Goal: Task Accomplishment & Management: Manage account settings

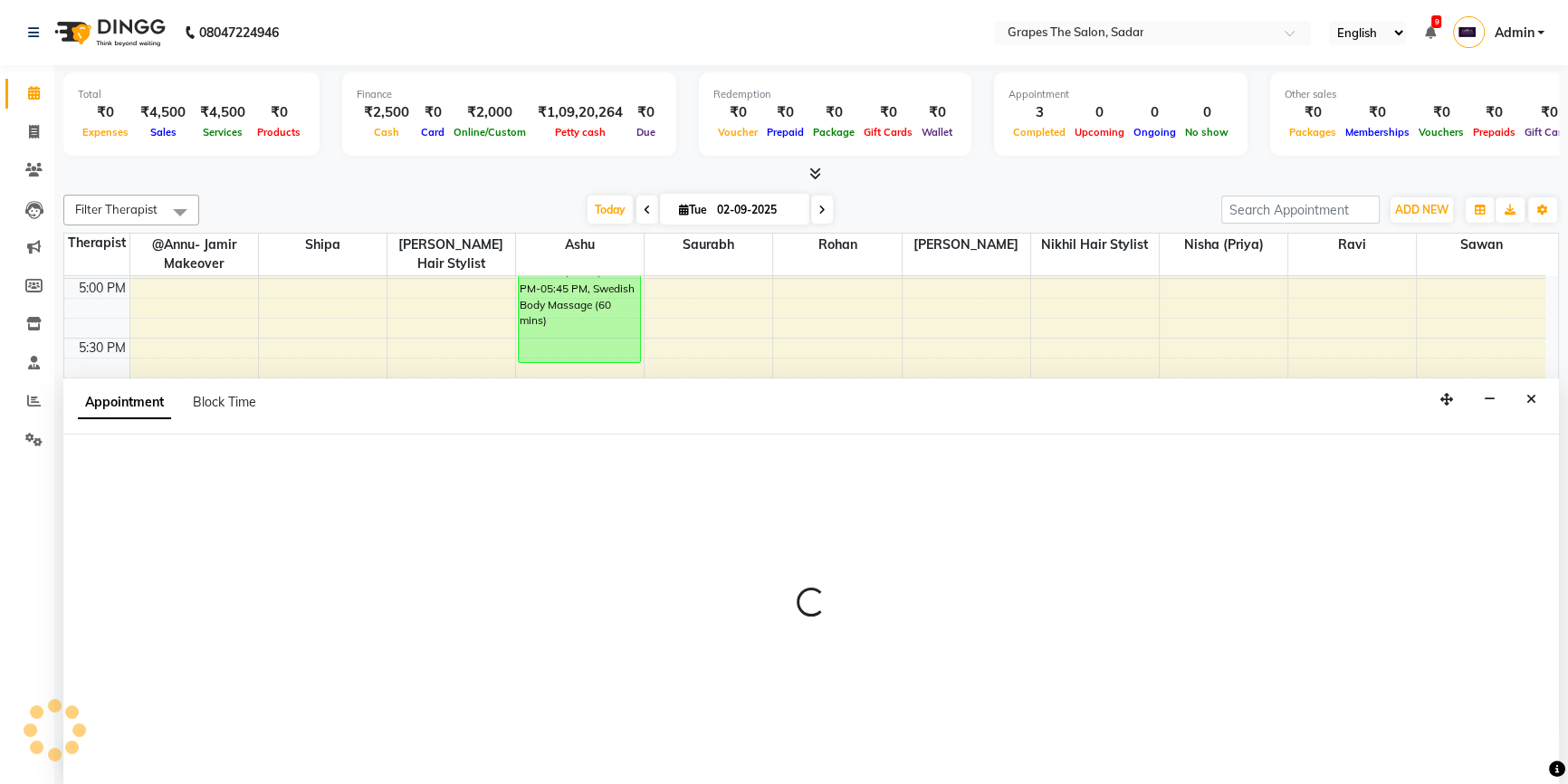
select select "19559"
select select "tentative"
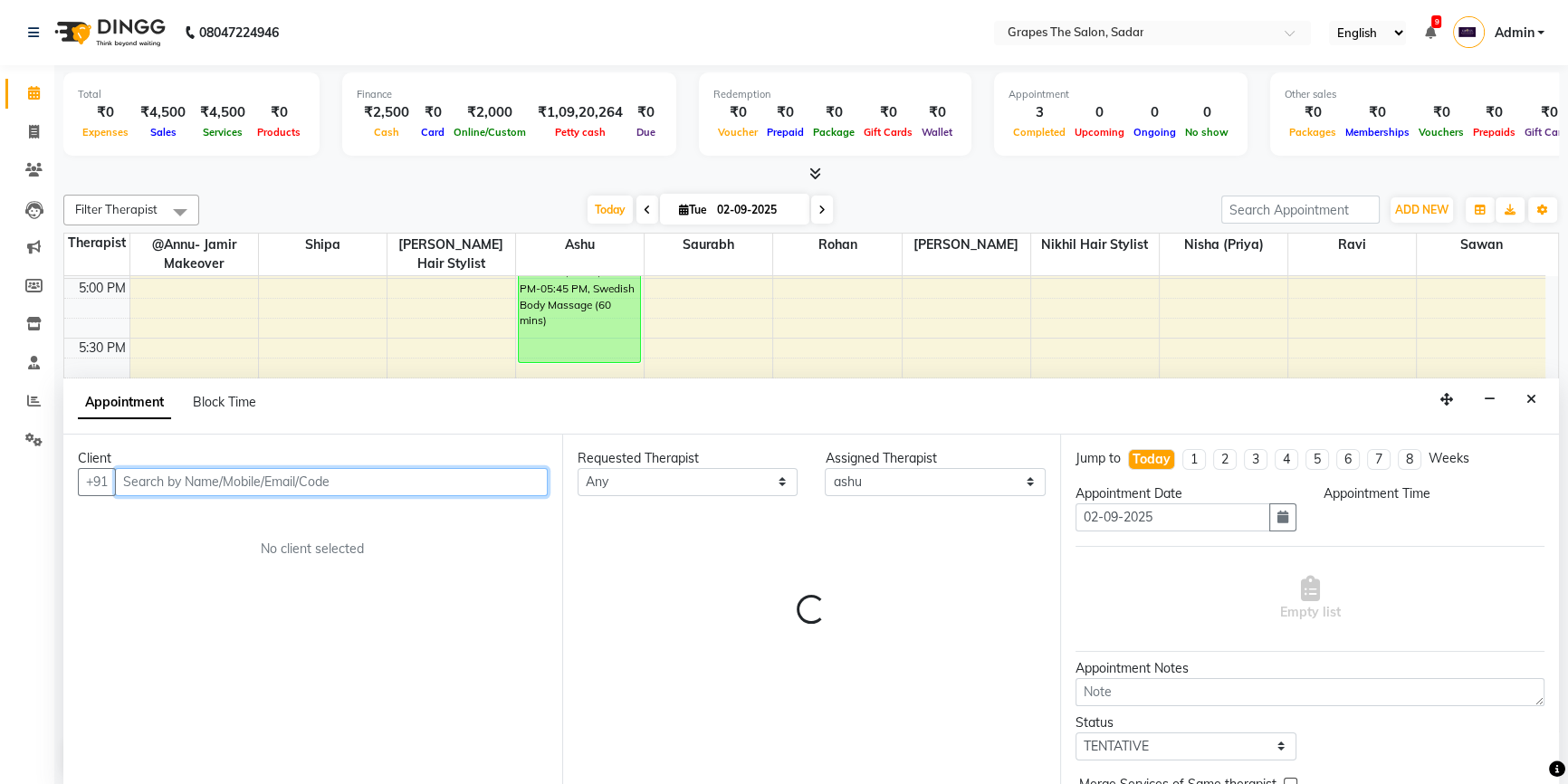
select select "1095"
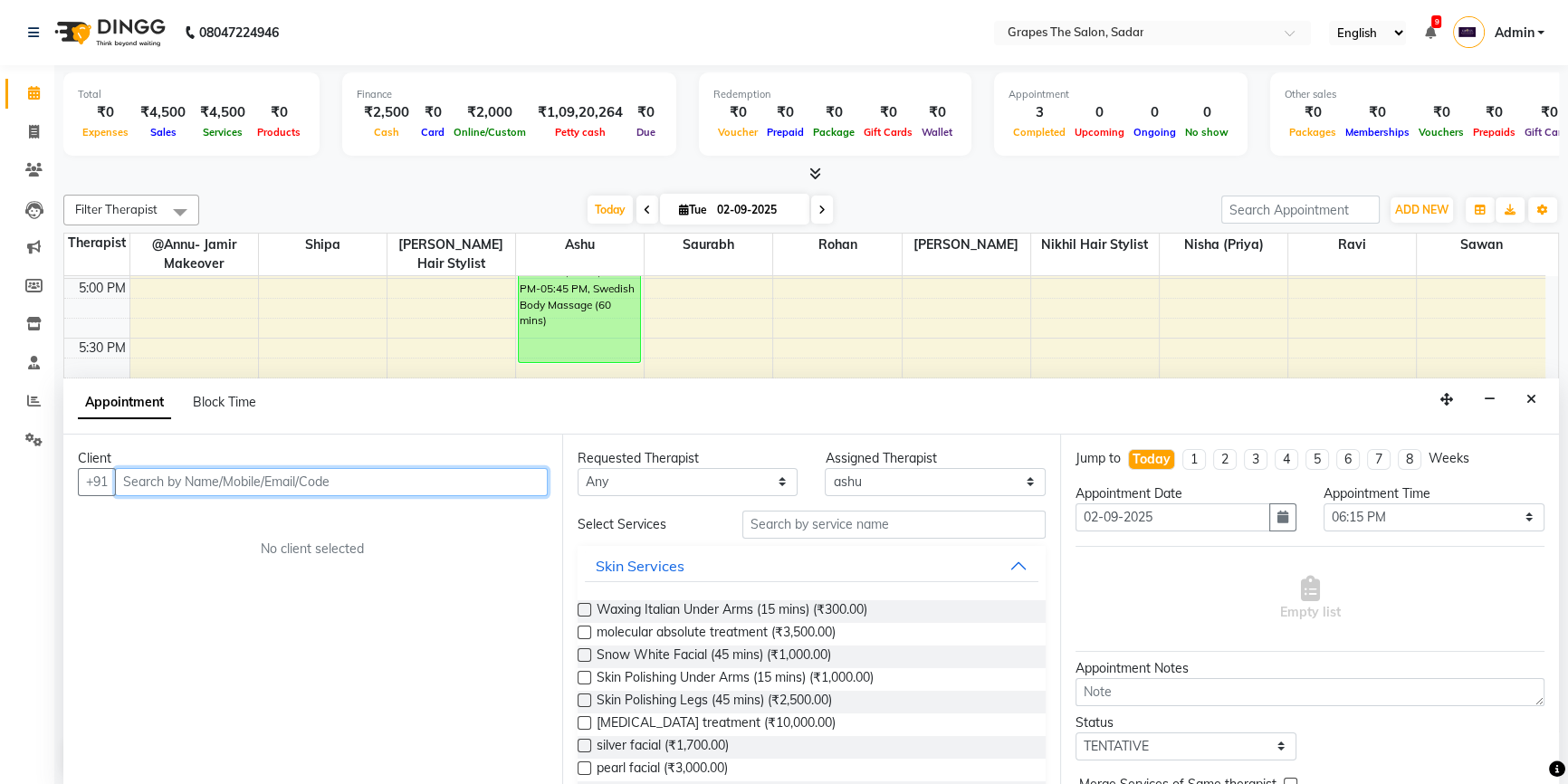
click at [146, 488] on input "text" at bounding box center [331, 482] width 433 height 28
type input "7385095643"
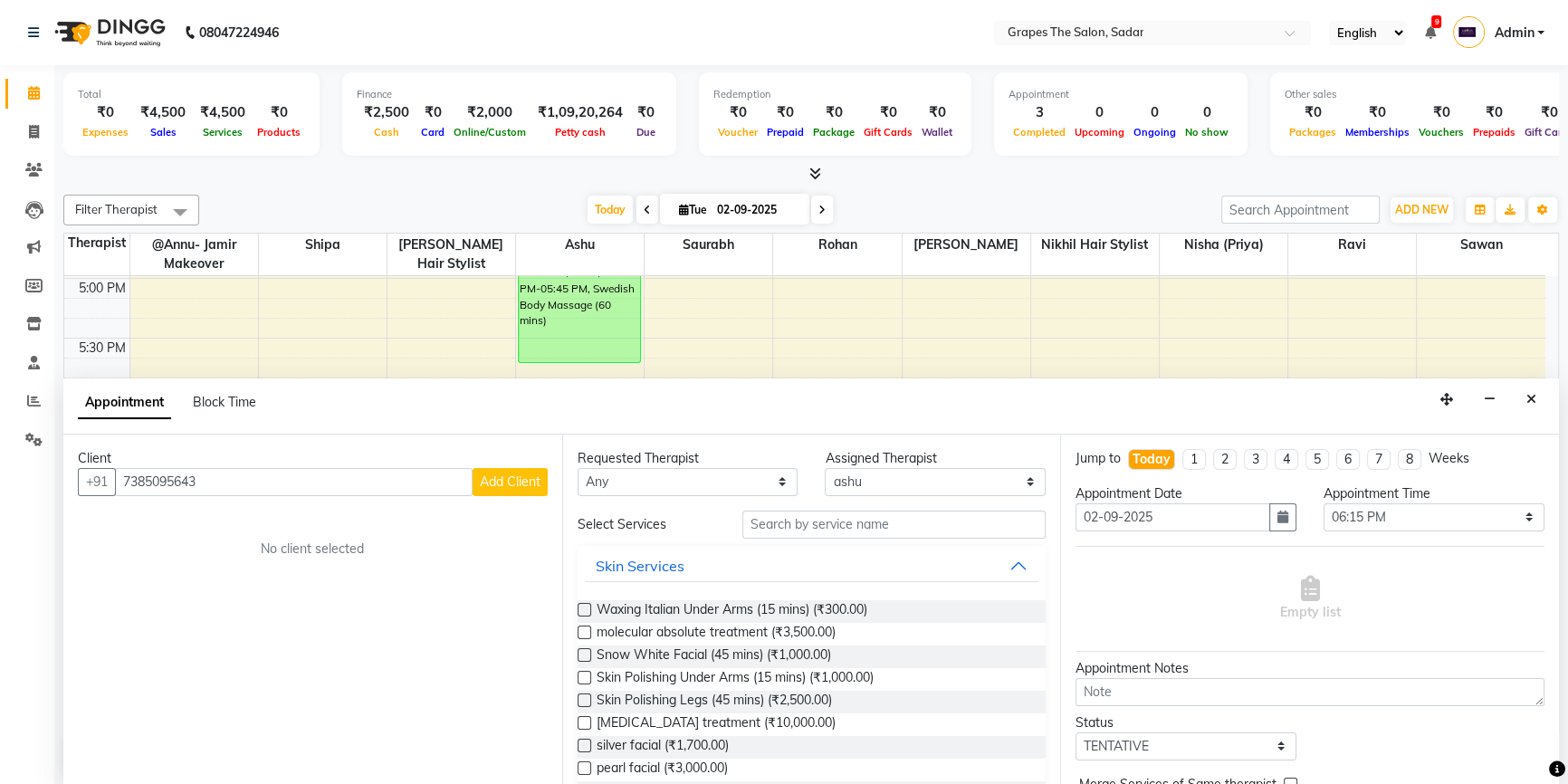
click at [524, 477] on span "Add Client" at bounding box center [510, 481] width 60 height 16
select select "22"
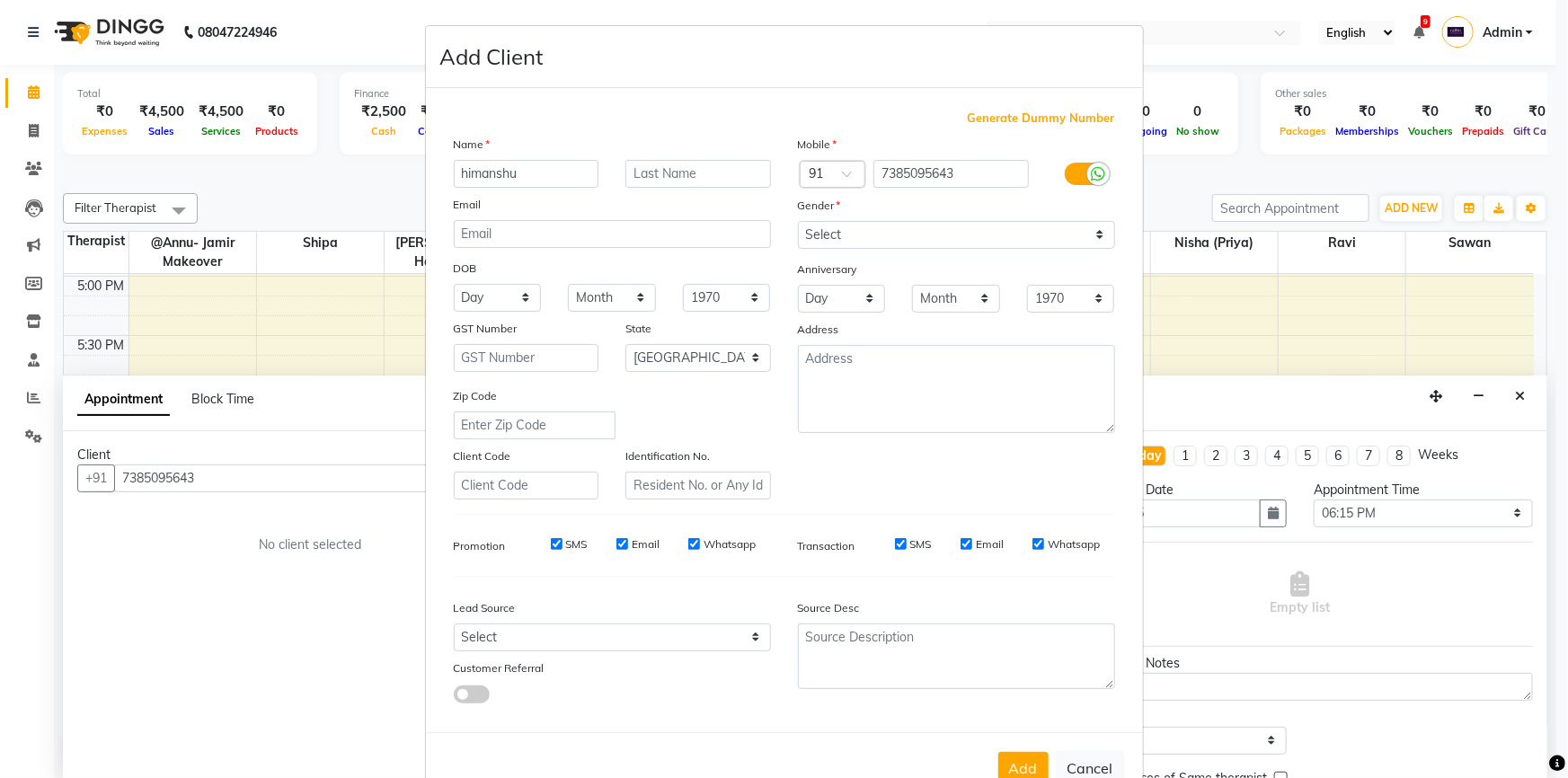
type input "himanshu"
click at [838, 234] on select "Select Male Female Other Prefer Not To Say" at bounding box center [956, 235] width 317 height 28
select select "male"
click at [798, 221] on select "Select Male Female Other Prefer Not To Say" at bounding box center [956, 235] width 317 height 28
click at [1025, 768] on button "Add" at bounding box center [1023, 768] width 50 height 32
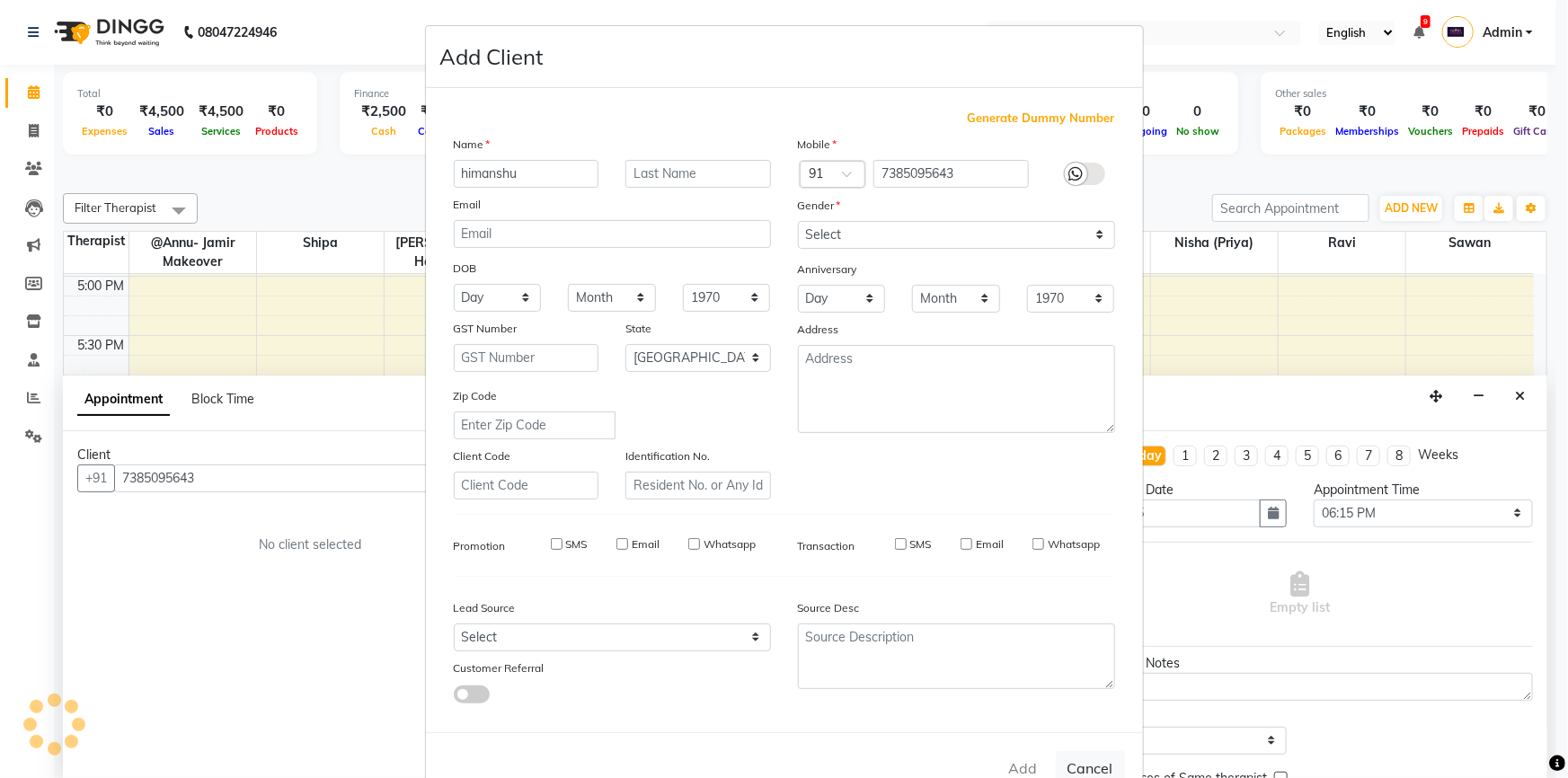
select select
select select "null"
select select
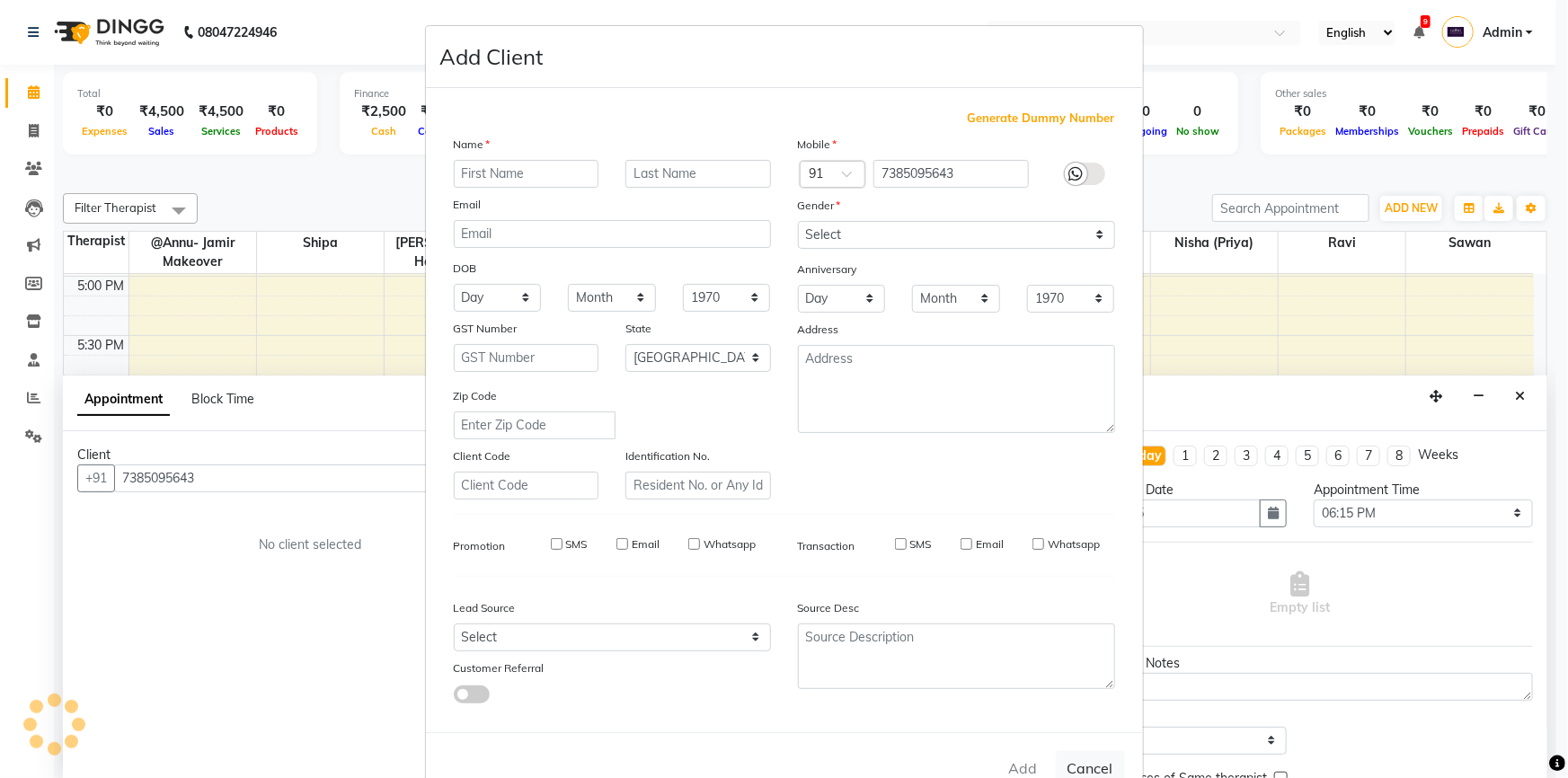
select select
checkbox input "false"
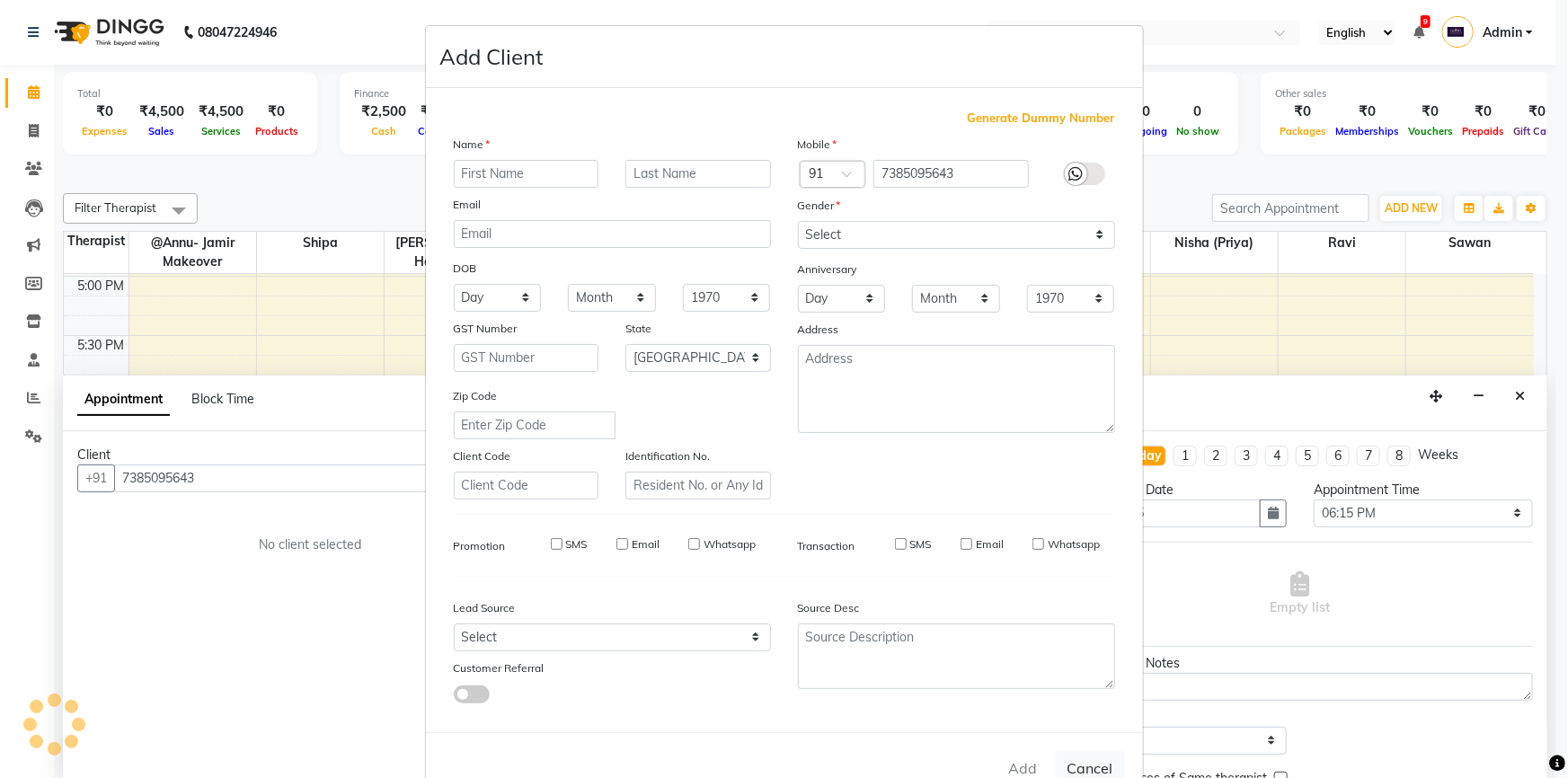
checkbox input "false"
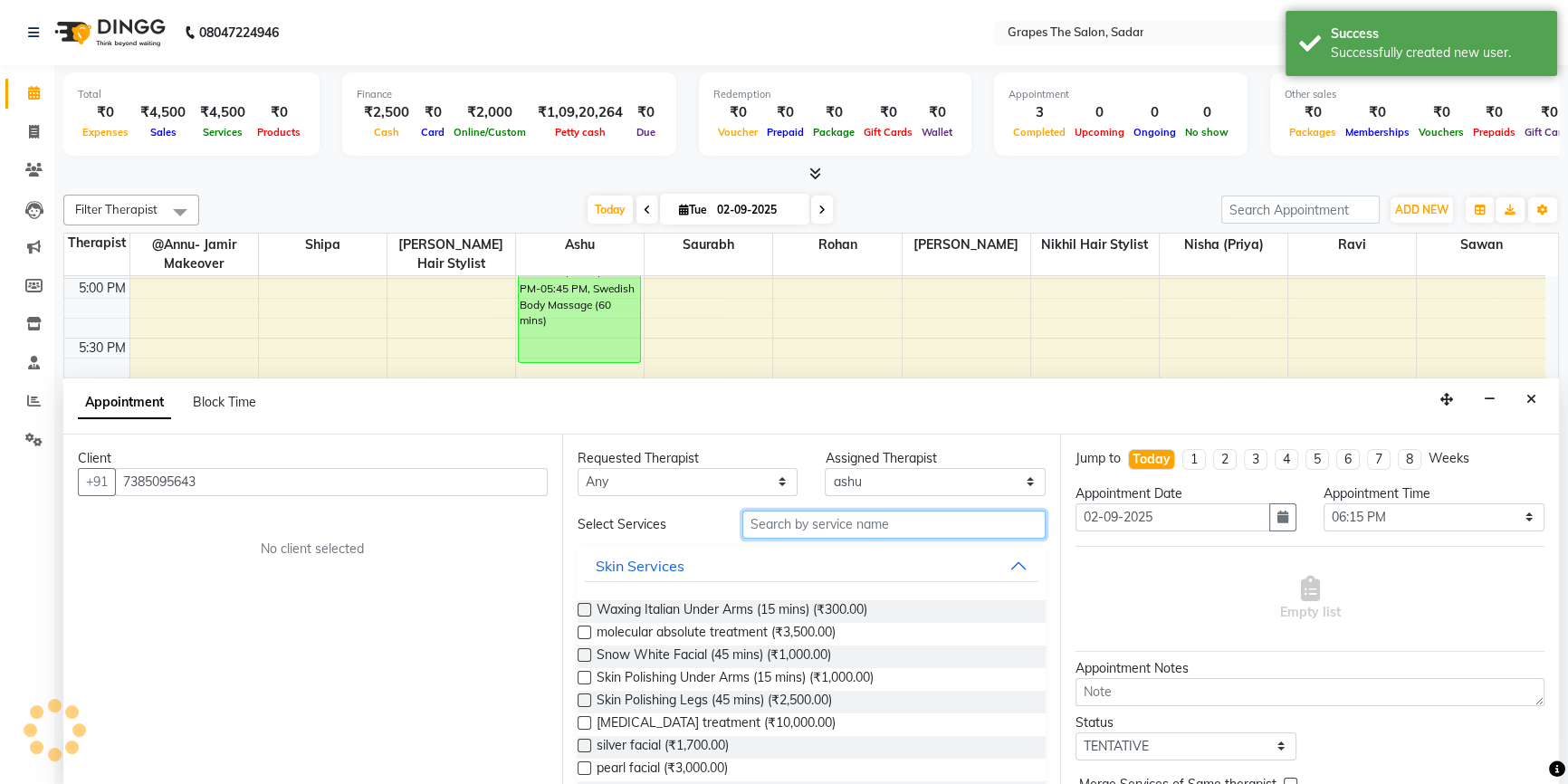
click at [769, 526] on input "text" at bounding box center [894, 525] width 303 height 28
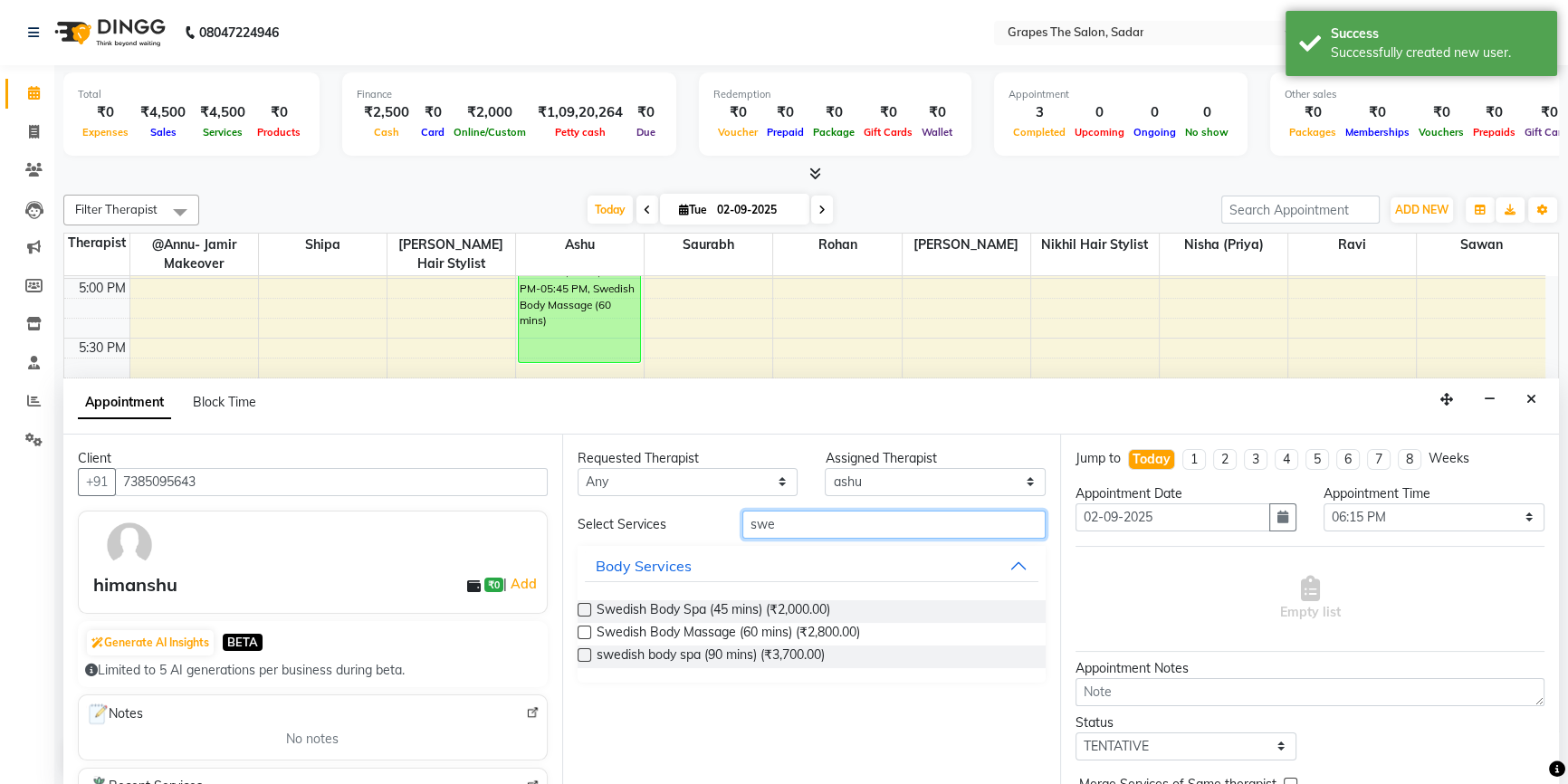
type input "swe"
click at [583, 629] on label at bounding box center [585, 633] width 14 height 14
click at [583, 629] on input "checkbox" at bounding box center [584, 635] width 12 height 12
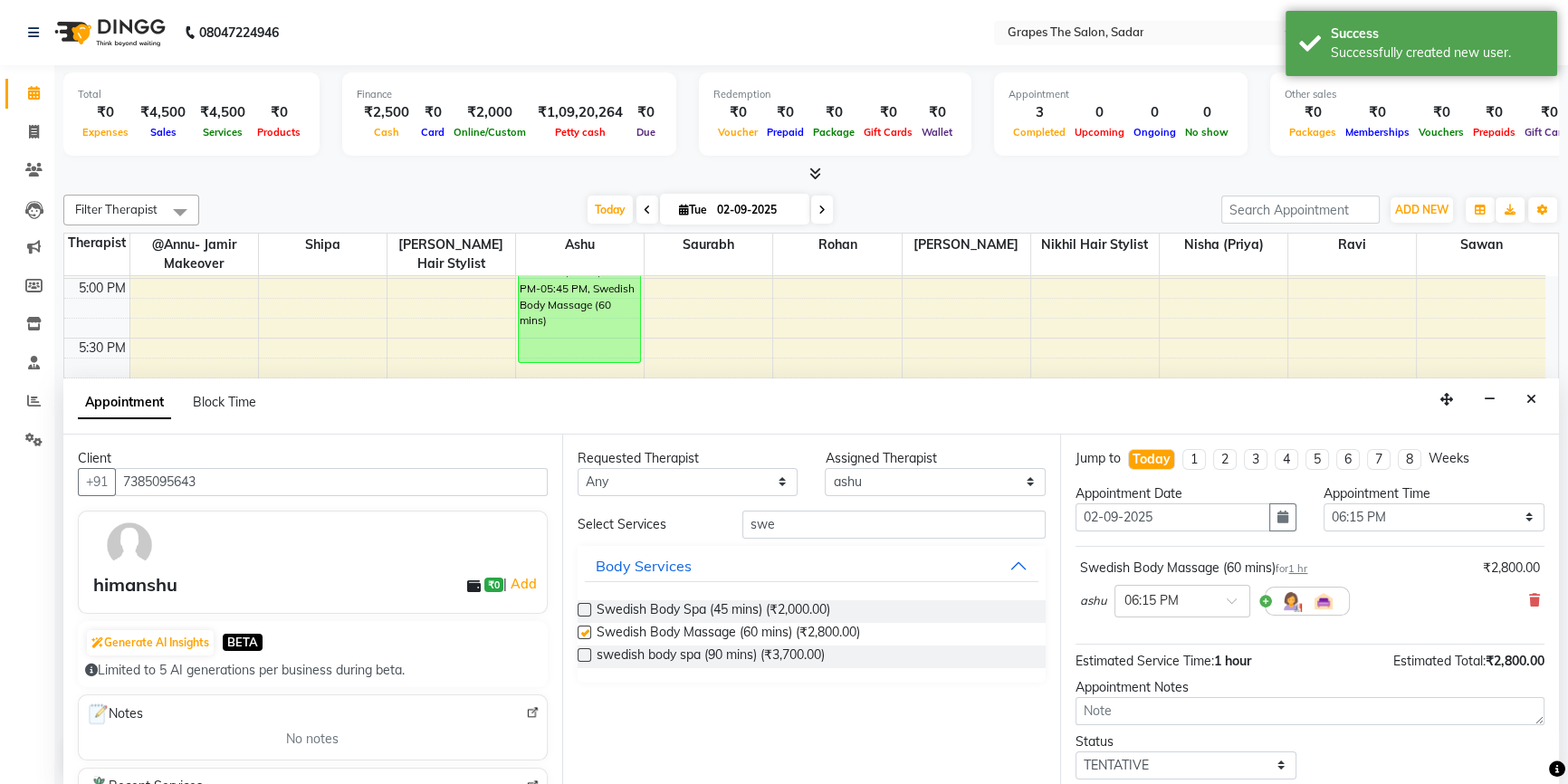
checkbox input "false"
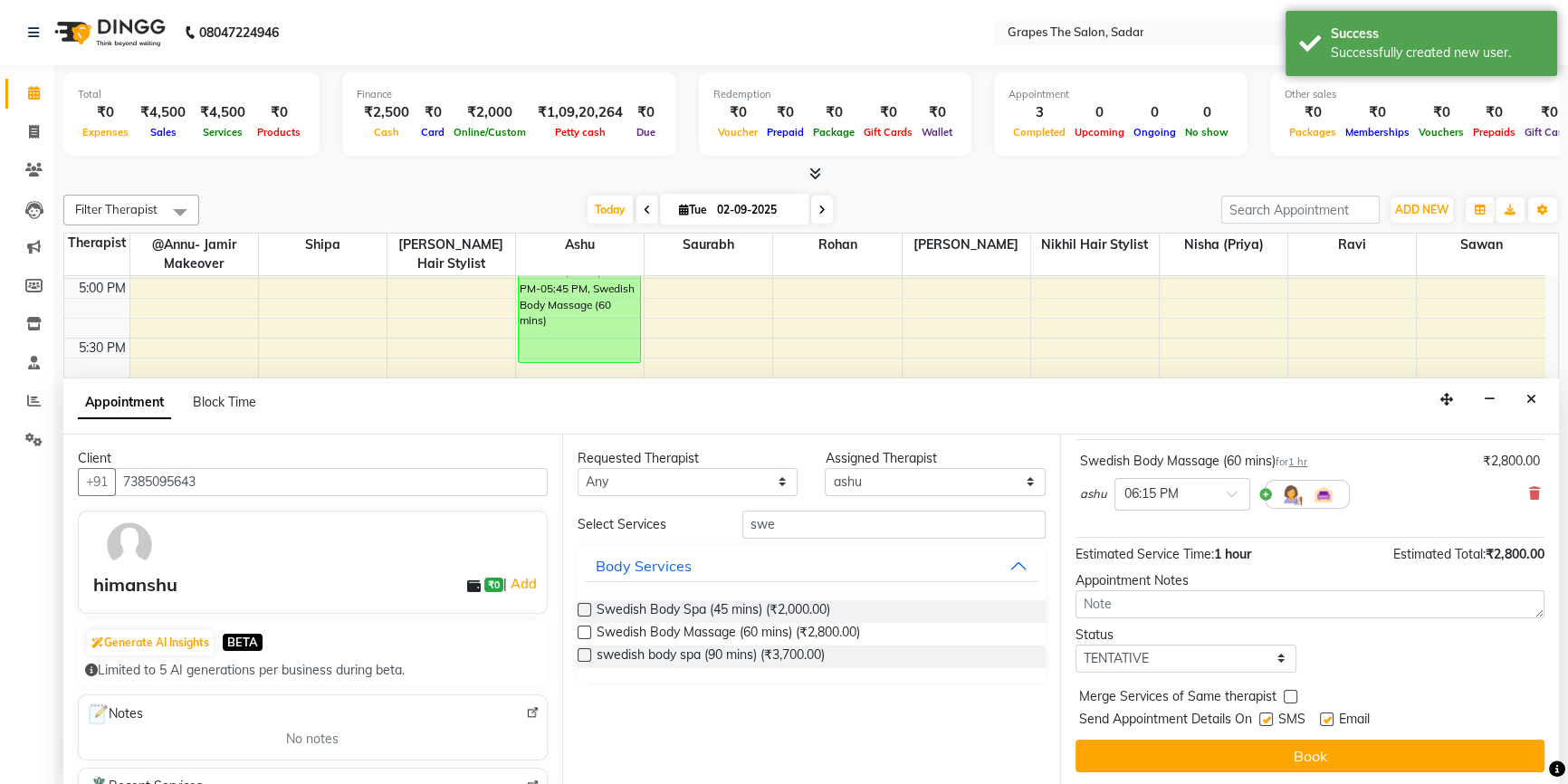
click at [1323, 719] on label at bounding box center [1327, 720] width 14 height 14
click at [1323, 719] on input "checkbox" at bounding box center [1326, 722] width 12 height 12
checkbox input "false"
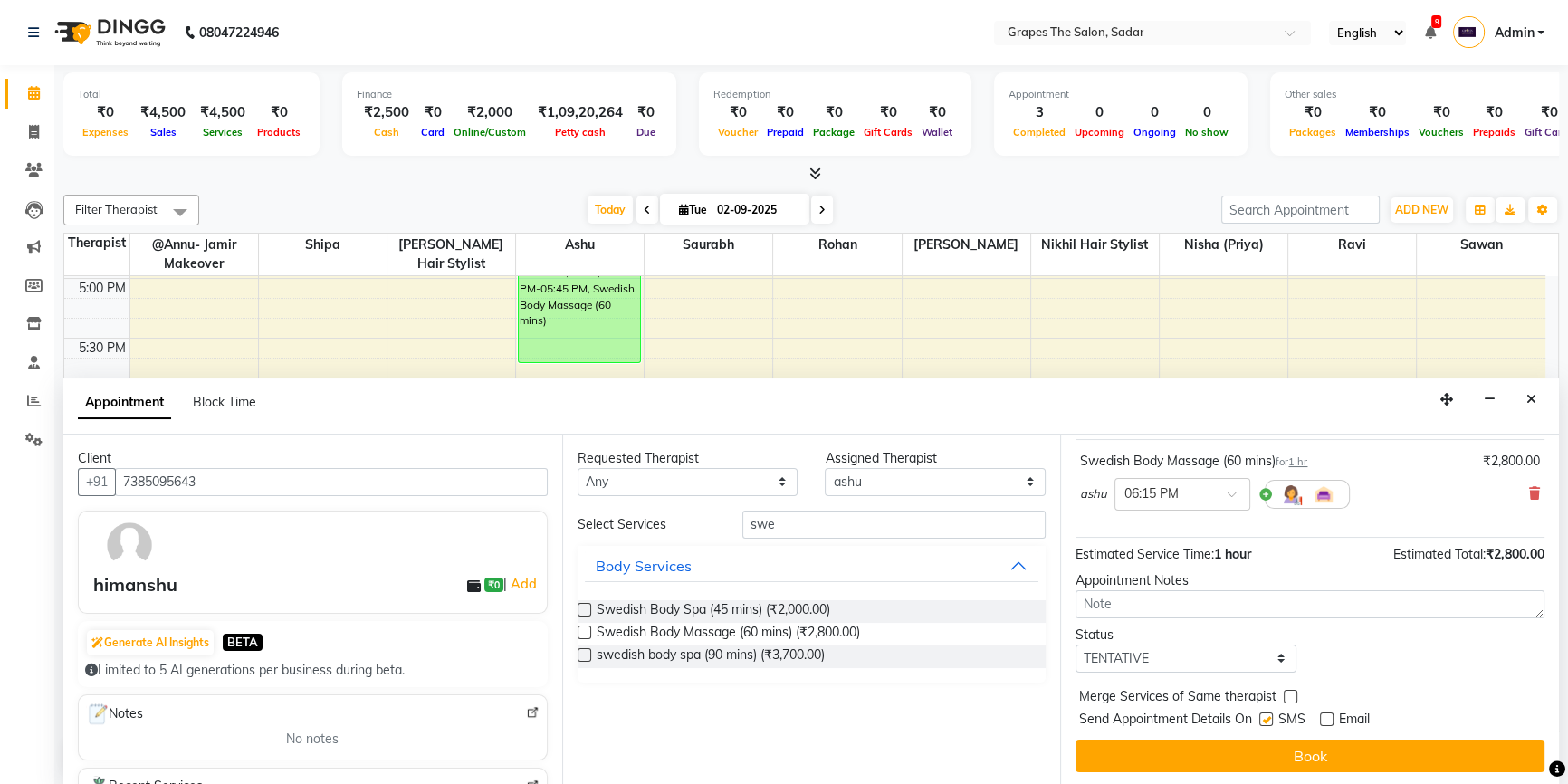
click at [1263, 713] on label at bounding box center [1266, 720] width 14 height 14
click at [1263, 716] on input "checkbox" at bounding box center [1265, 722] width 12 height 12
checkbox input "false"
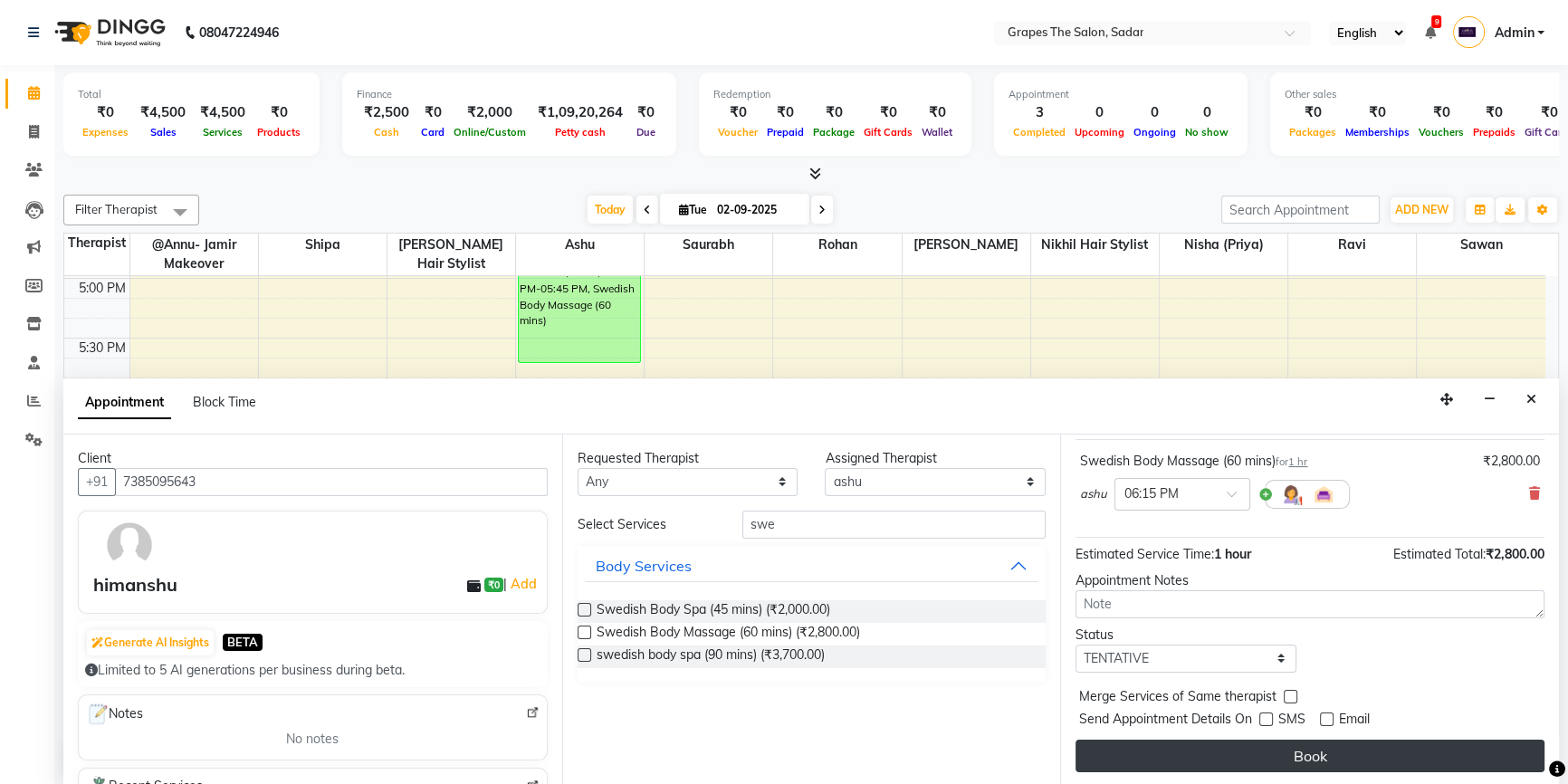
click at [1278, 758] on button "Book" at bounding box center [1311, 755] width 469 height 33
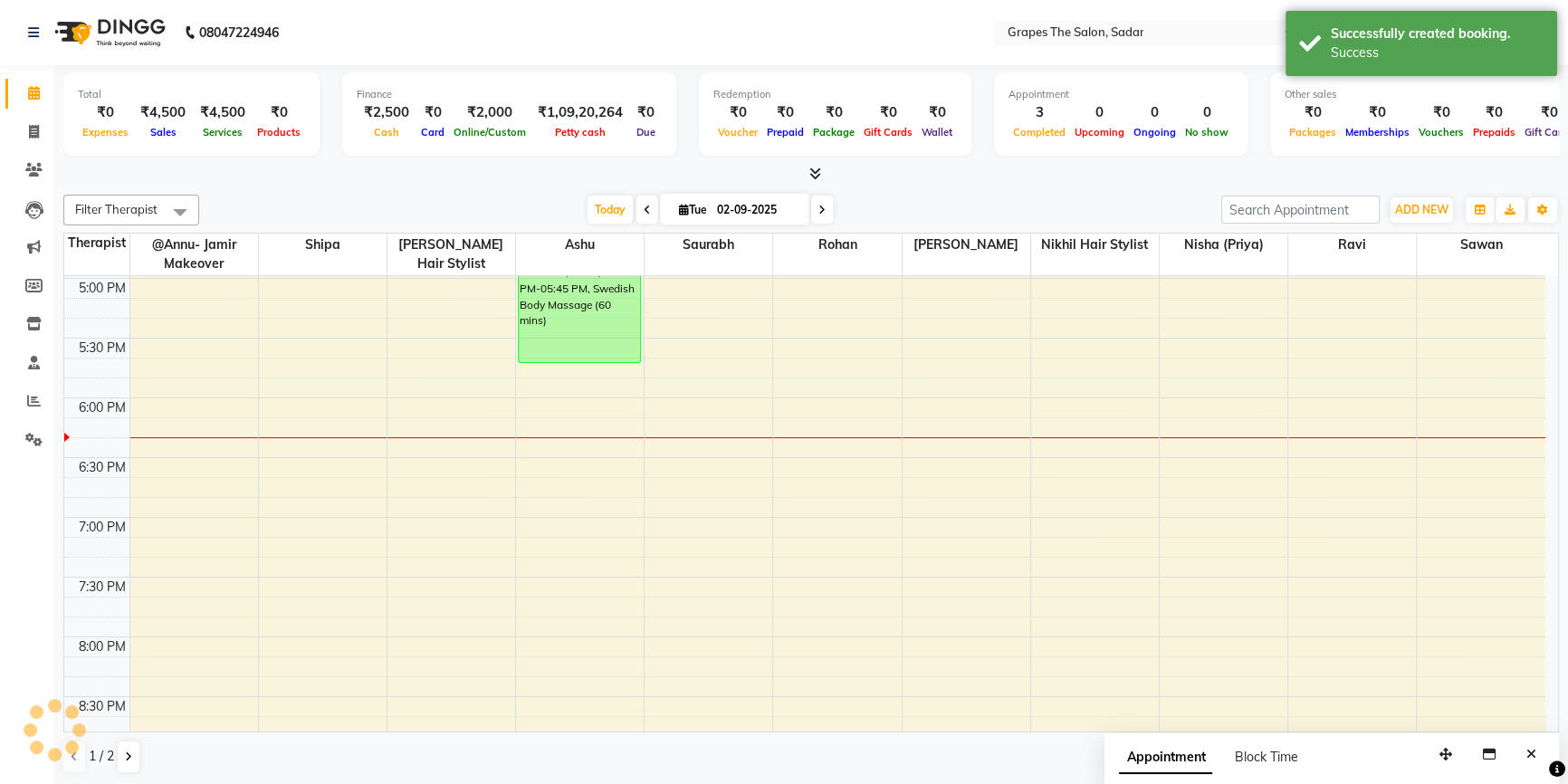
scroll to position [0, 0]
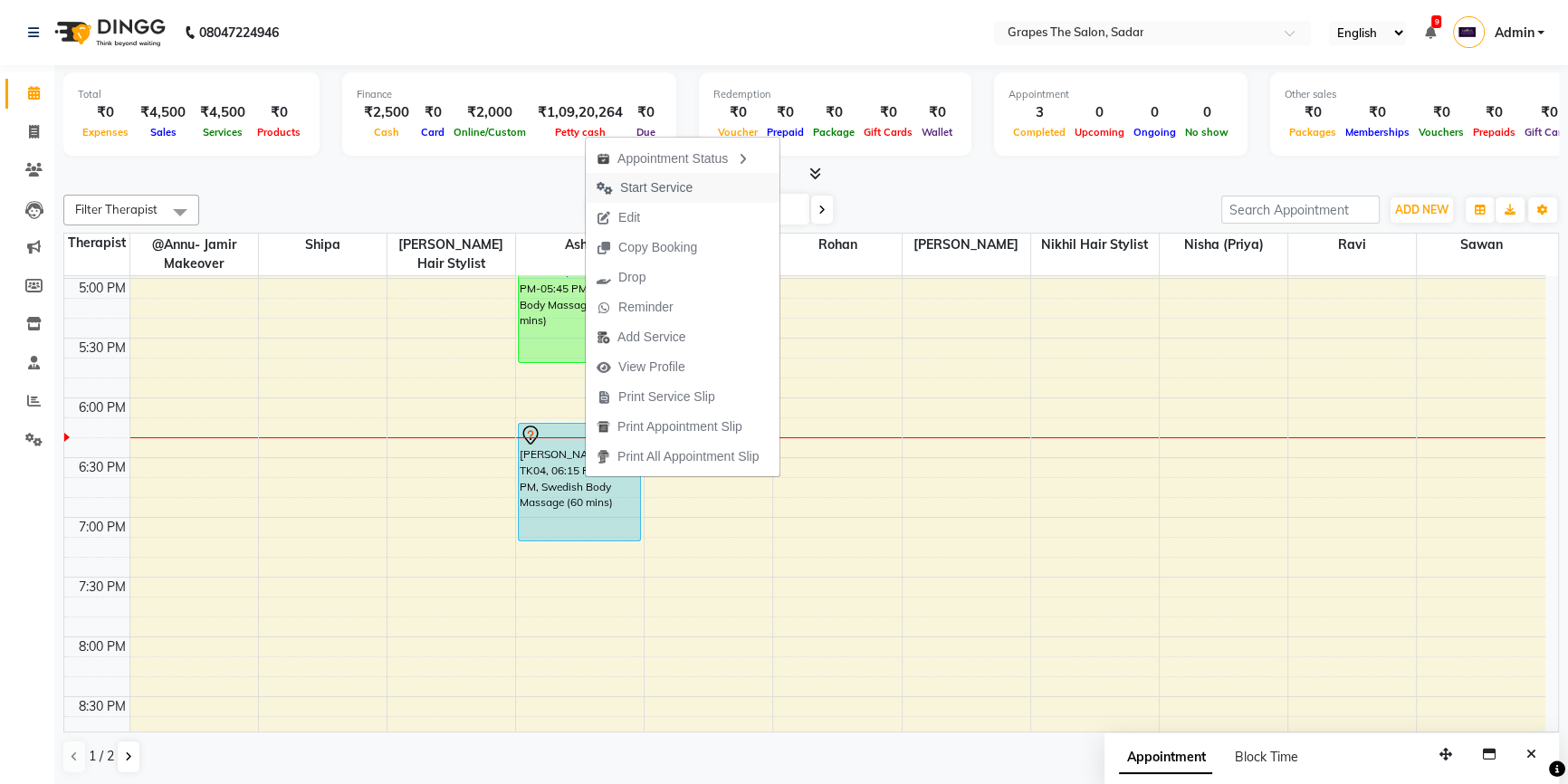
click at [682, 179] on span "Start Service" at bounding box center [656, 187] width 72 height 19
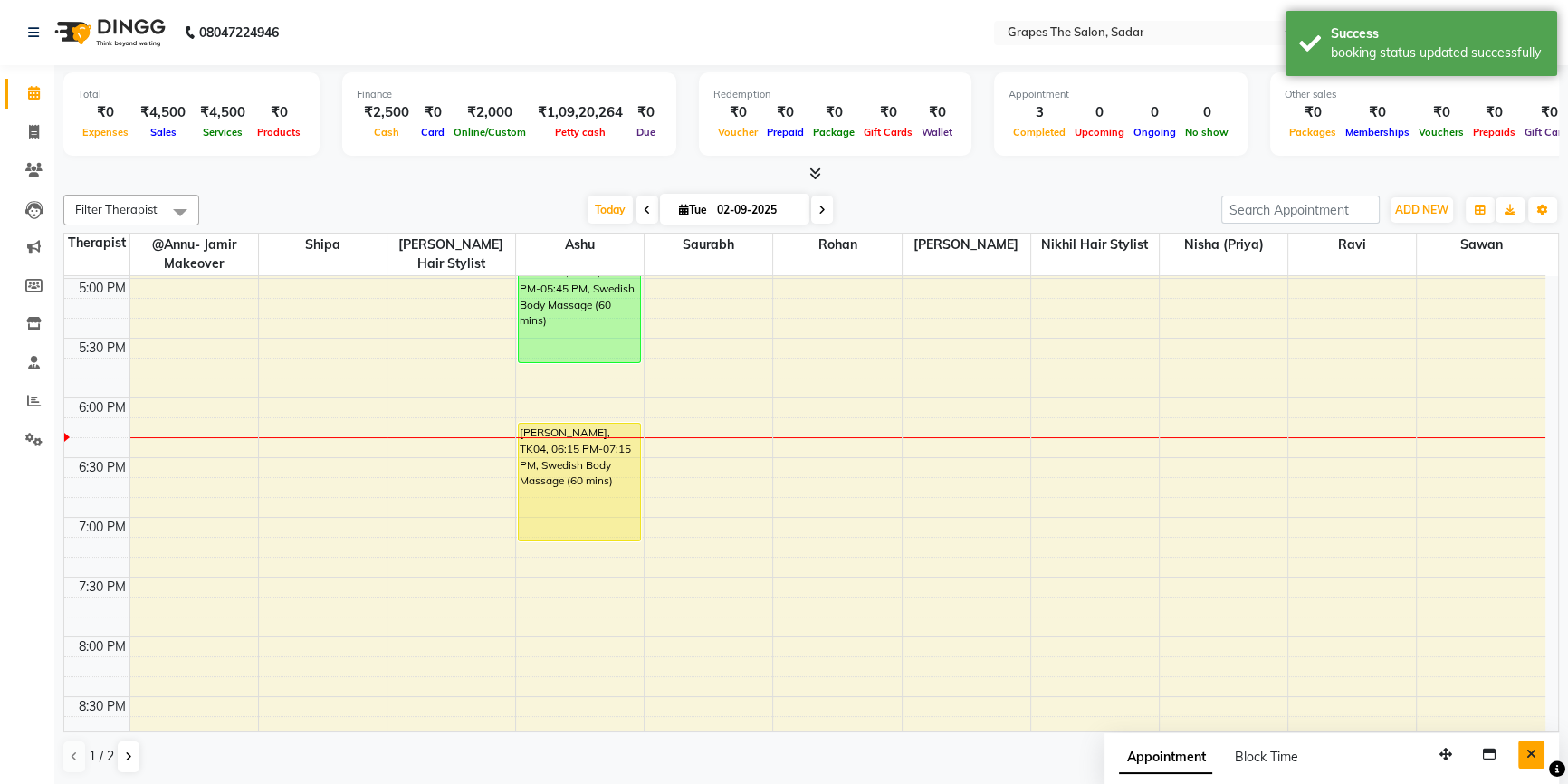
click at [1524, 746] on button "Close" at bounding box center [1531, 754] width 27 height 28
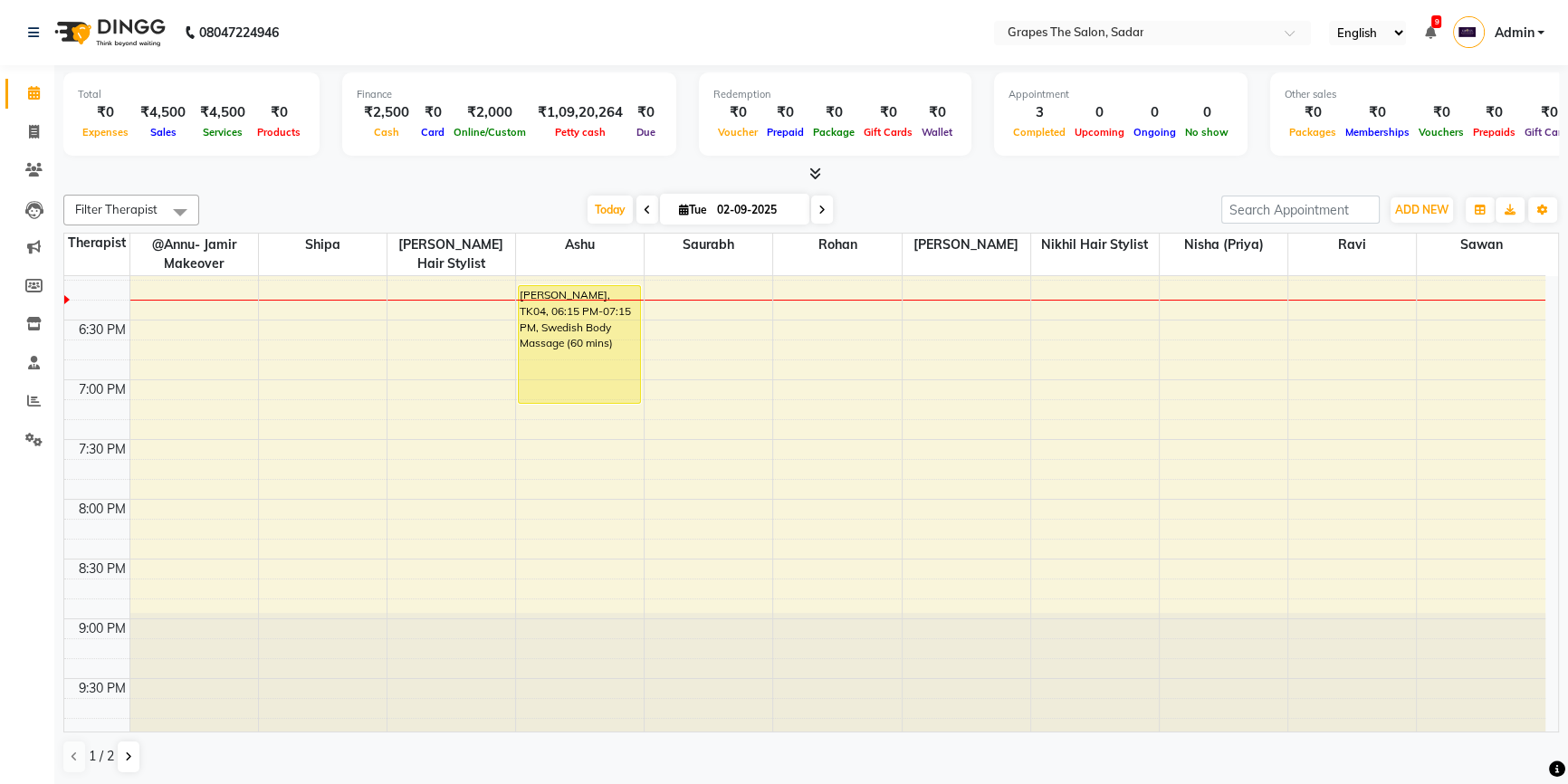
scroll to position [1199, 0]
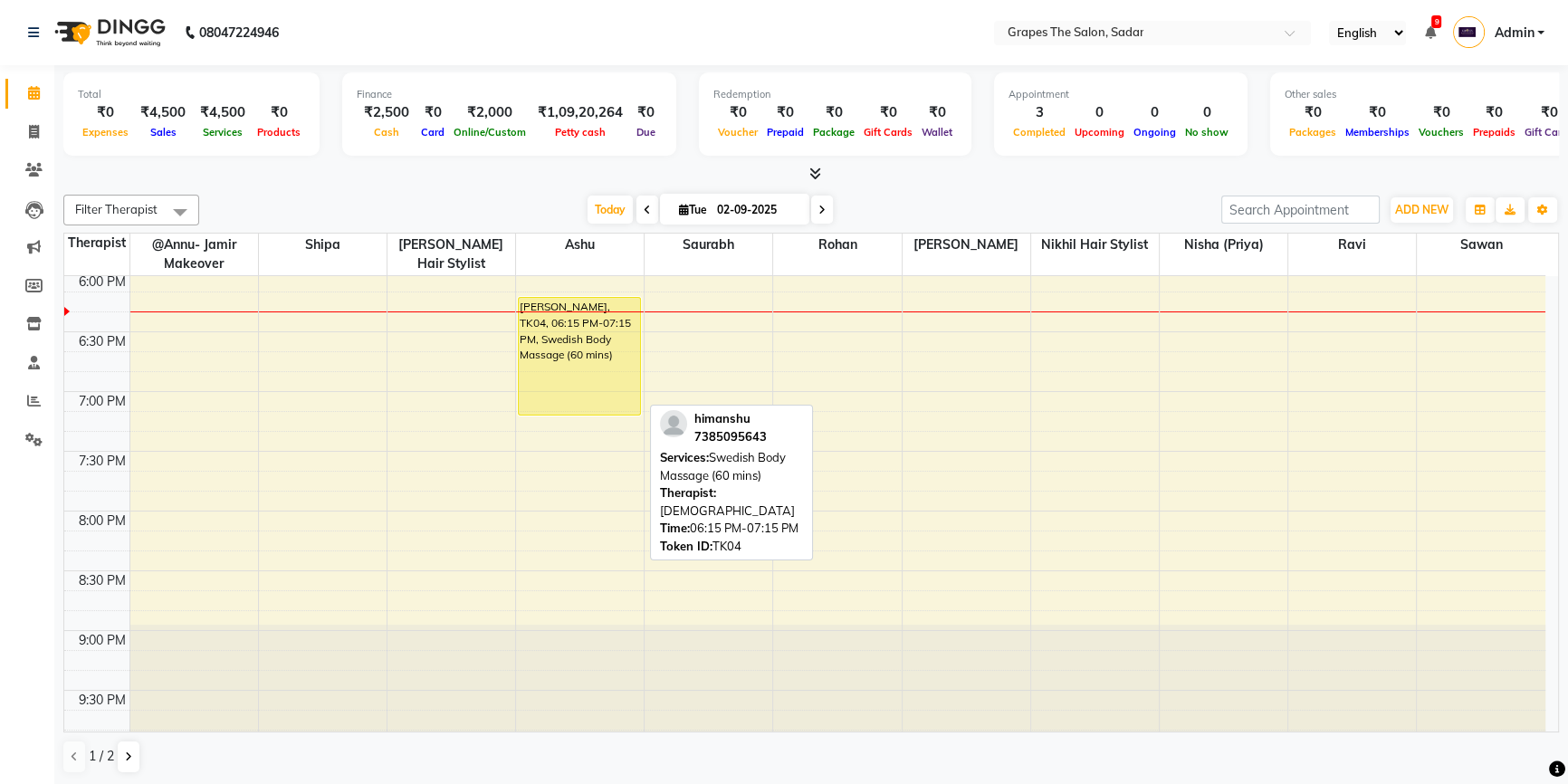
click at [597, 366] on div "himanshu, TK04, 06:15 PM-07:15 PM, Swedish Body Massage (60 mins)" at bounding box center [579, 356] width 122 height 117
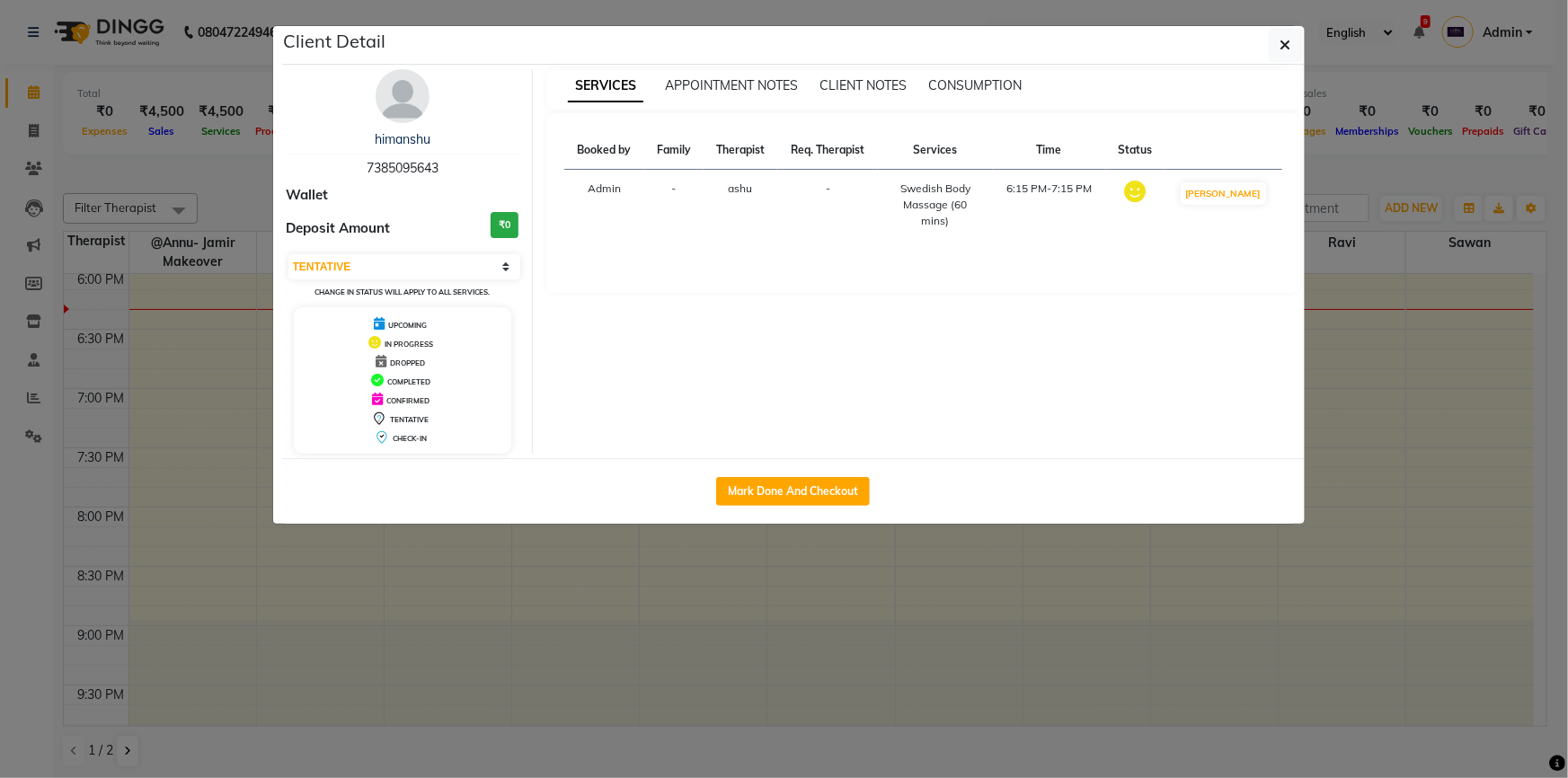
select select "1"
click at [753, 477] on button "Mark Done And Checkout" at bounding box center [793, 491] width 153 height 28
select select "service"
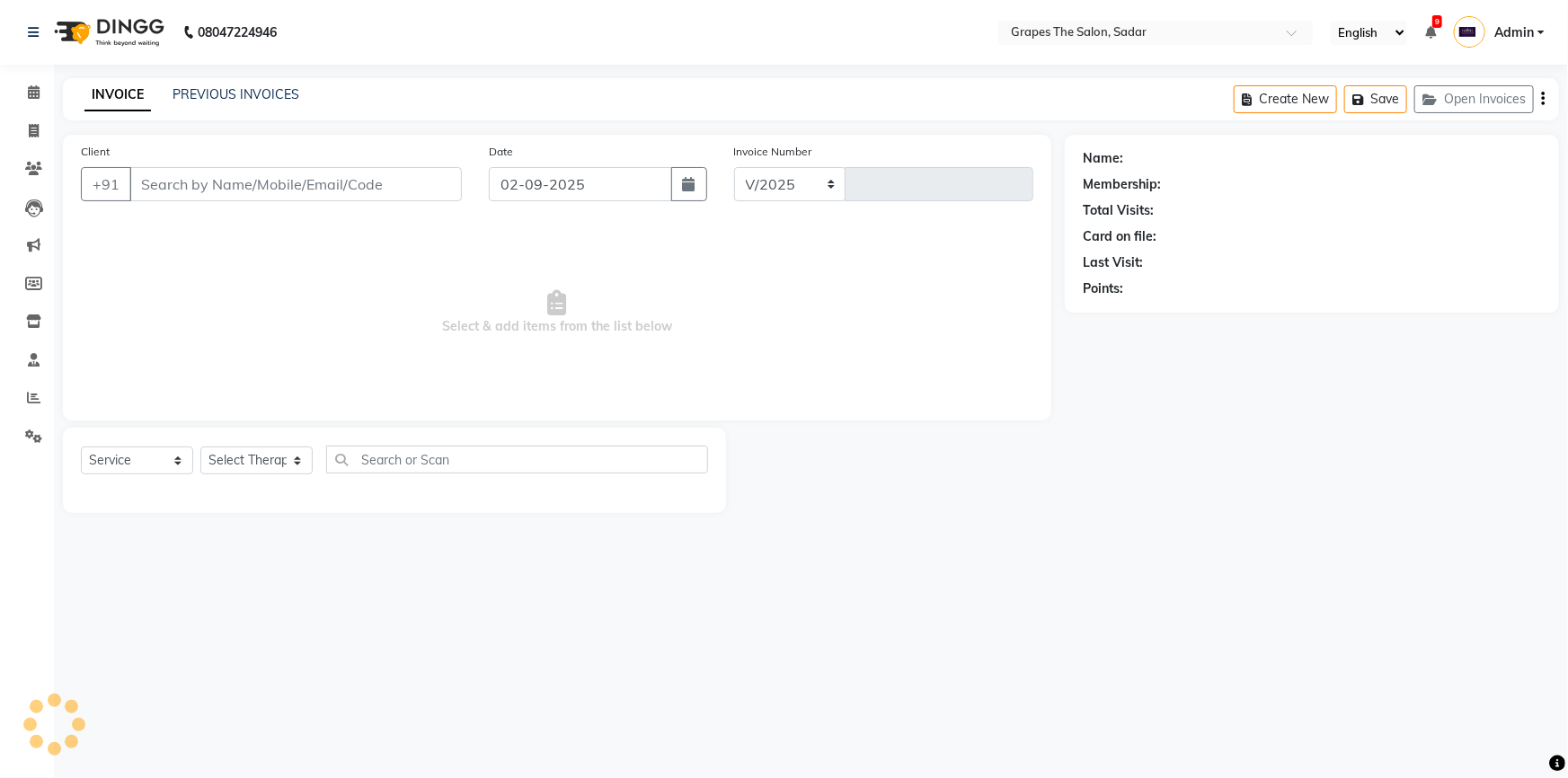
select select "55"
type input "1488"
type input "7385095643"
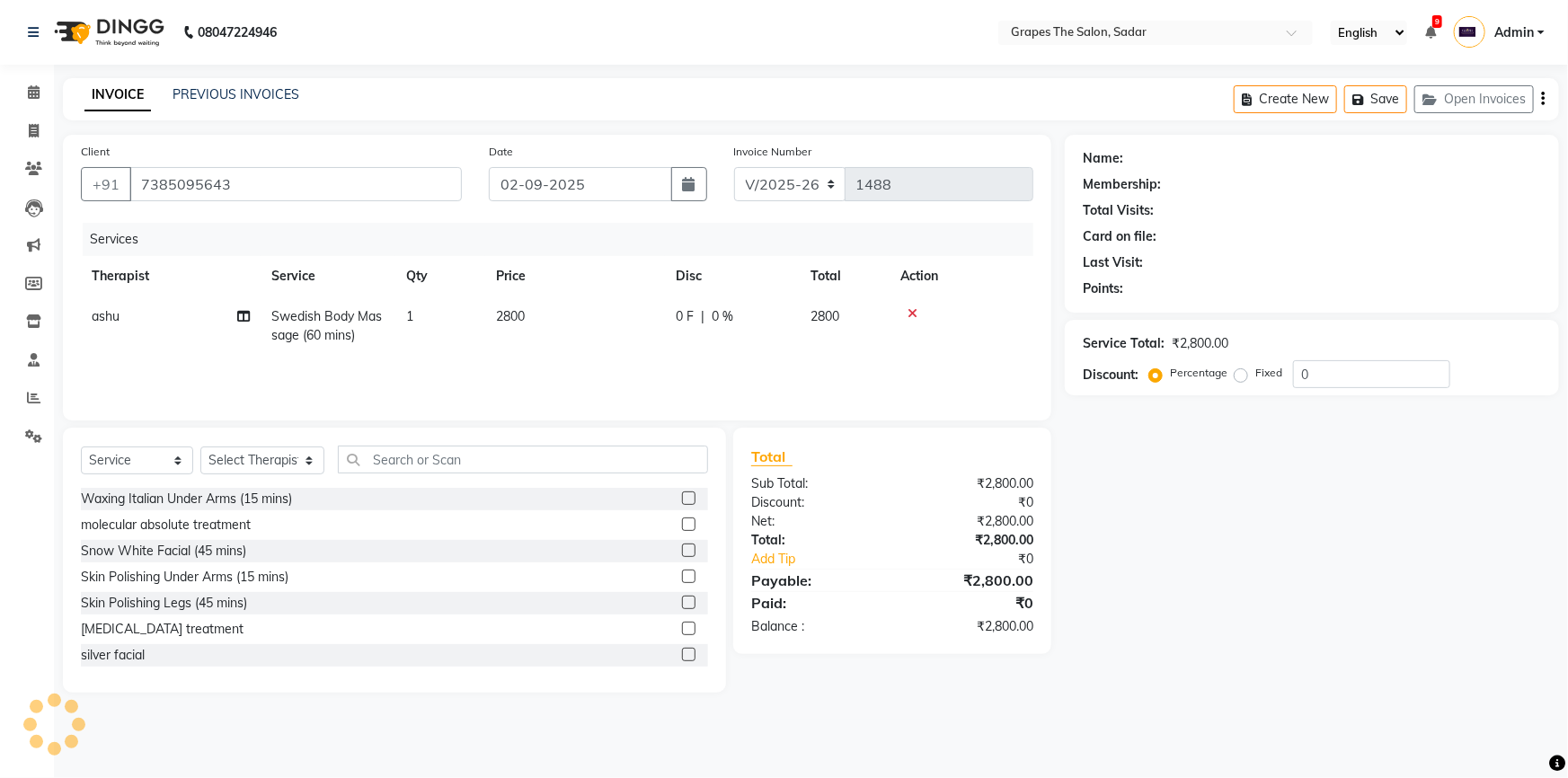
select select "19559"
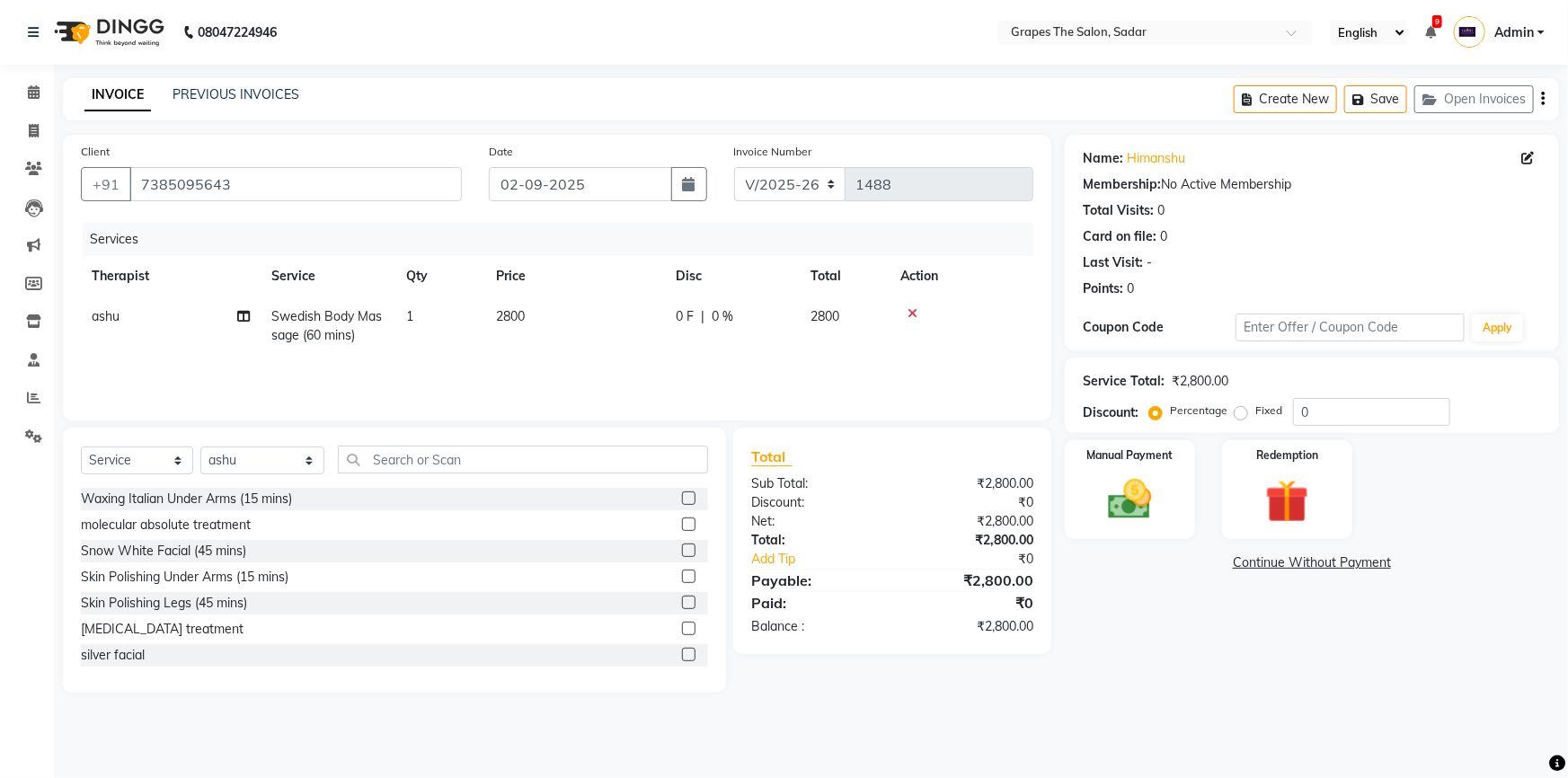
click at [520, 351] on td "2800" at bounding box center [575, 326] width 180 height 59
select select "19559"
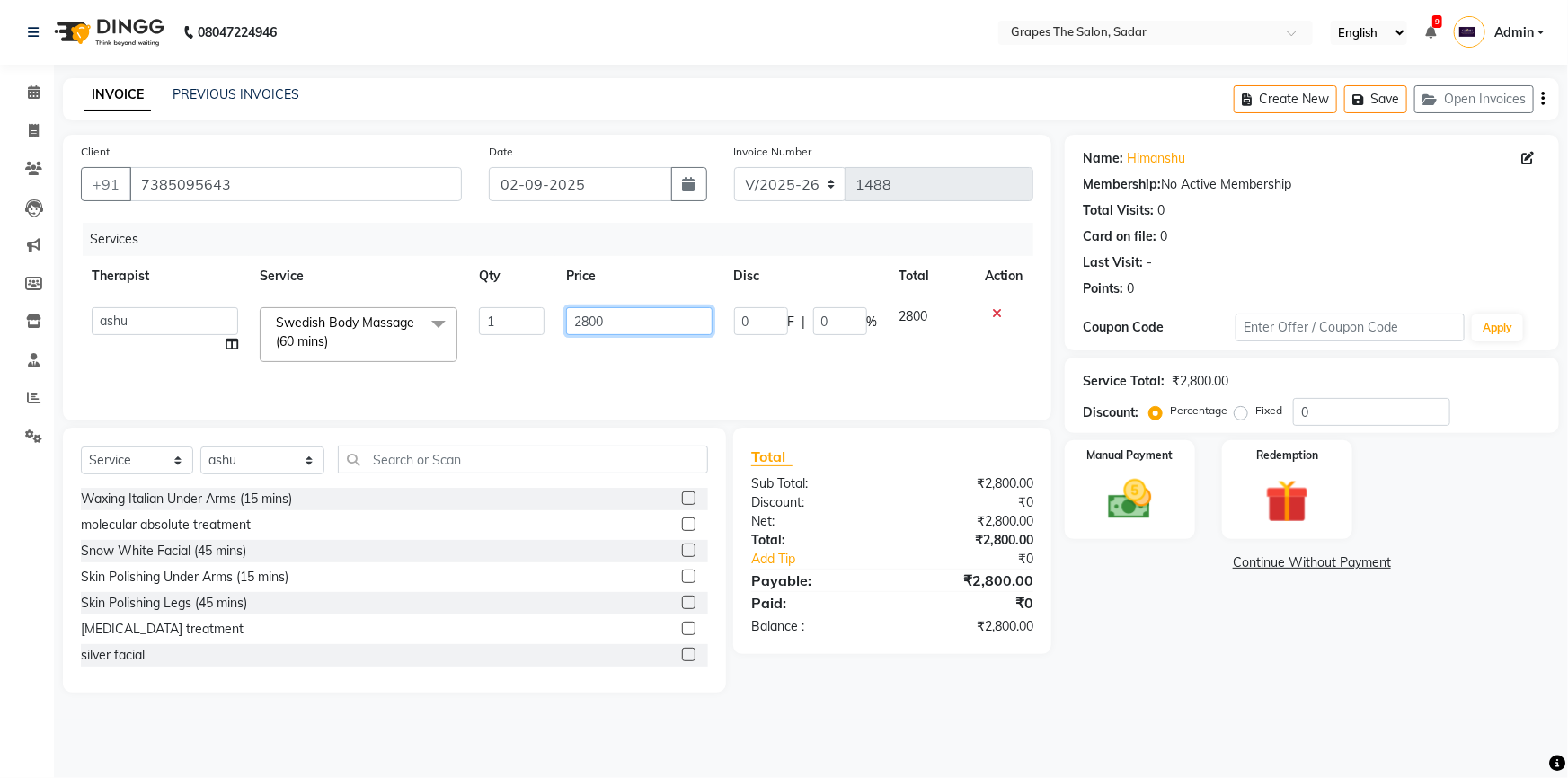
drag, startPoint x: 628, startPoint y: 317, endPoint x: 526, endPoint y: 359, distance: 110.3
click at [526, 359] on tr "@Annu- jamir makeover ashu @Gunjan-Asre Boss Khushi Rathod Nikhil Hair stylist …" at bounding box center [557, 335] width 953 height 77
type input "2000"
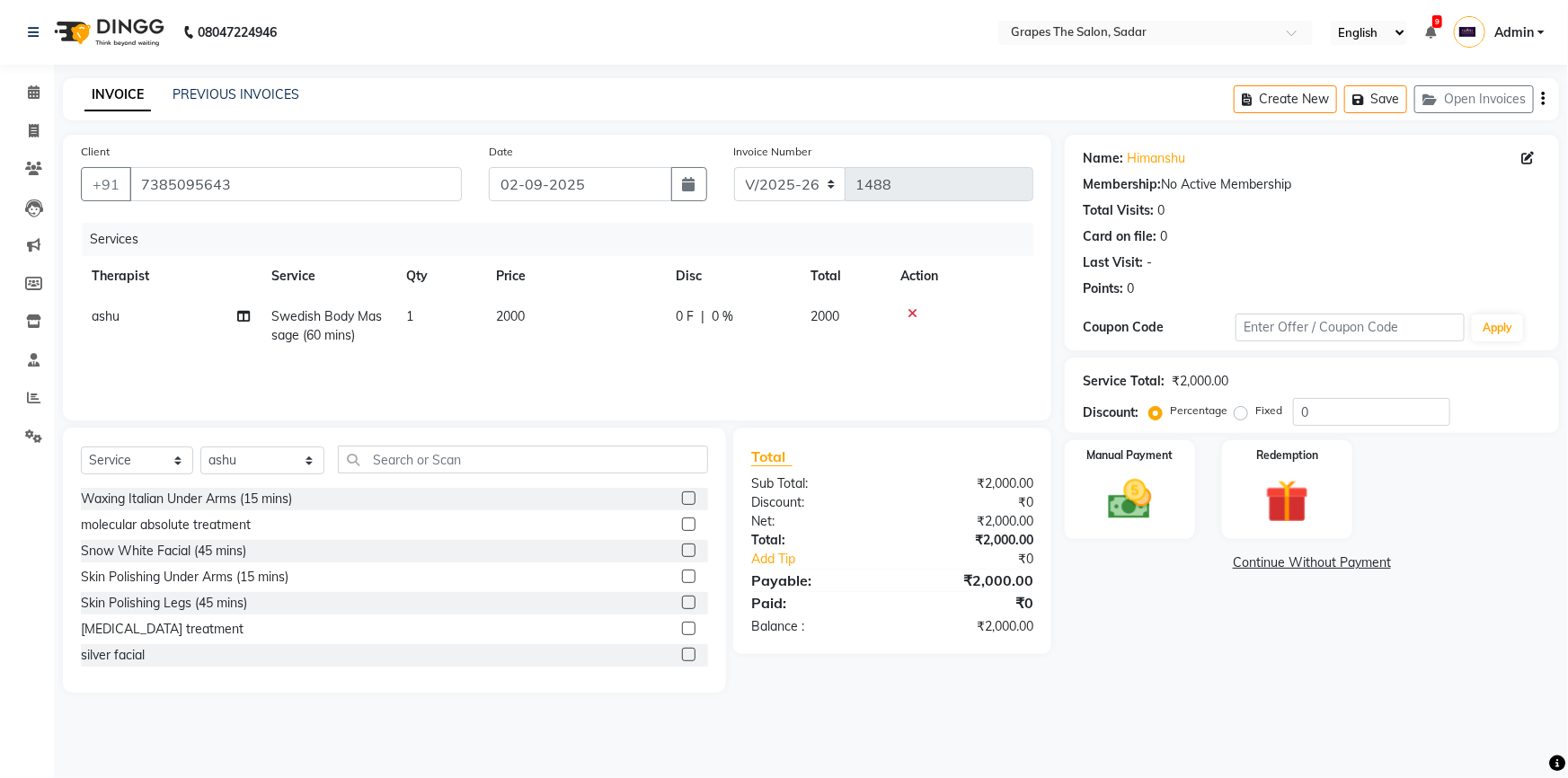
click at [525, 359] on div "Services Therapist Service Qty Price Disc Total Action ashu Swedish Body Massag…" at bounding box center [557, 312] width 953 height 180
click at [1156, 503] on img at bounding box center [1130, 499] width 74 height 52
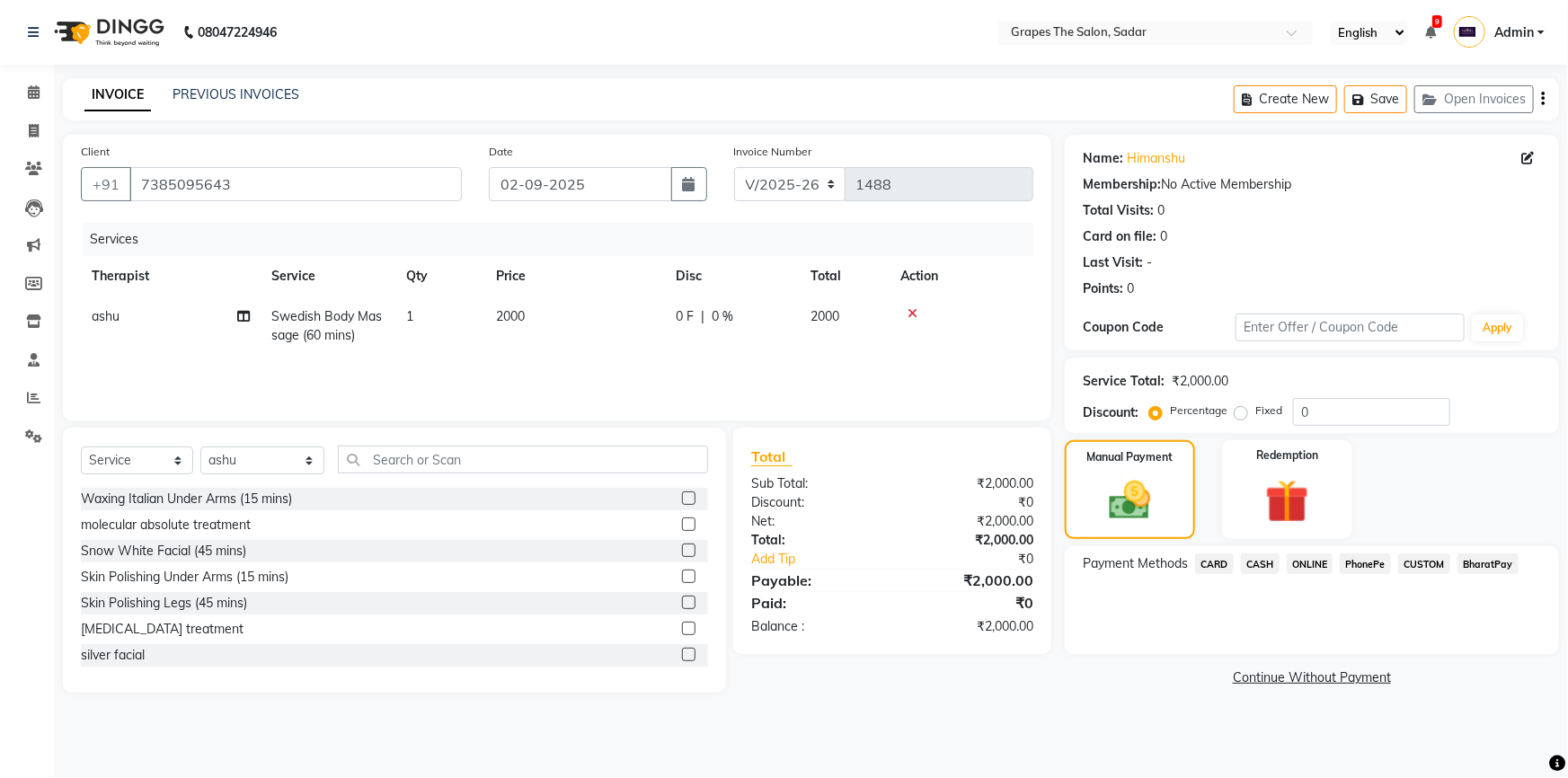
click at [1302, 561] on span "ONLINE" at bounding box center [1311, 563] width 47 height 21
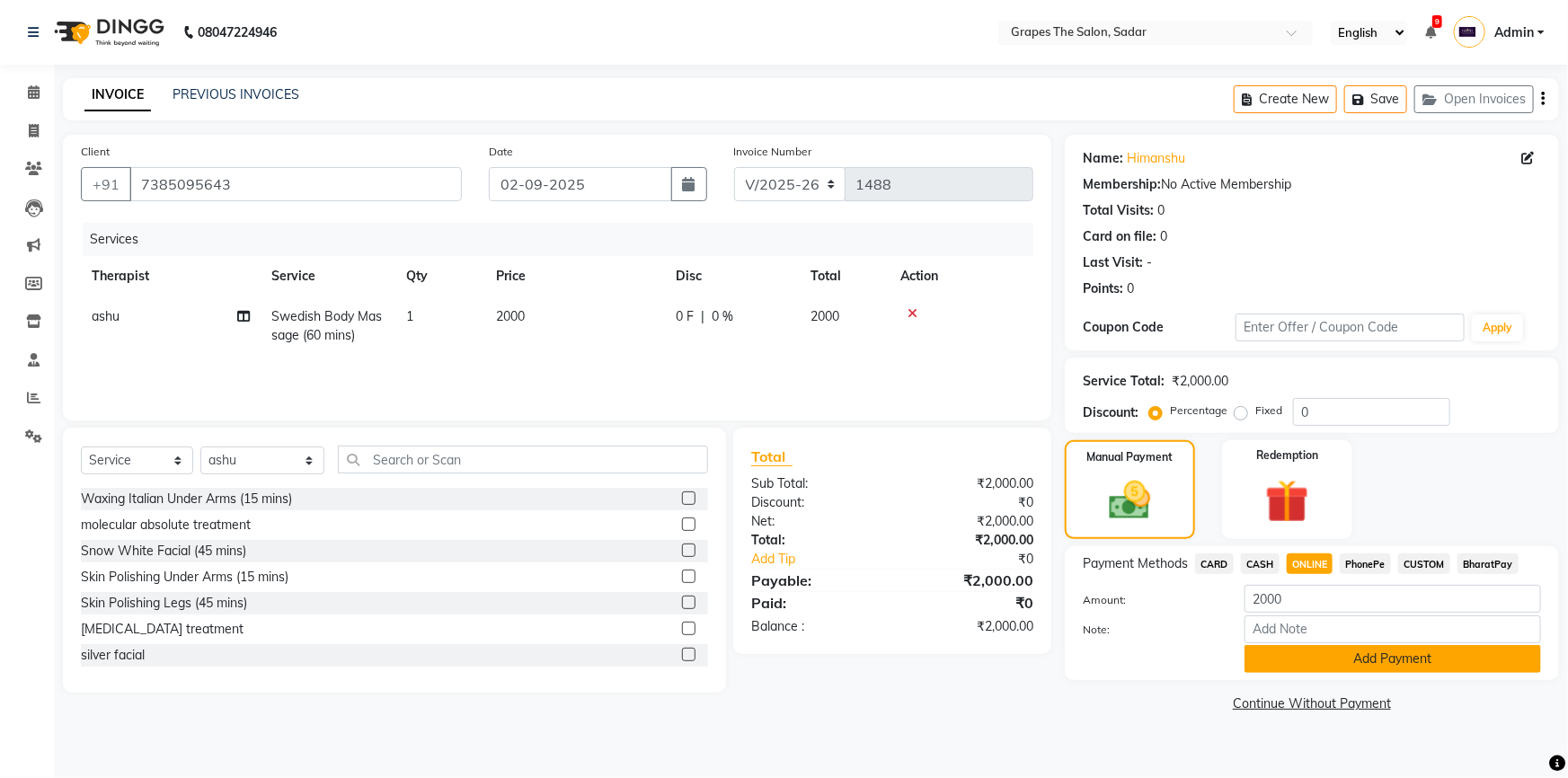
click at [1353, 664] on button "Add Payment" at bounding box center [1393, 659] width 297 height 28
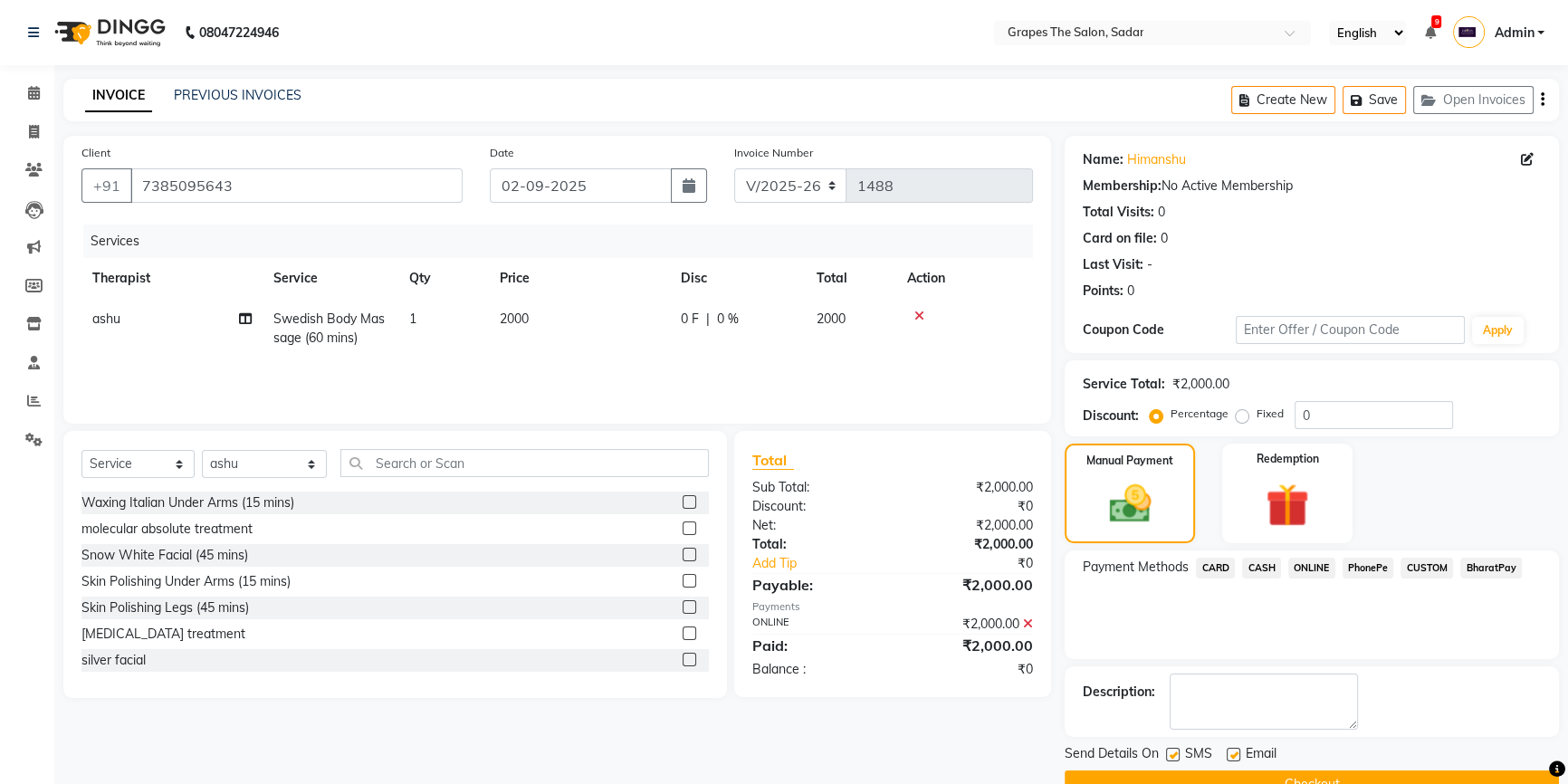
scroll to position [40, 0]
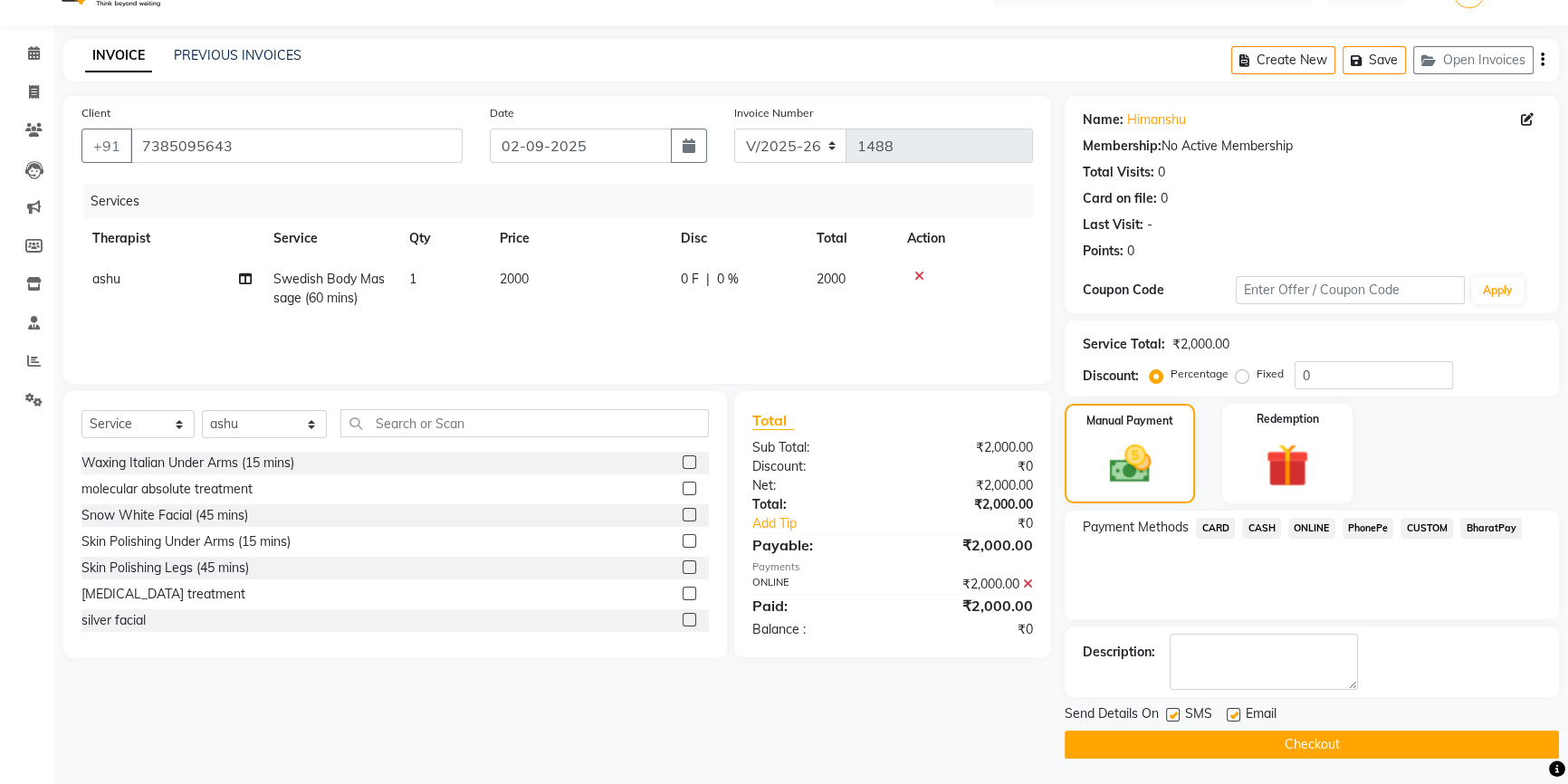
click at [1232, 715] on label at bounding box center [1233, 715] width 14 height 14
click at [1232, 715] on input "checkbox" at bounding box center [1232, 716] width 12 height 12
checkbox input "false"
click at [1177, 715] on label at bounding box center [1173, 715] width 14 height 14
click at [1177, 715] on input "checkbox" at bounding box center [1172, 716] width 12 height 12
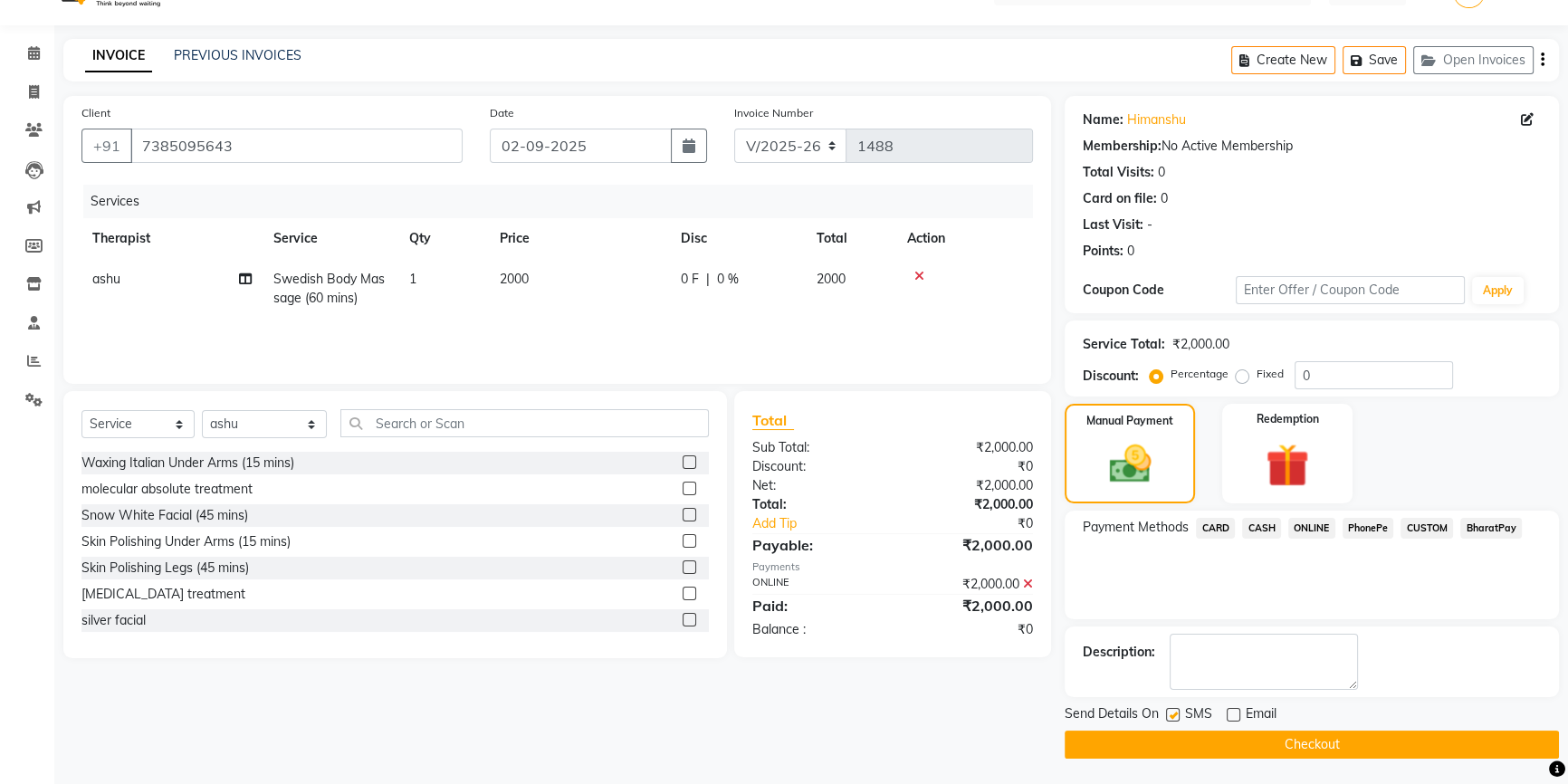
checkbox input "false"
click at [1185, 732] on button "Checkout" at bounding box center [1312, 744] width 494 height 28
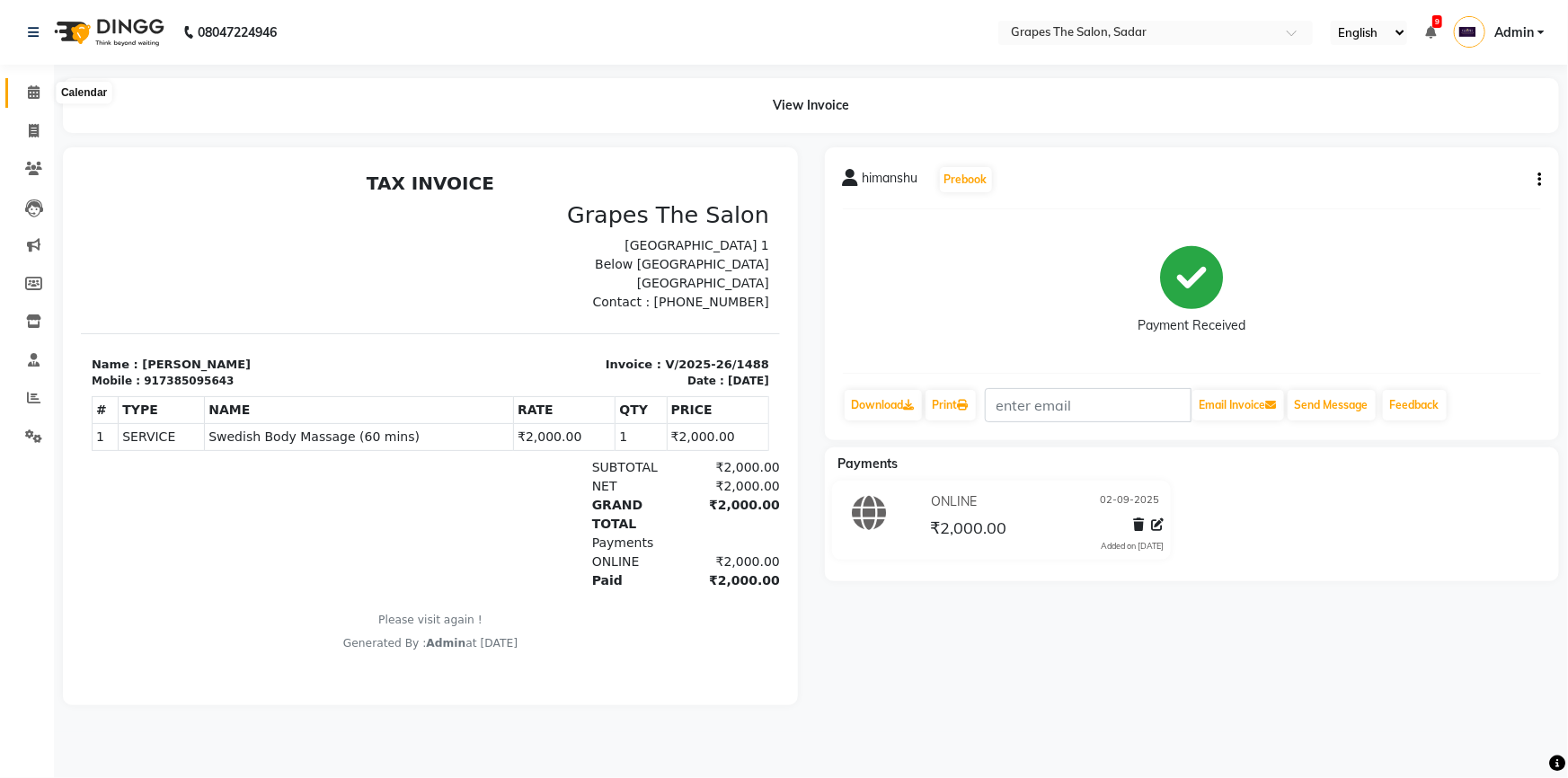
click at [28, 91] on icon at bounding box center [33, 92] width 12 height 14
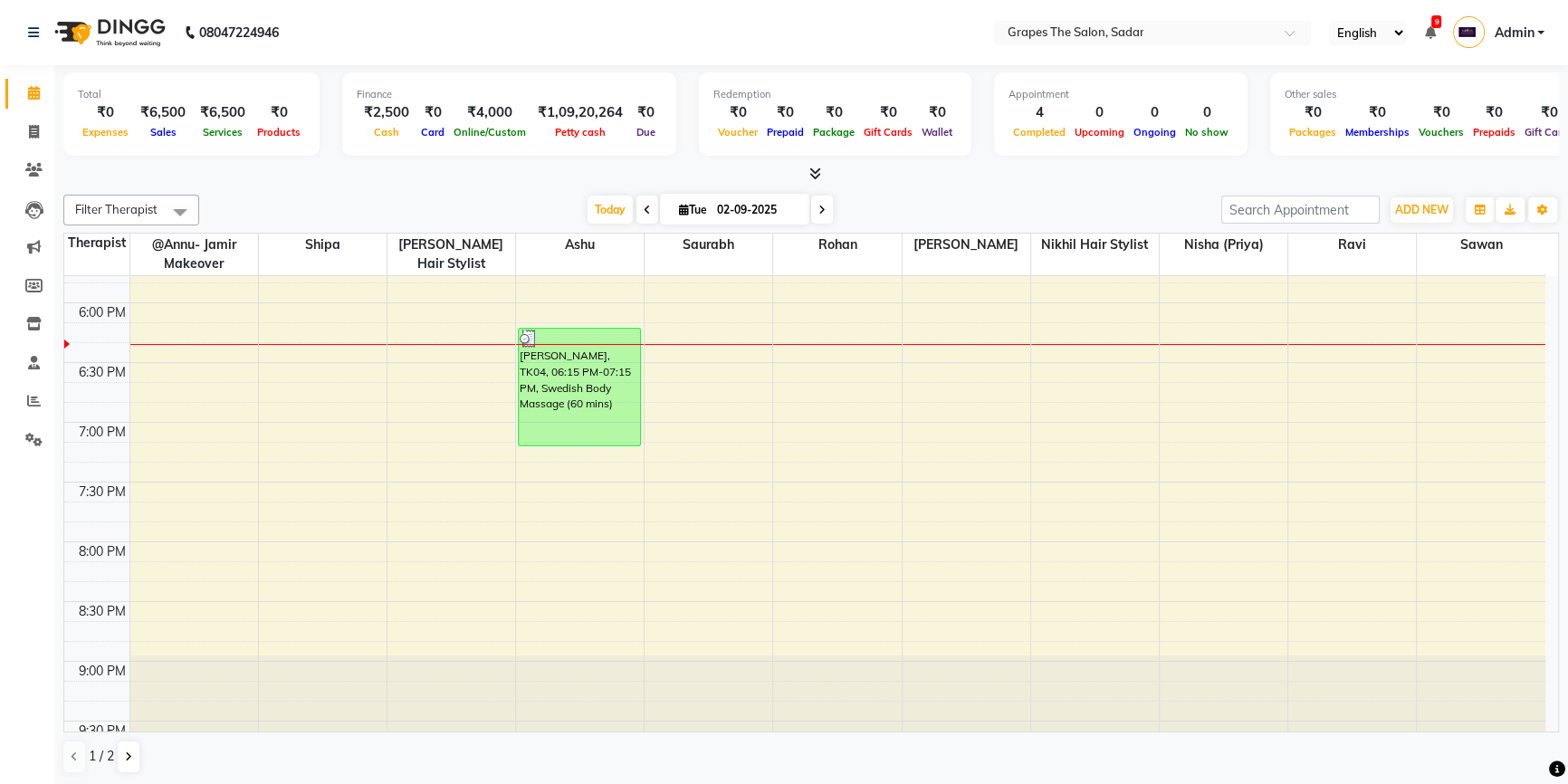
scroll to position [1172, 0]
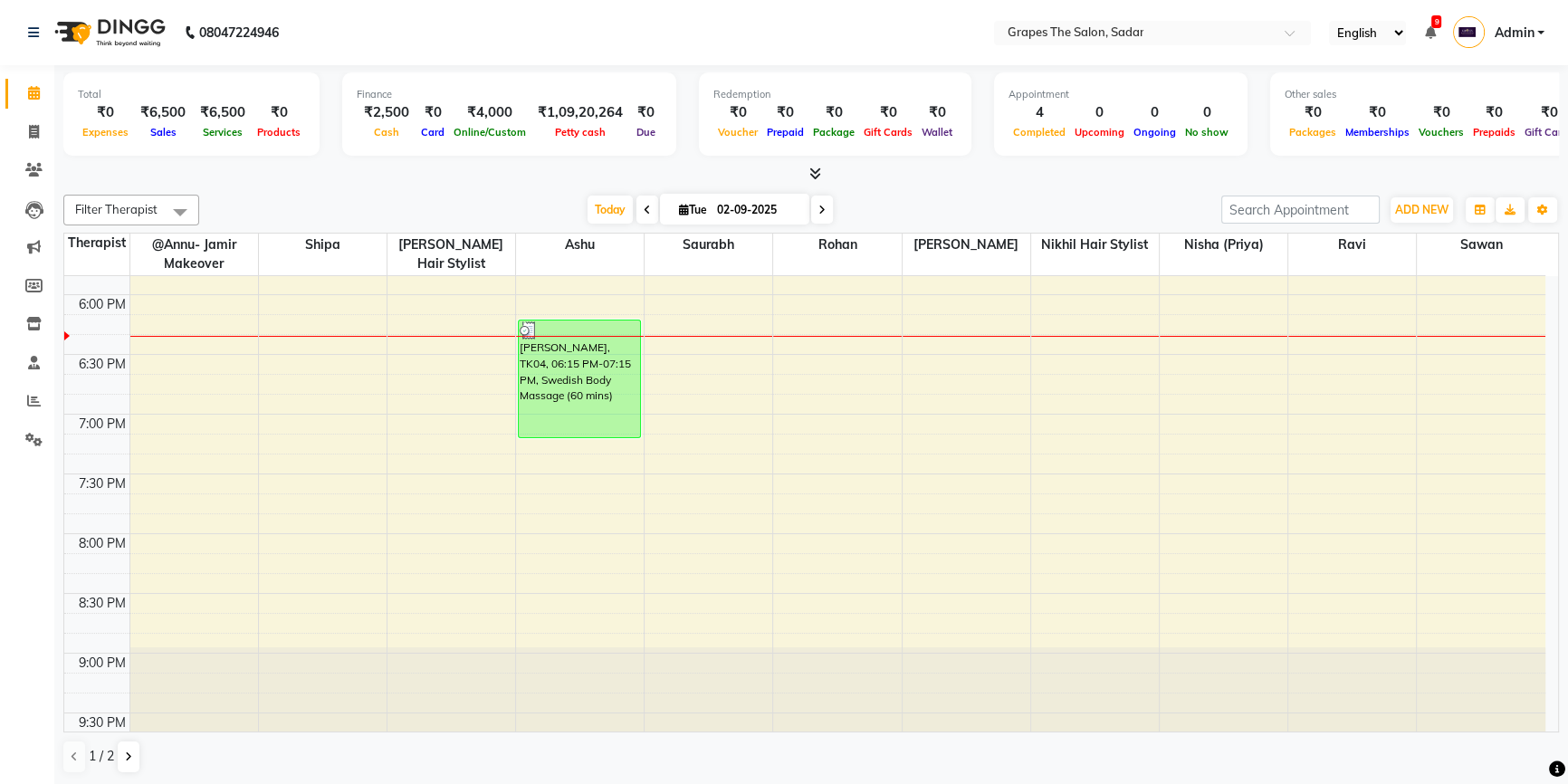
click at [1522, 694] on div at bounding box center [1481, 707] width 129 height 119
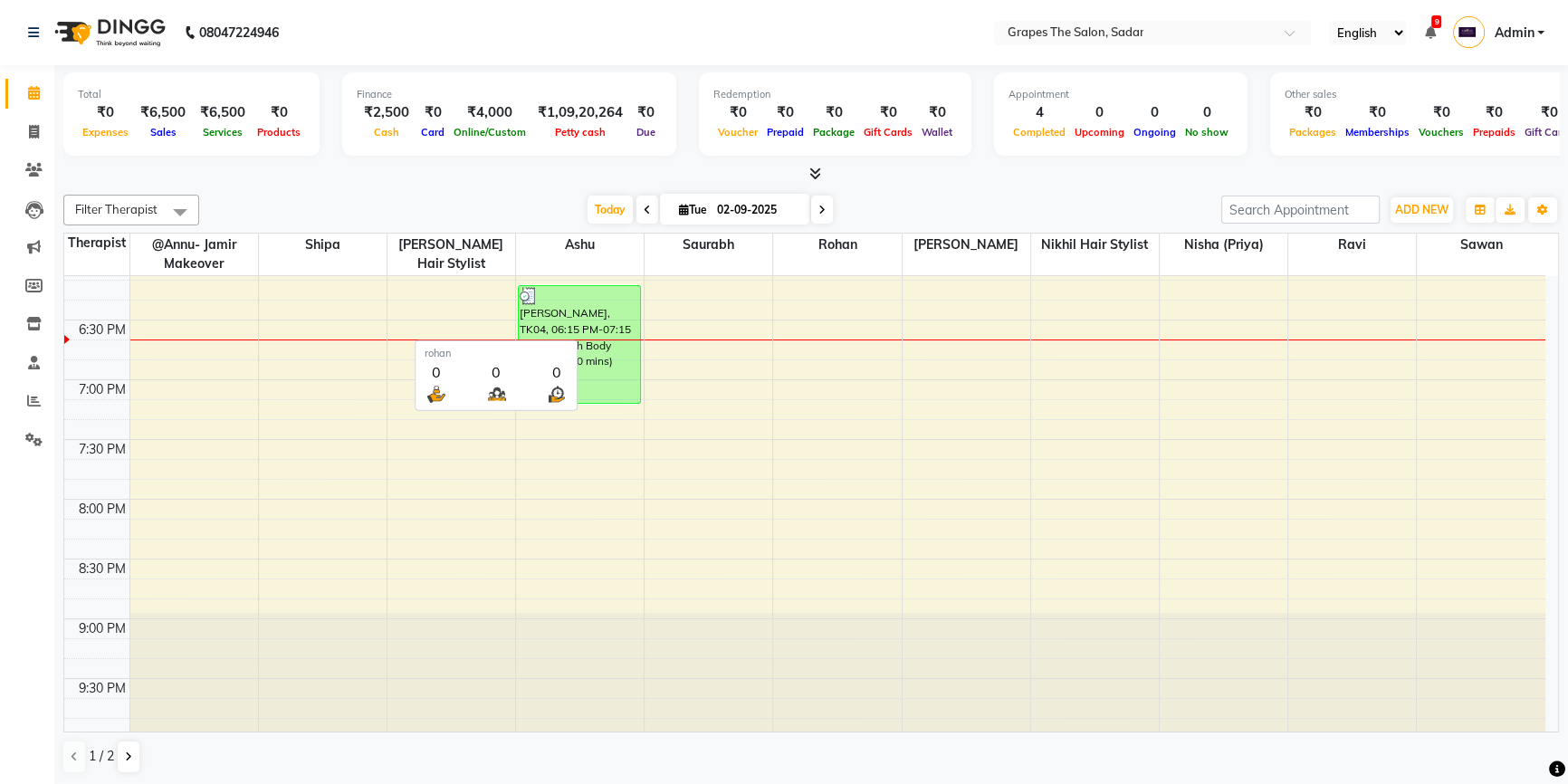
click at [907, 264] on th "Khushi Rathod" at bounding box center [966, 254] width 129 height 43
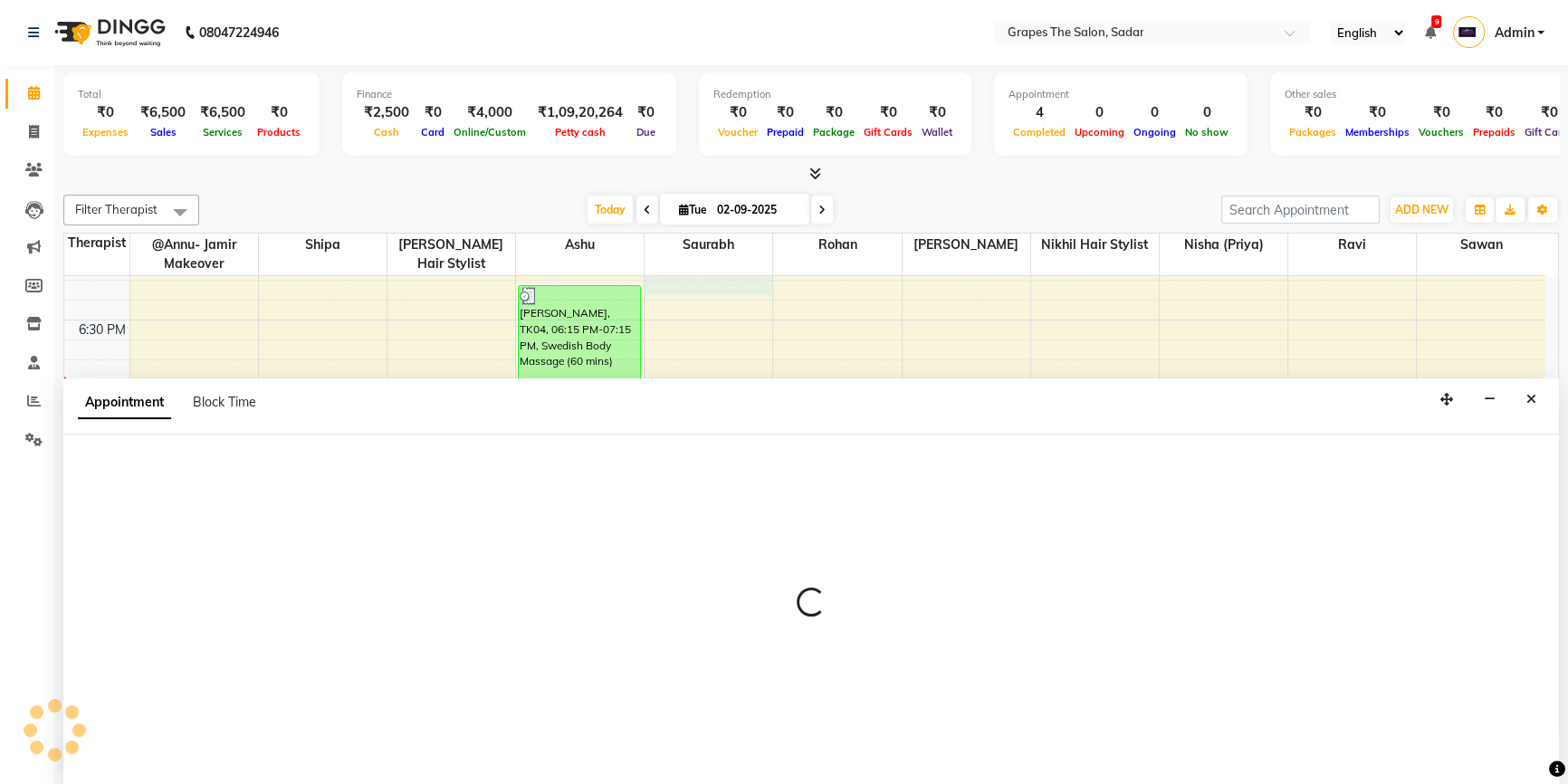
select select "52626"
select select "tentative"
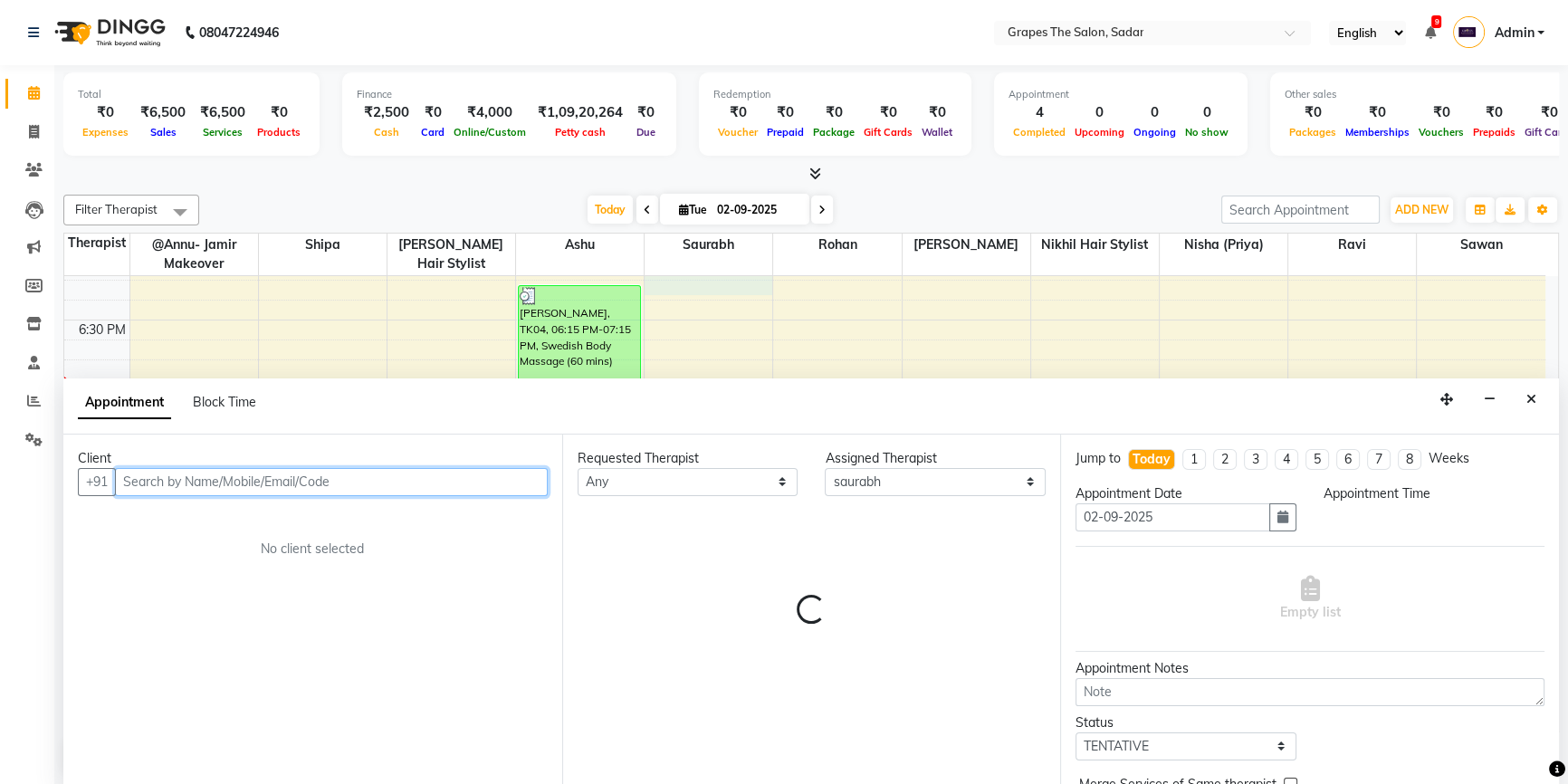
select select "1095"
click at [164, 483] on input "text" at bounding box center [331, 482] width 433 height 28
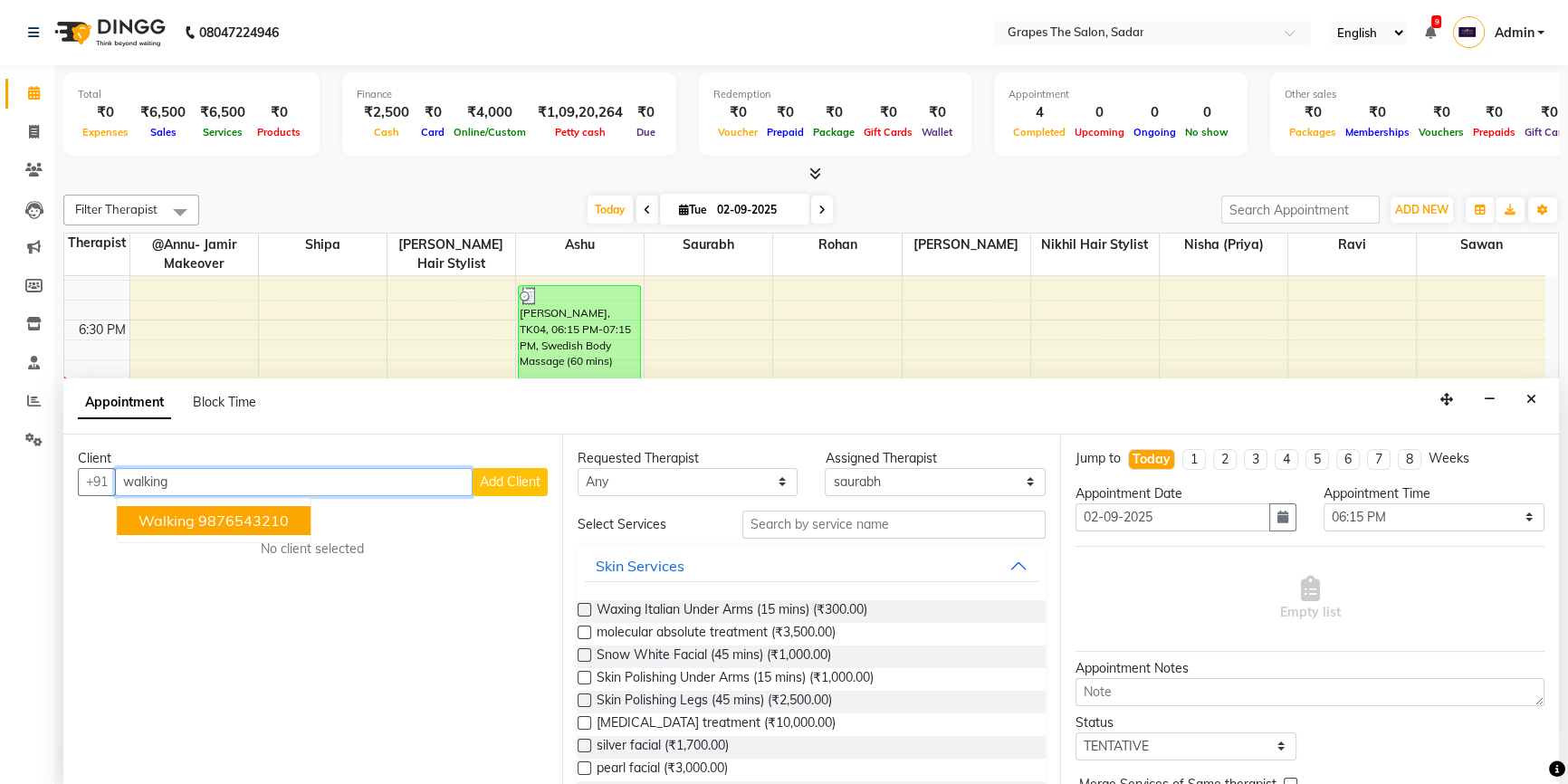
click at [196, 524] on button "walking 9876543210" at bounding box center [214, 520] width 194 height 29
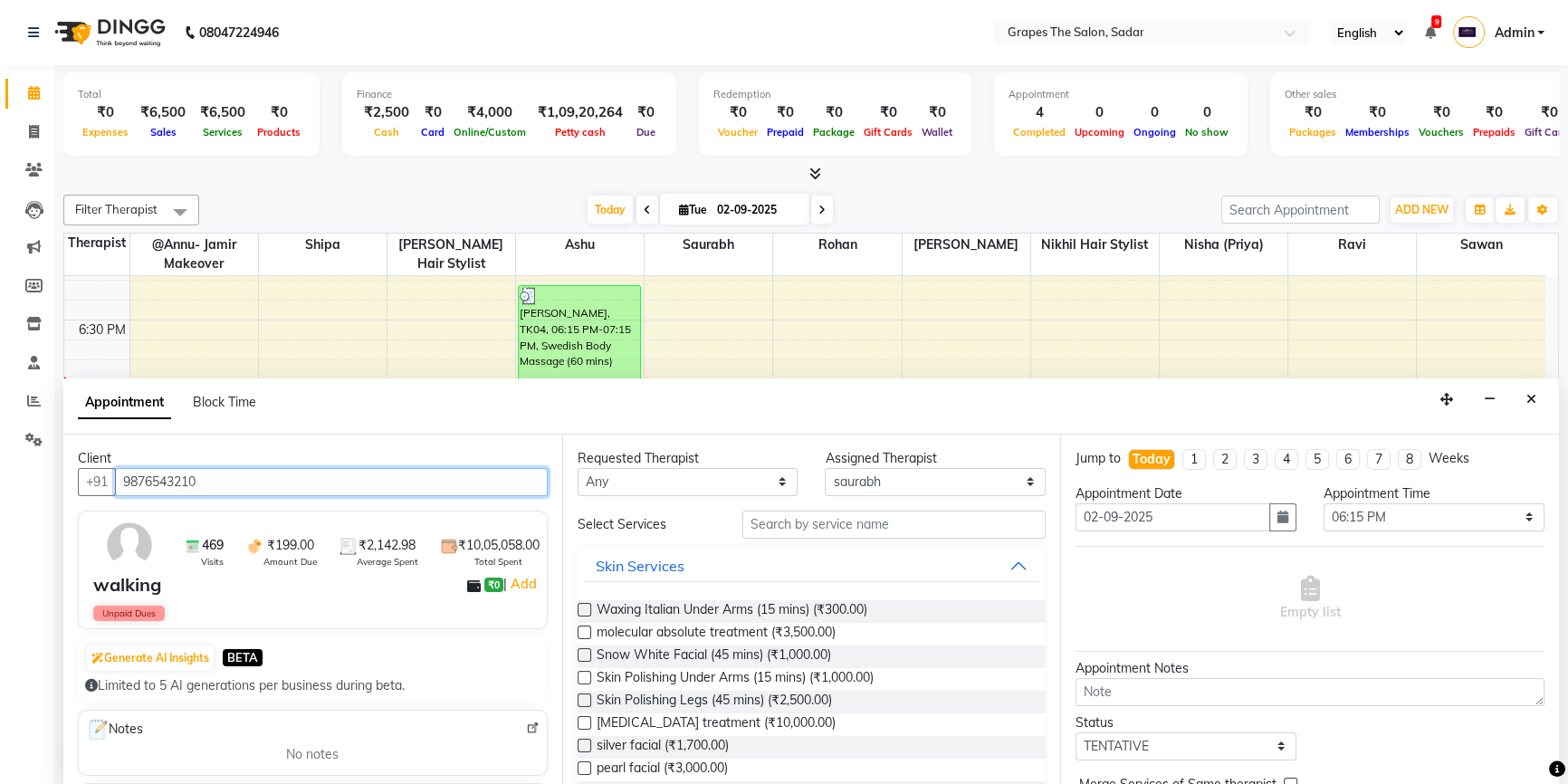
type input "9876543210"
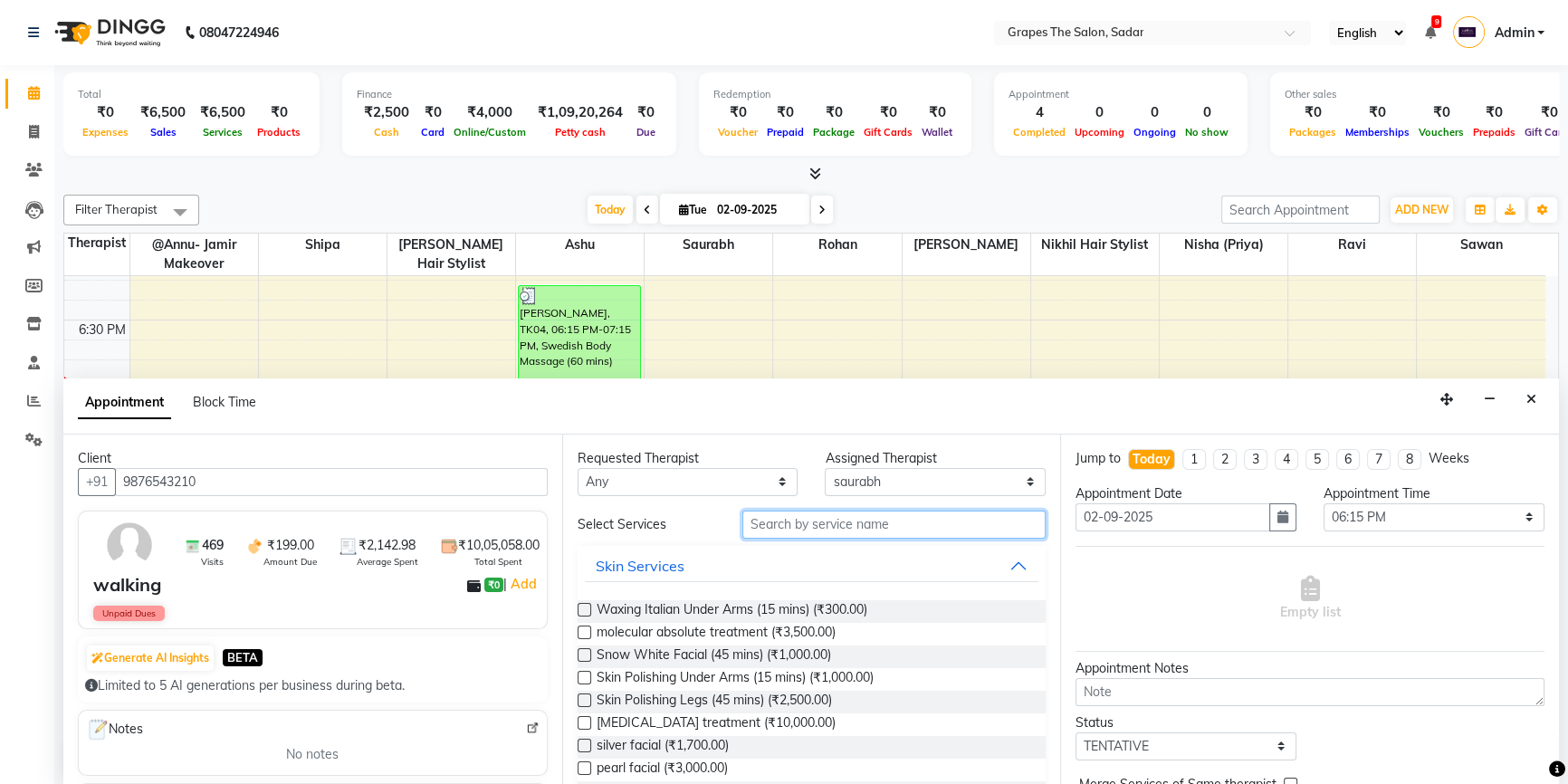
click at [767, 526] on input "text" at bounding box center [894, 525] width 303 height 28
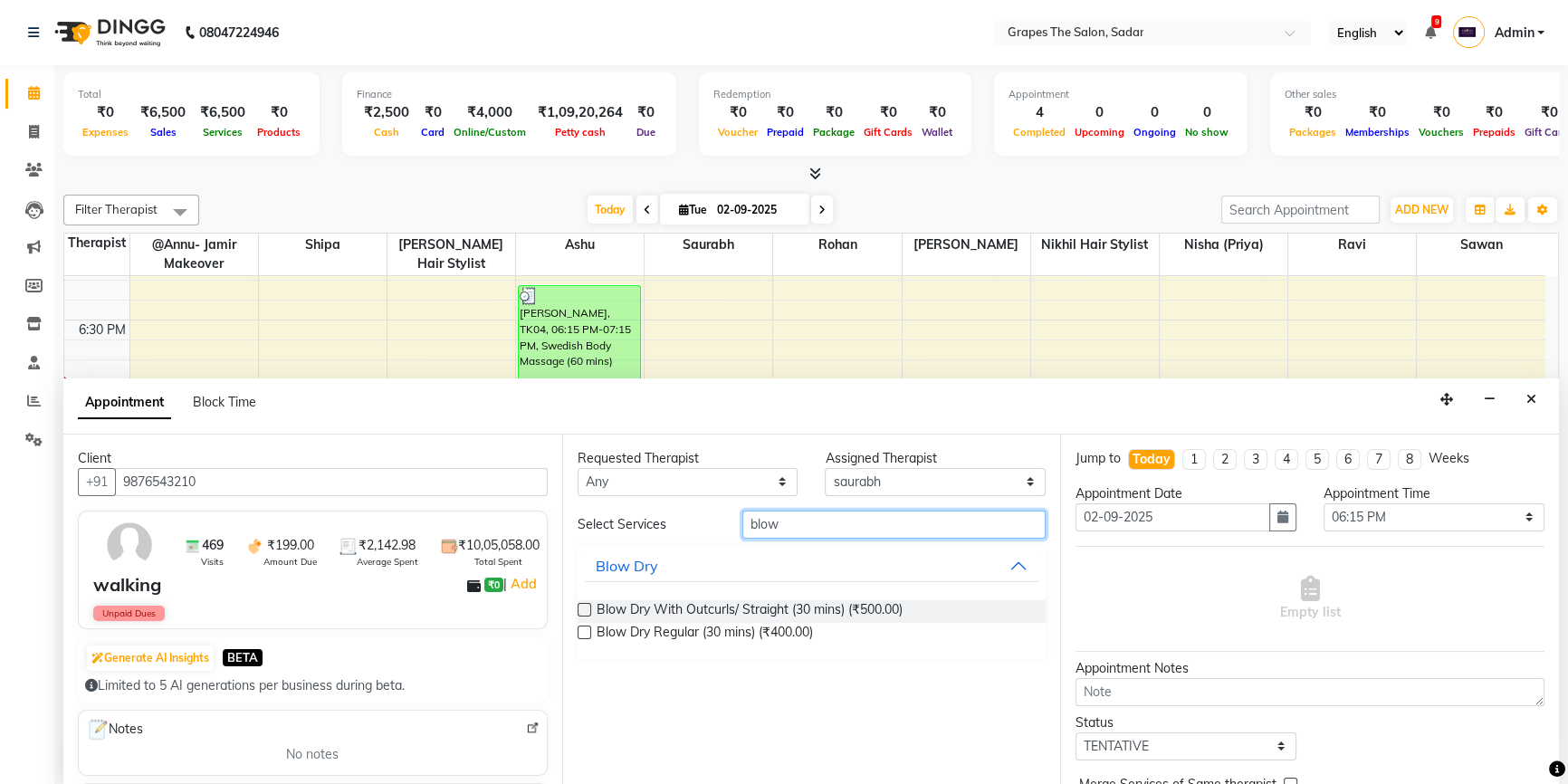
type input "blow"
click at [585, 632] on label at bounding box center [585, 633] width 14 height 14
click at [585, 632] on input "checkbox" at bounding box center [584, 635] width 12 height 12
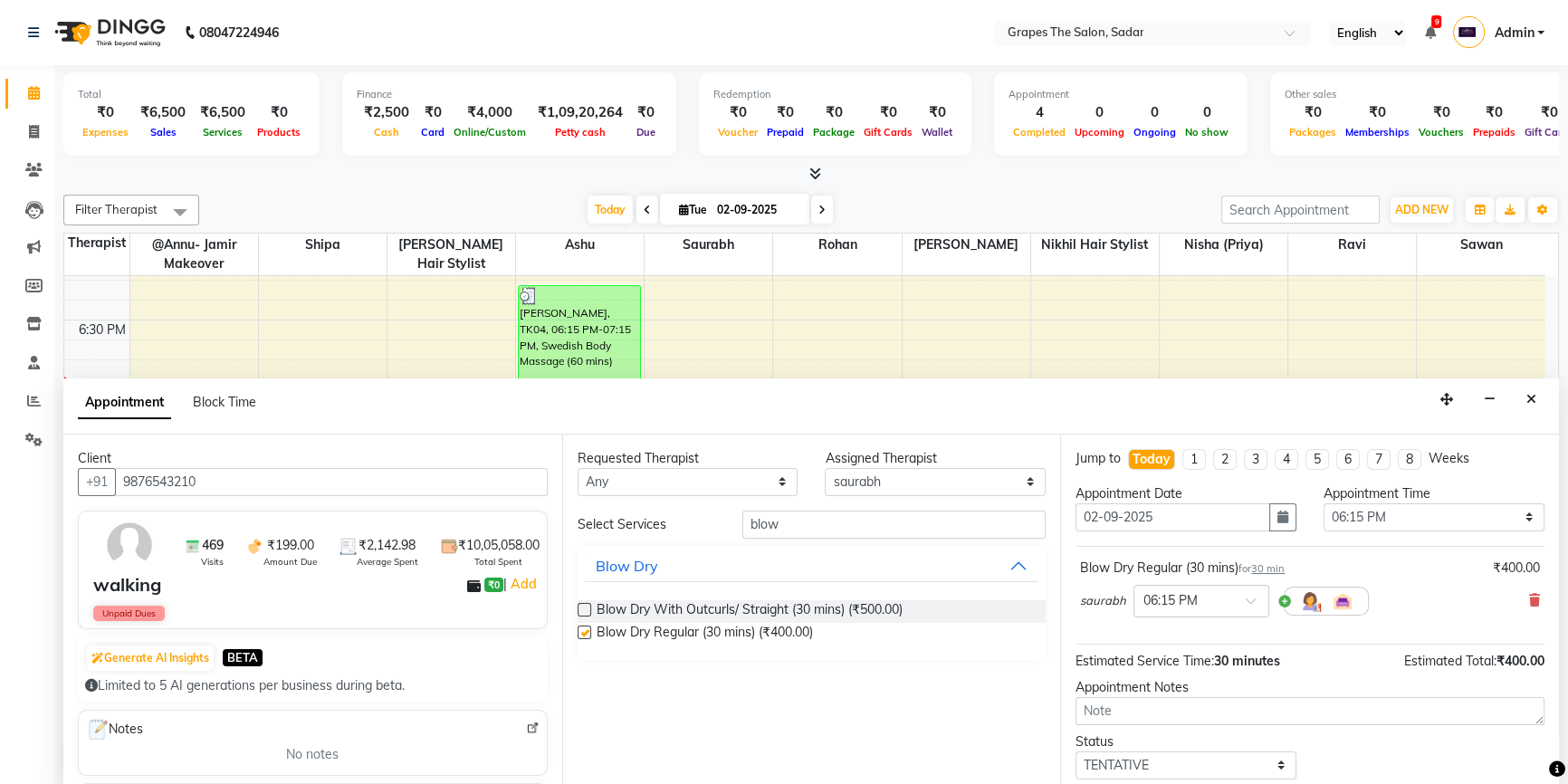
checkbox input "false"
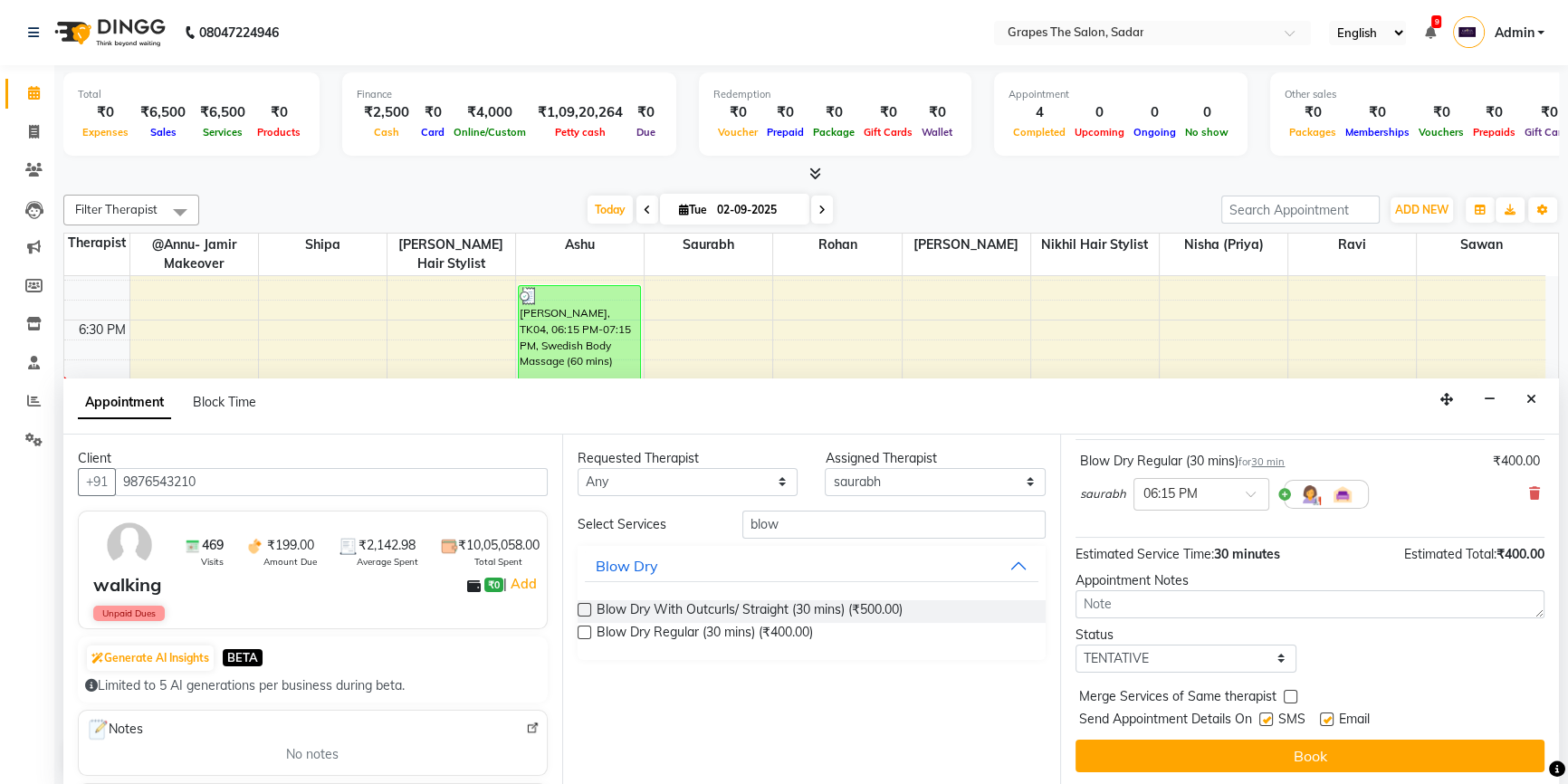
click at [1329, 710] on div "Email" at bounding box center [1352, 721] width 64 height 23
click at [1268, 717] on label at bounding box center [1266, 720] width 14 height 14
click at [1268, 717] on input "checkbox" at bounding box center [1265, 722] width 12 height 12
checkbox input "false"
drag, startPoint x: 1328, startPoint y: 717, endPoint x: 1322, endPoint y: 731, distance: 15.2
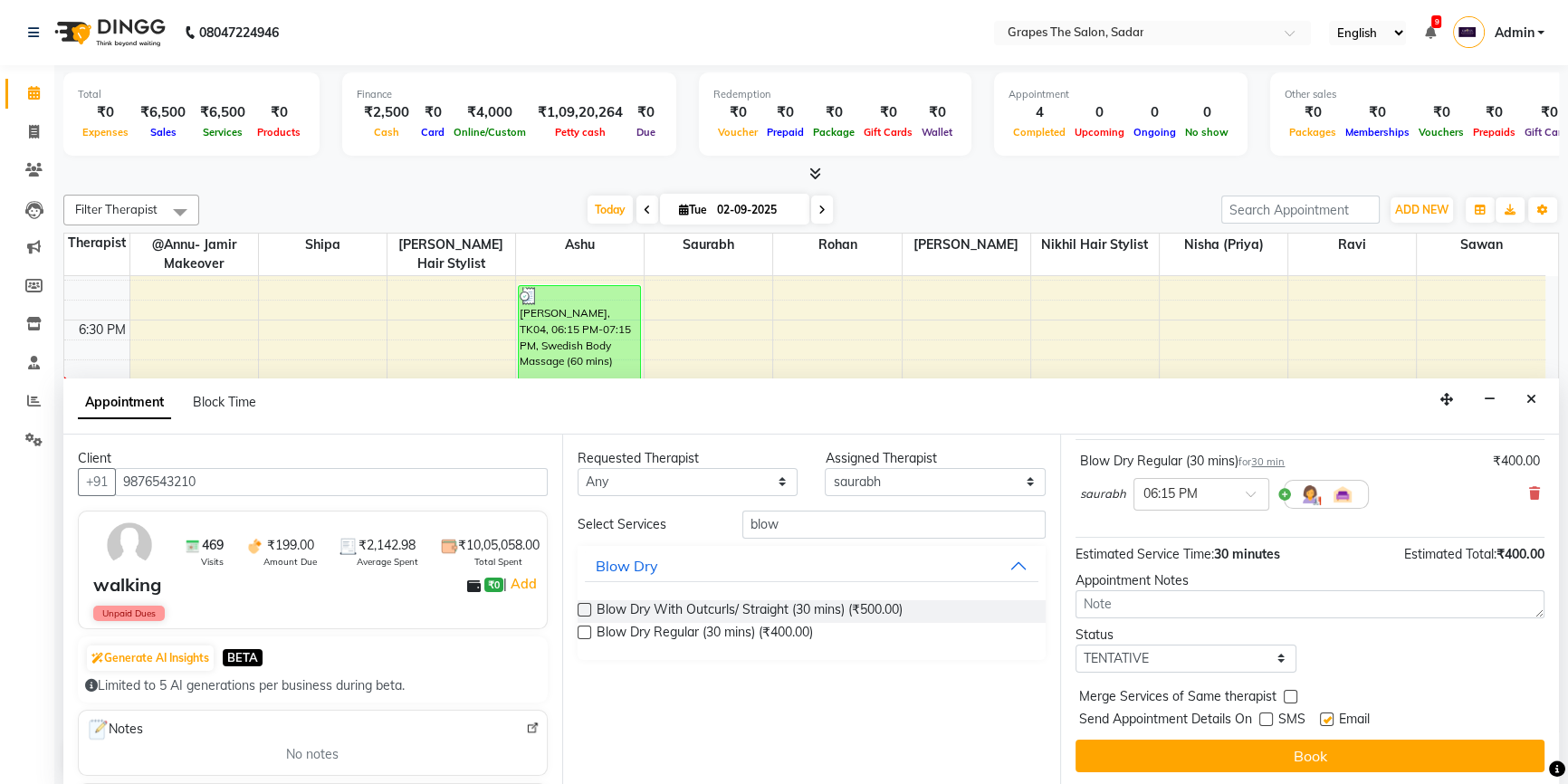
click at [1329, 717] on label at bounding box center [1327, 720] width 14 height 14
click at [1329, 717] on input "checkbox" at bounding box center [1326, 722] width 12 height 12
checkbox input "false"
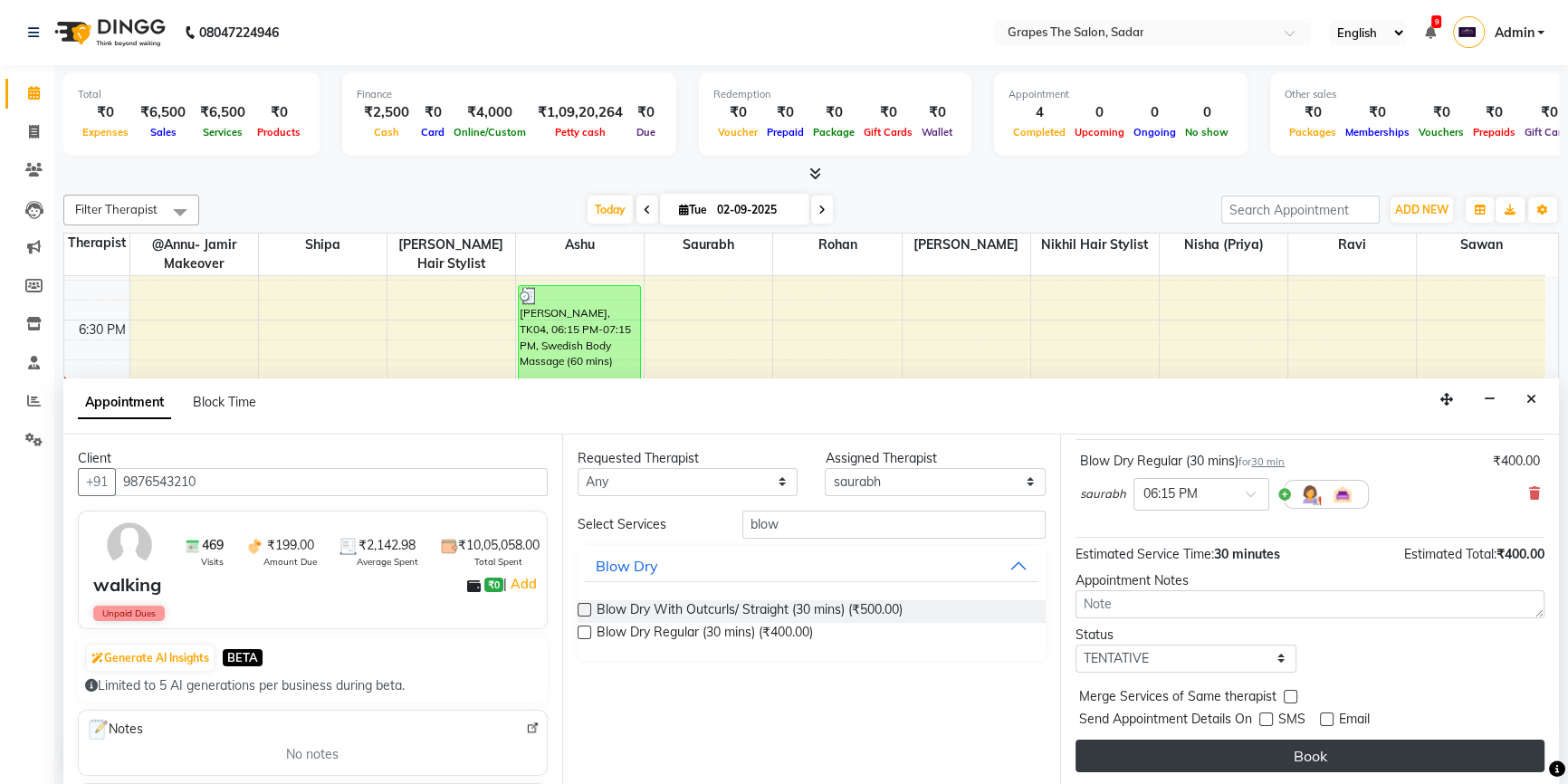
click at [1301, 758] on button "Book" at bounding box center [1311, 755] width 469 height 33
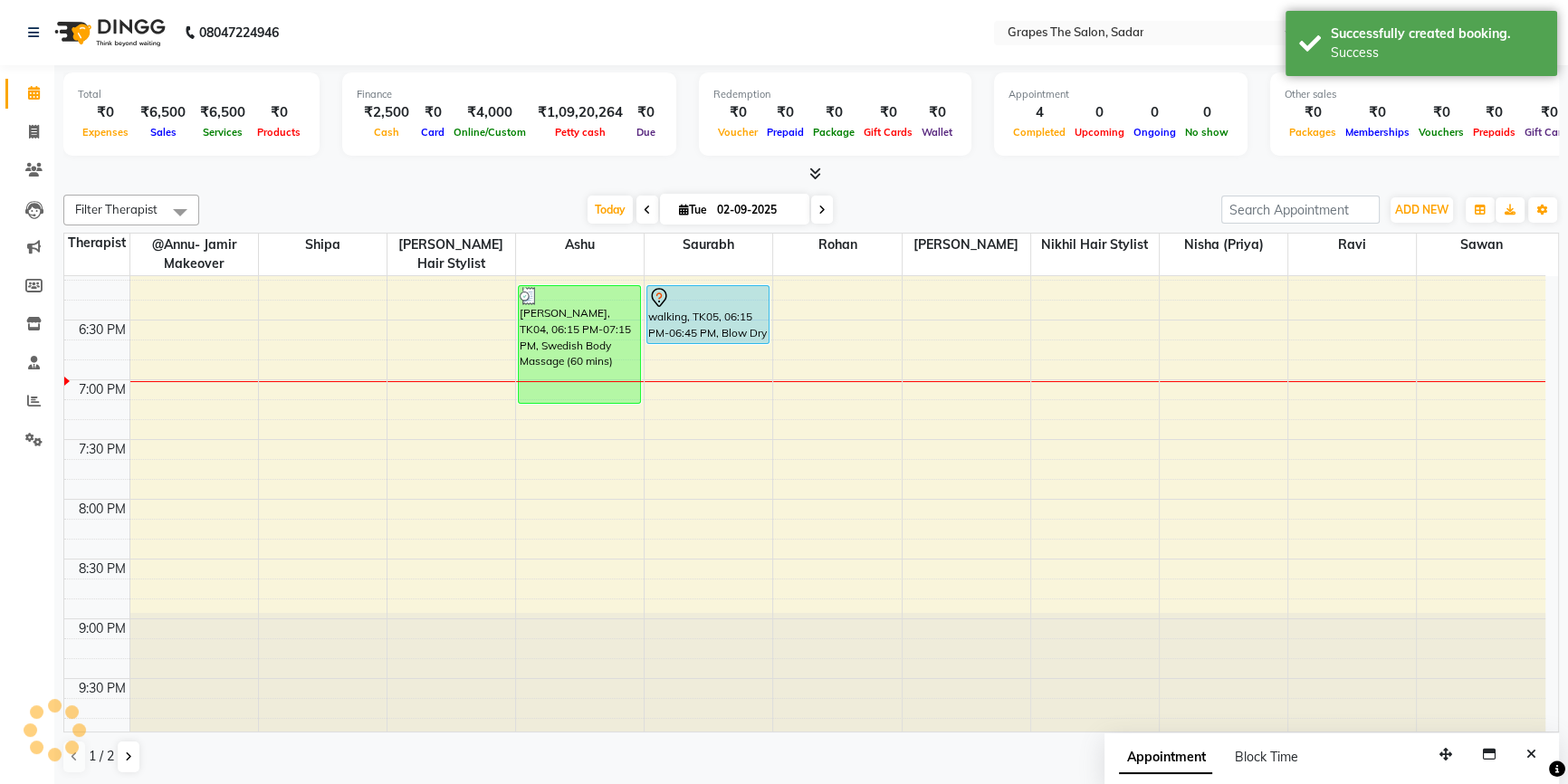
scroll to position [0, 0]
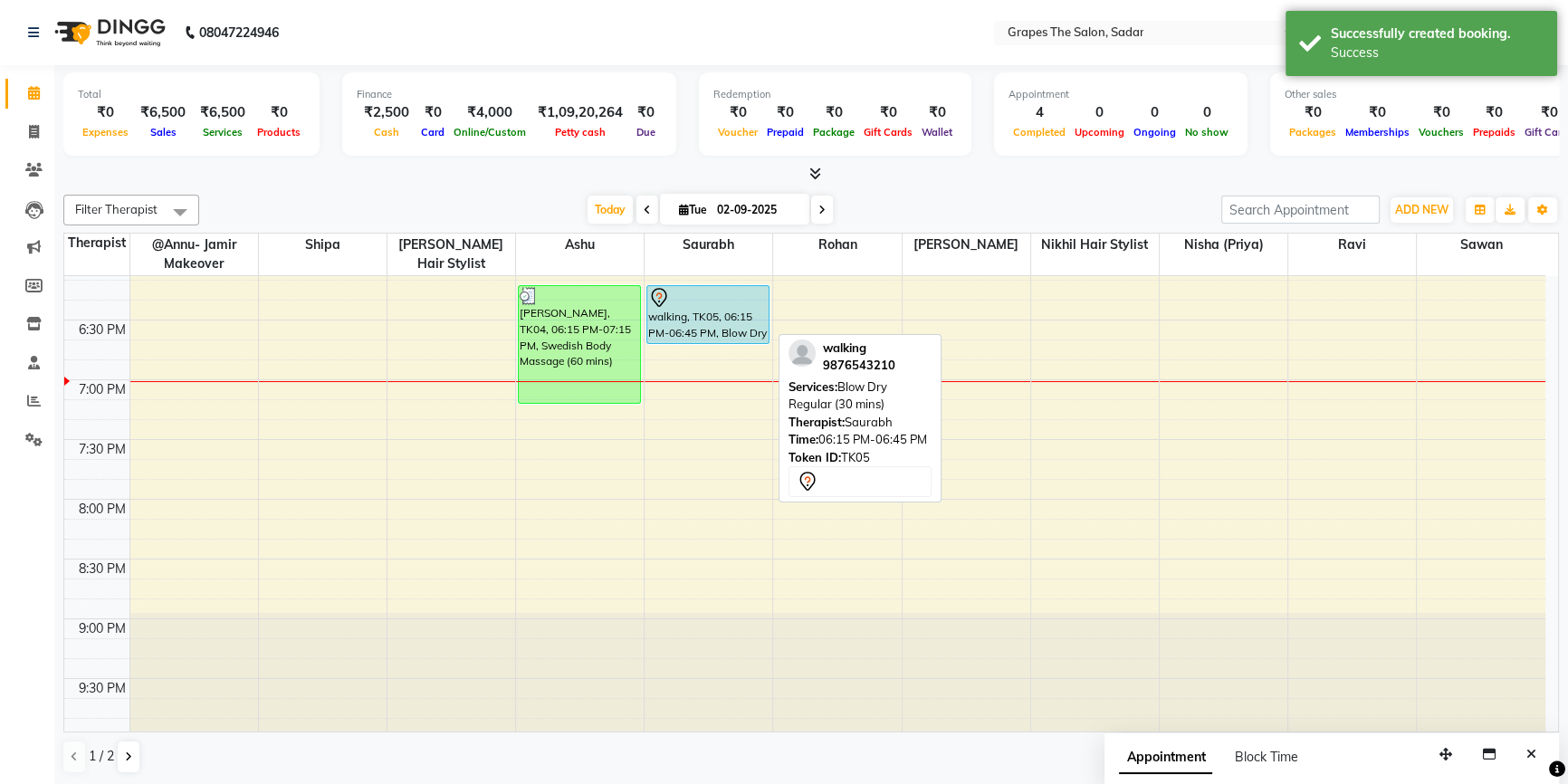
click at [705, 299] on div at bounding box center [708, 298] width 120 height 22
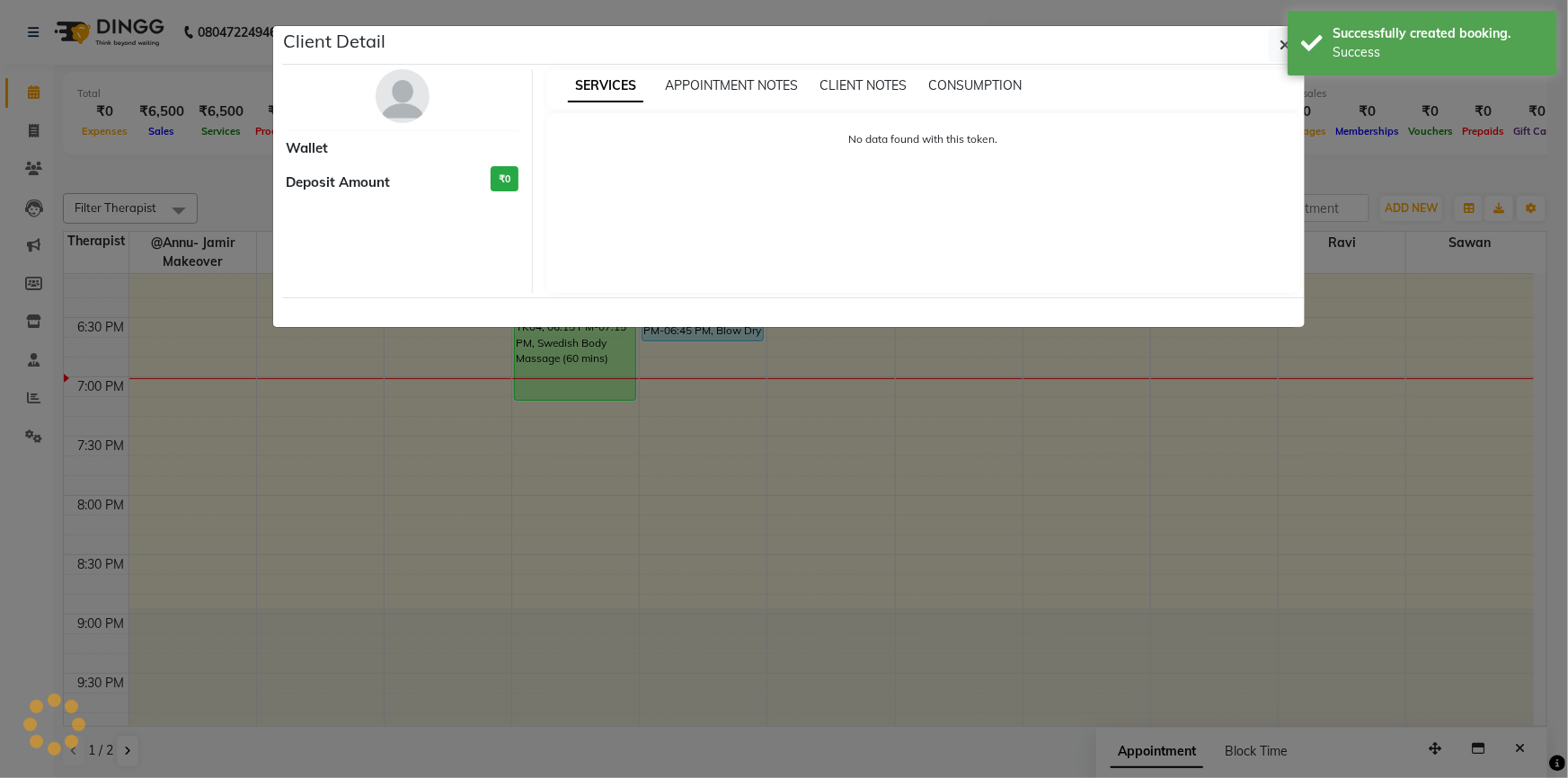
select select "7"
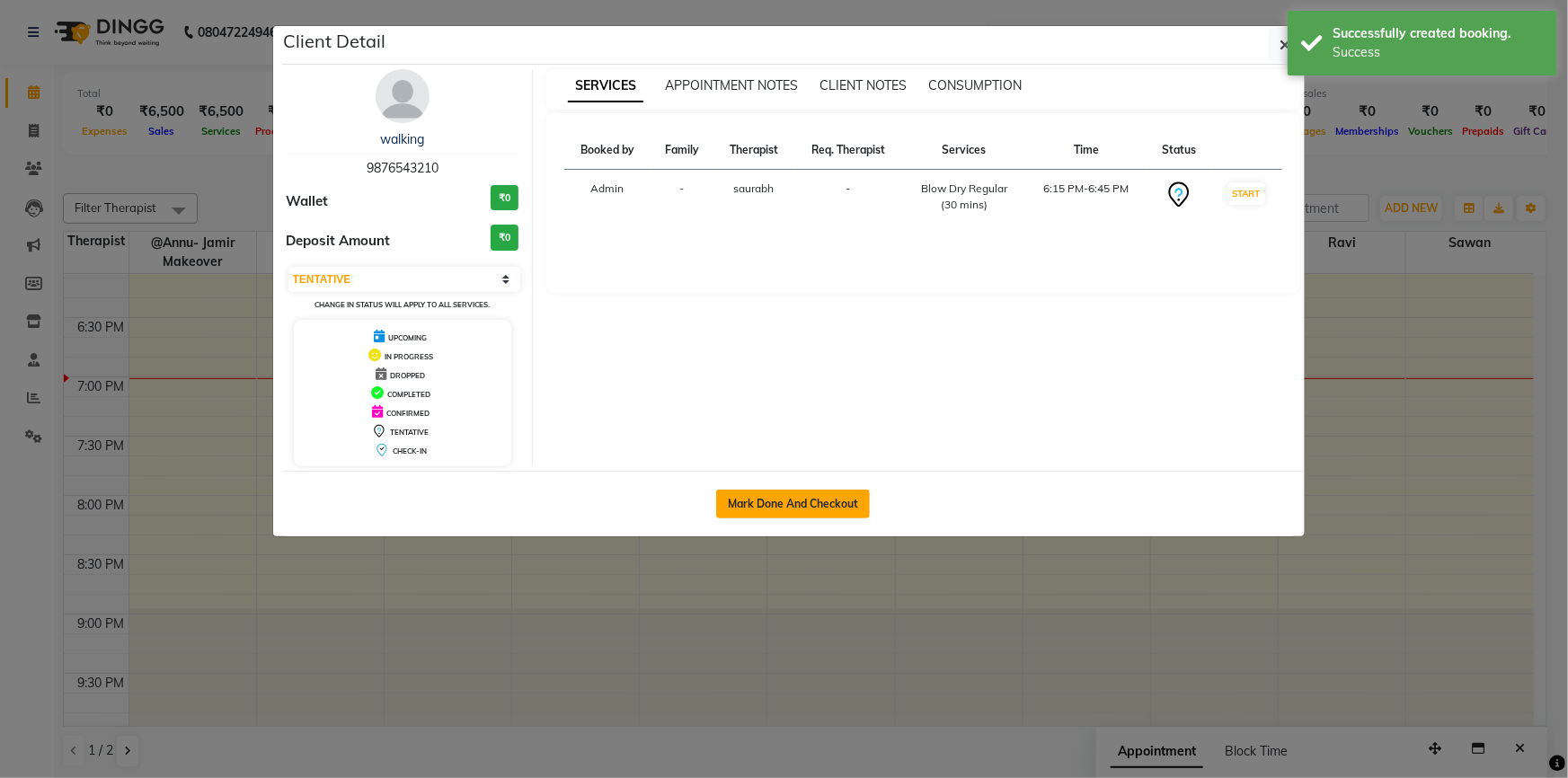
click at [752, 492] on button "Mark Done And Checkout" at bounding box center [793, 503] width 153 height 28
select select "service"
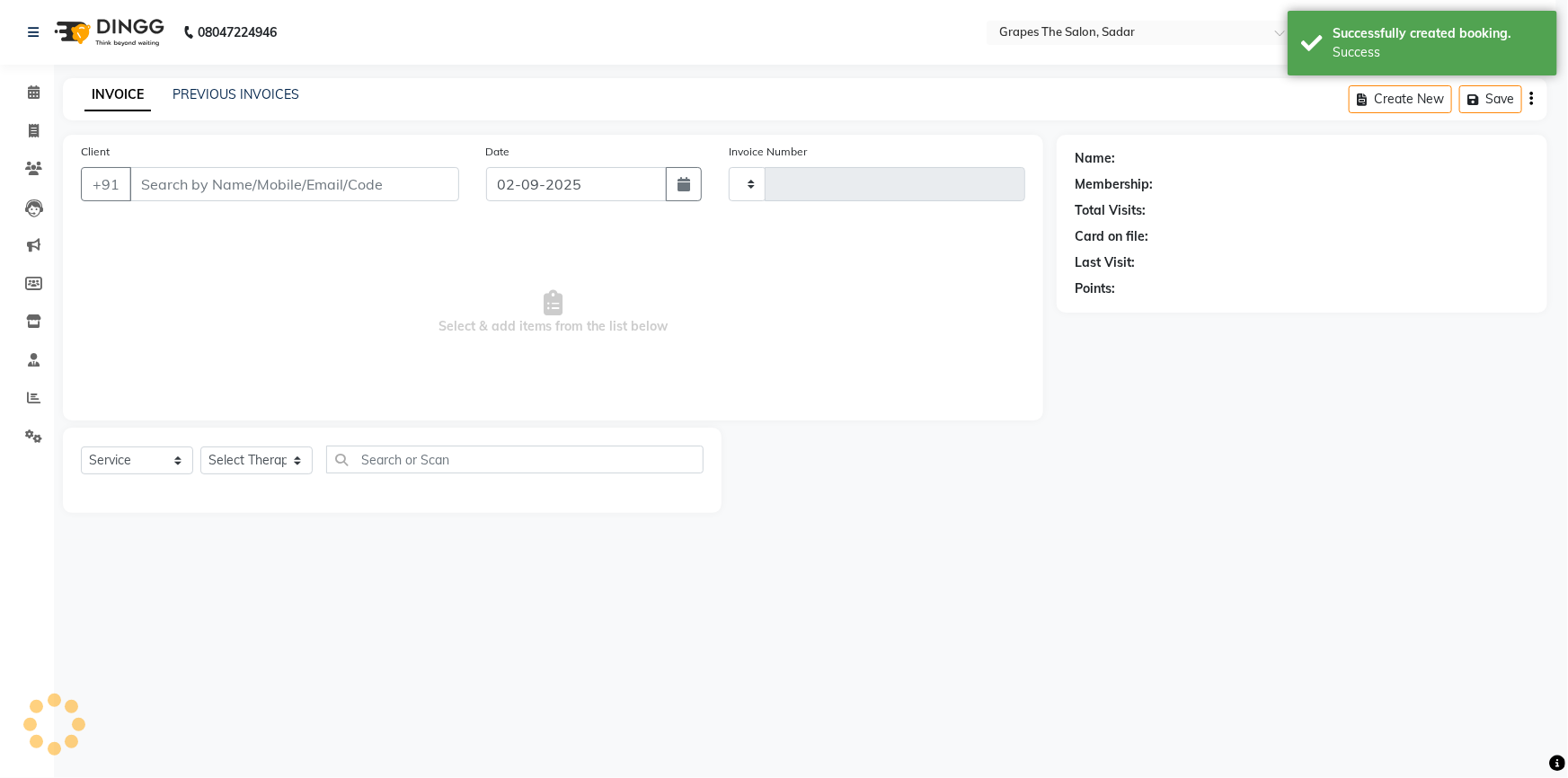
type input "1489"
select select "55"
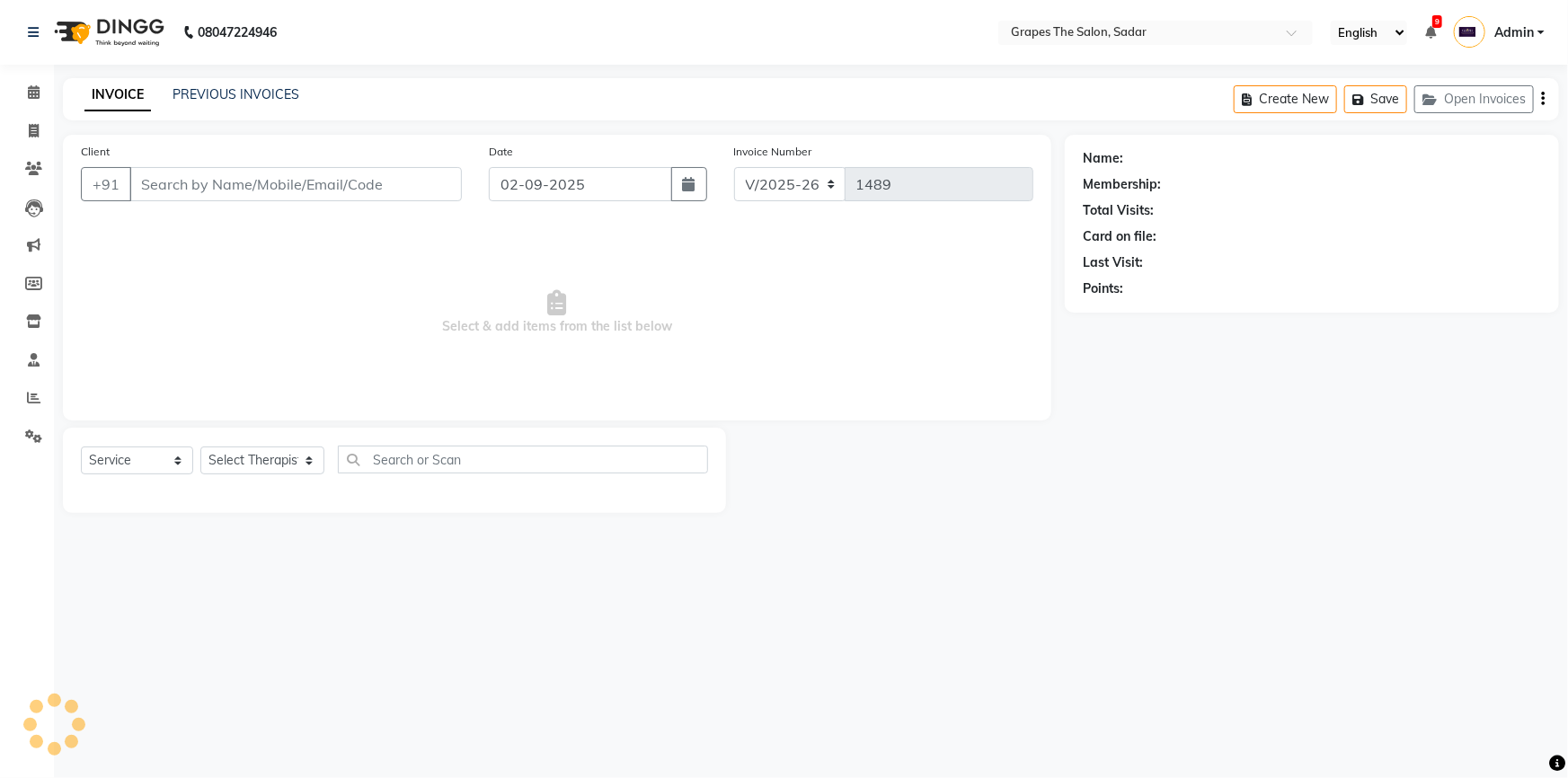
type input "9876543210"
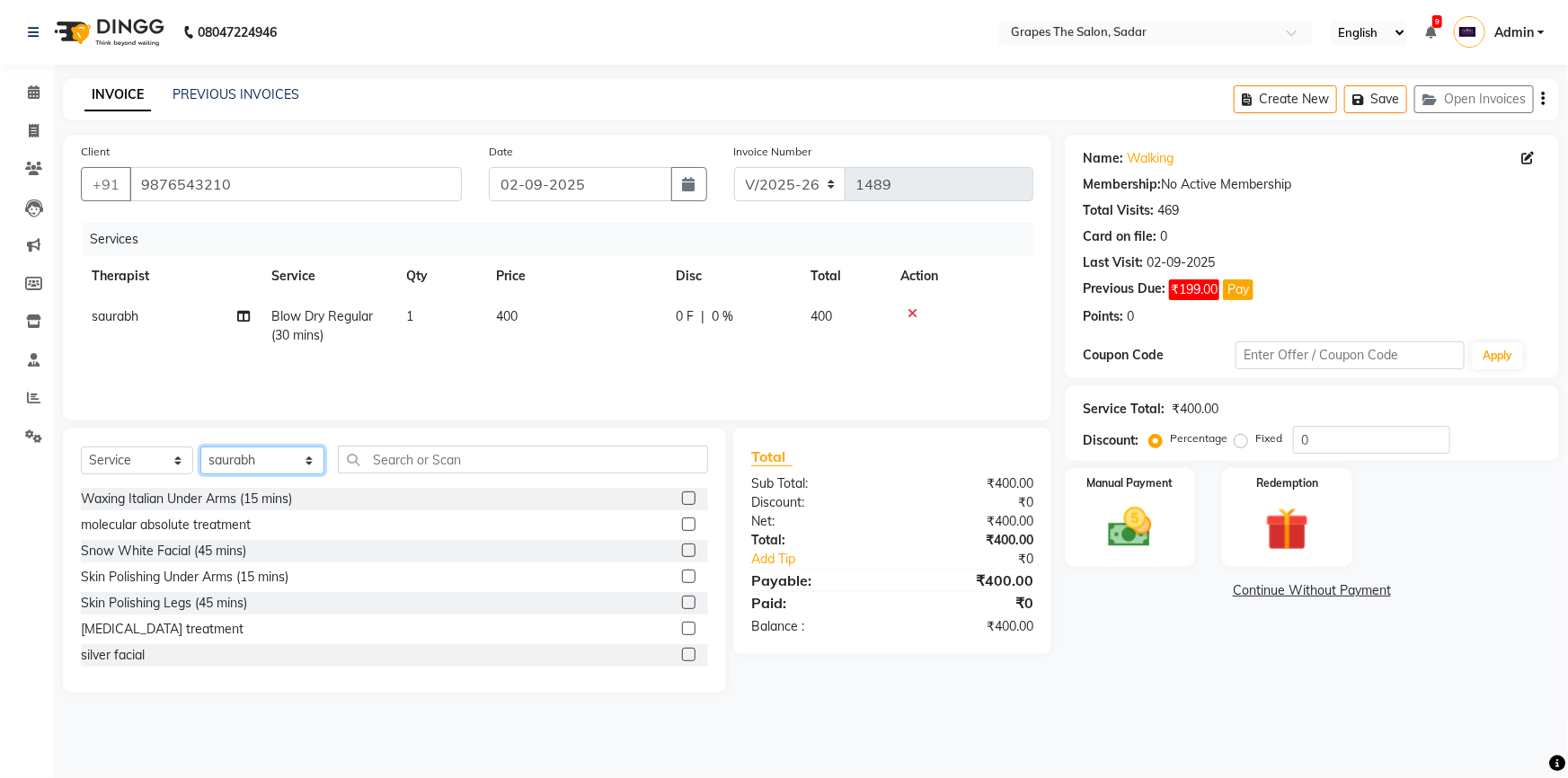
click at [288, 460] on select "Select Therapist @Annu- jamir makeover ashu @Gunjan-Asre Boss Khushi Rathod Nik…" at bounding box center [262, 461] width 124 height 28
select select "51713"
click at [200, 447] on select "Select Therapist @Annu- jamir makeover ashu @Gunjan-Asre Boss Khushi Rathod Nik…" at bounding box center [262, 461] width 124 height 28
click at [388, 465] on input "text" at bounding box center [523, 460] width 370 height 28
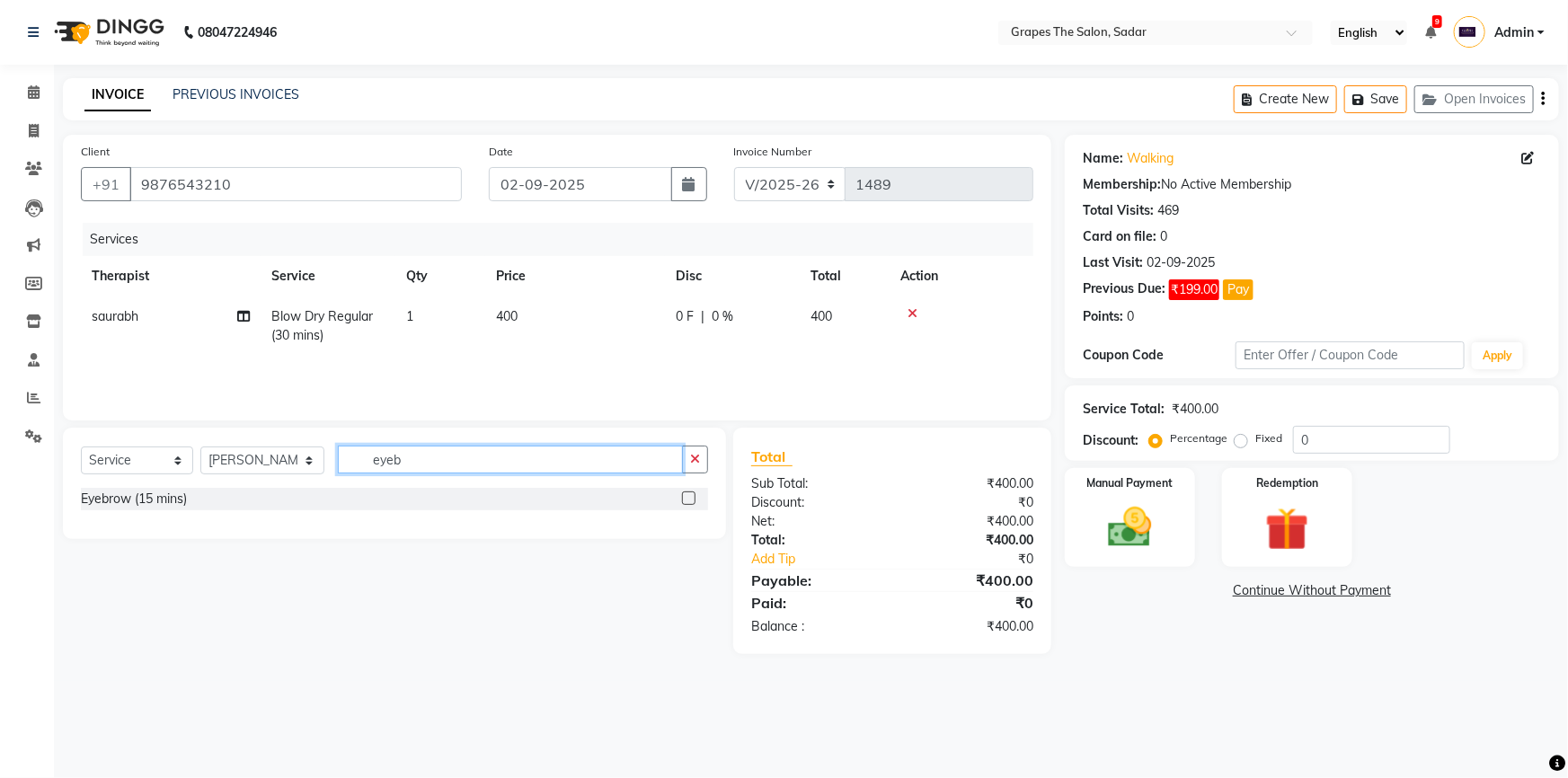
type input "eyeb"
click at [688, 495] on label at bounding box center [689, 498] width 14 height 14
click at [688, 495] on input "checkbox" at bounding box center [688, 499] width 12 height 12
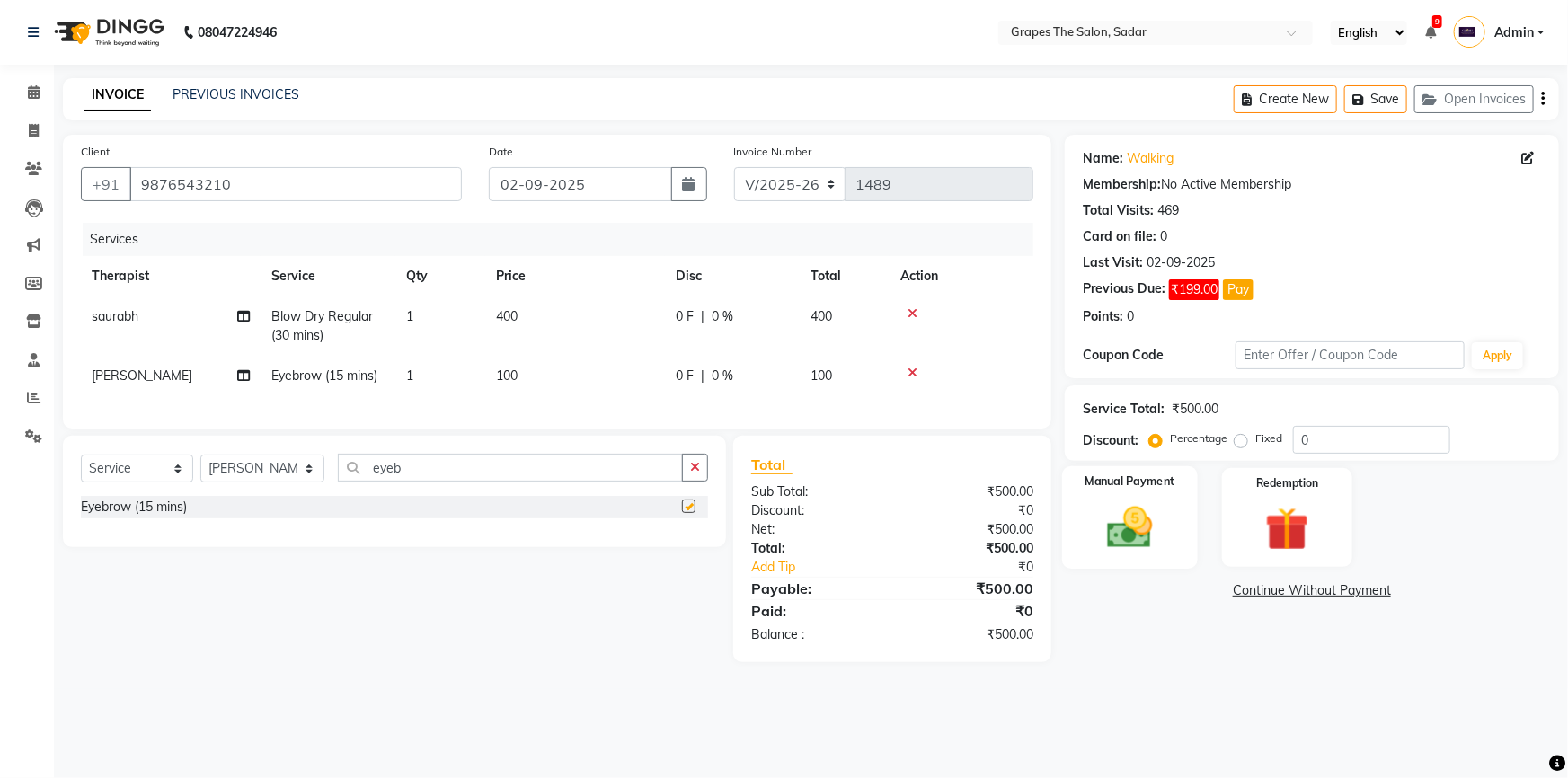
checkbox input "false"
click at [1123, 542] on img at bounding box center [1130, 527] width 74 height 52
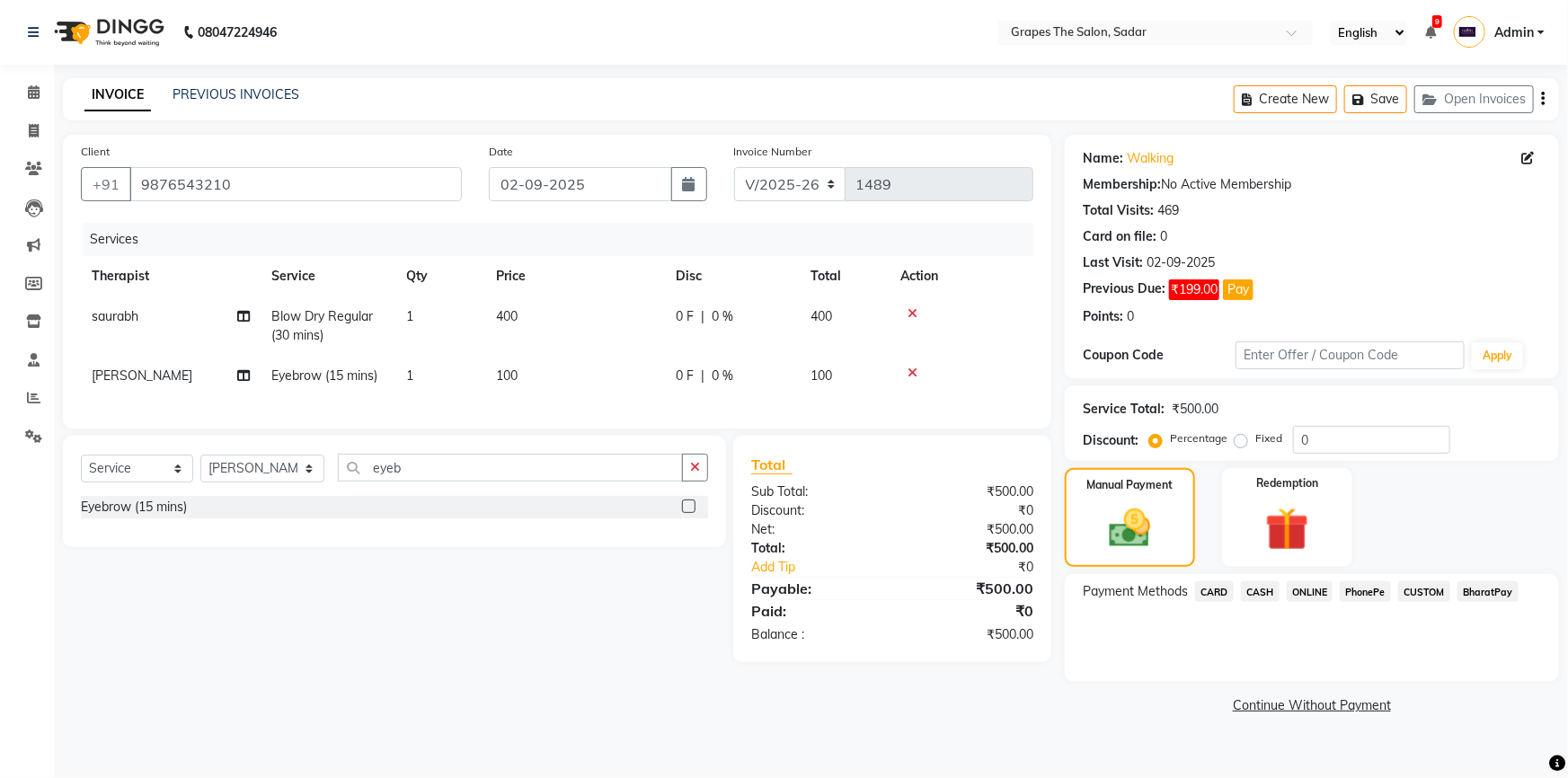
click at [1261, 590] on span "CASH" at bounding box center [1260, 591] width 38 height 21
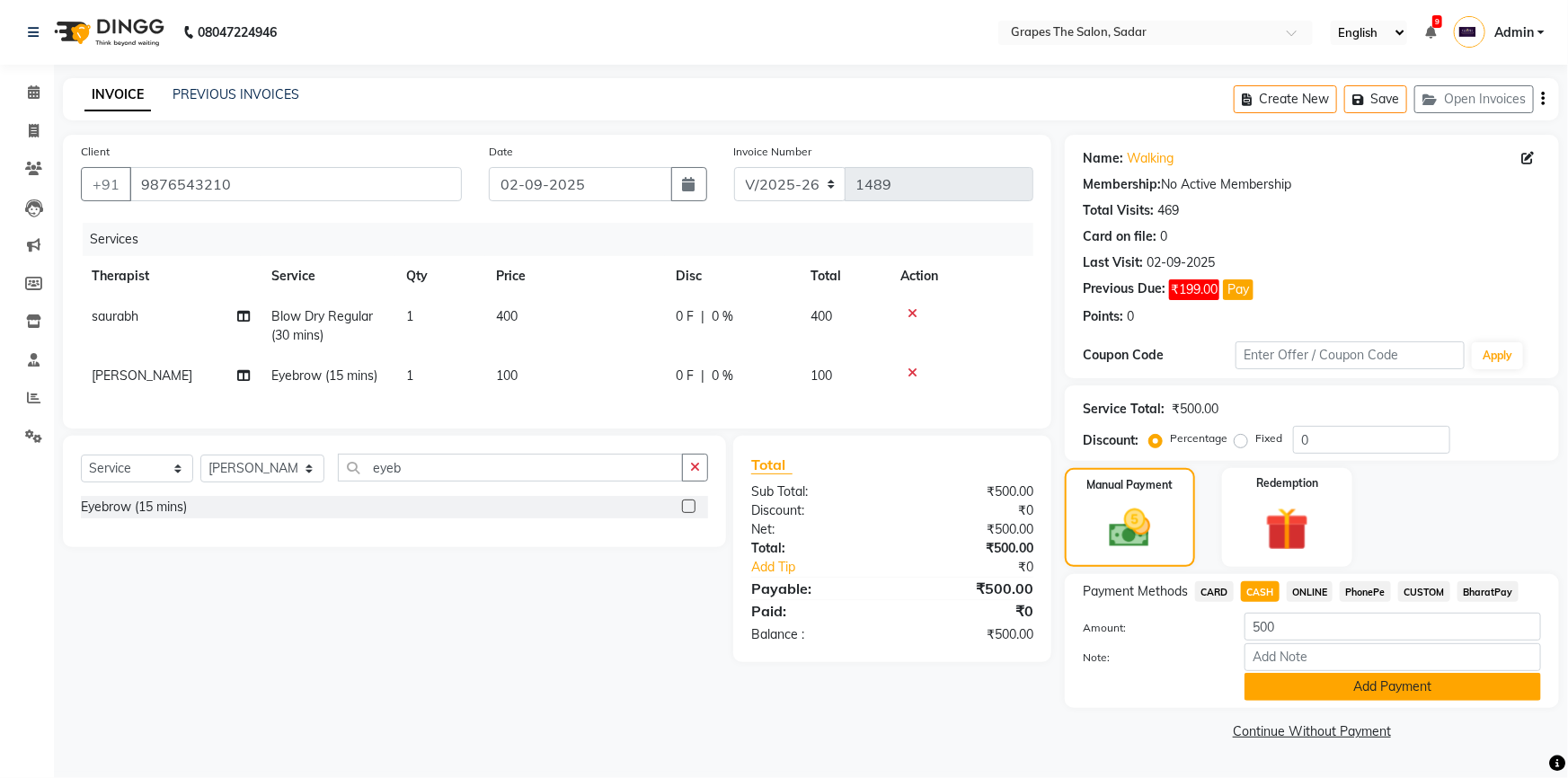
click at [1284, 681] on button "Add Payment" at bounding box center [1393, 687] width 297 height 28
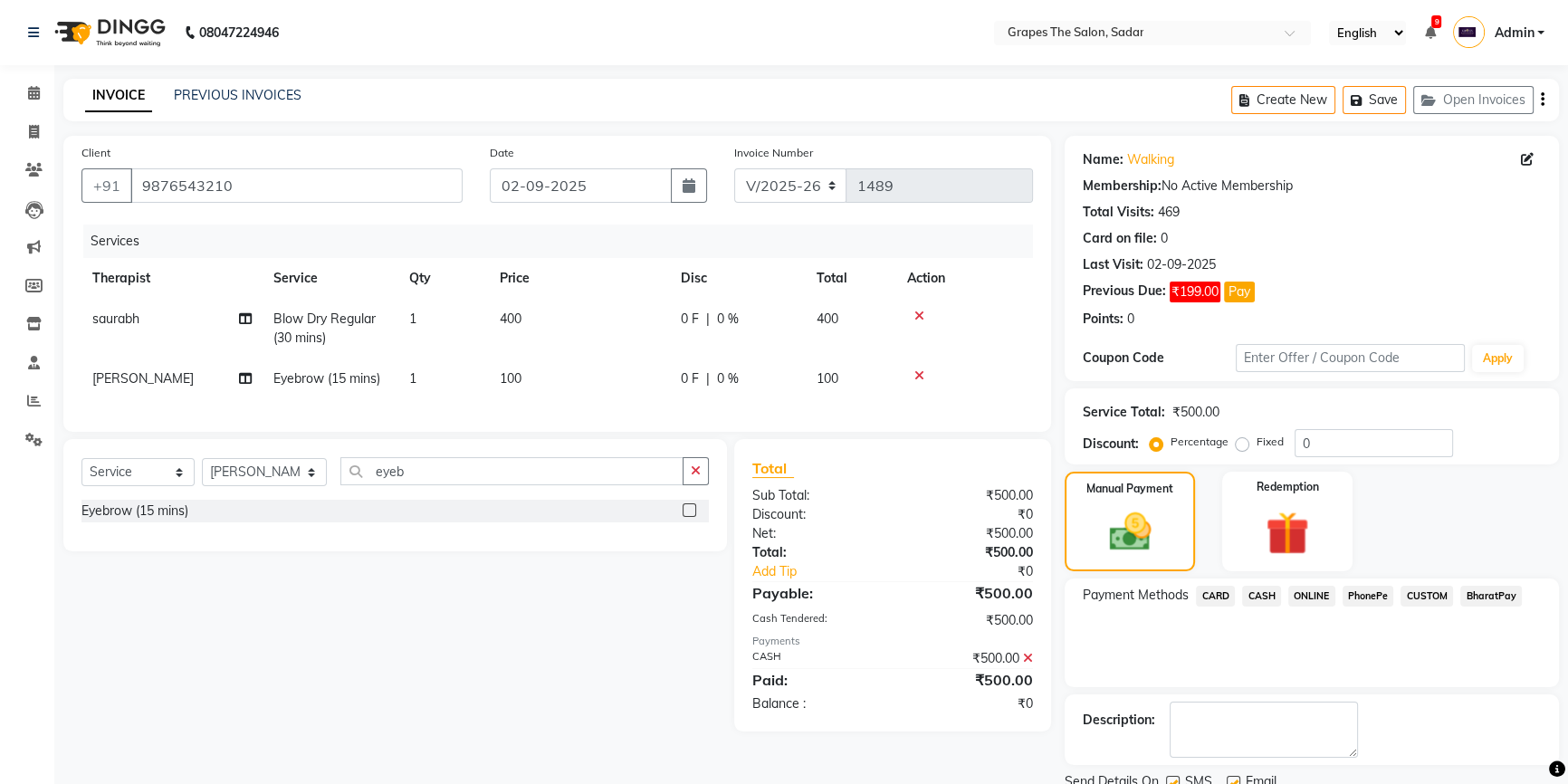
scroll to position [68, 0]
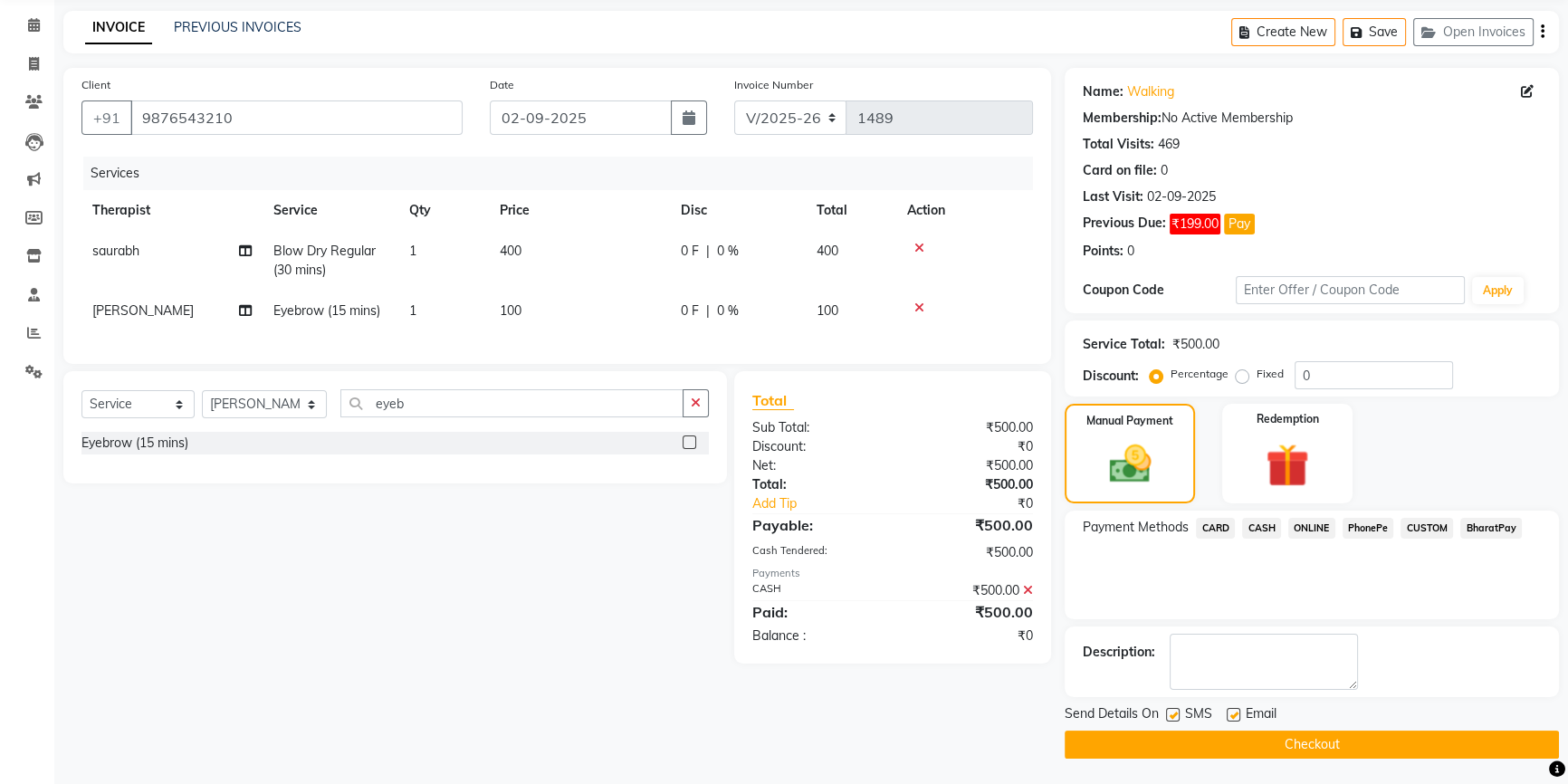
click at [1232, 713] on label at bounding box center [1233, 715] width 14 height 14
click at [1232, 713] on input "checkbox" at bounding box center [1232, 716] width 12 height 12
checkbox input "false"
click at [1168, 715] on label at bounding box center [1173, 715] width 14 height 14
click at [1168, 715] on input "checkbox" at bounding box center [1172, 716] width 12 height 12
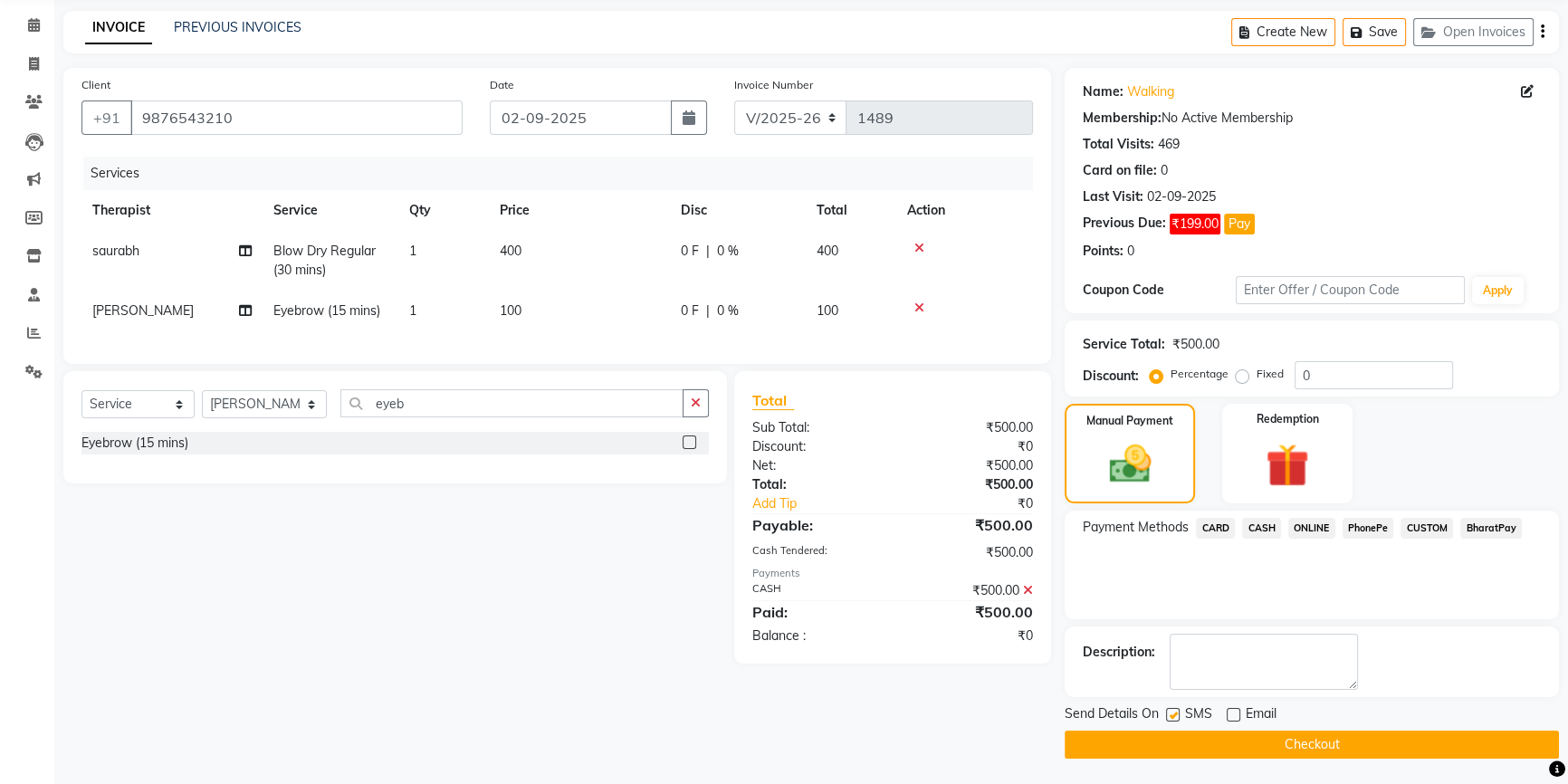
checkbox input "false"
click at [1200, 744] on button "Checkout" at bounding box center [1312, 744] width 494 height 28
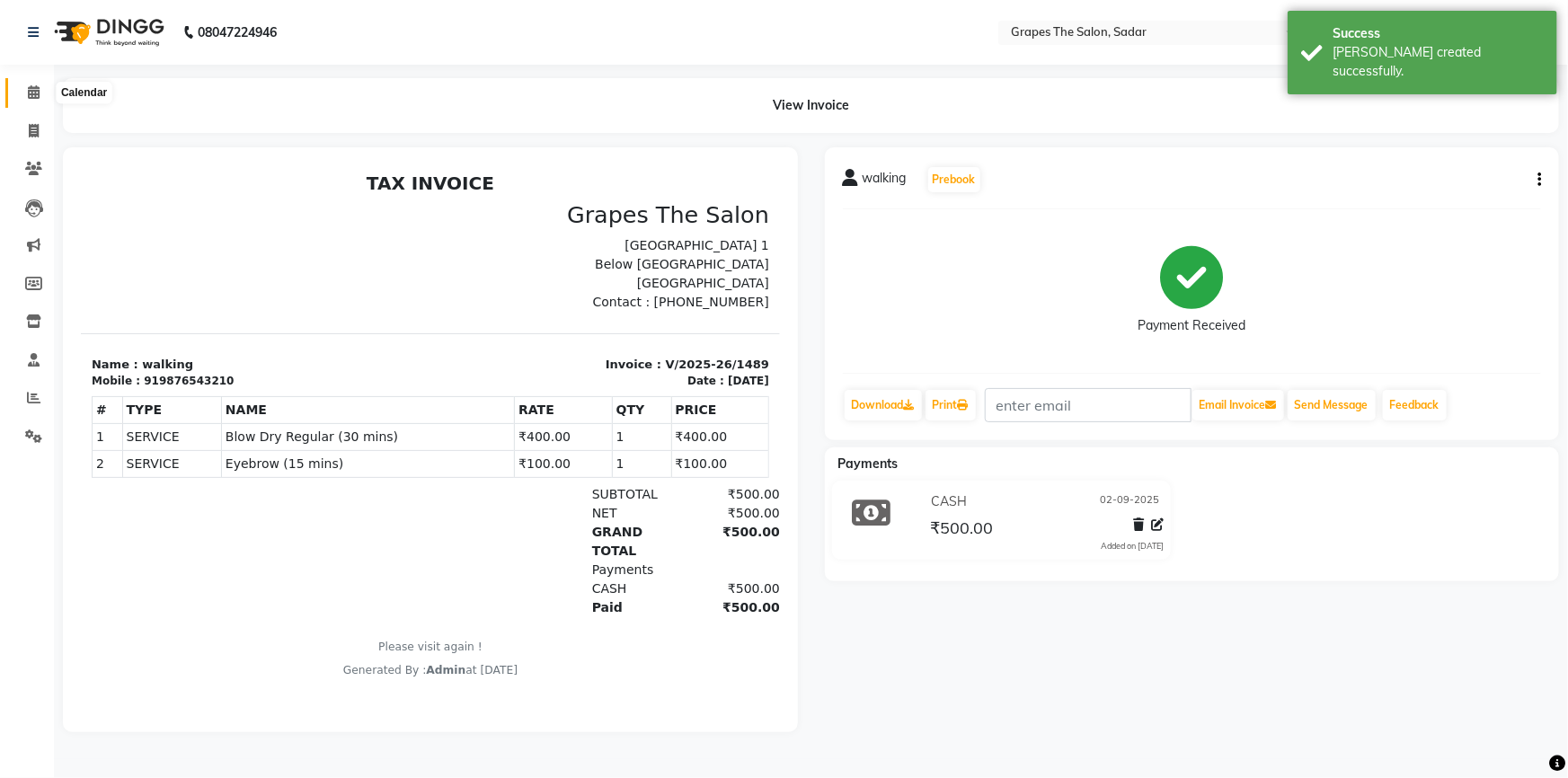
click at [29, 90] on icon at bounding box center [33, 92] width 12 height 14
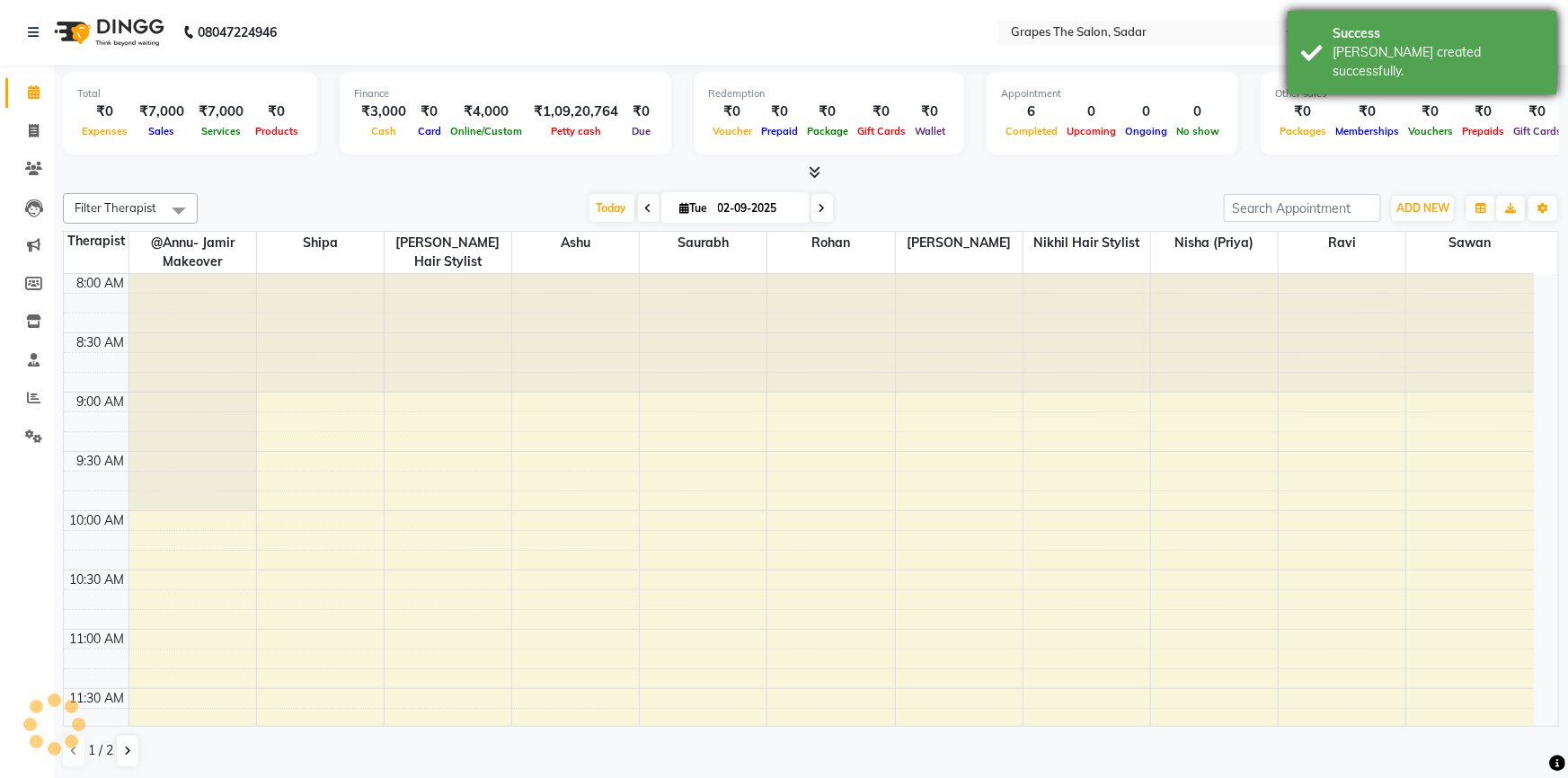
click at [1295, 31] on div "Success Bill created successfully." at bounding box center [1423, 52] width 269 height 83
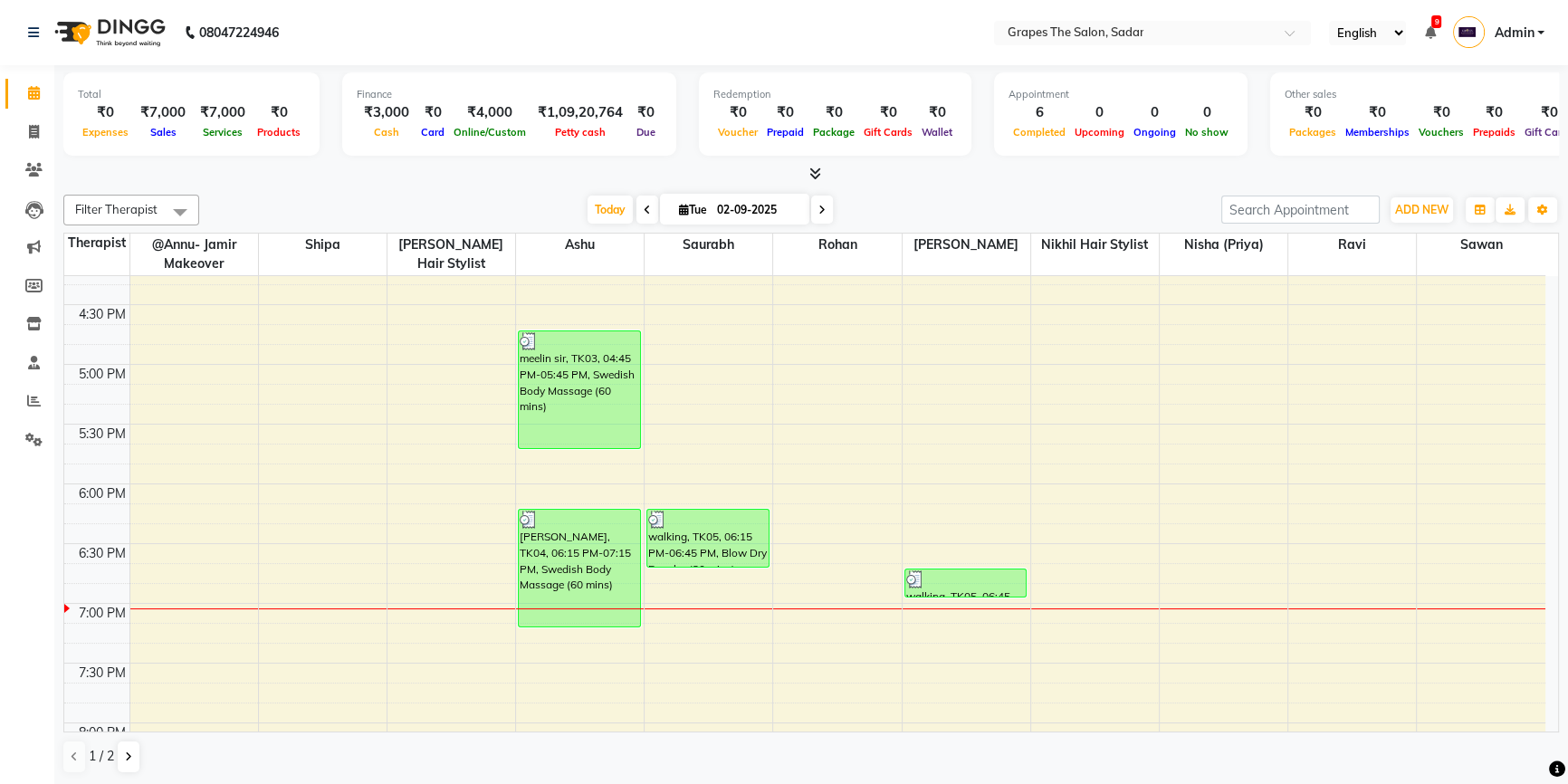
scroll to position [987, 0]
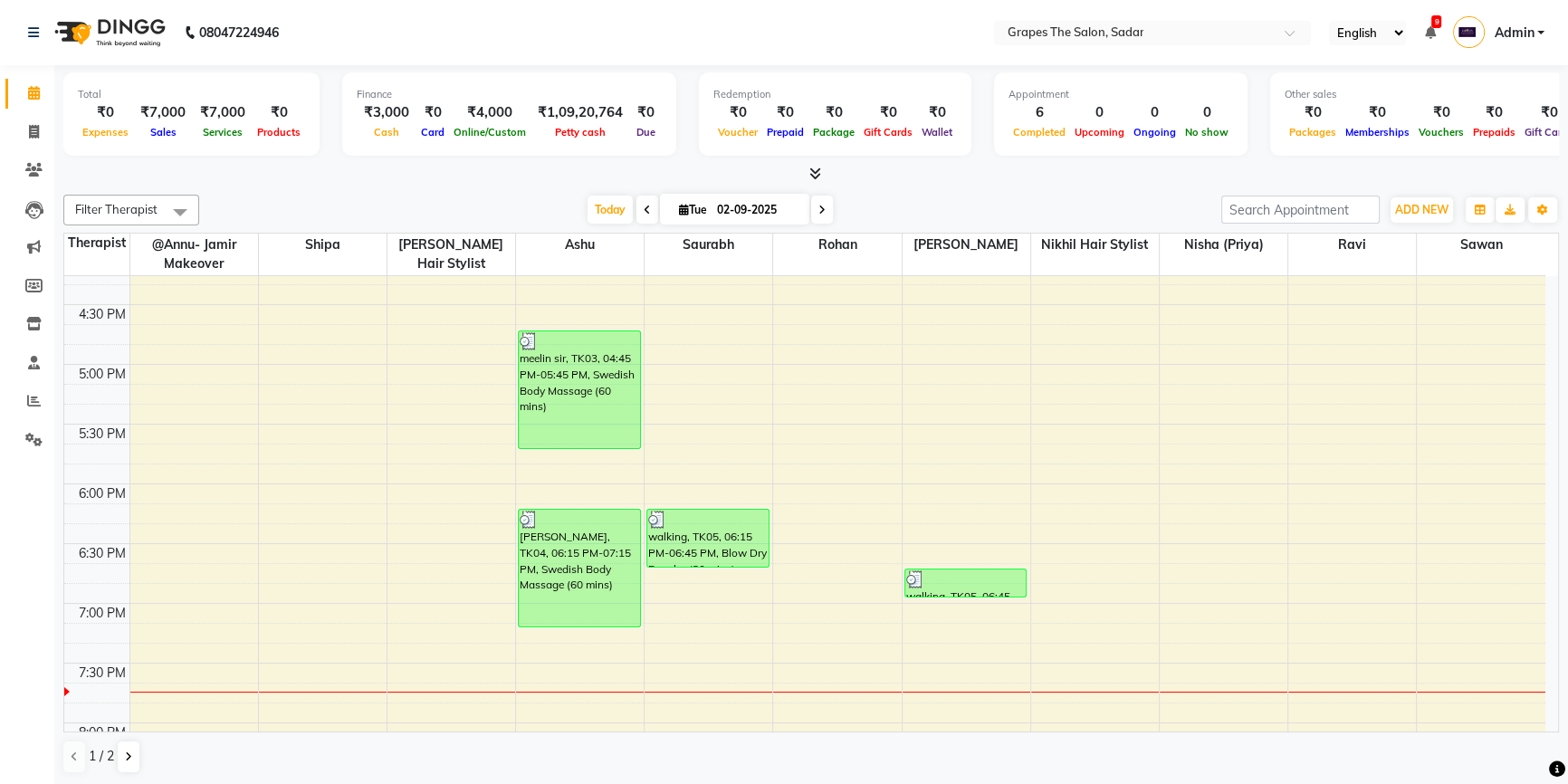
click at [425, 535] on div "8:00 AM 8:30 AM 9:00 AM 9:30 AM 10:00 AM 10:30 AM 11:00 AM 11:30 AM 12:00 PM 12…" at bounding box center [805, 125] width 1481 height 1672
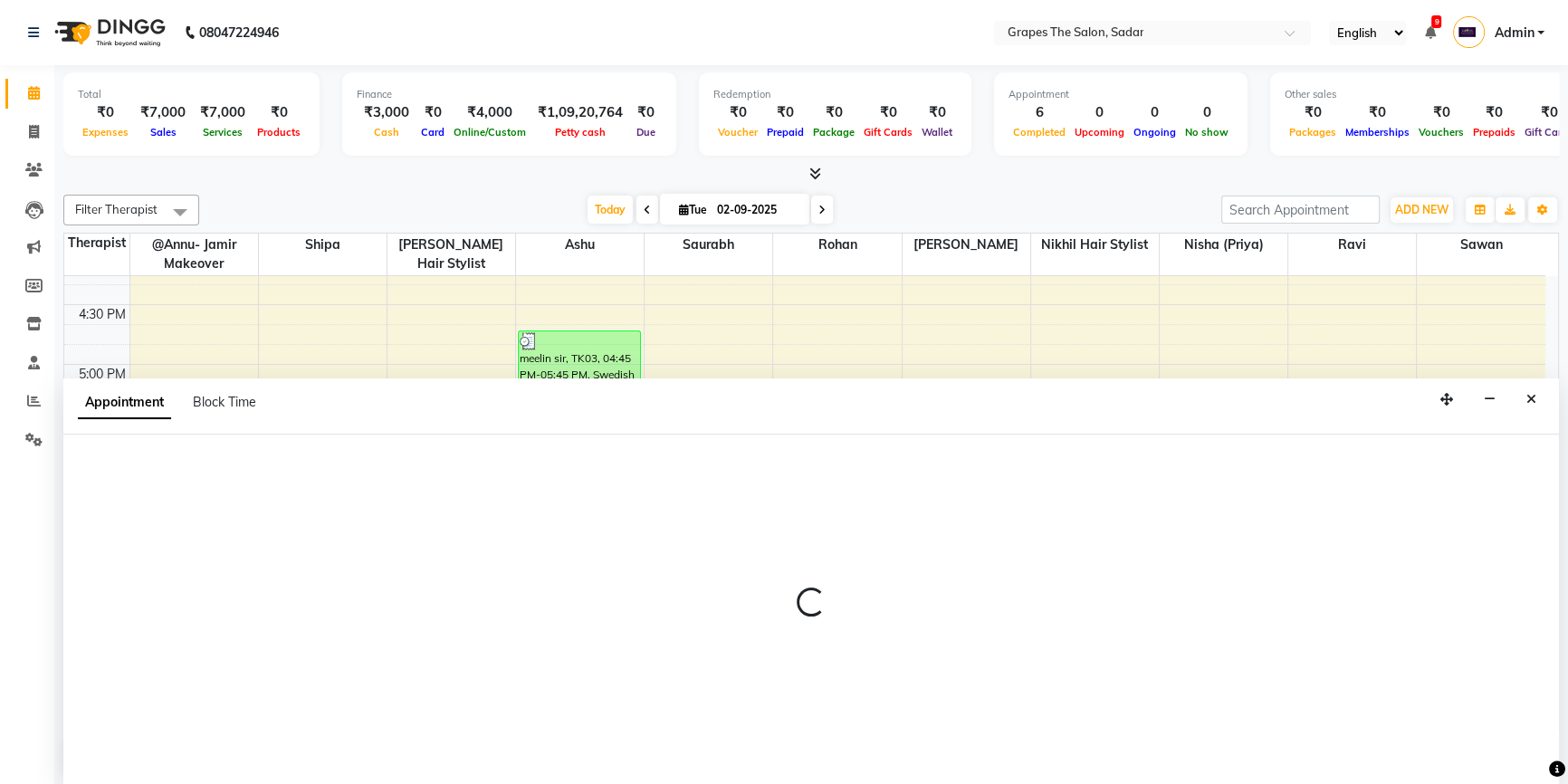
select select "24837"
select select "1095"
select select "tentative"
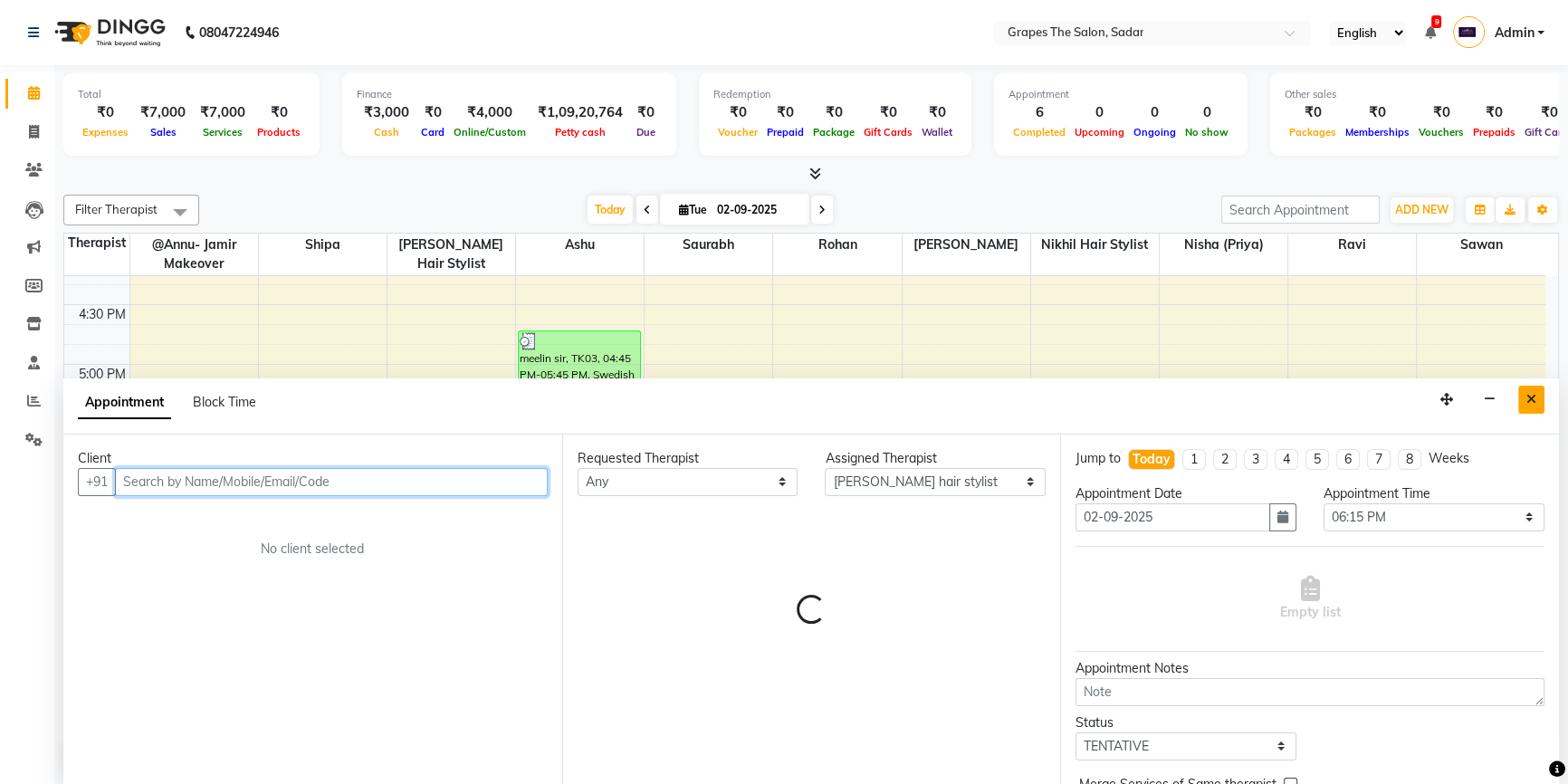
scroll to position [0, 0]
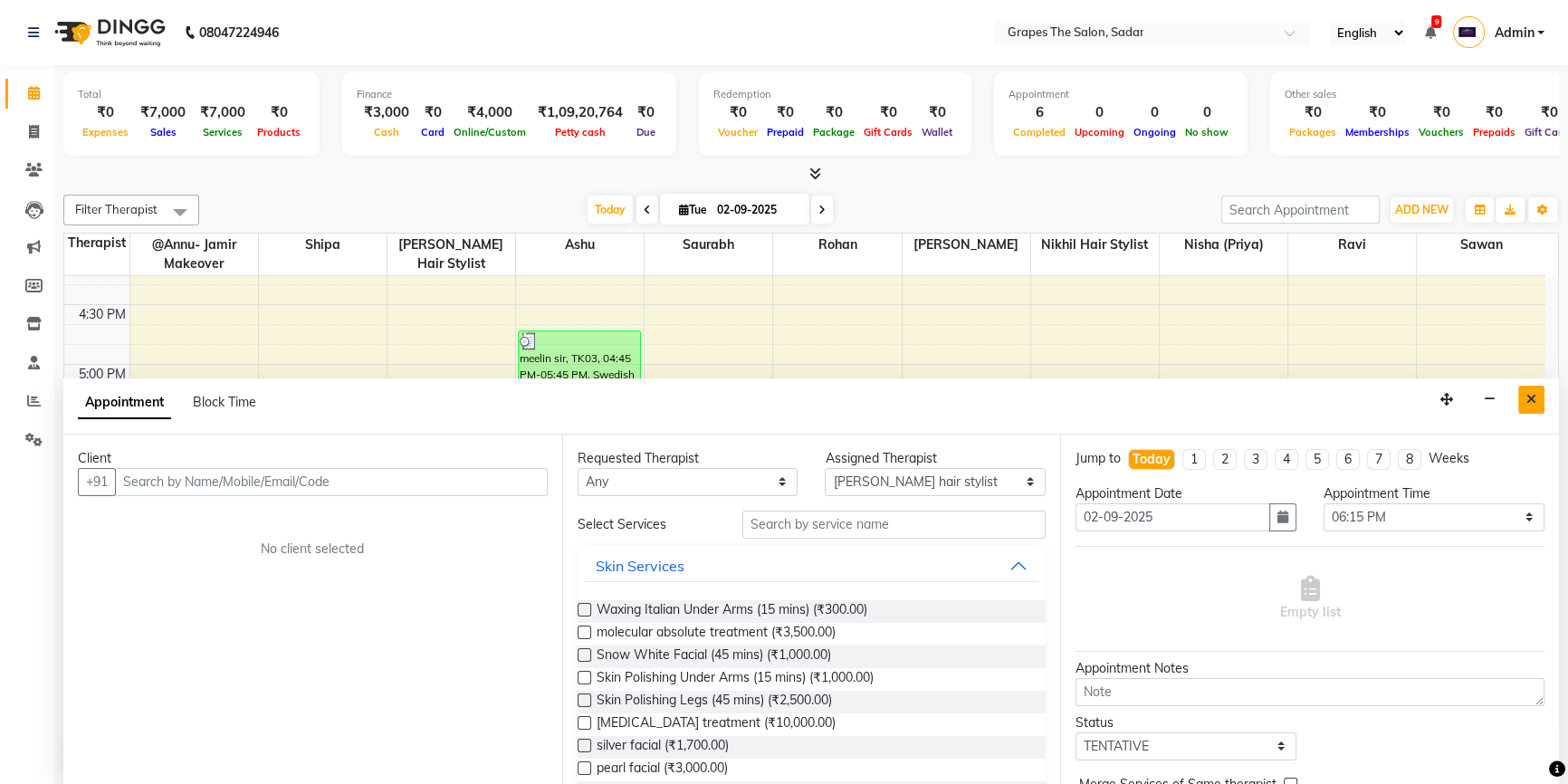
click at [1526, 398] on icon "Close" at bounding box center [1531, 399] width 10 height 13
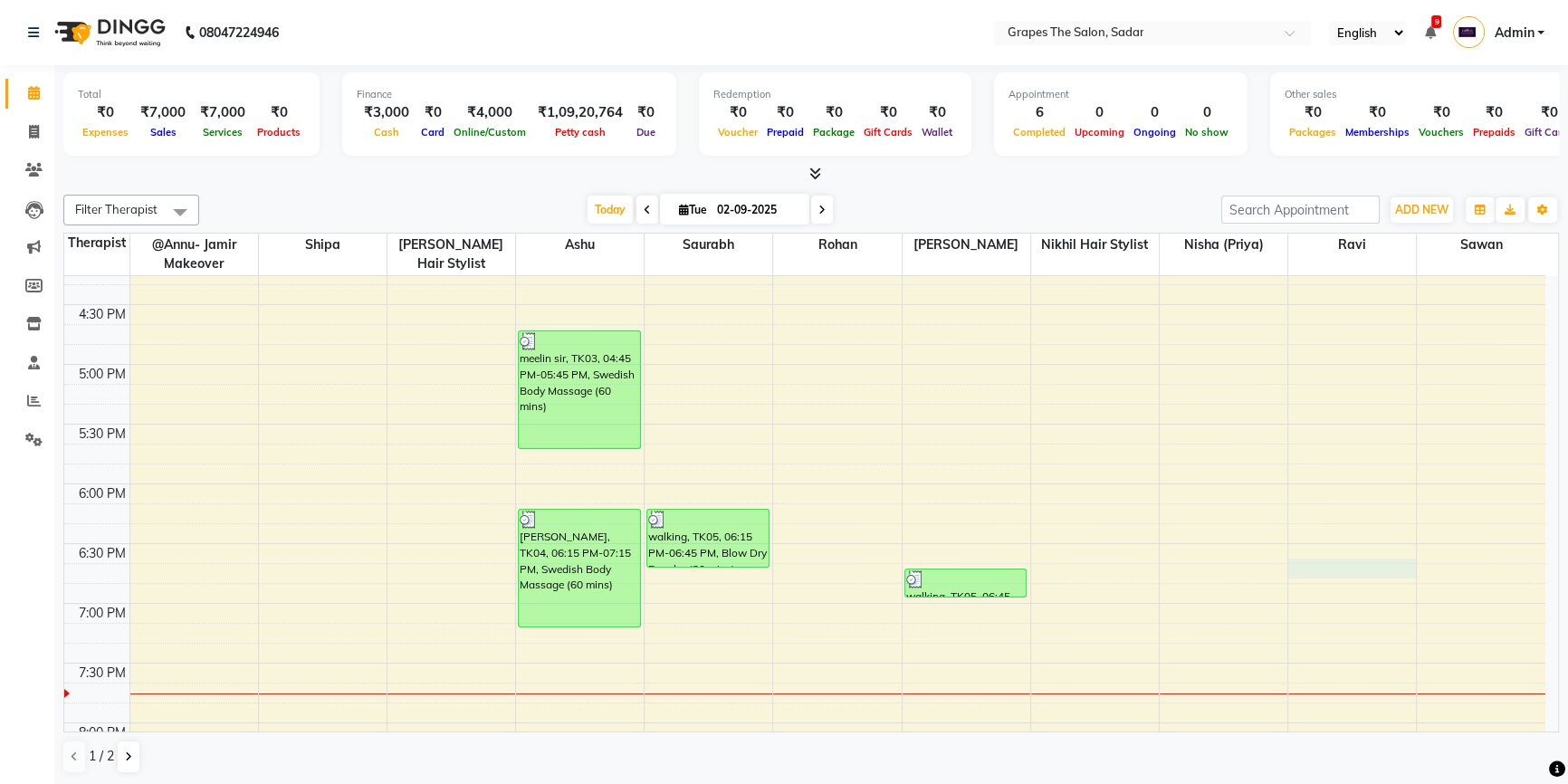
click at [1323, 583] on td at bounding box center [837, 593] width 1417 height 20
select select "58908"
select select "tentative"
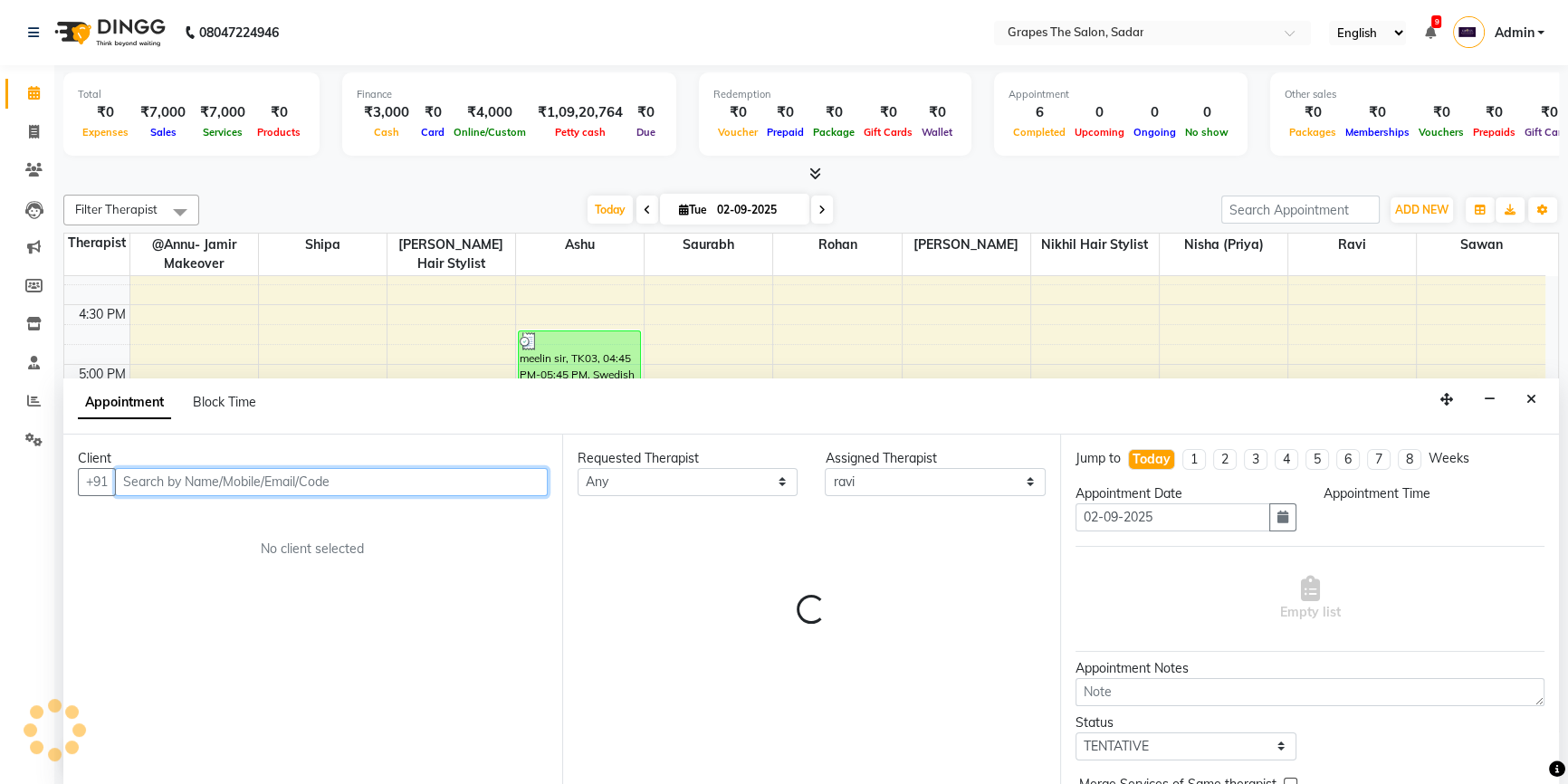
select select "1125"
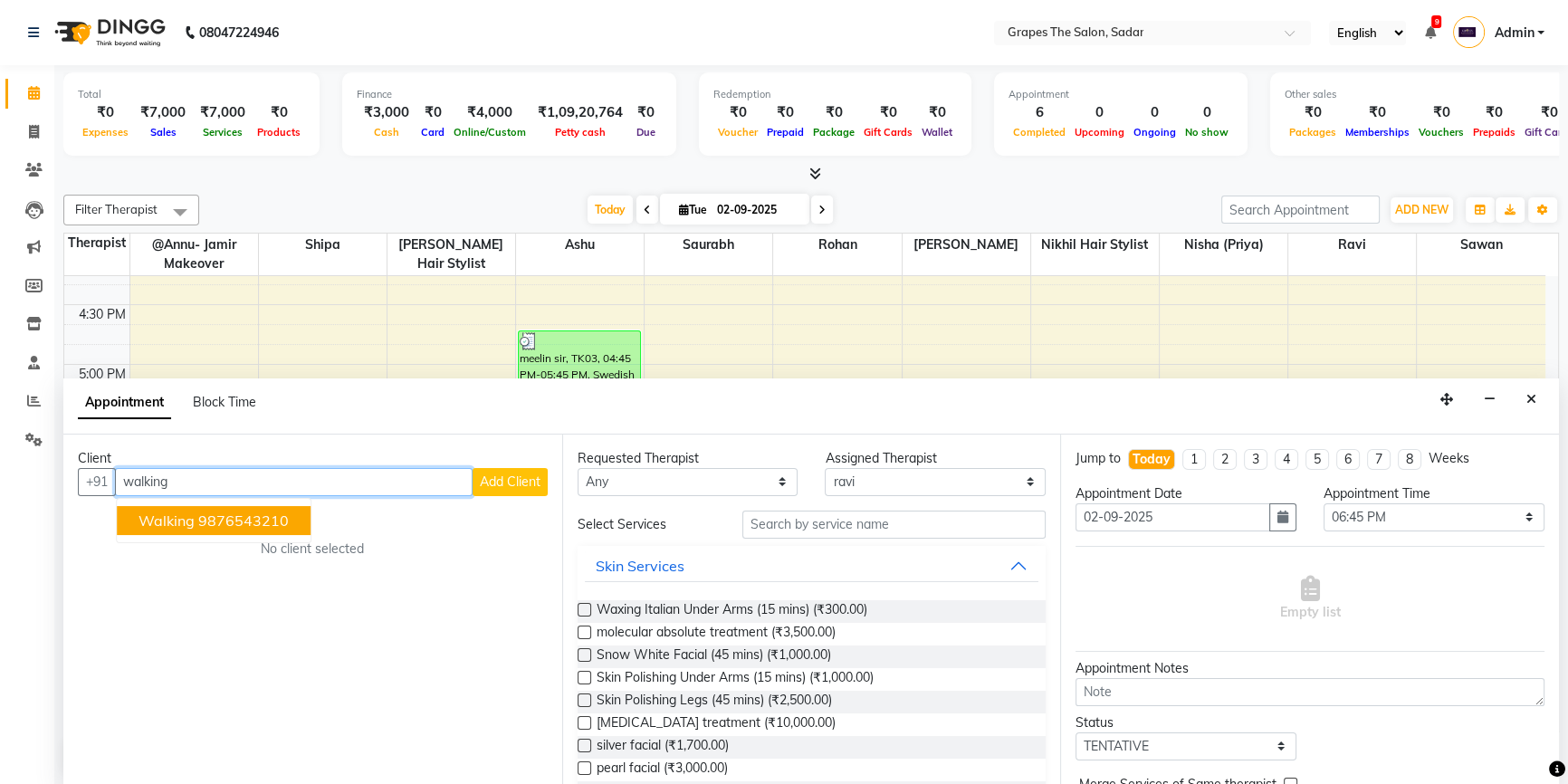
click at [170, 514] on span "walking" at bounding box center [166, 521] width 56 height 18
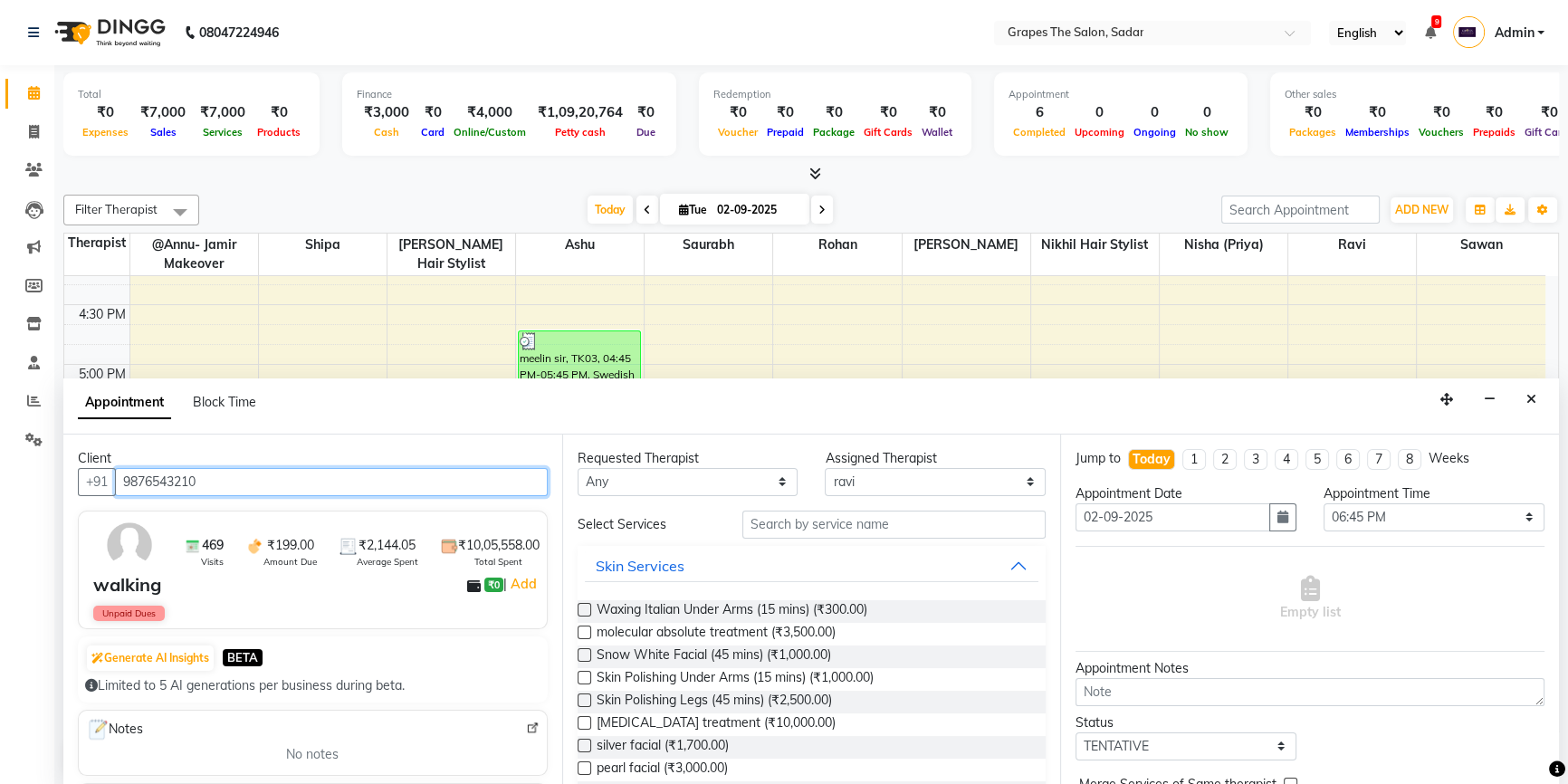
type input "9876543210"
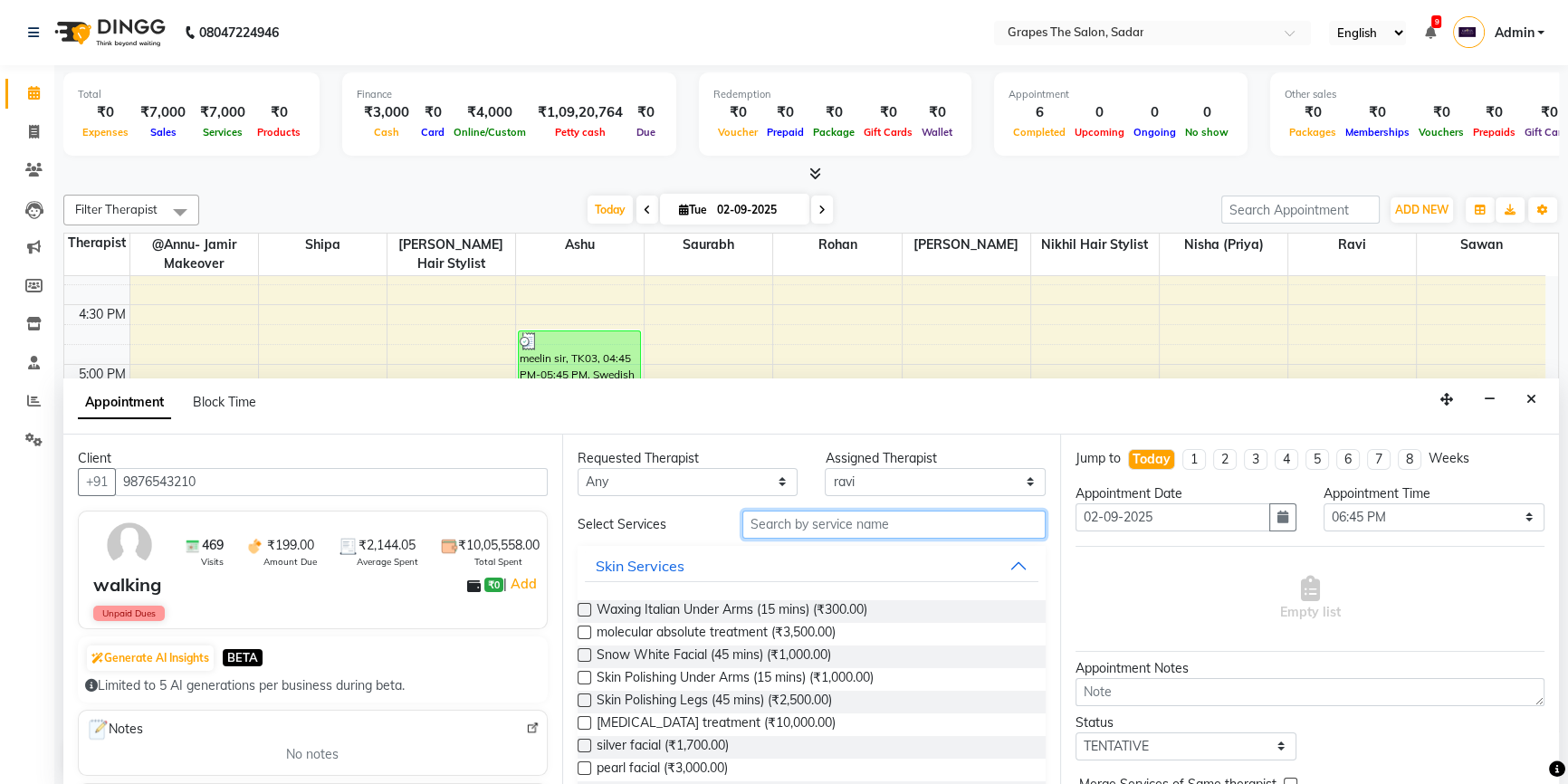
click at [755, 526] on input "text" at bounding box center [894, 525] width 303 height 28
click at [971, 474] on select "Select @Annu- jamir makeover ashu @Gunjan-Asre Boss Khushi Rathod Nikhil Hair s…" at bounding box center [934, 482] width 221 height 28
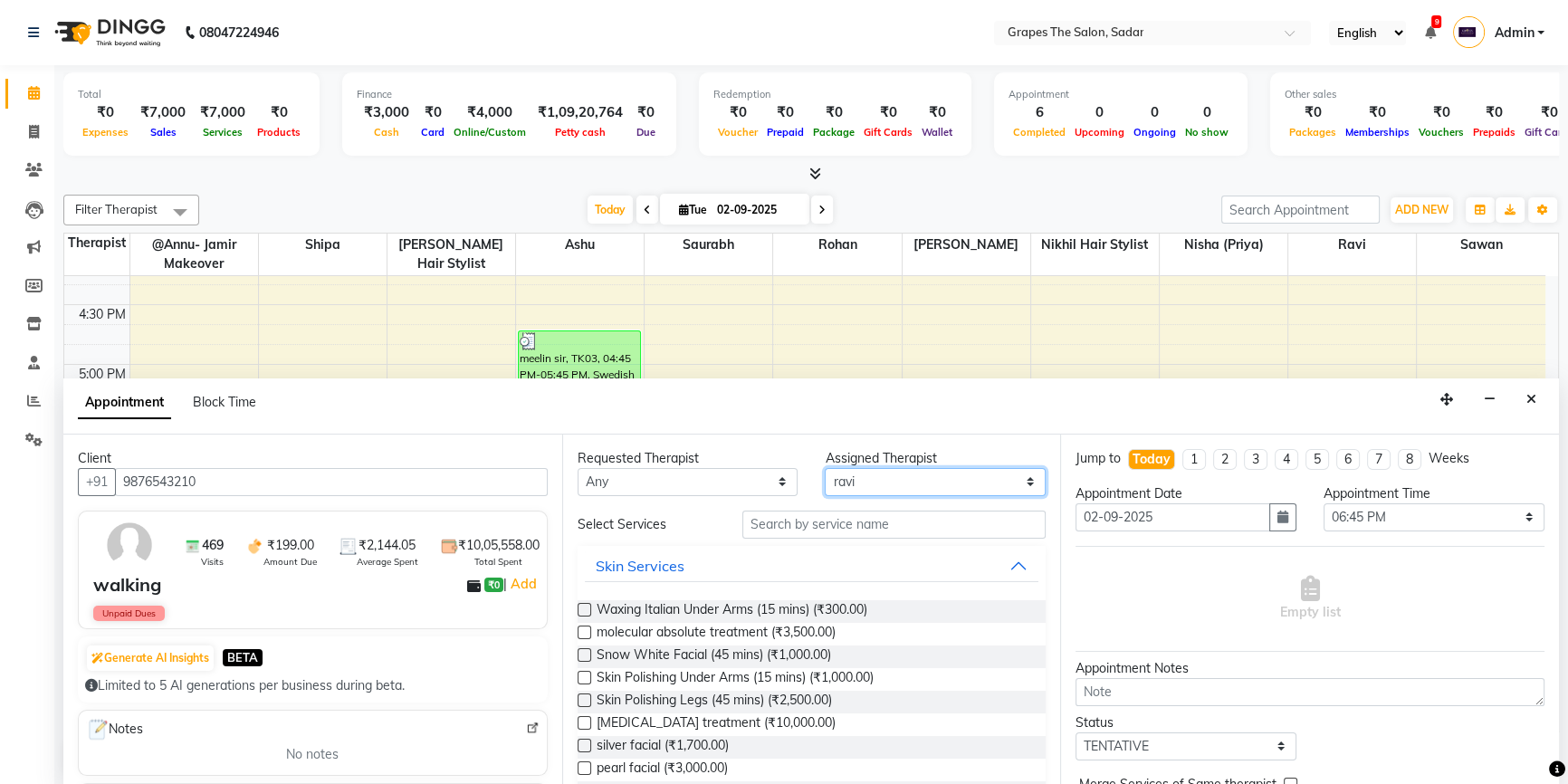
select select "52626"
click at [825, 468] on select "Select @Annu- jamir makeover ashu @Gunjan-Asre Boss Khushi Rathod Nikhil Hair s…" at bounding box center [934, 482] width 221 height 28
click at [805, 526] on input "text" at bounding box center [894, 525] width 303 height 28
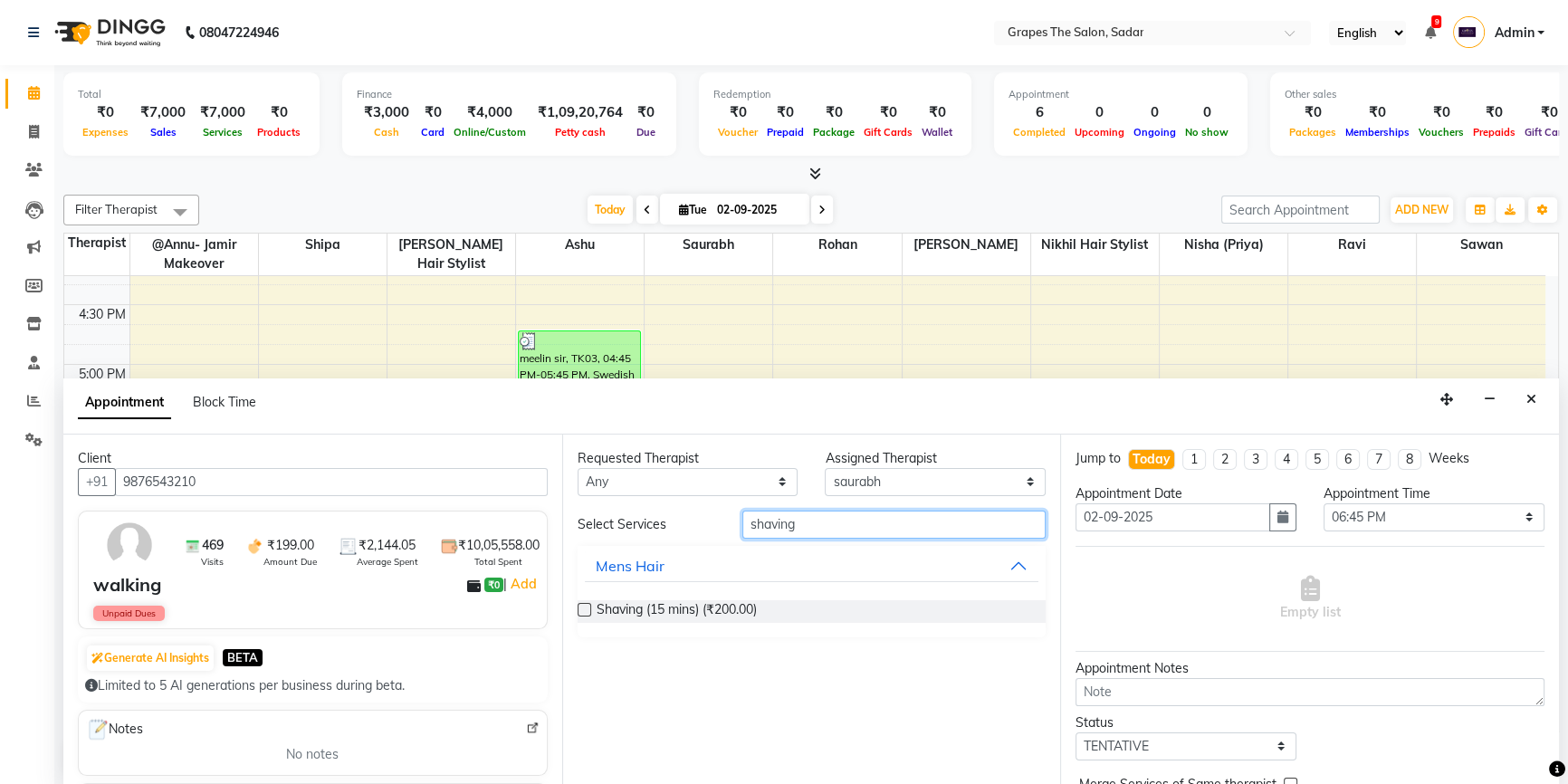
type input "shaving"
drag, startPoint x: 581, startPoint y: 603, endPoint x: 698, endPoint y: 611, distance: 117.3
click at [581, 603] on label at bounding box center [585, 610] width 14 height 14
click at [581, 606] on input "checkbox" at bounding box center [584, 612] width 12 height 12
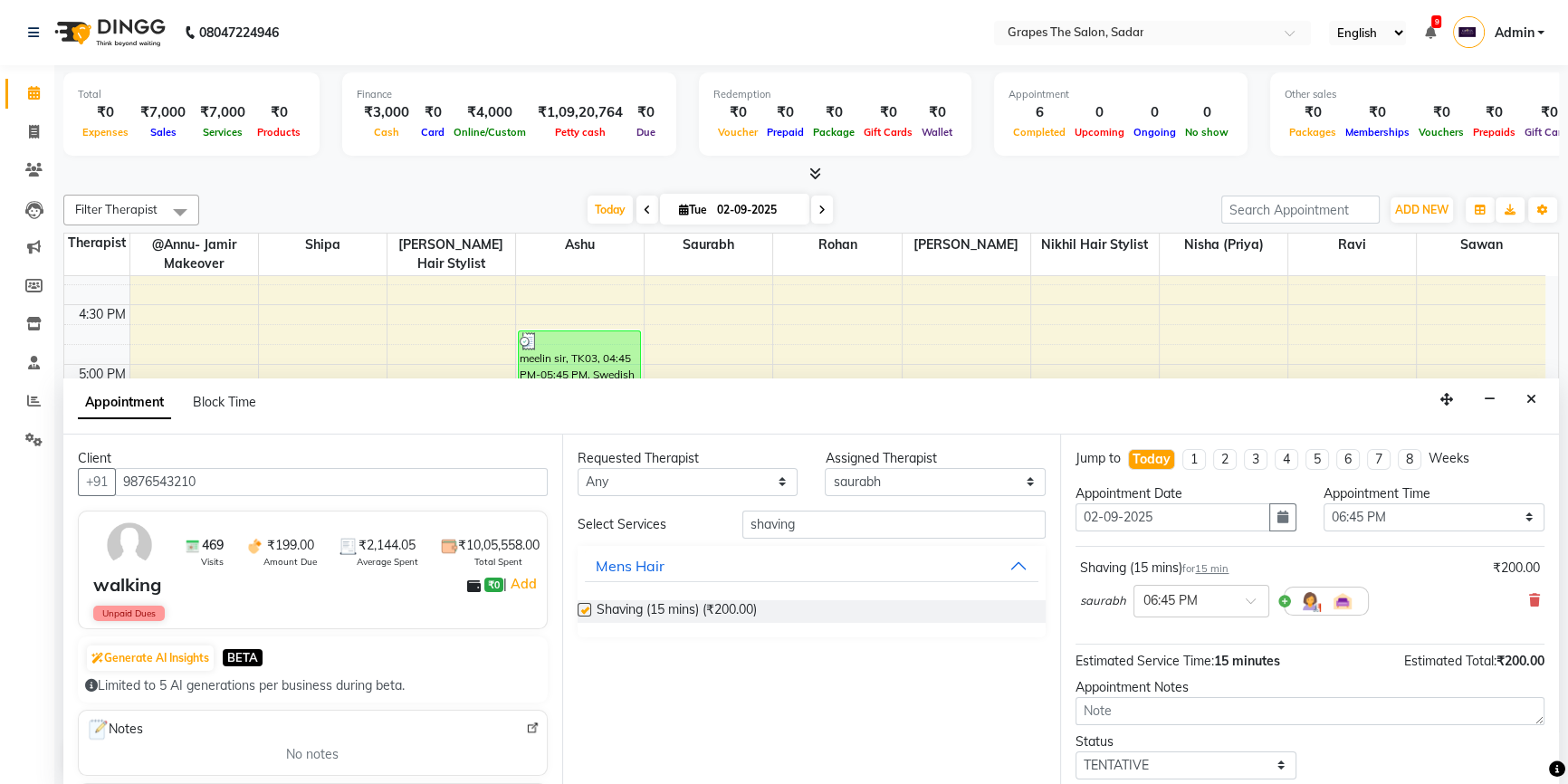
checkbox input "false"
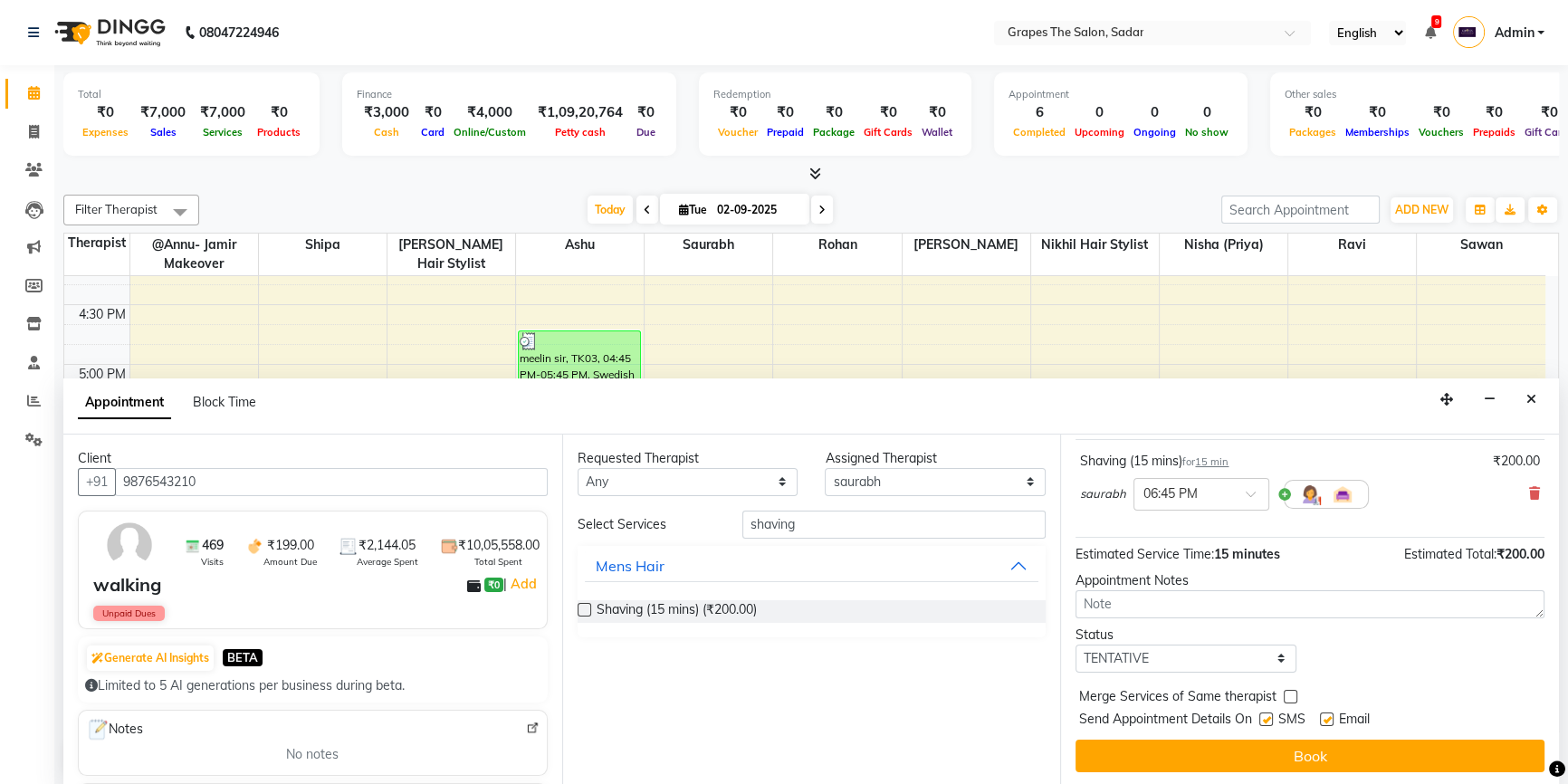
click at [1324, 717] on label at bounding box center [1327, 720] width 14 height 14
click at [1324, 717] on input "checkbox" at bounding box center [1326, 722] width 12 height 12
checkbox input "false"
click at [1264, 716] on label at bounding box center [1266, 720] width 14 height 14
click at [1264, 716] on input "checkbox" at bounding box center [1265, 722] width 12 height 12
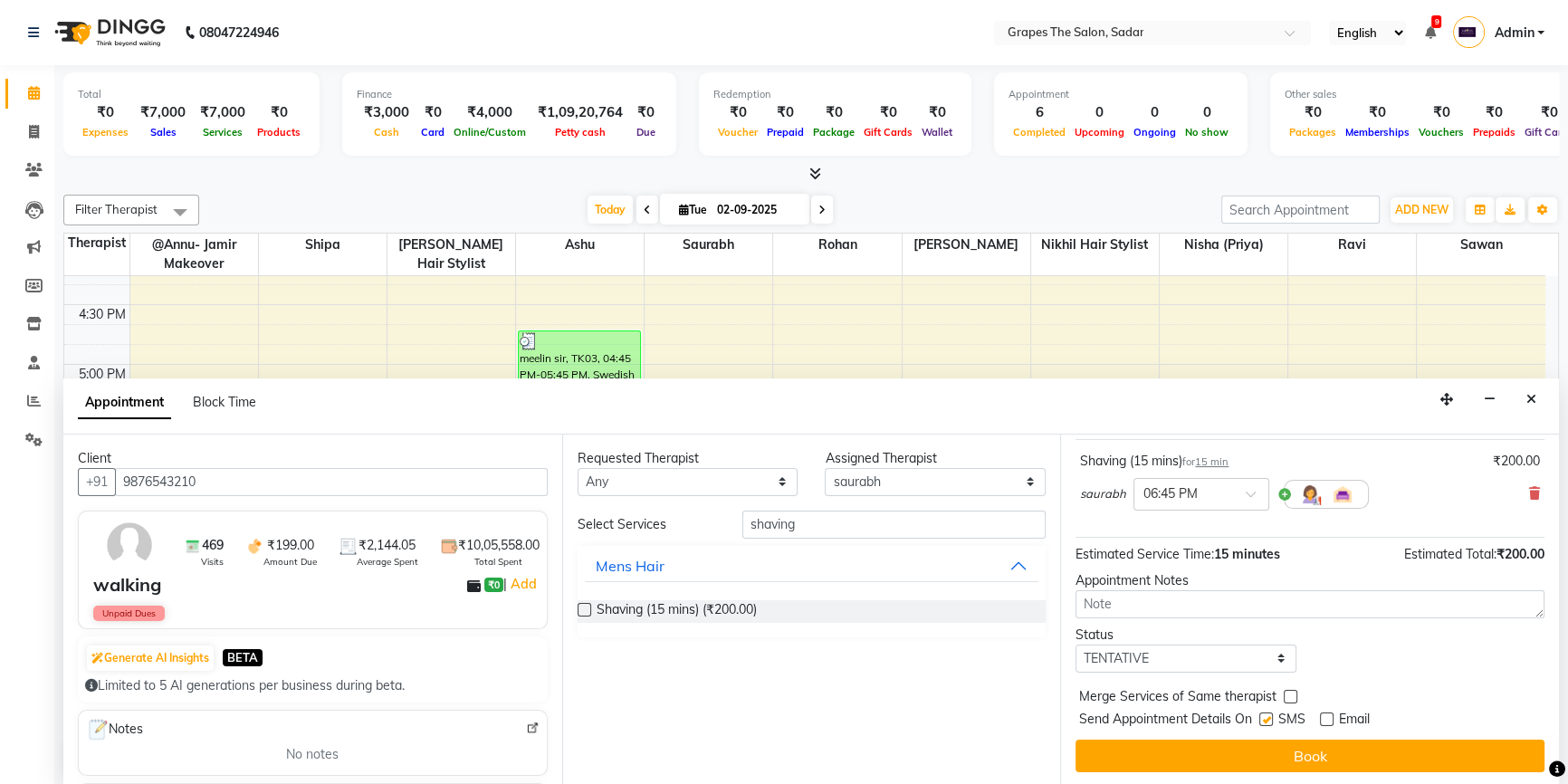
checkbox input "false"
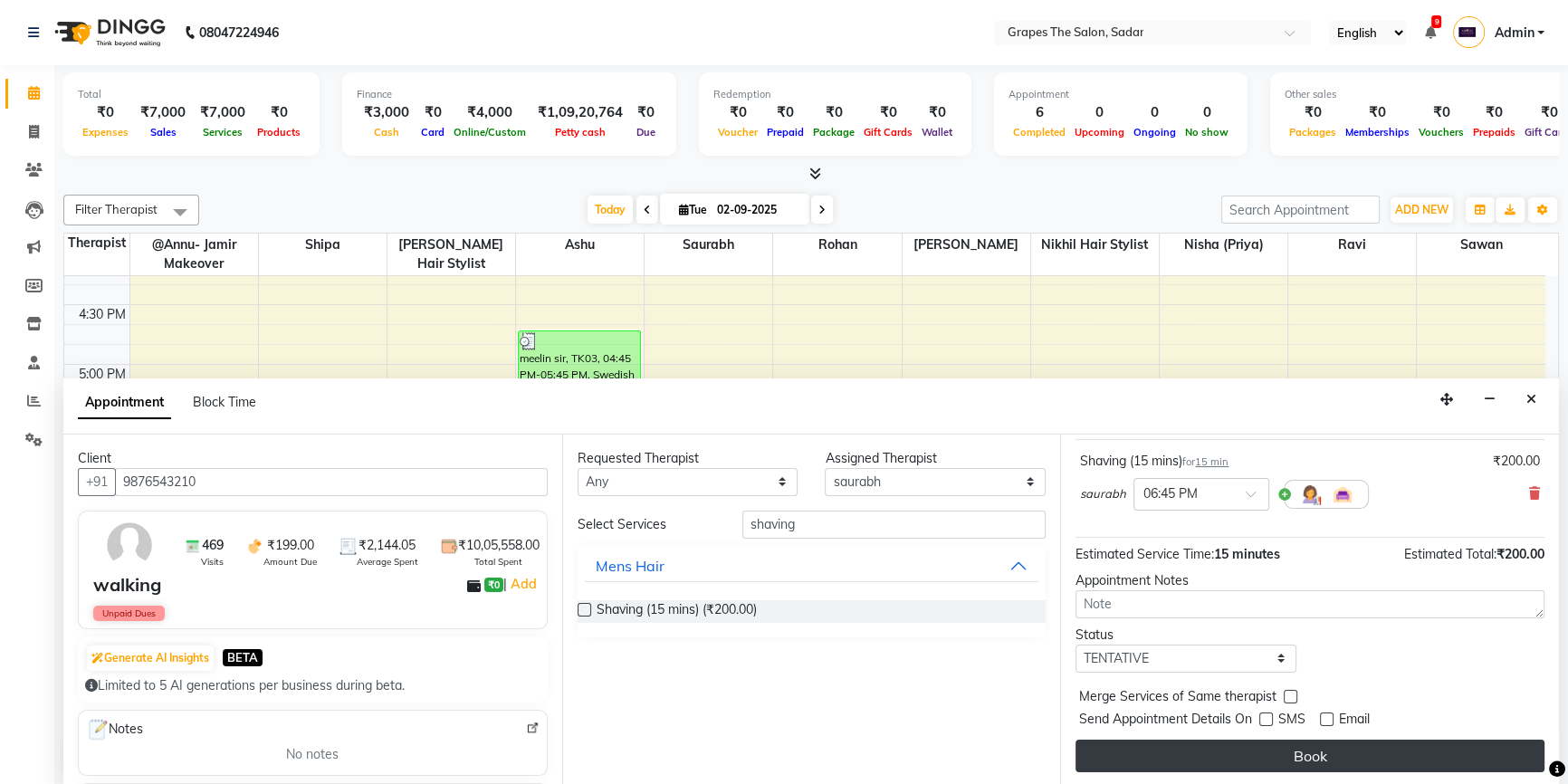
click at [1298, 755] on button "Book" at bounding box center [1311, 755] width 469 height 33
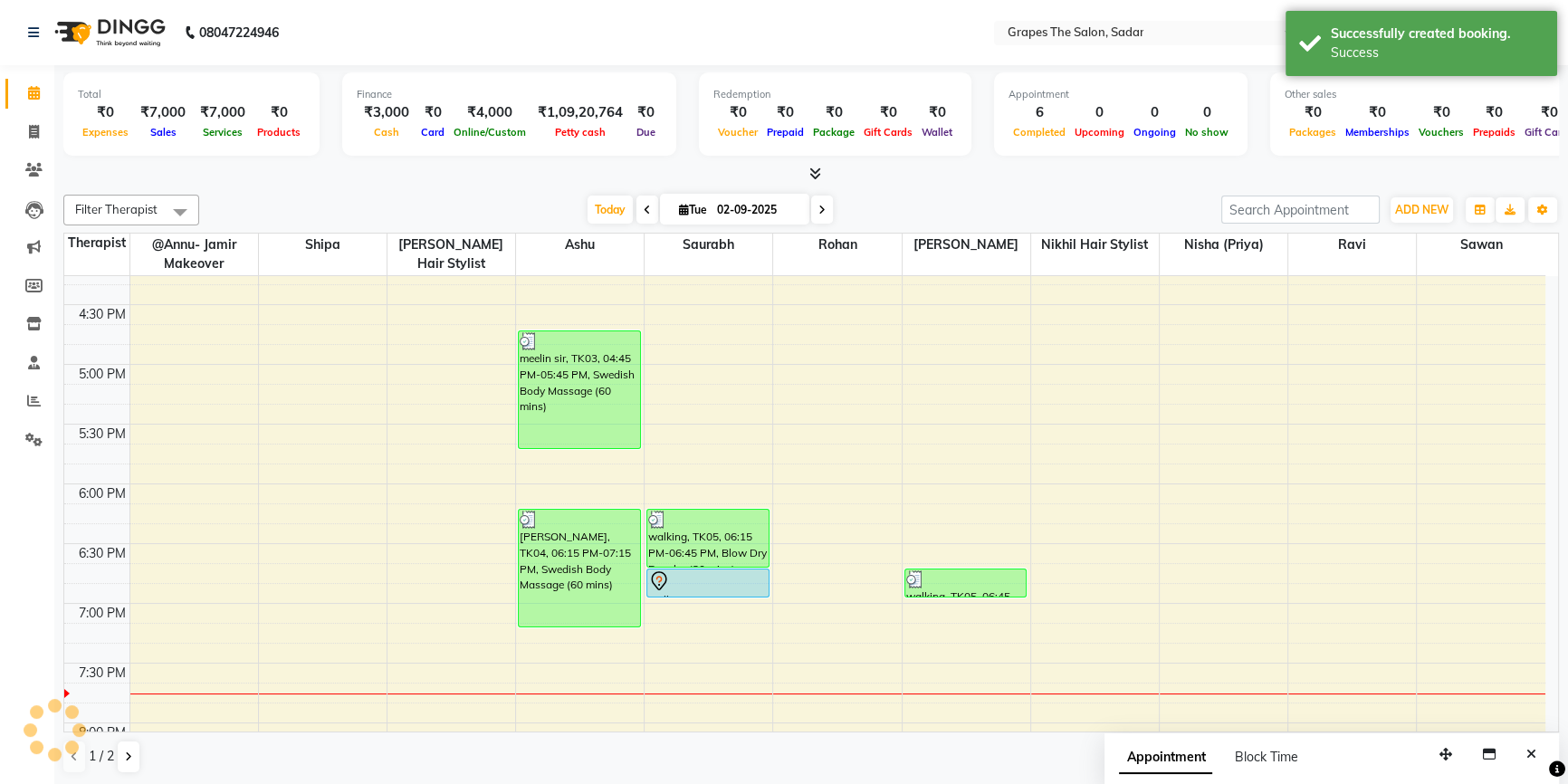
scroll to position [0, 0]
drag, startPoint x: 700, startPoint y: 592, endPoint x: 698, endPoint y: 645, distance: 53.0
click at [698, 648] on div "vinay, TK01, 01:00 PM-01:45 PM, Hair Cut Male (30 mins),Beard Styling (15 mins)…" at bounding box center [708, 125] width 128 height 1672
click at [715, 610] on div "walking, TK06, 06:45 PM-07:00 PM, Shaving (15 mins)" at bounding box center [708, 613] width 122 height 87
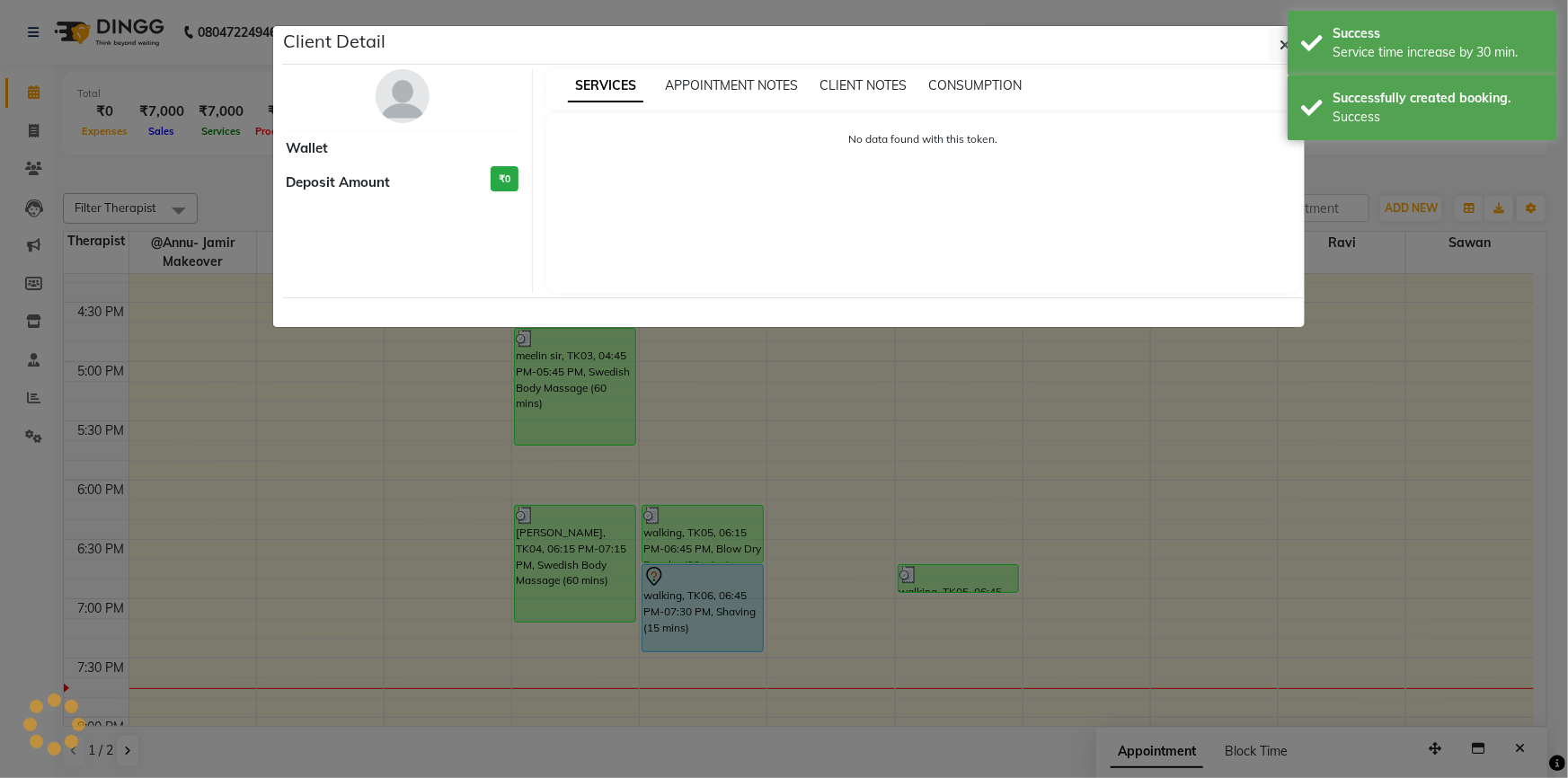
select select "7"
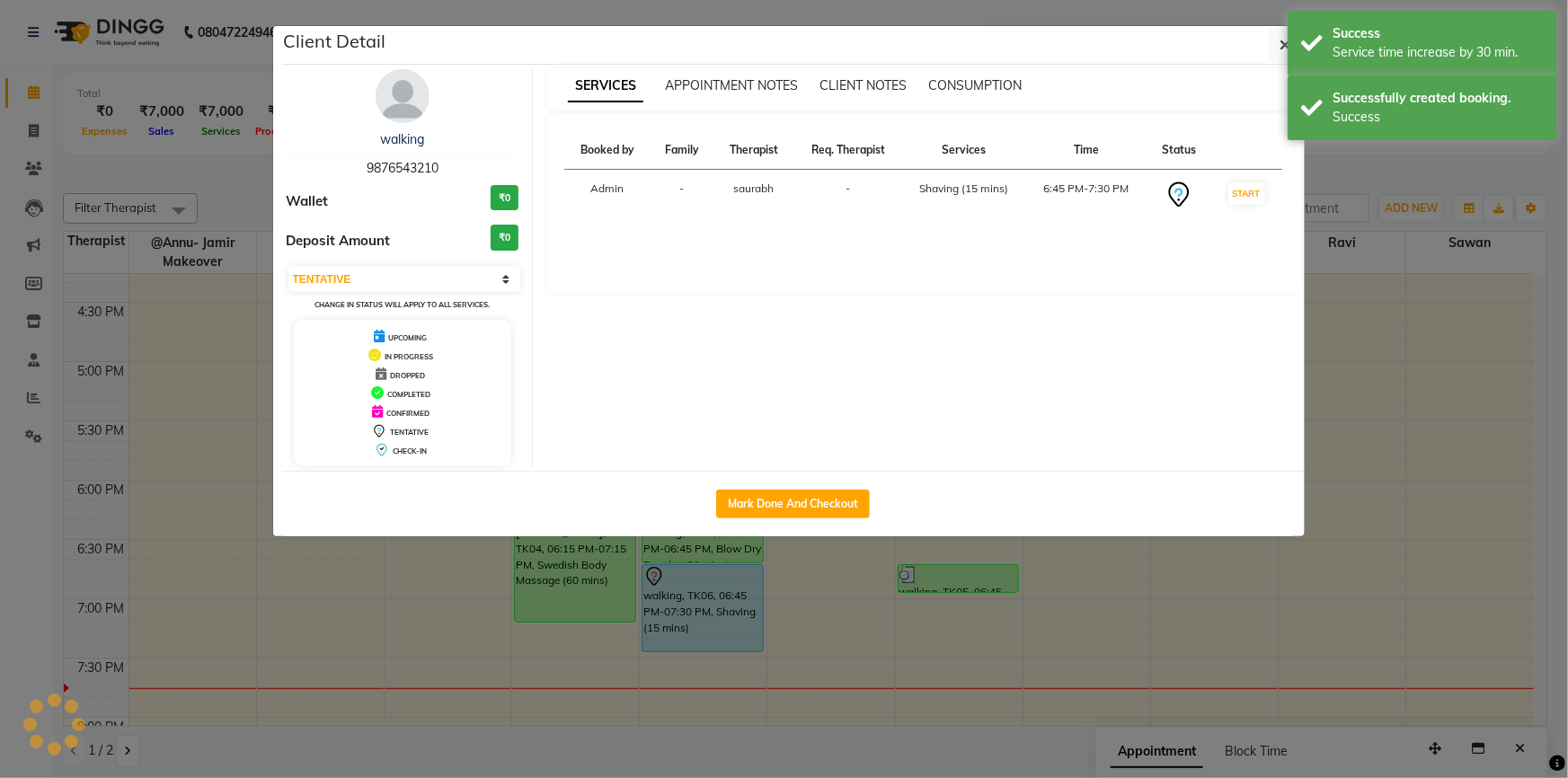
click at [709, 605] on ngb-modal-window "Client Detail walking 9876543210 Wallet ₹0 Deposit Amount ₹0 Select IN SERVICE …" at bounding box center [784, 389] width 1568 height 778
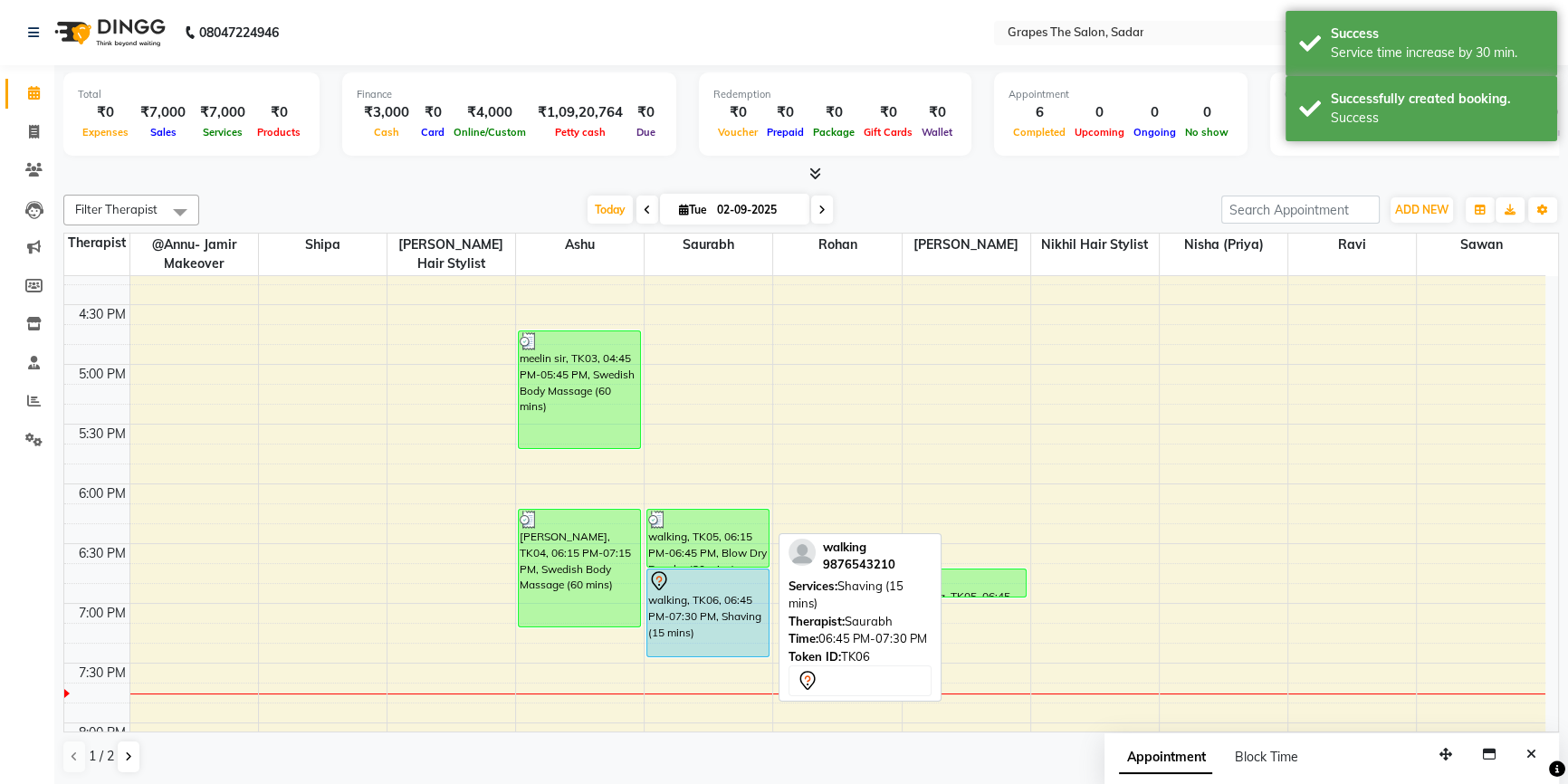
click at [715, 610] on div "walking, TK06, 06:45 PM-07:30 PM, Shaving (15 mins)" at bounding box center [708, 613] width 122 height 87
select select "7"
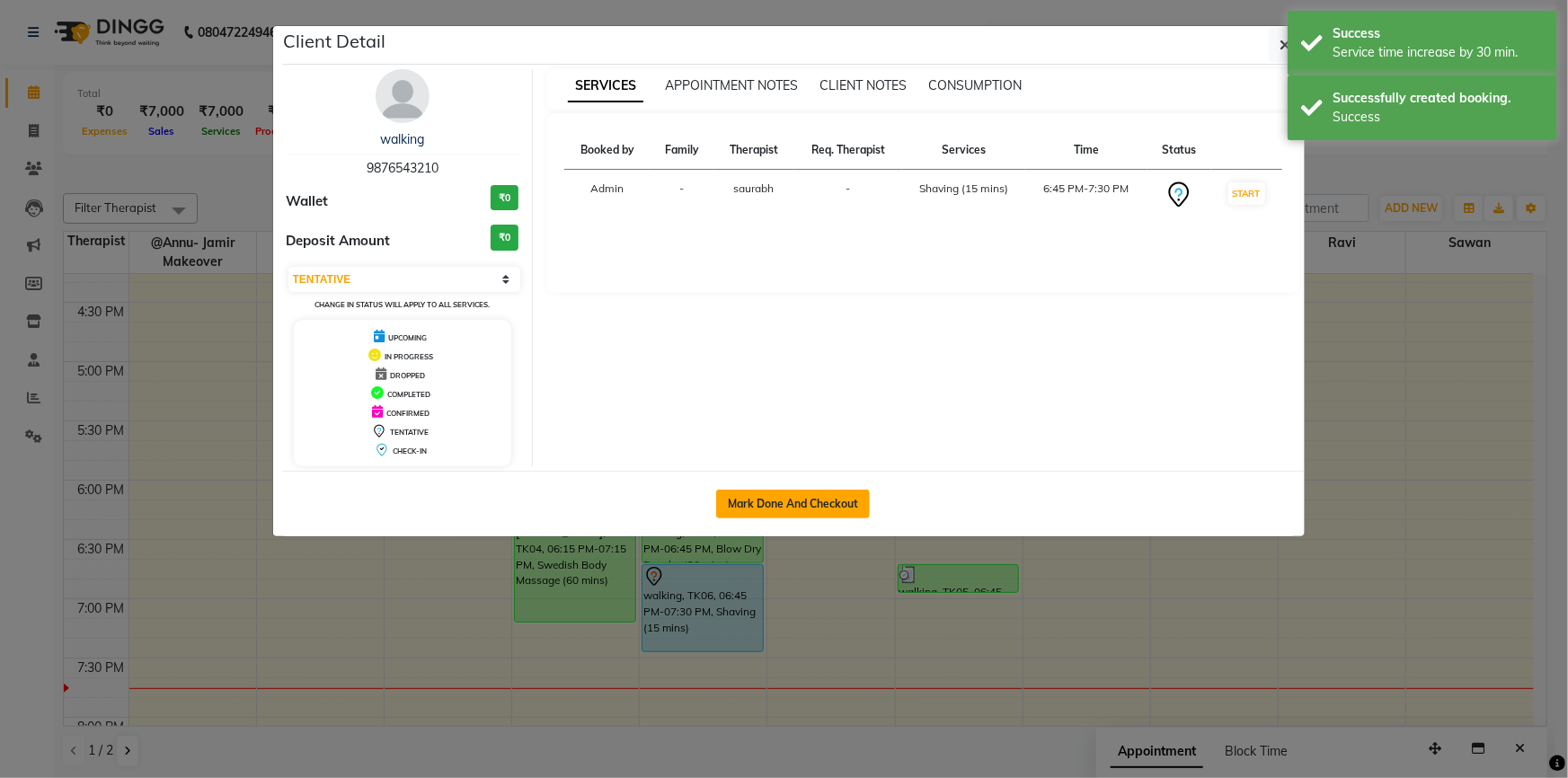
click at [828, 503] on button "Mark Done And Checkout" at bounding box center [793, 503] width 153 height 28
select select "service"
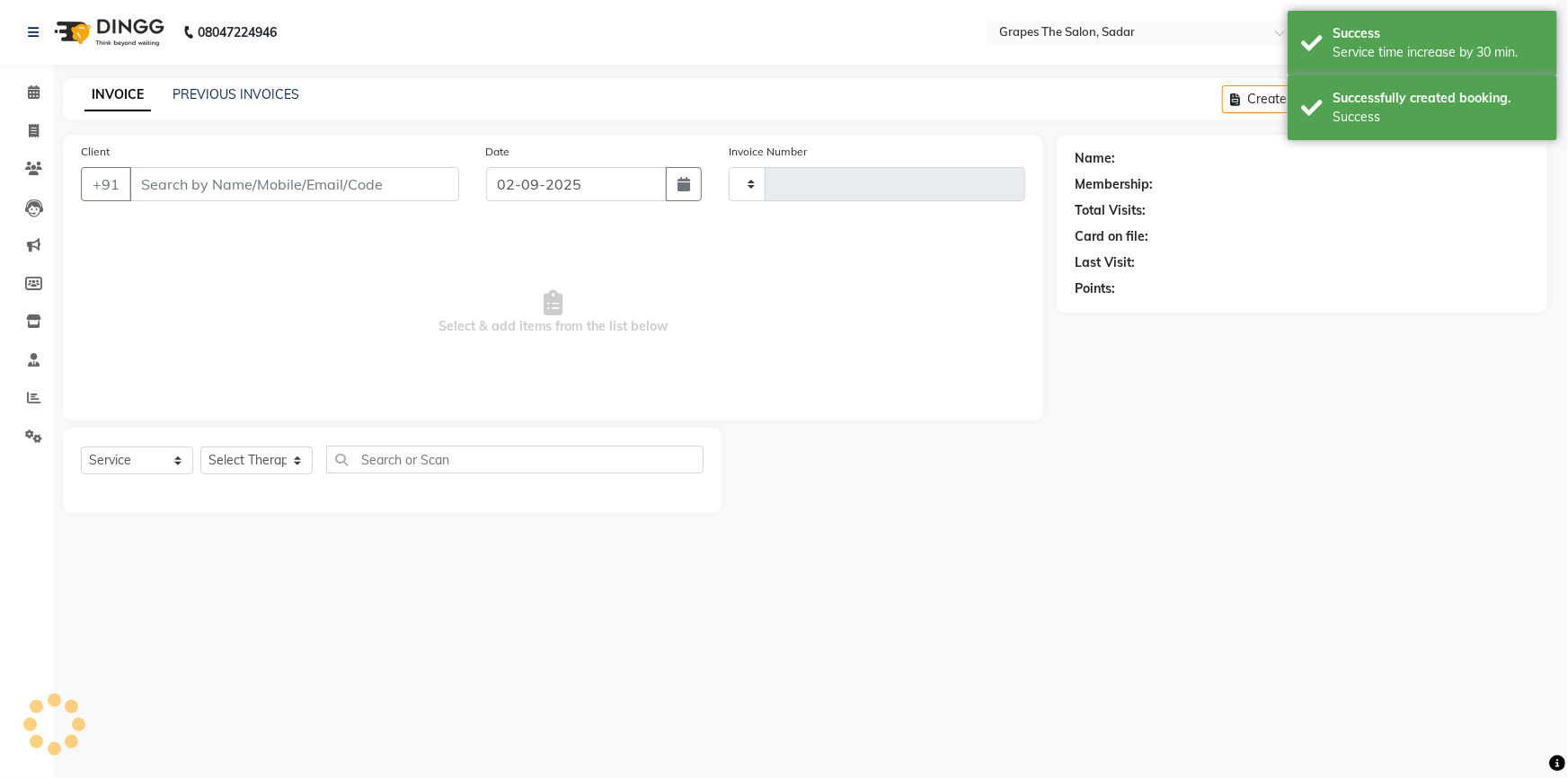
type input "1490"
select select "55"
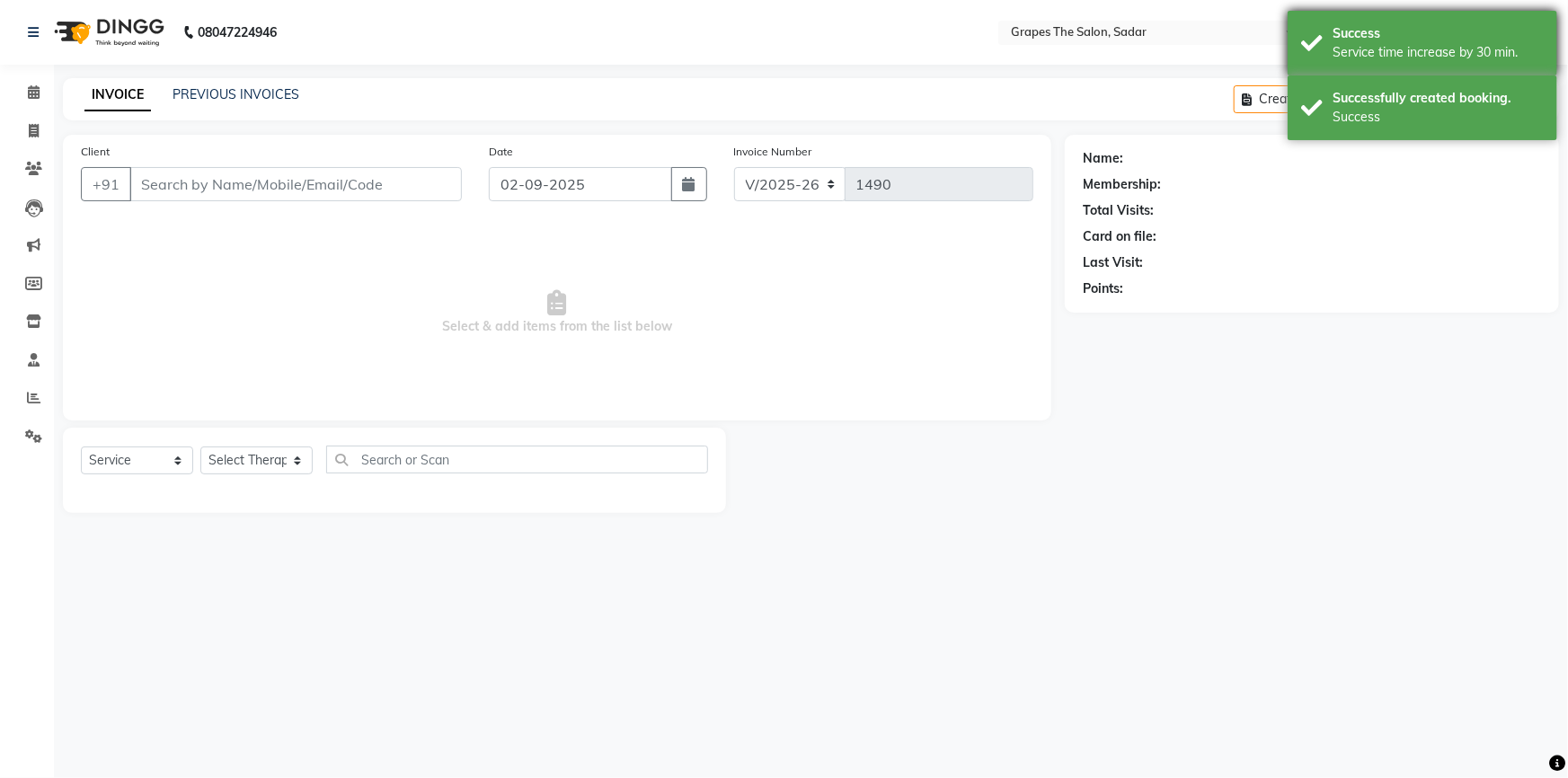
click at [1310, 31] on div "Success Service time increase by 30 min." at bounding box center [1423, 43] width 269 height 65
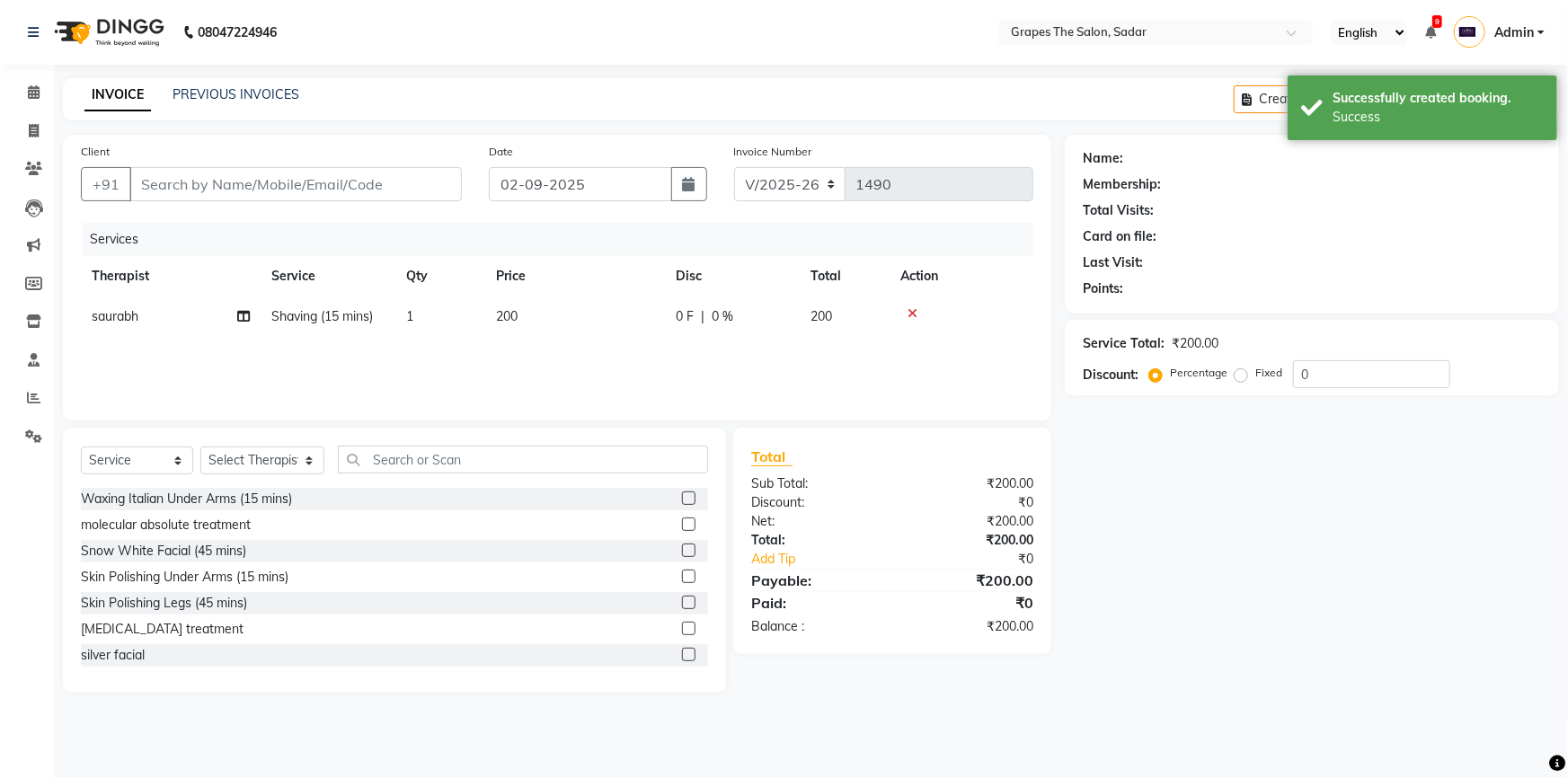
type input "9876543210"
select select "52626"
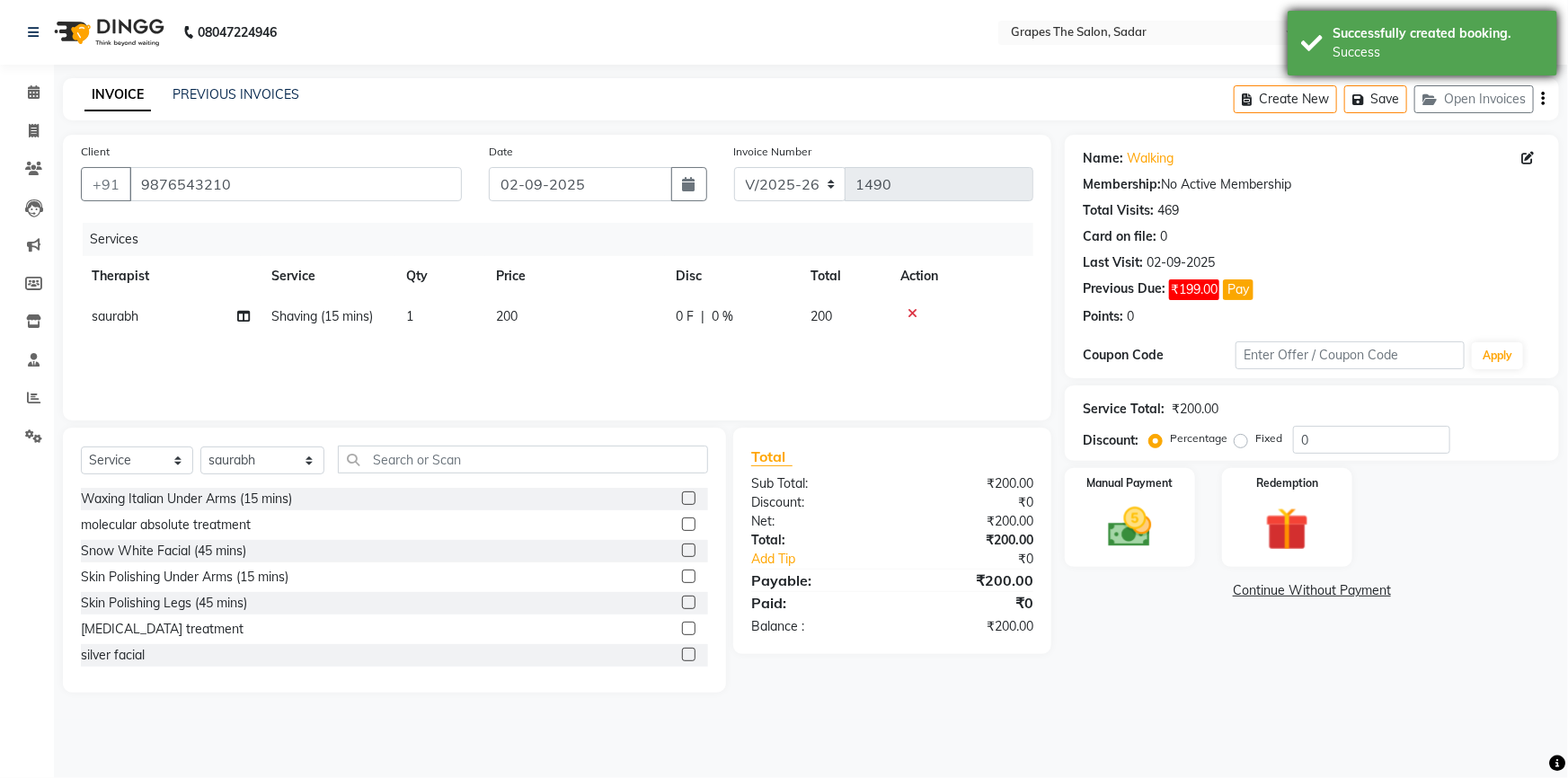
click at [1312, 37] on div "Successfully created booking. Success" at bounding box center [1423, 43] width 269 height 65
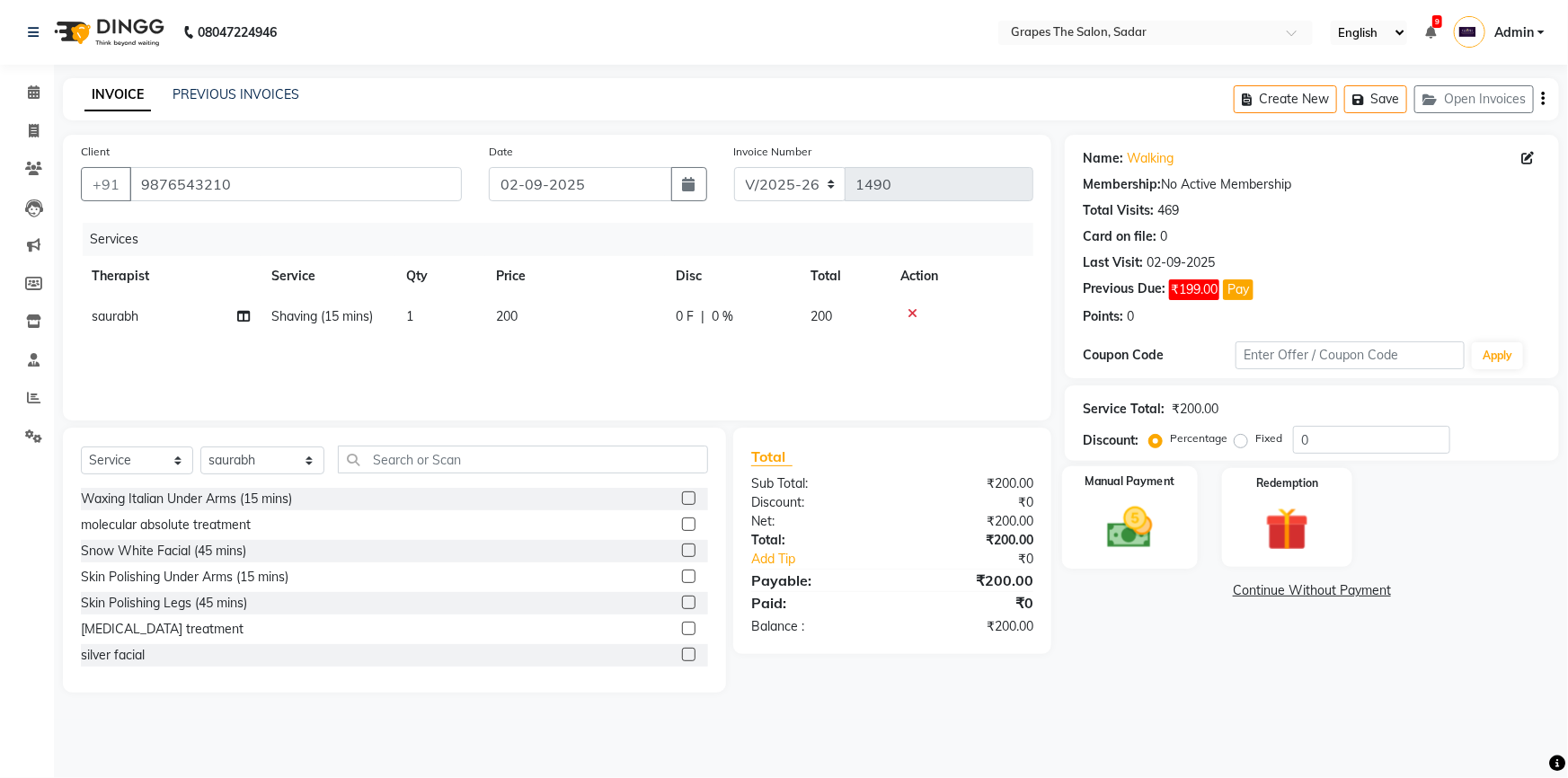
click at [1170, 533] on div "Manual Payment" at bounding box center [1130, 518] width 136 height 103
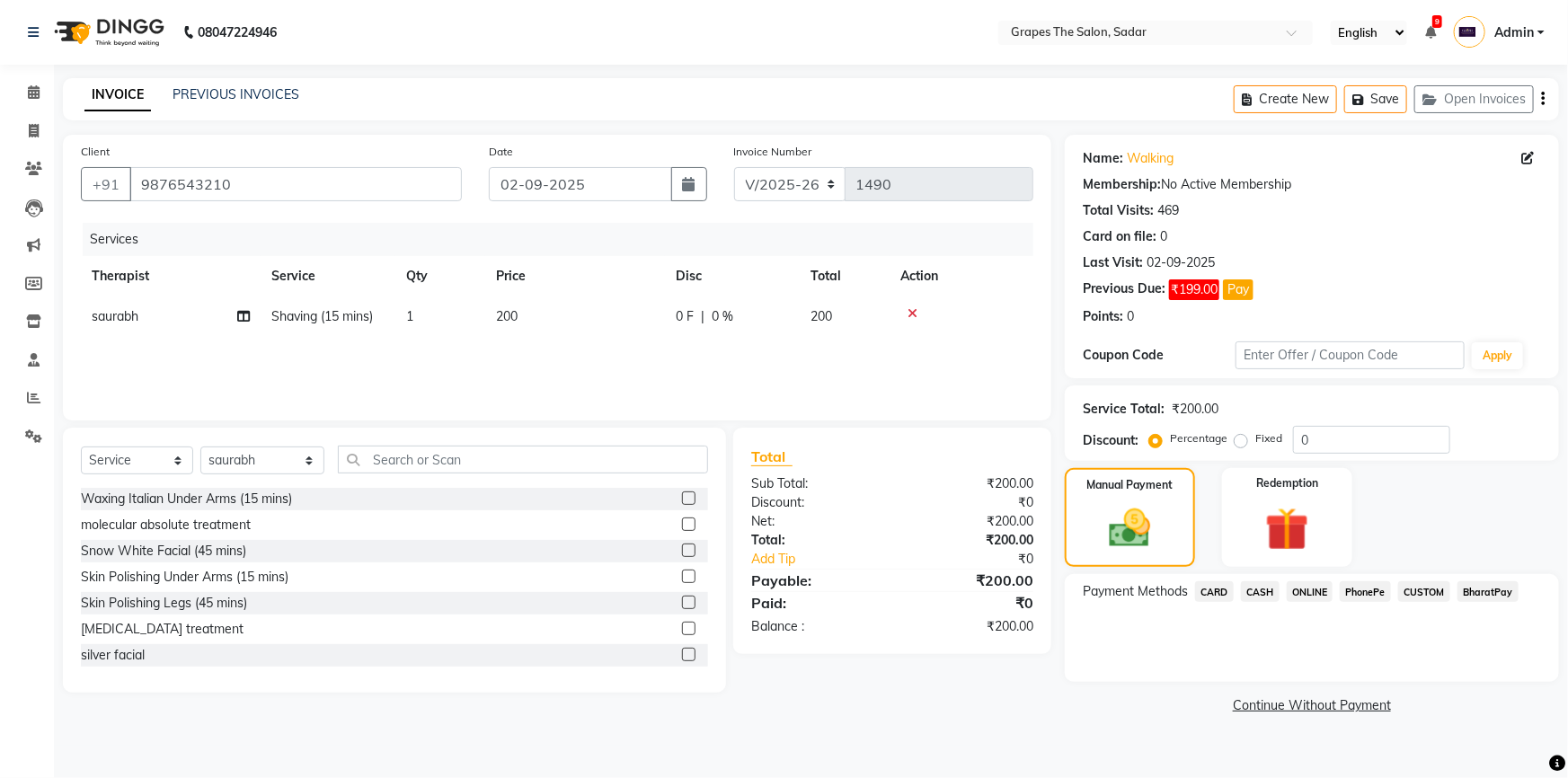
click at [1310, 591] on span "ONLINE" at bounding box center [1311, 591] width 47 height 21
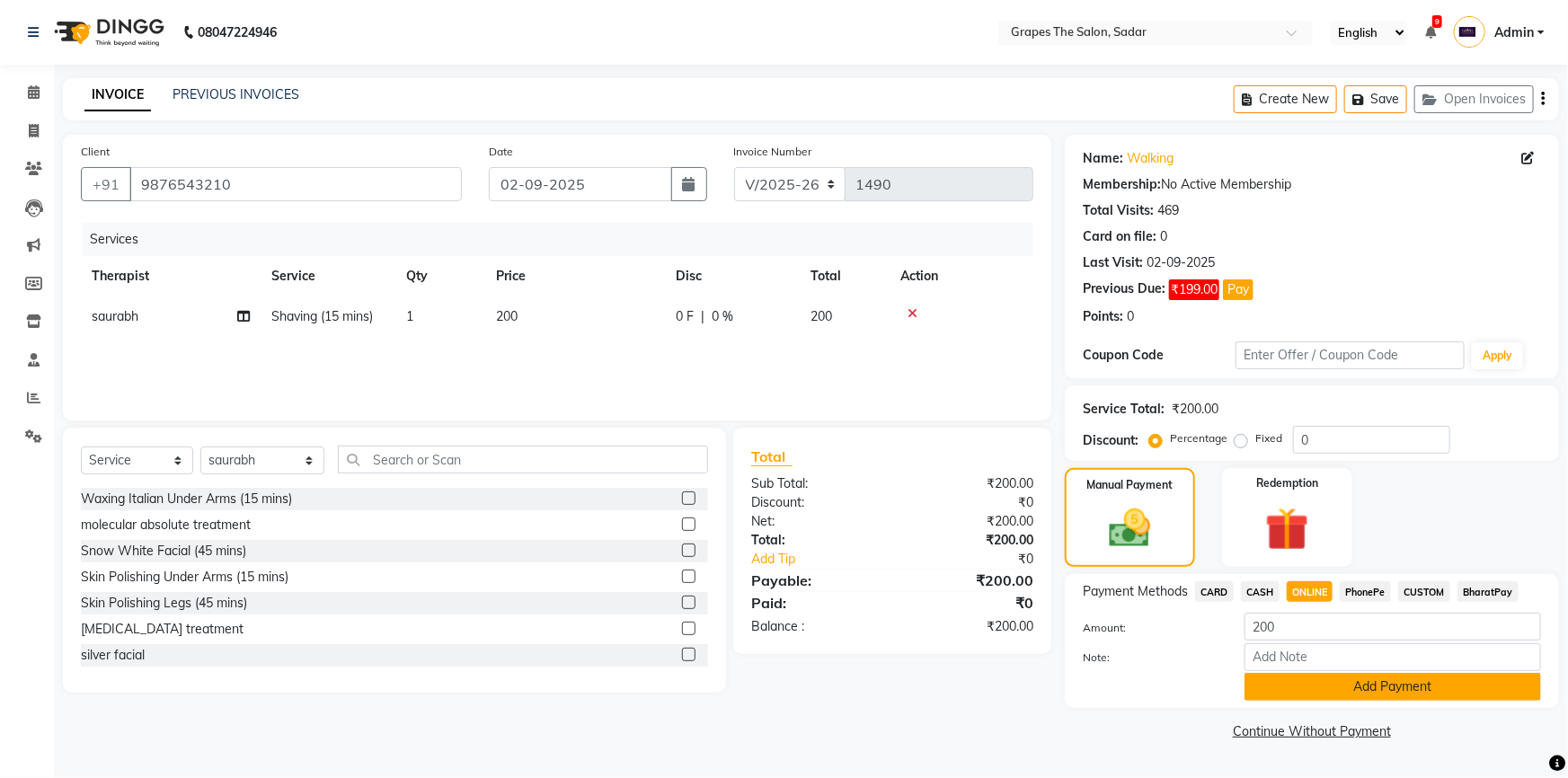
click at [1365, 687] on button "Add Payment" at bounding box center [1393, 687] width 297 height 28
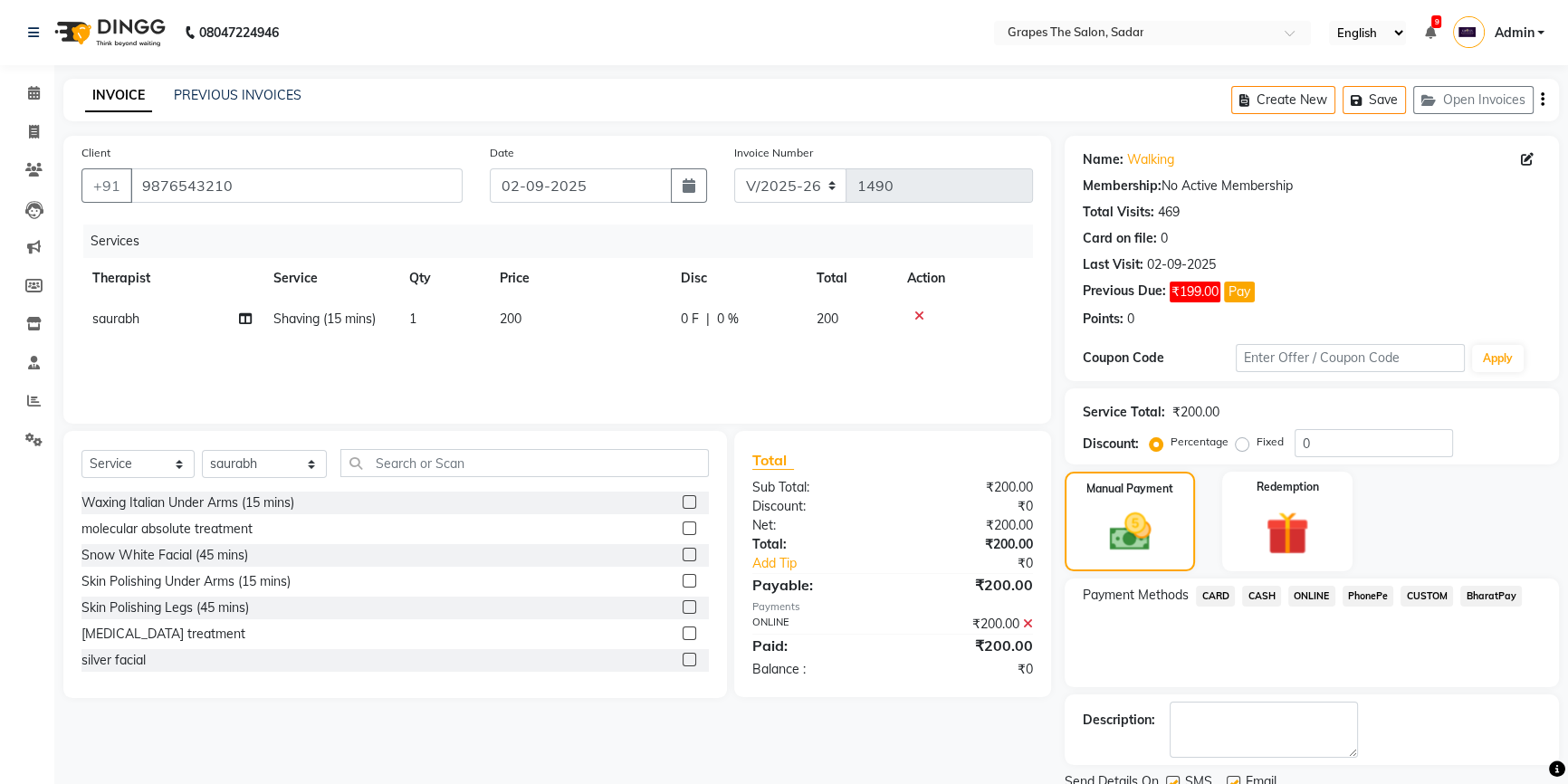
scroll to position [68, 0]
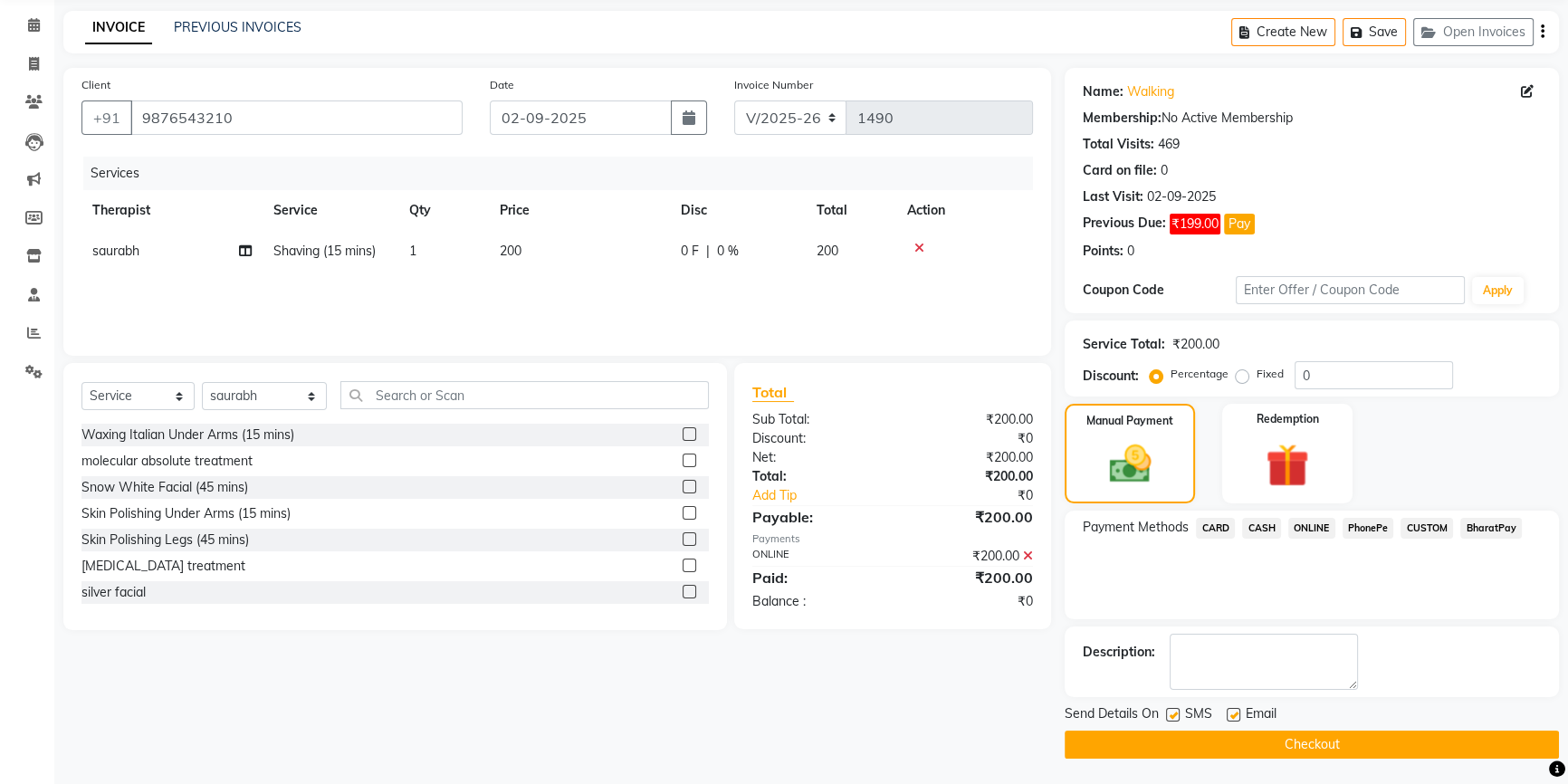
click at [1236, 710] on label at bounding box center [1233, 715] width 14 height 14
click at [1236, 710] on input "checkbox" at bounding box center [1232, 716] width 12 height 12
checkbox input "false"
click at [1176, 716] on label at bounding box center [1173, 715] width 14 height 14
click at [1176, 716] on input "checkbox" at bounding box center [1172, 716] width 12 height 12
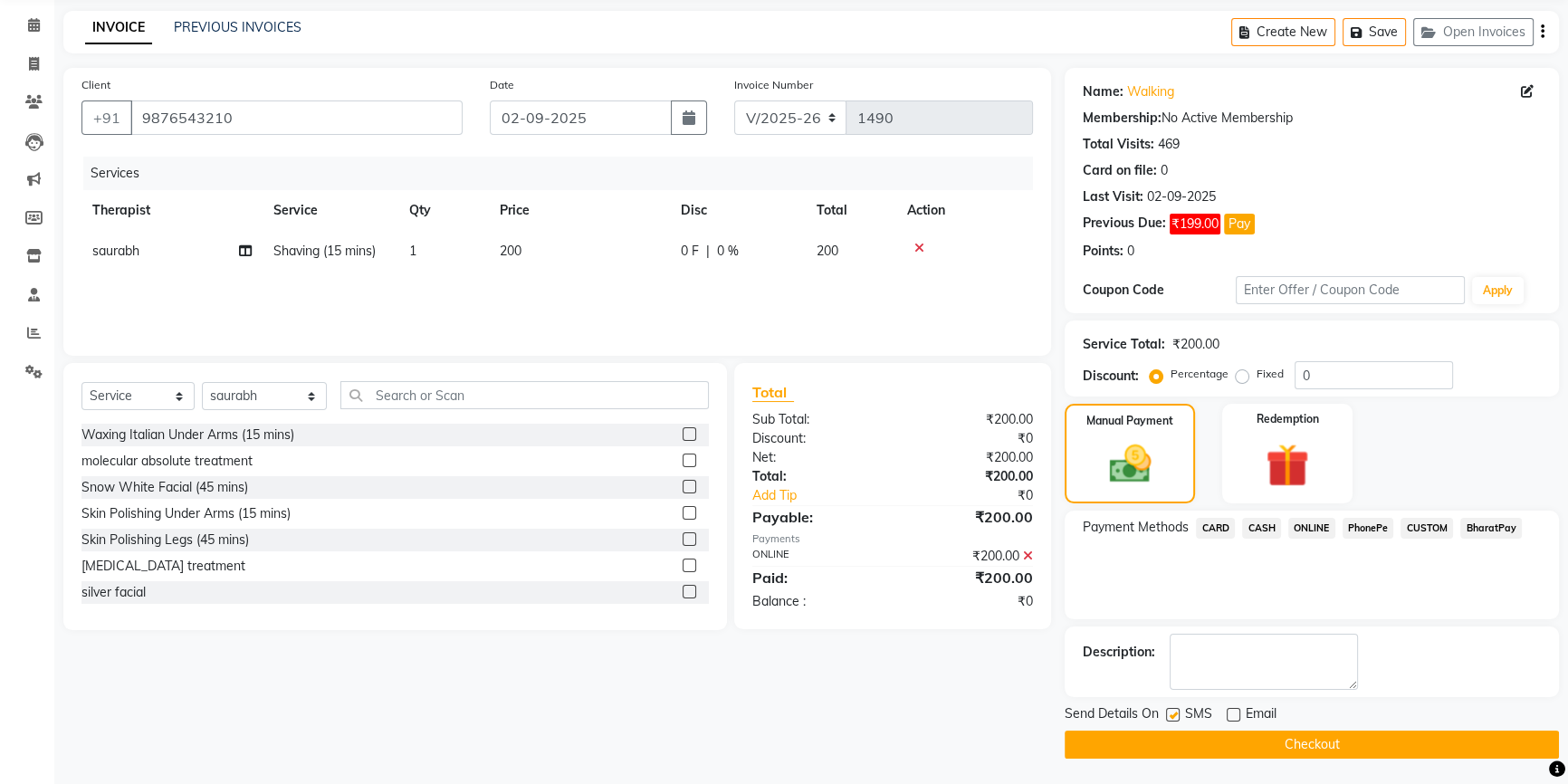
checkbox input "false"
click at [1188, 741] on button "Checkout" at bounding box center [1312, 744] width 494 height 28
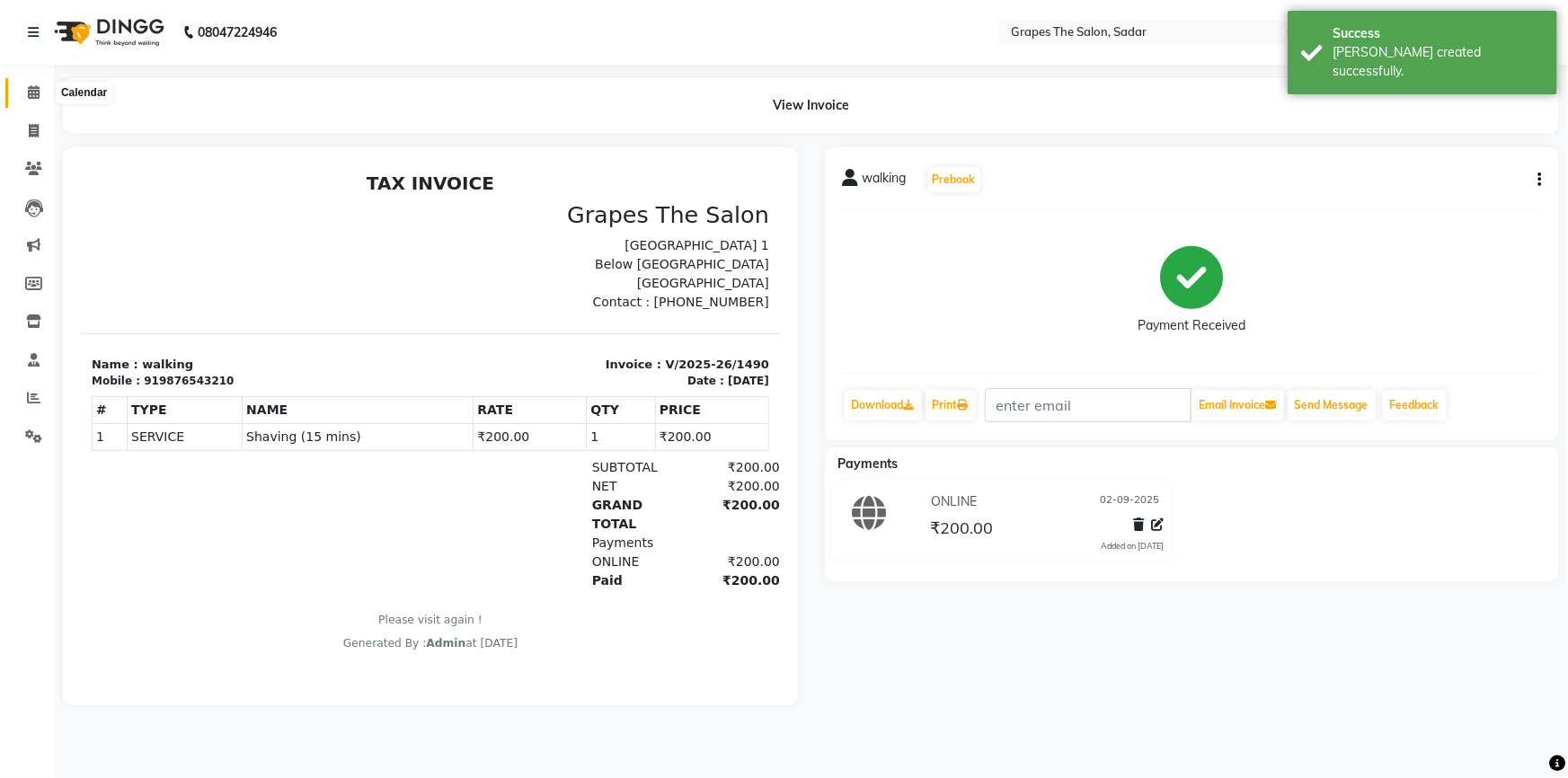
click at [32, 90] on icon at bounding box center [33, 92] width 12 height 14
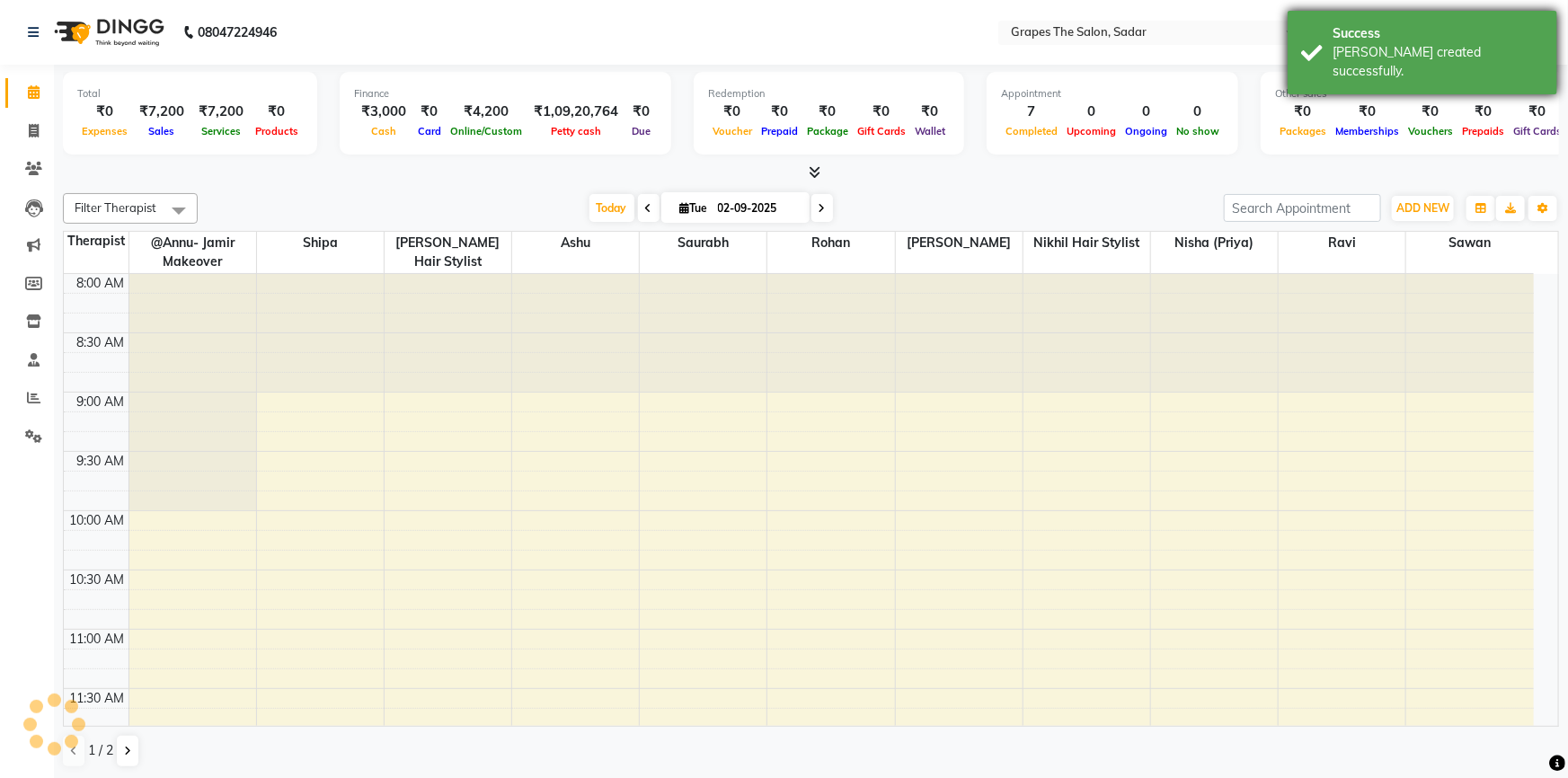
click at [1293, 37] on div "Success Bill created successfully." at bounding box center [1423, 52] width 269 height 83
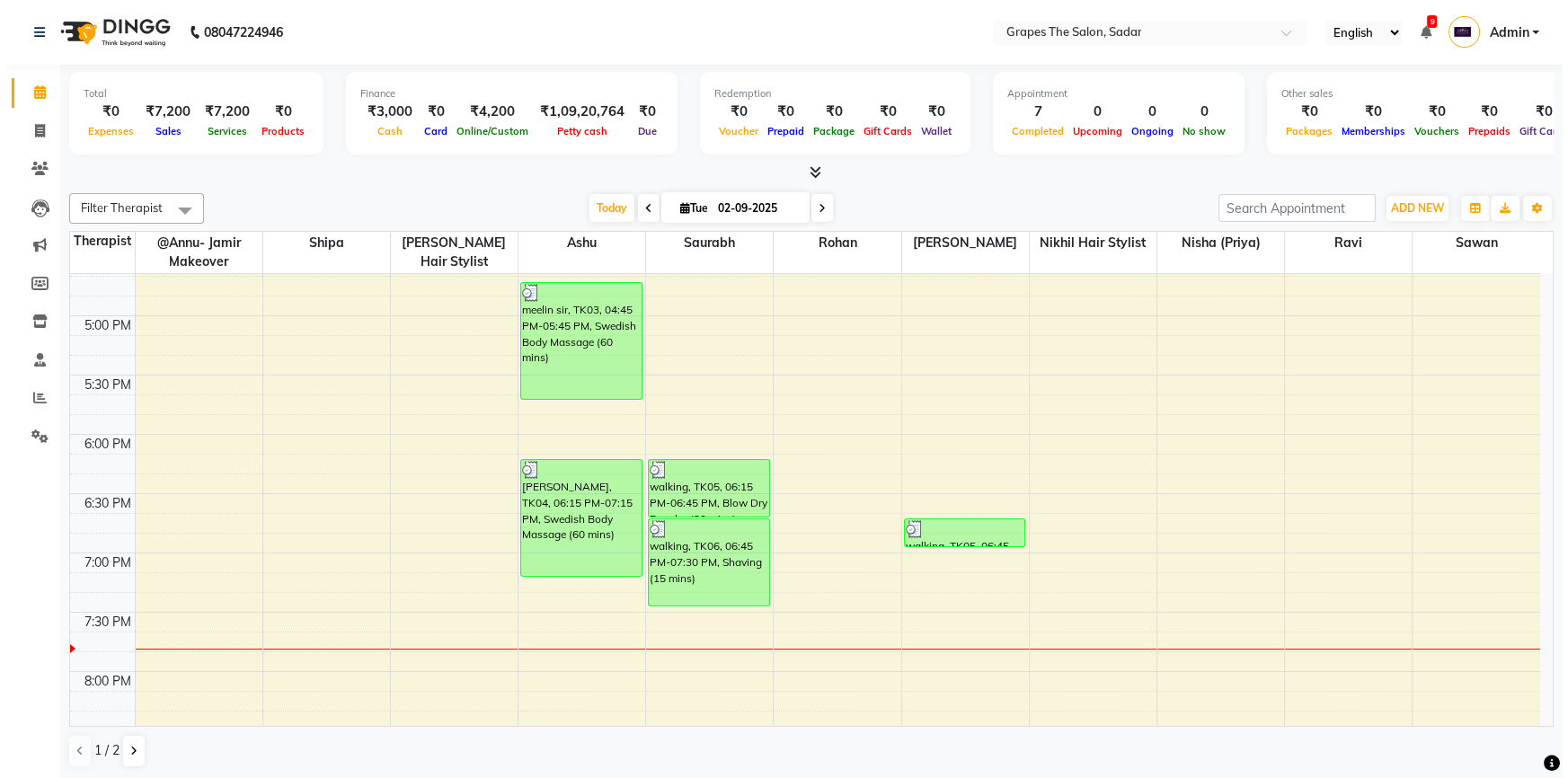
scroll to position [1023, 0]
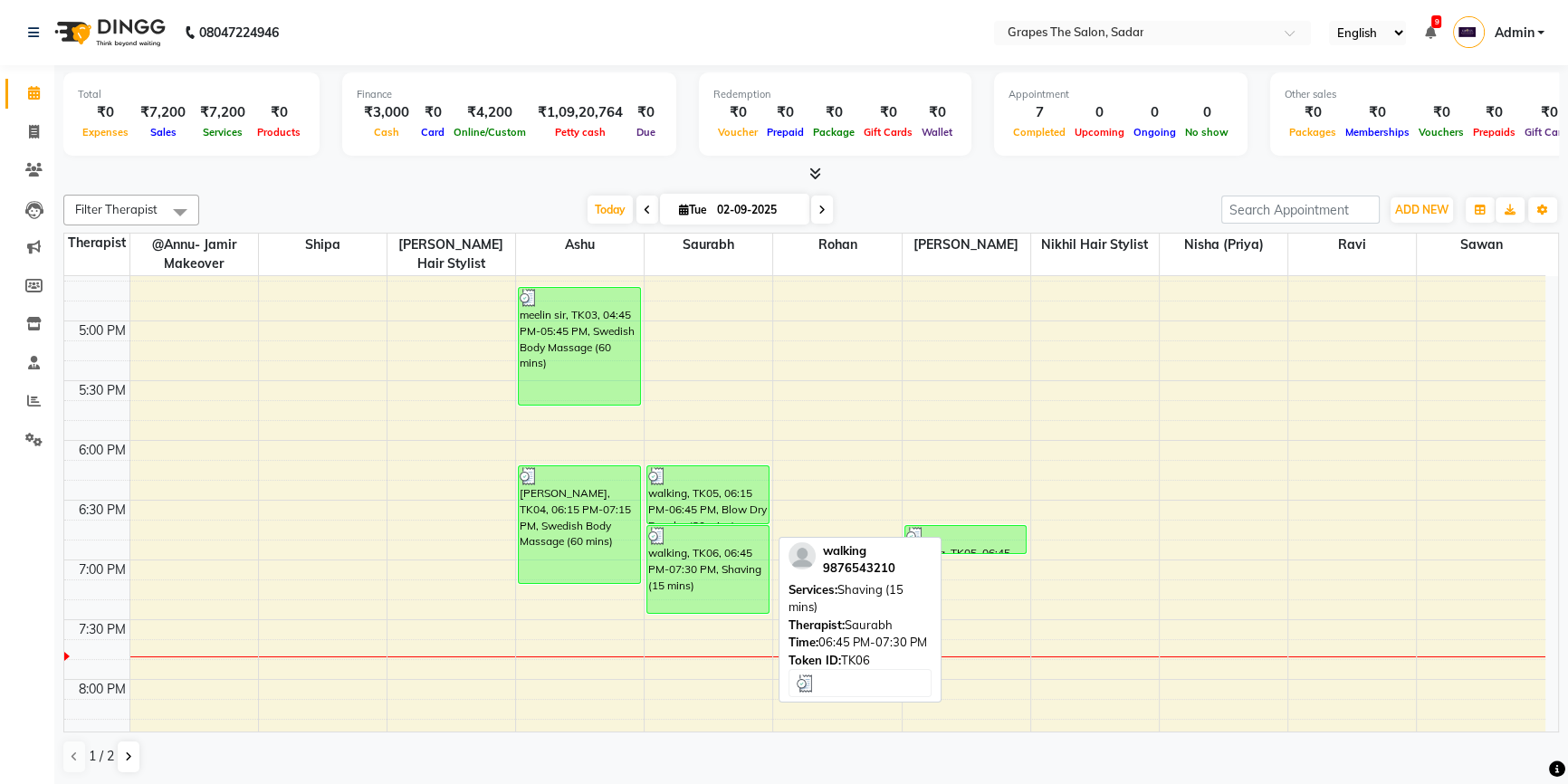
click at [696, 569] on div "walking, TK06, 06:45 PM-07:30 PM, Shaving (15 mins)" at bounding box center [708, 569] width 122 height 87
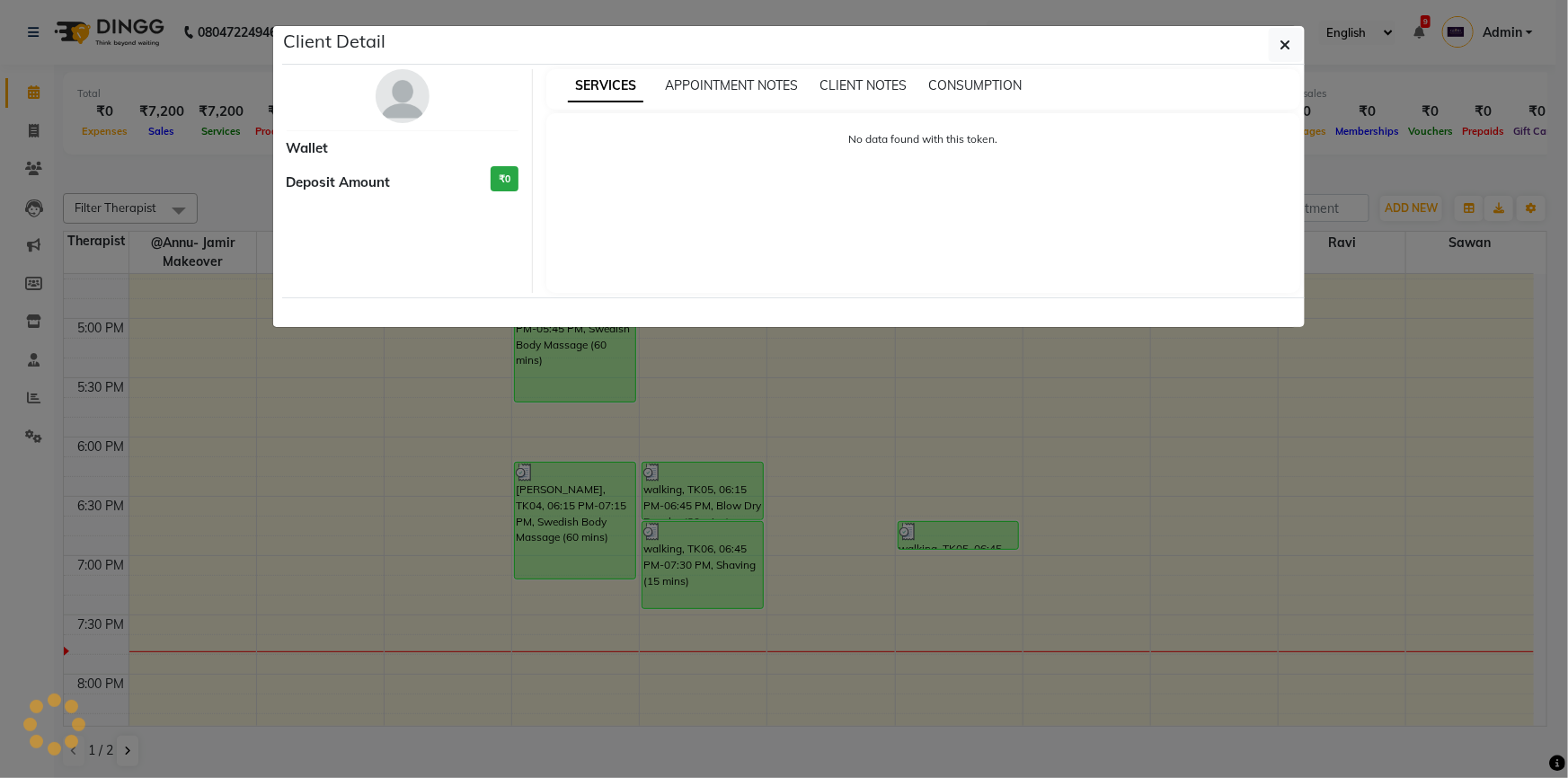
select select "3"
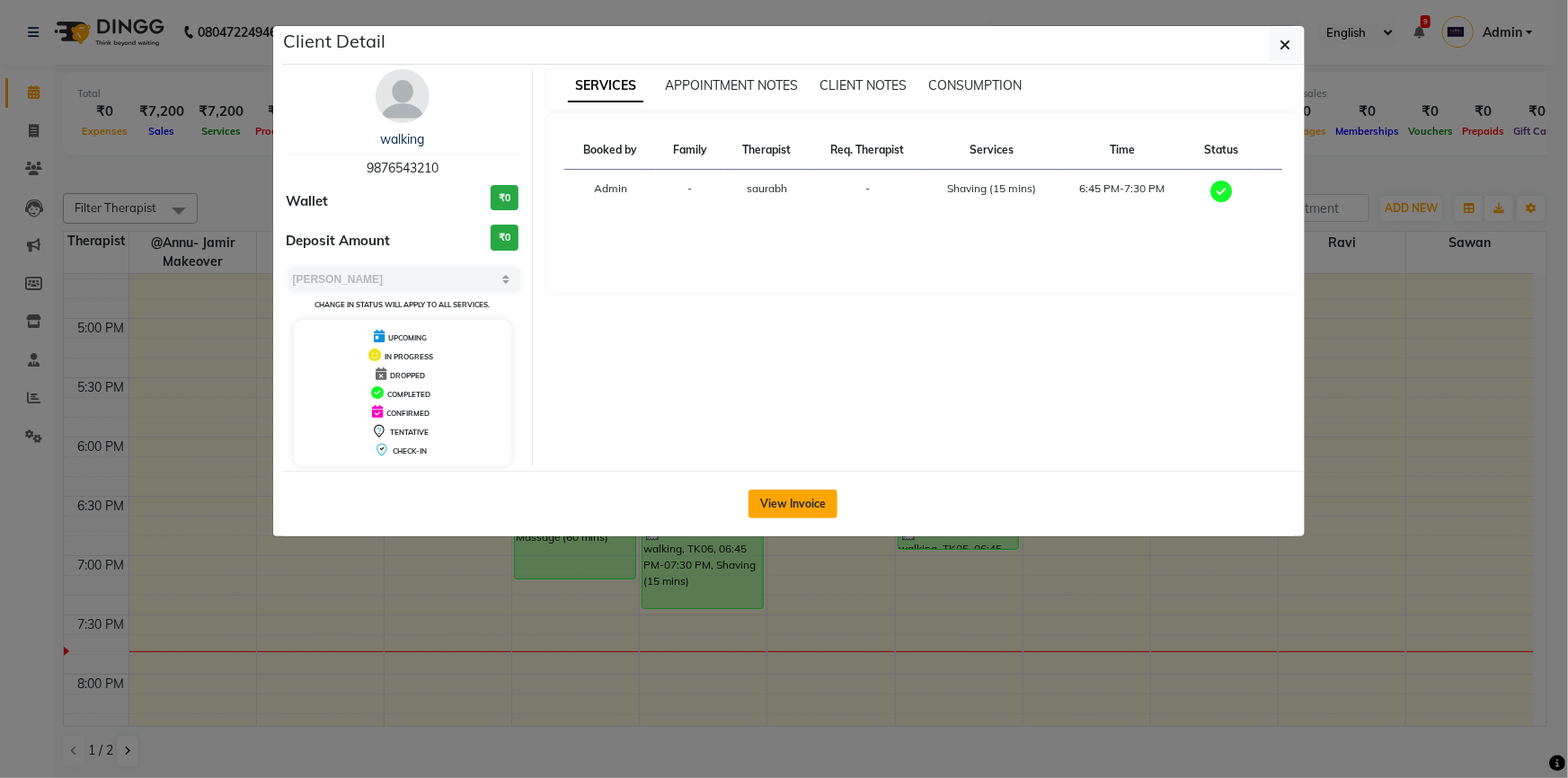
click at [782, 494] on button "View Invoice" at bounding box center [793, 503] width 89 height 28
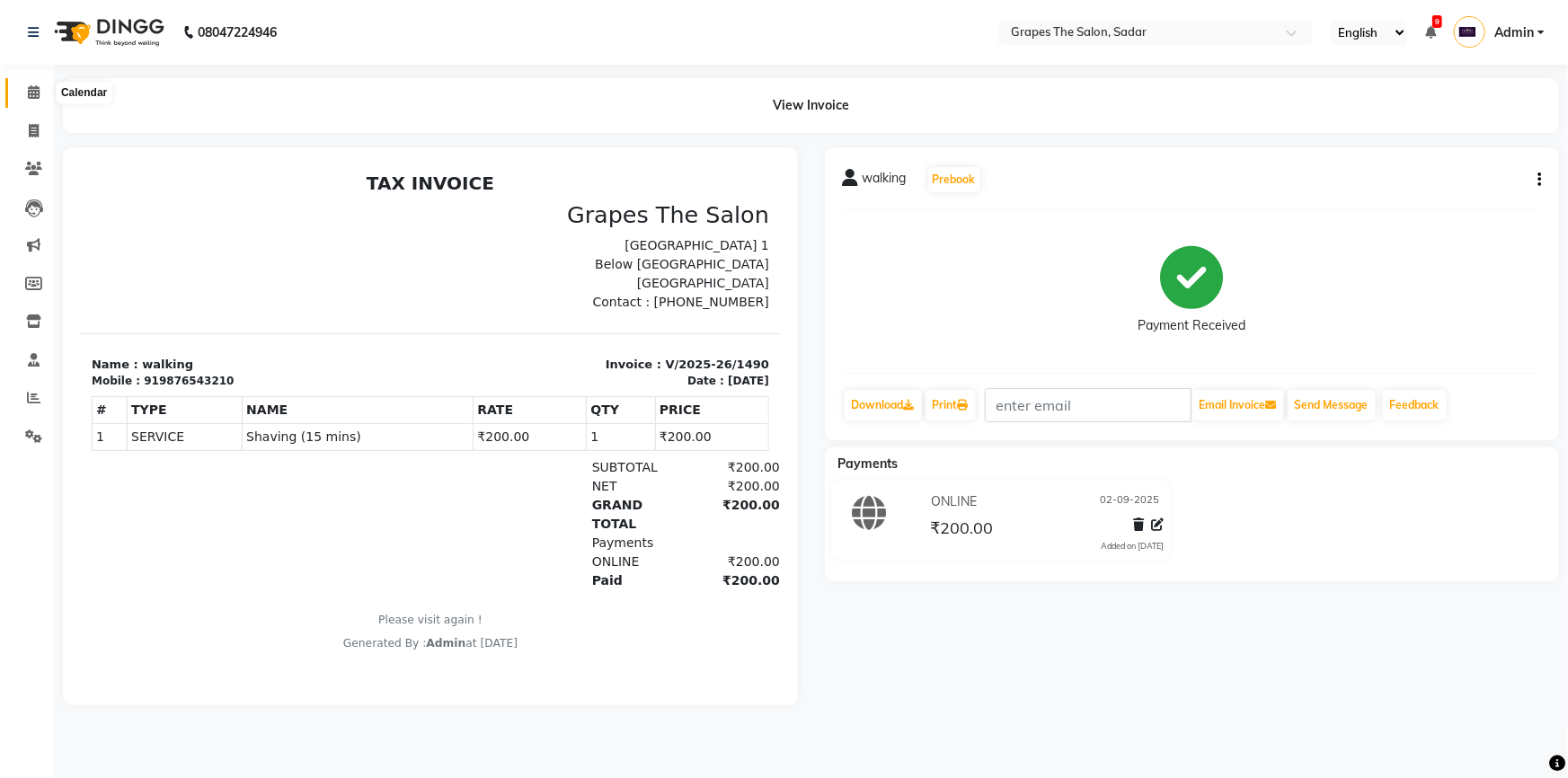
click at [33, 83] on span at bounding box center [33, 92] width 31 height 21
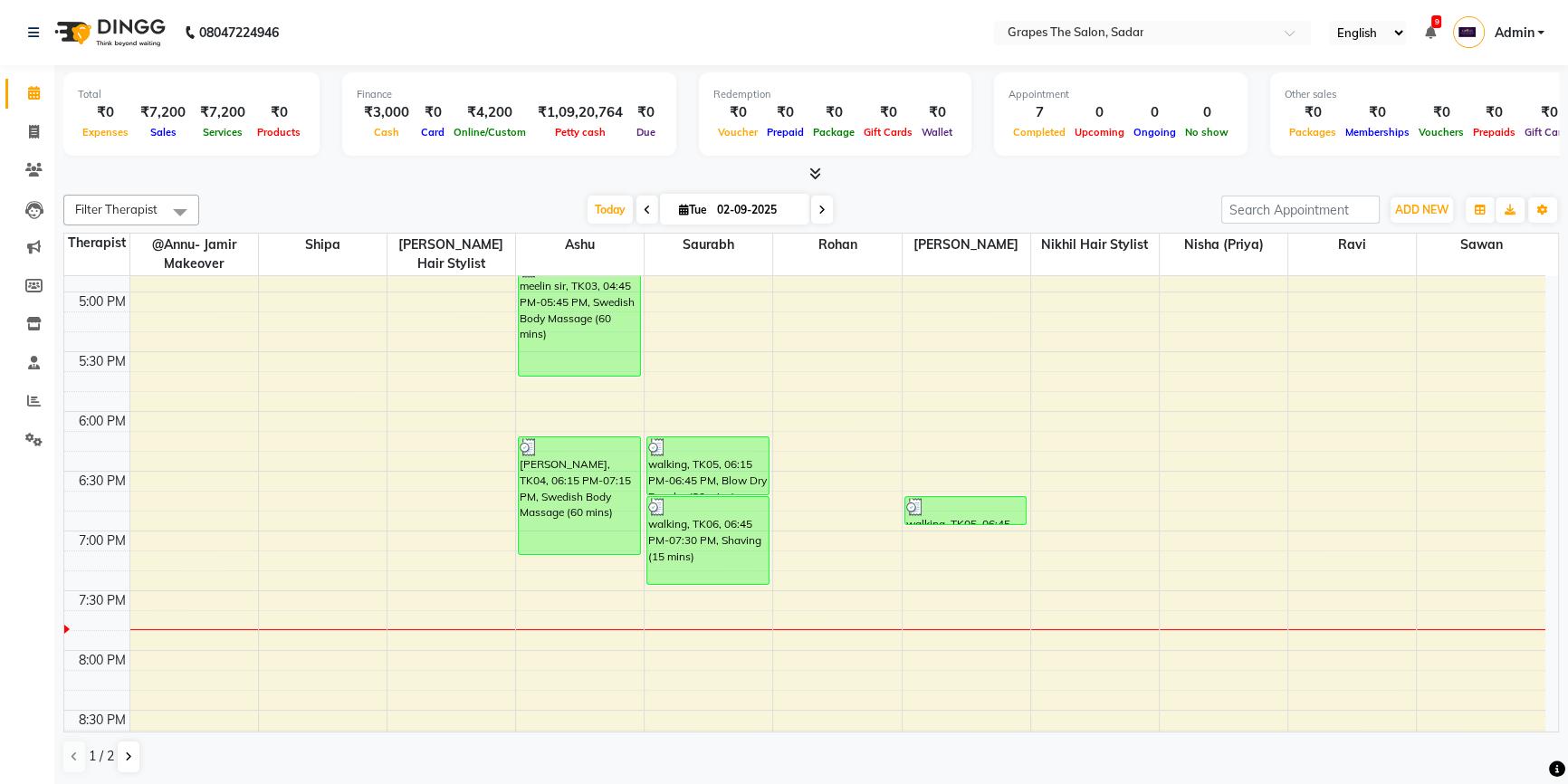
scroll to position [946, 0]
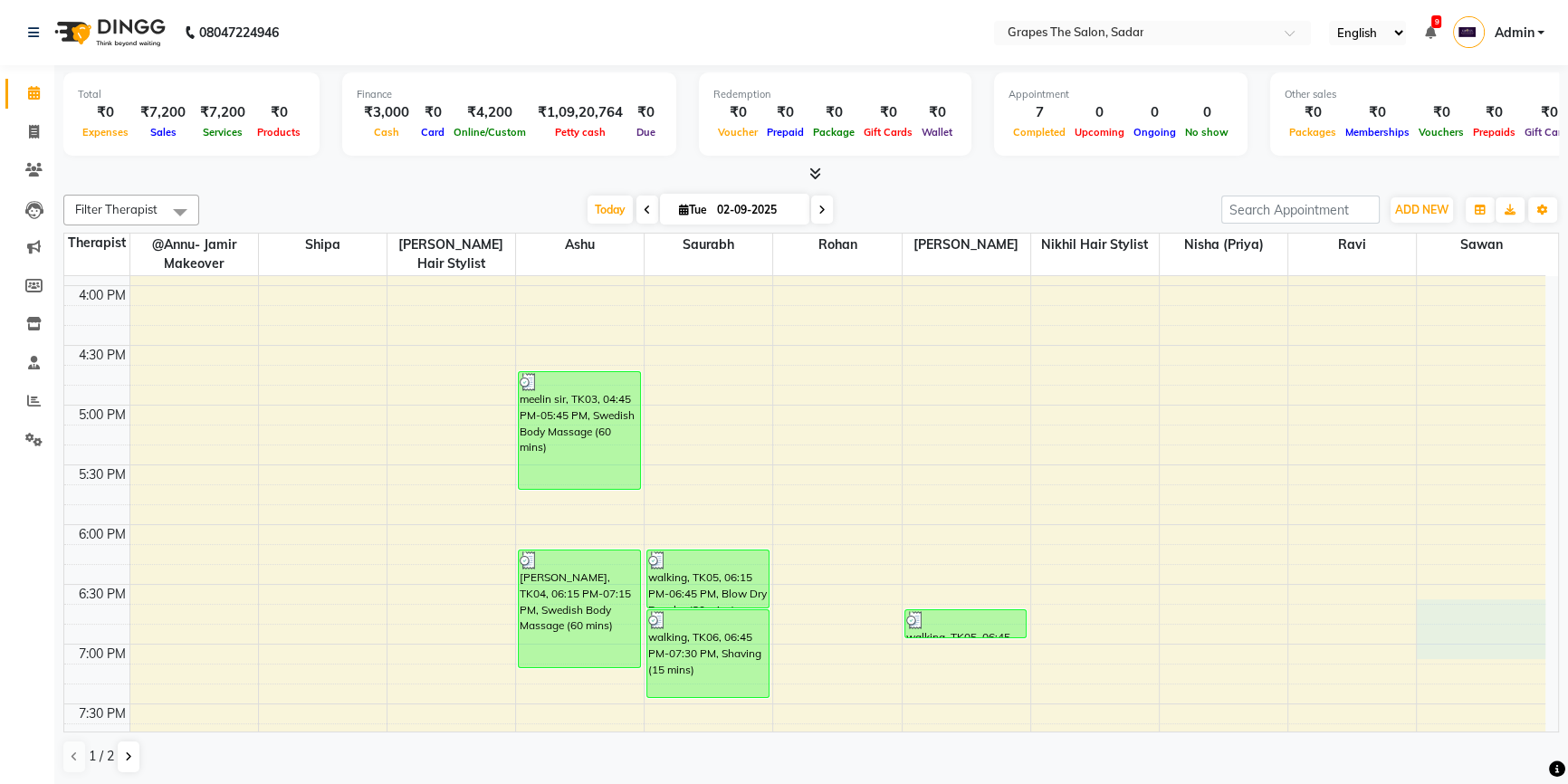
drag, startPoint x: 1544, startPoint y: 616, endPoint x: 1539, endPoint y: 638, distance: 22.6
click at [1539, 647] on div "8:00 AM 8:30 AM 9:00 AM 9:30 AM 10:00 AM 10:30 AM 11:00 AM 11:30 AM 12:00 PM 12…" at bounding box center [805, 165] width 1481 height 1672
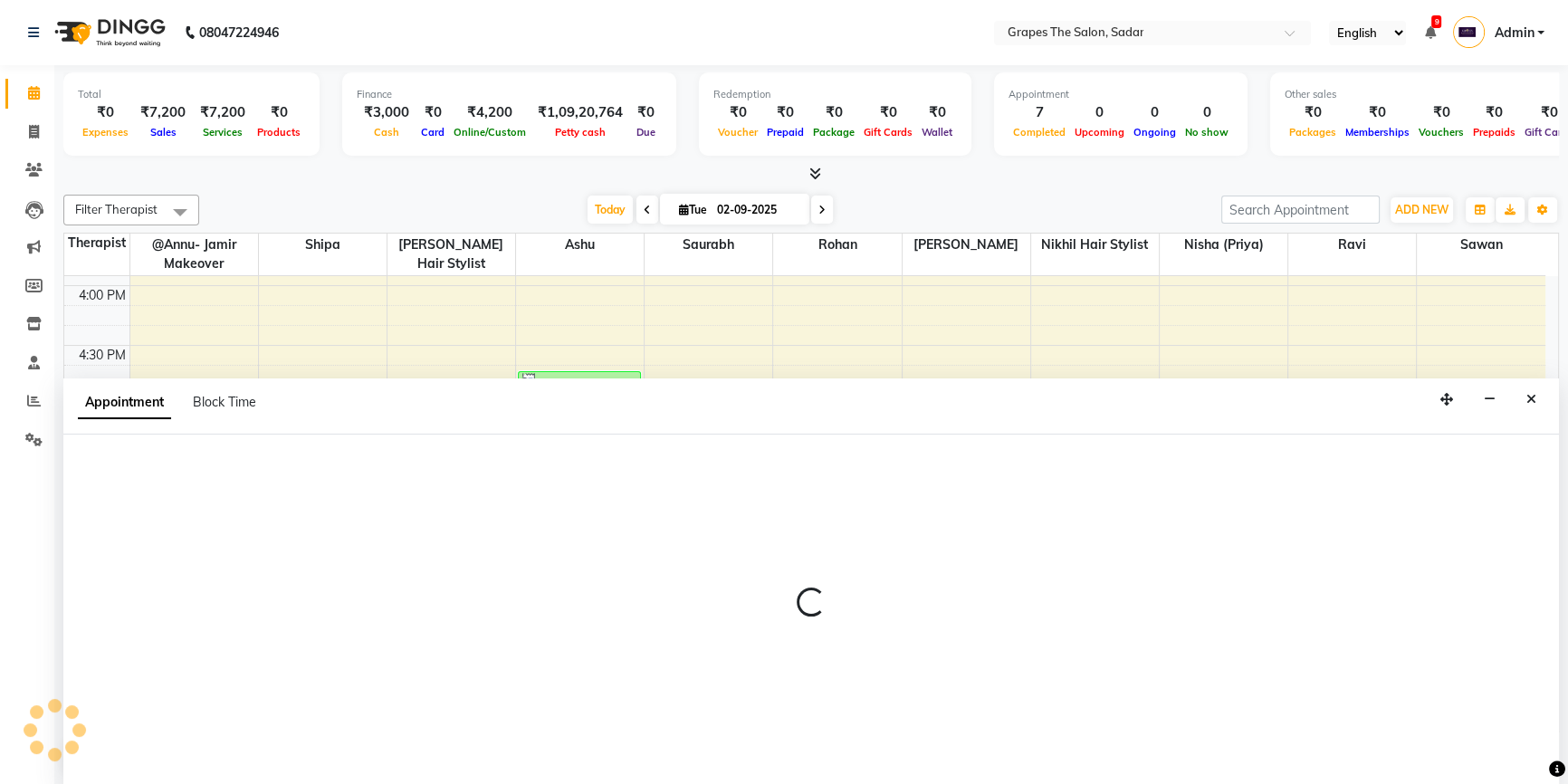
select select "71185"
select select "tentative"
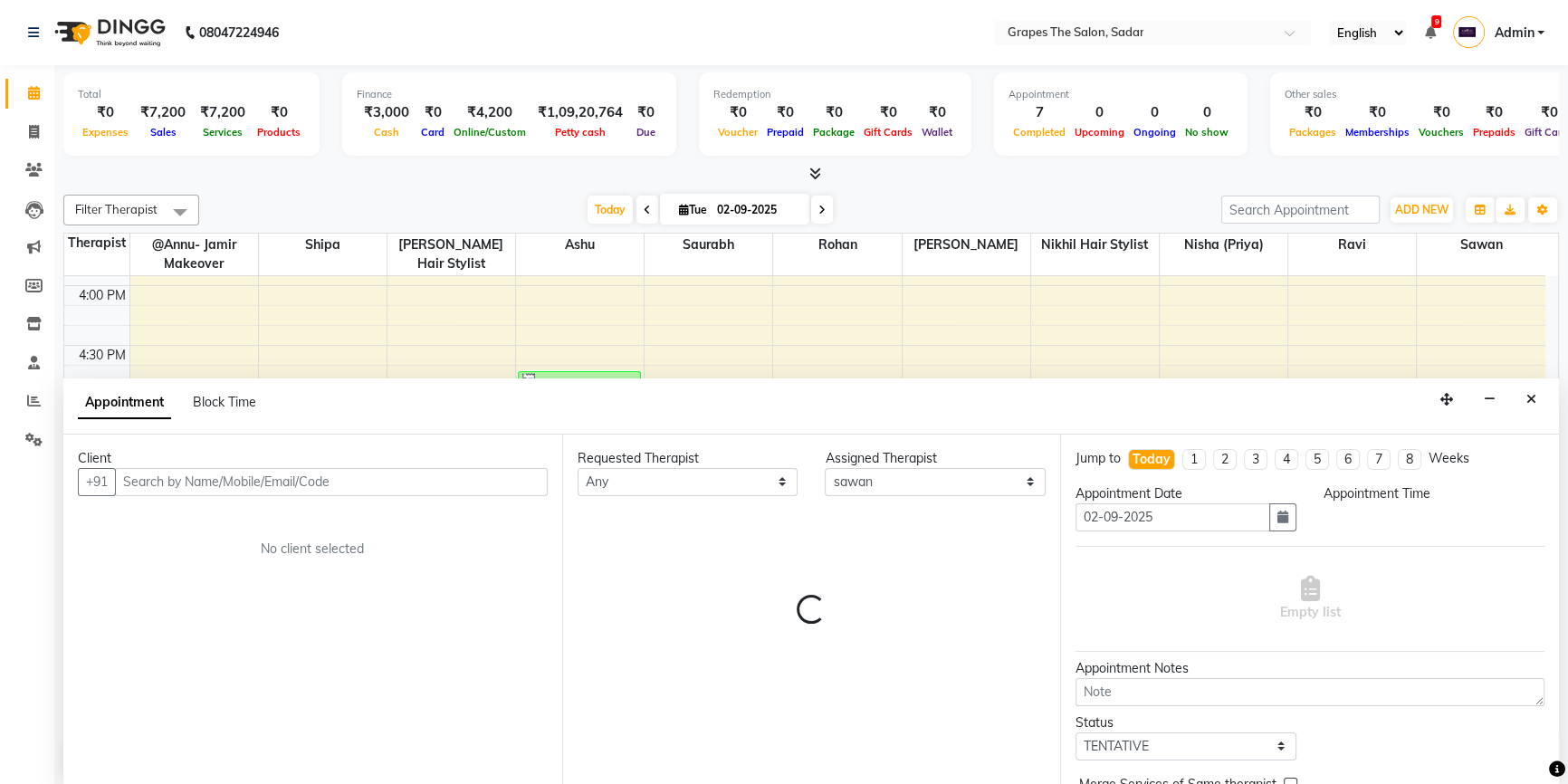
scroll to position [0, 0]
click at [1522, 402] on button "Close" at bounding box center [1531, 400] width 27 height 28
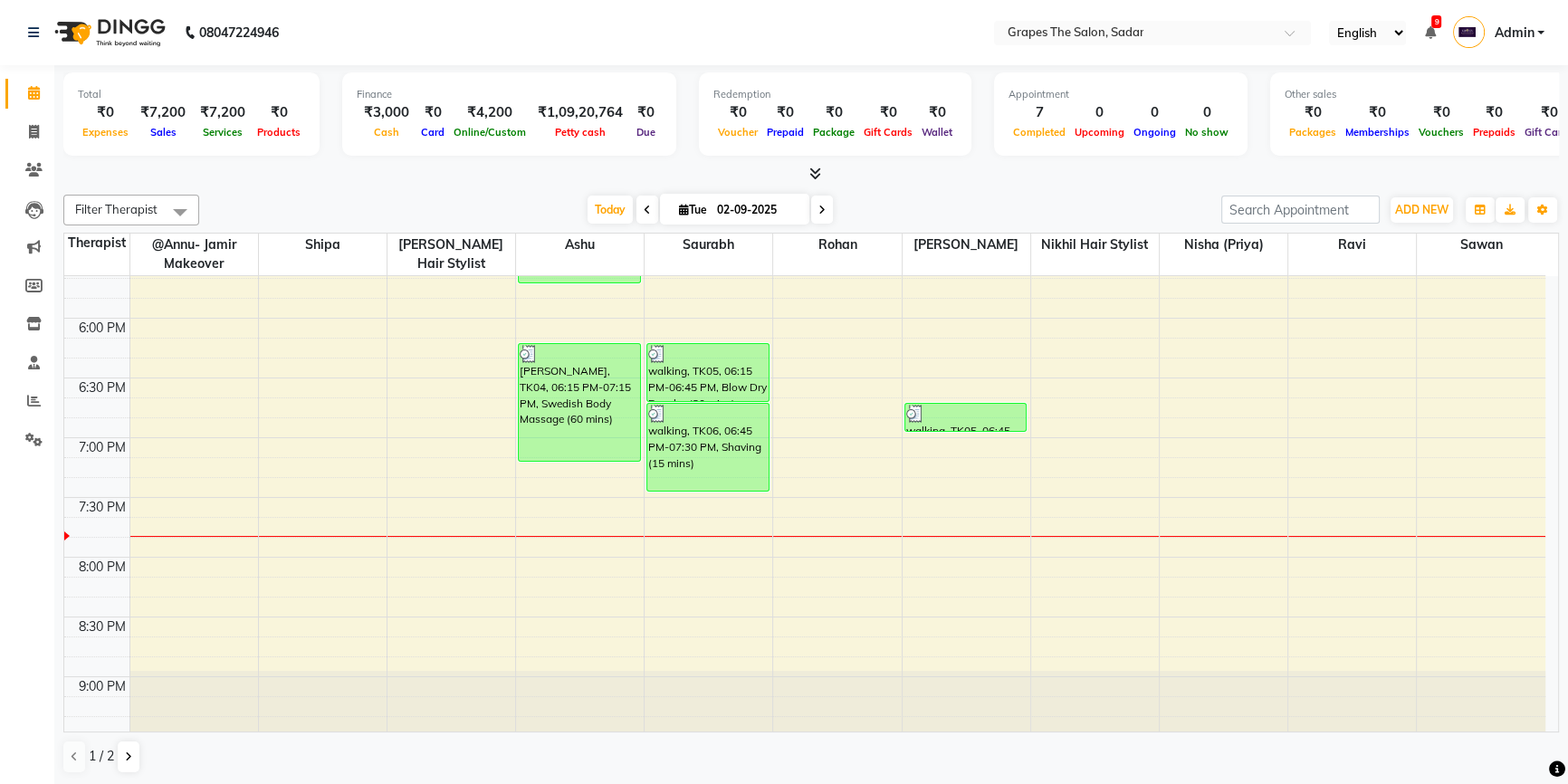
scroll to position [1045, 0]
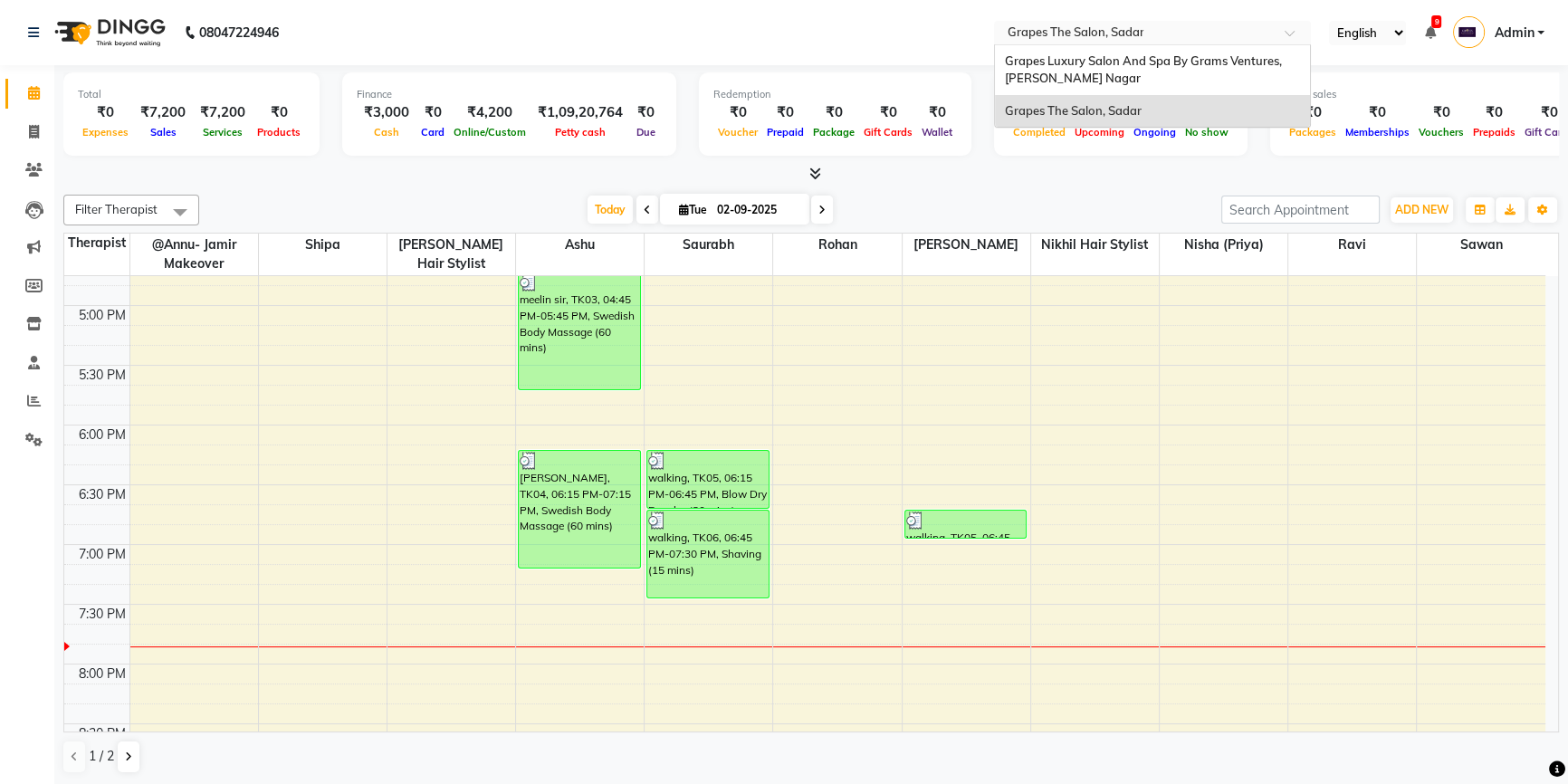
click at [1120, 37] on input "text" at bounding box center [1133, 35] width 262 height 18
click at [1105, 61] on span "Grapes Luxury Salon And Spa By Grams Ventures, [PERSON_NAME] Nagar" at bounding box center [1143, 69] width 280 height 33
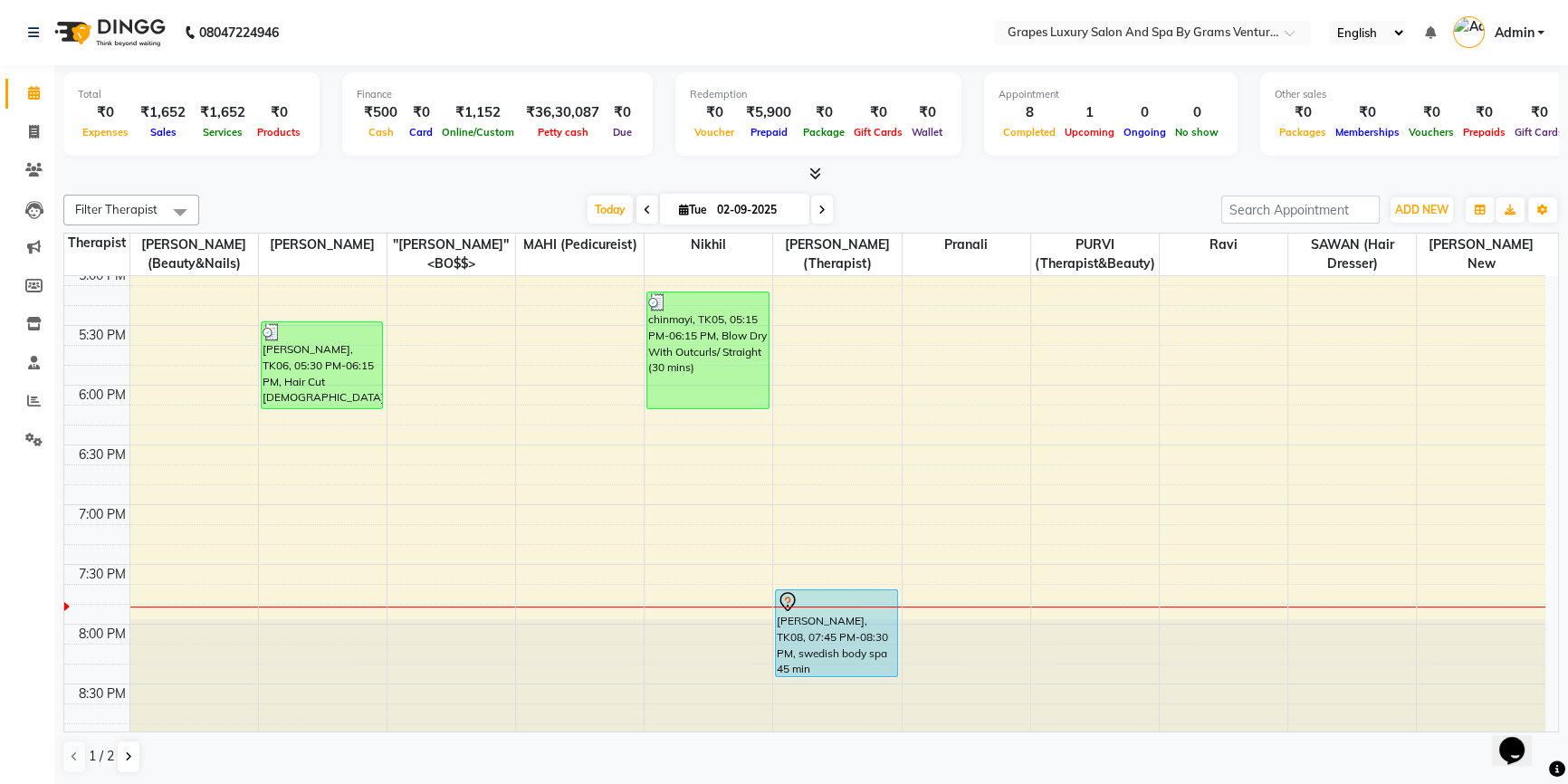
scroll to position [1091, 0]
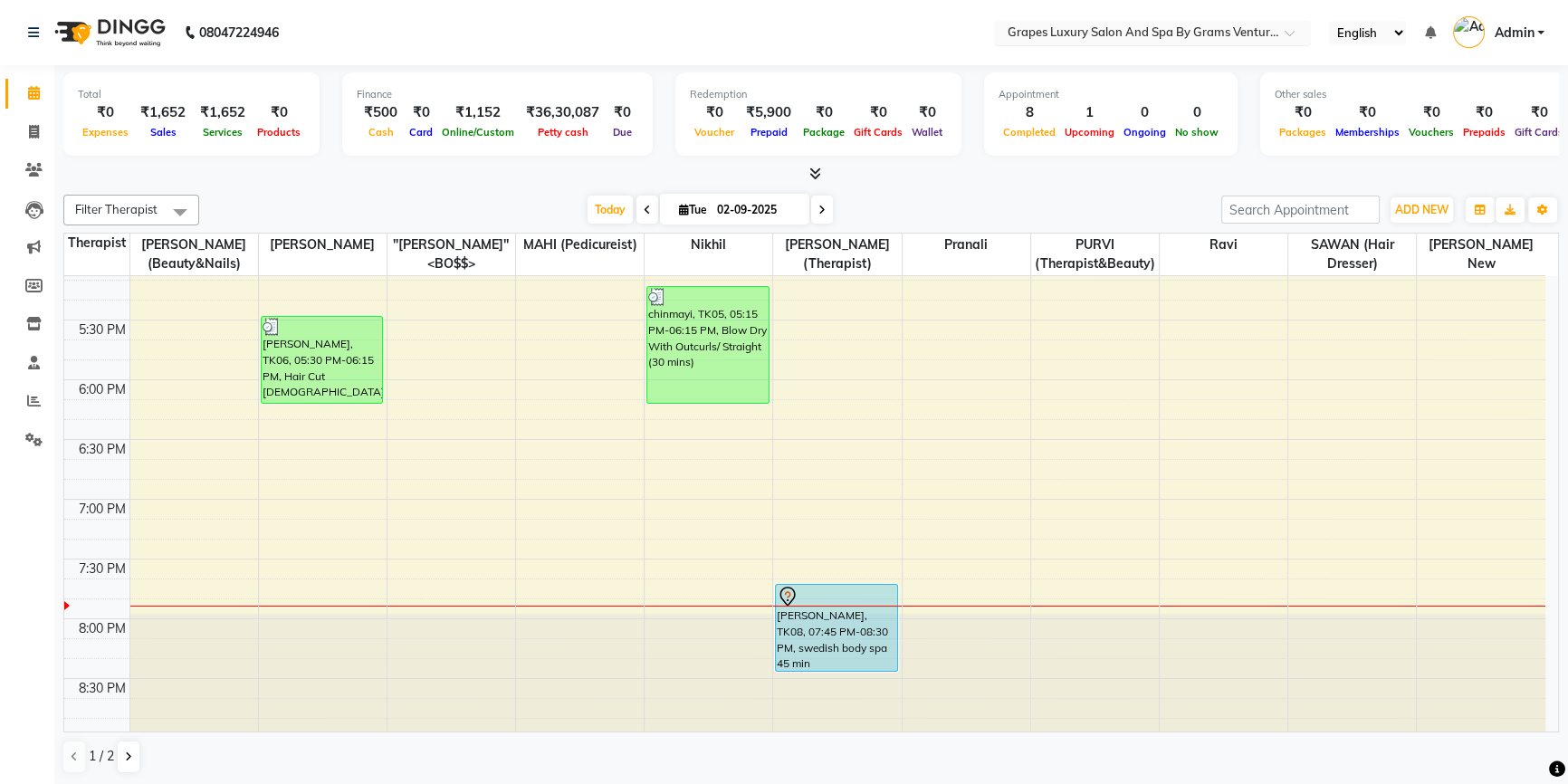
click at [1217, 43] on div "Select Location × Grapes Luxury Salon And Spa By Grams Ventures, [PERSON_NAME] …" at bounding box center [1152, 33] width 317 height 25
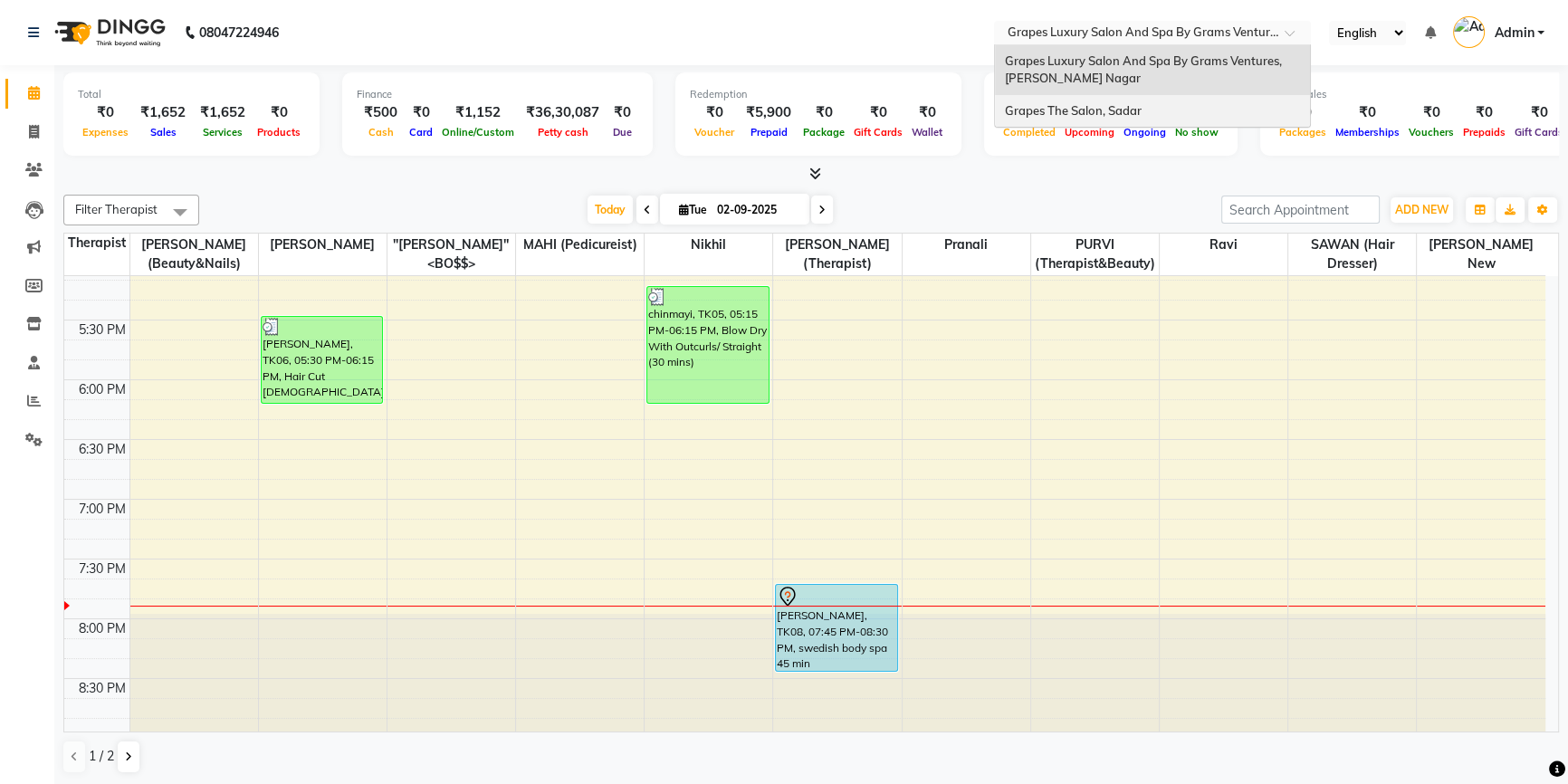
click at [1074, 108] on span "Grapes The Salon, Sadar" at bounding box center [1072, 110] width 137 height 15
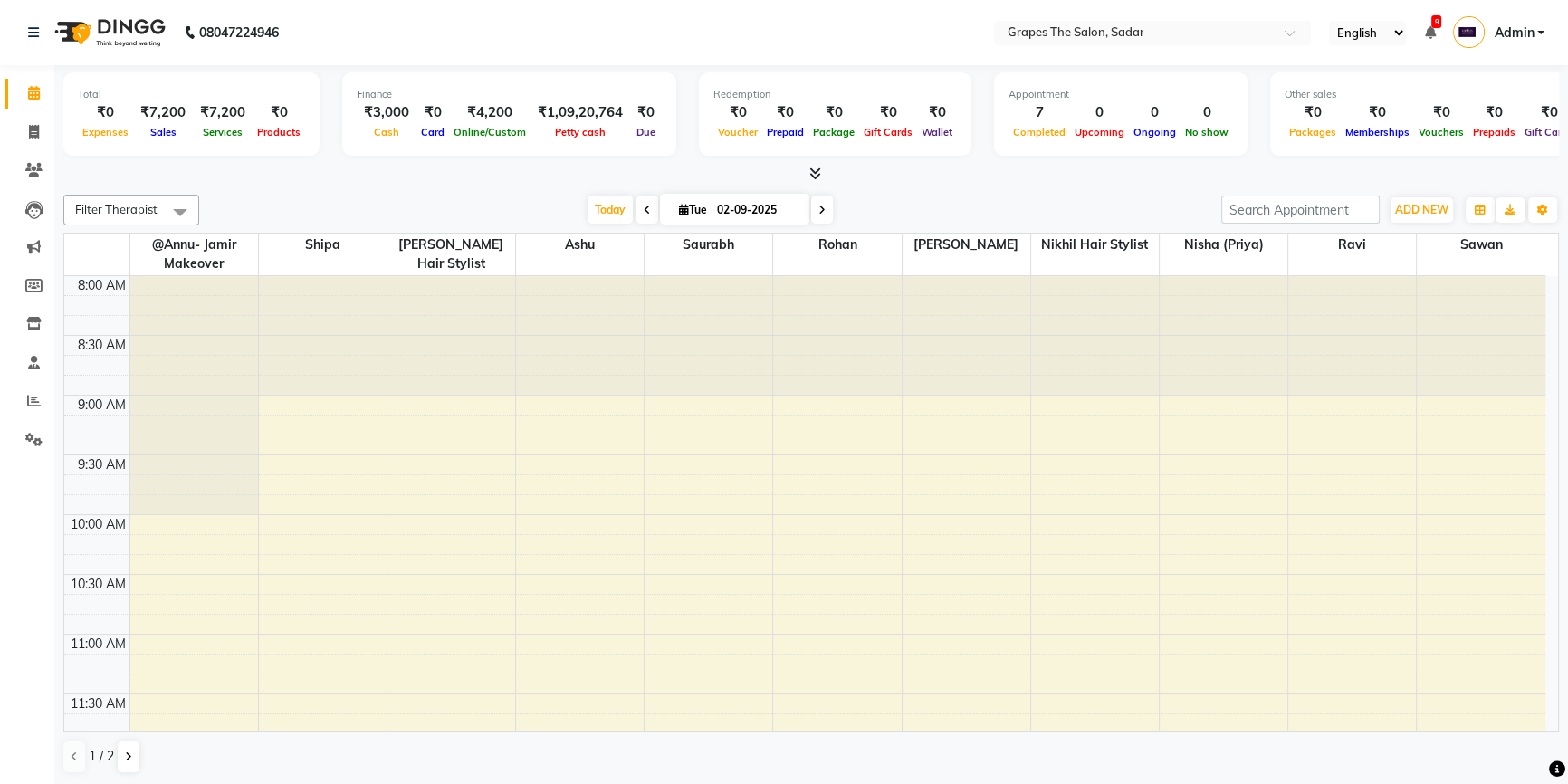
select select "en"
click at [35, 28] on icon at bounding box center [33, 33] width 11 height 13
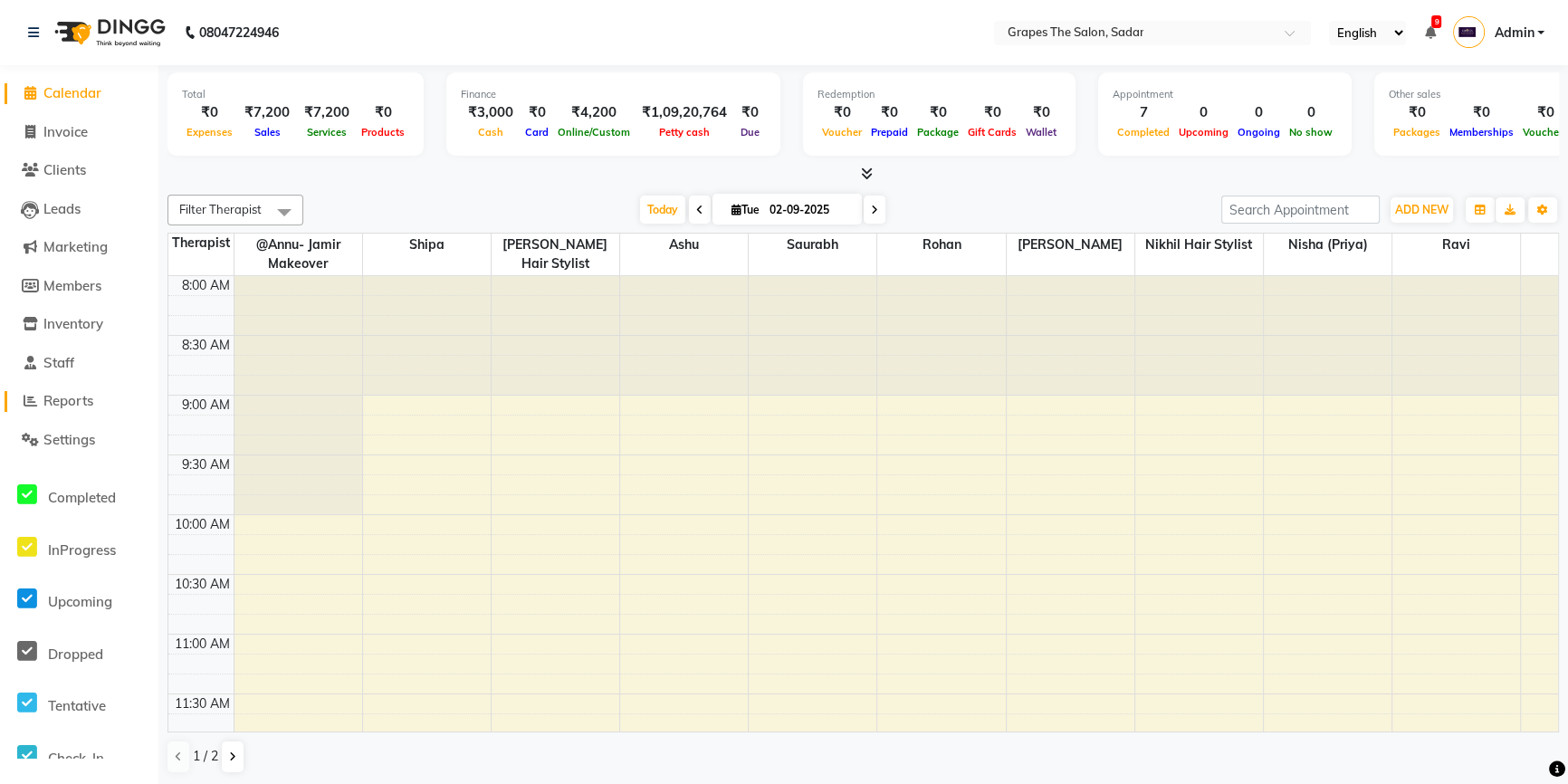
click at [74, 401] on span "Reports" at bounding box center [68, 400] width 49 height 17
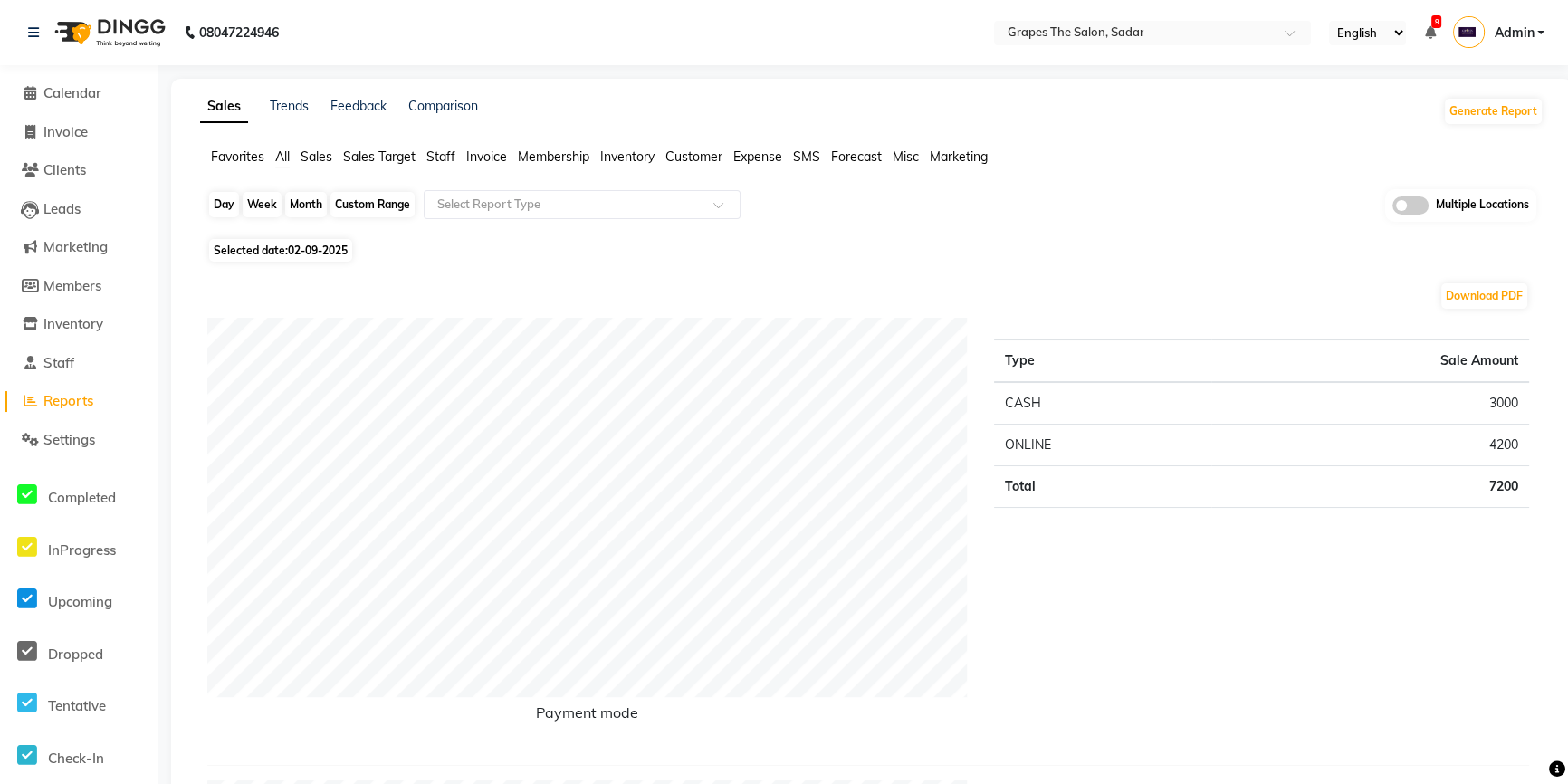
click at [226, 203] on div "Day" at bounding box center [224, 205] width 30 height 26
select select "9"
select select "2025"
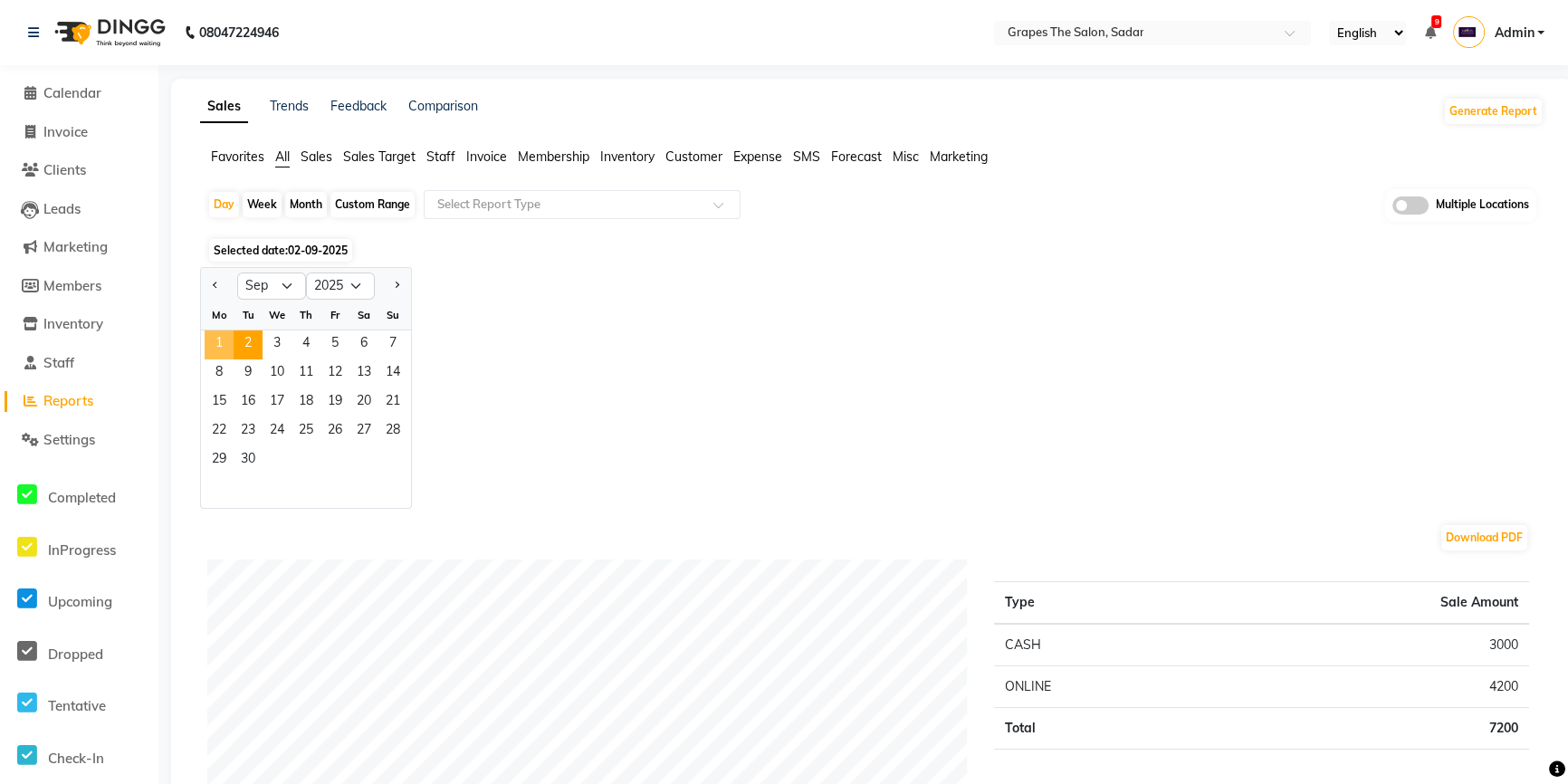
click at [208, 337] on span "1" at bounding box center [219, 344] width 29 height 29
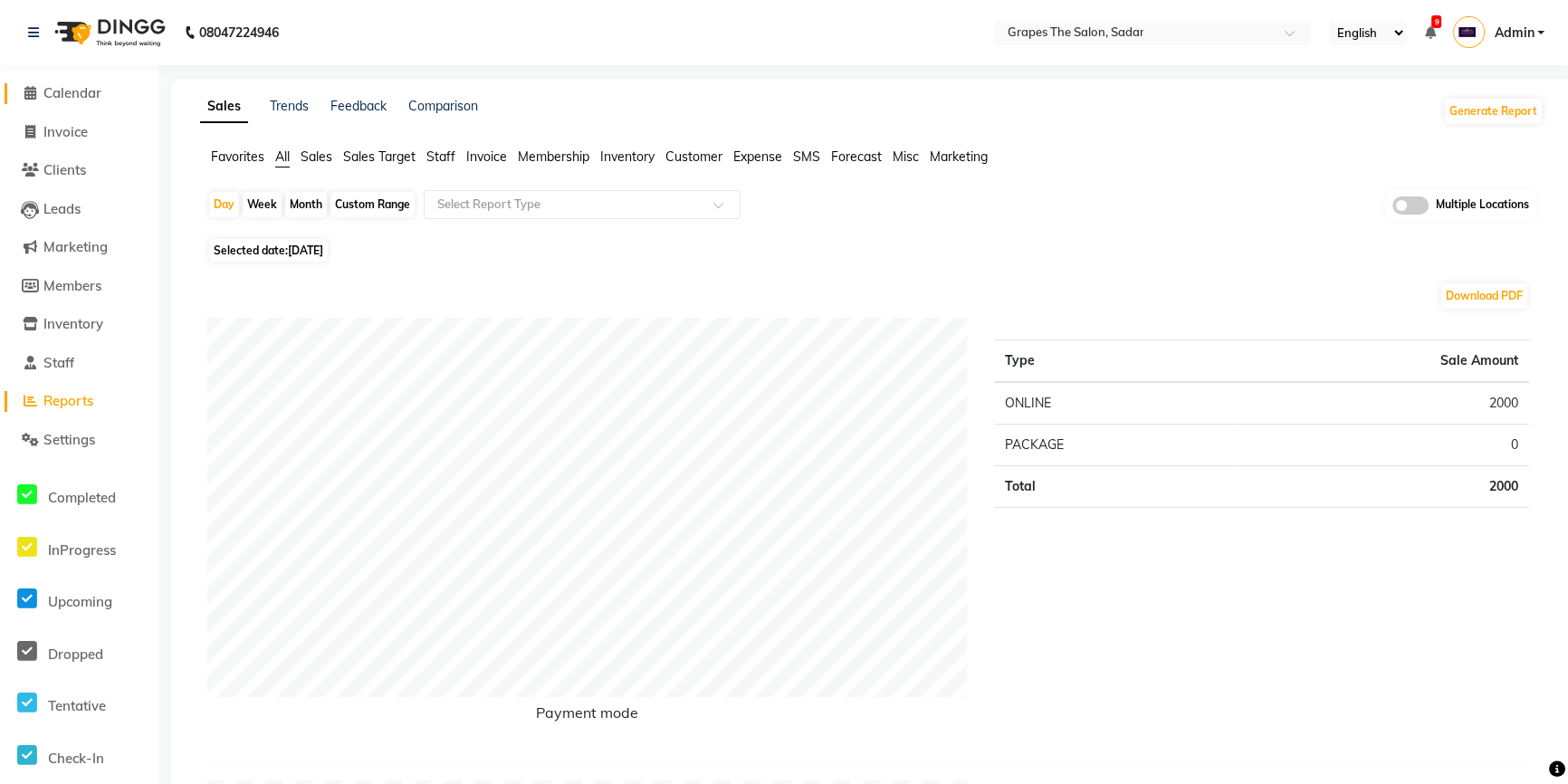
click at [83, 89] on span "Calendar" at bounding box center [72, 92] width 58 height 17
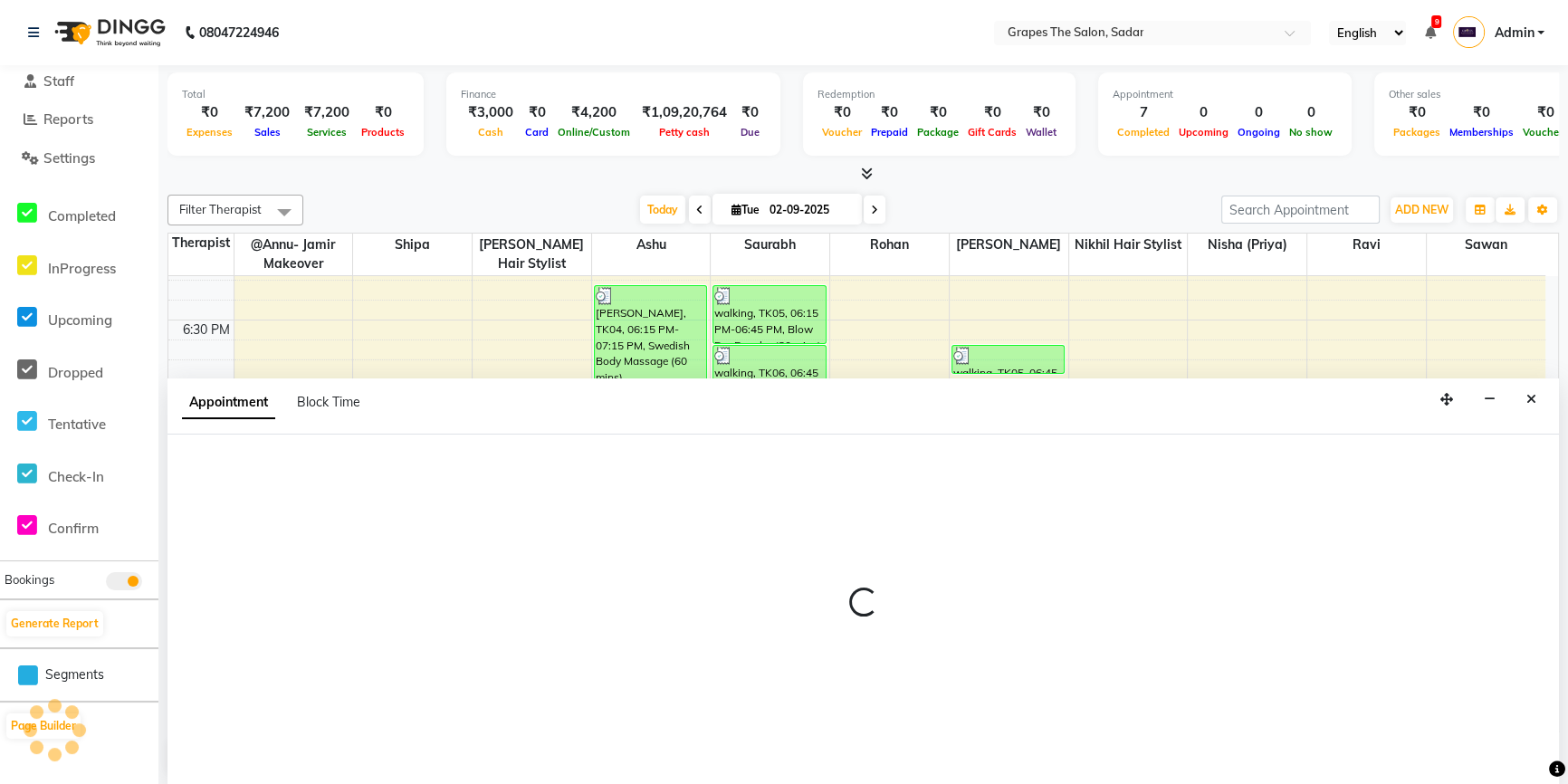
select select "51713"
select select "1215"
select select "tentative"
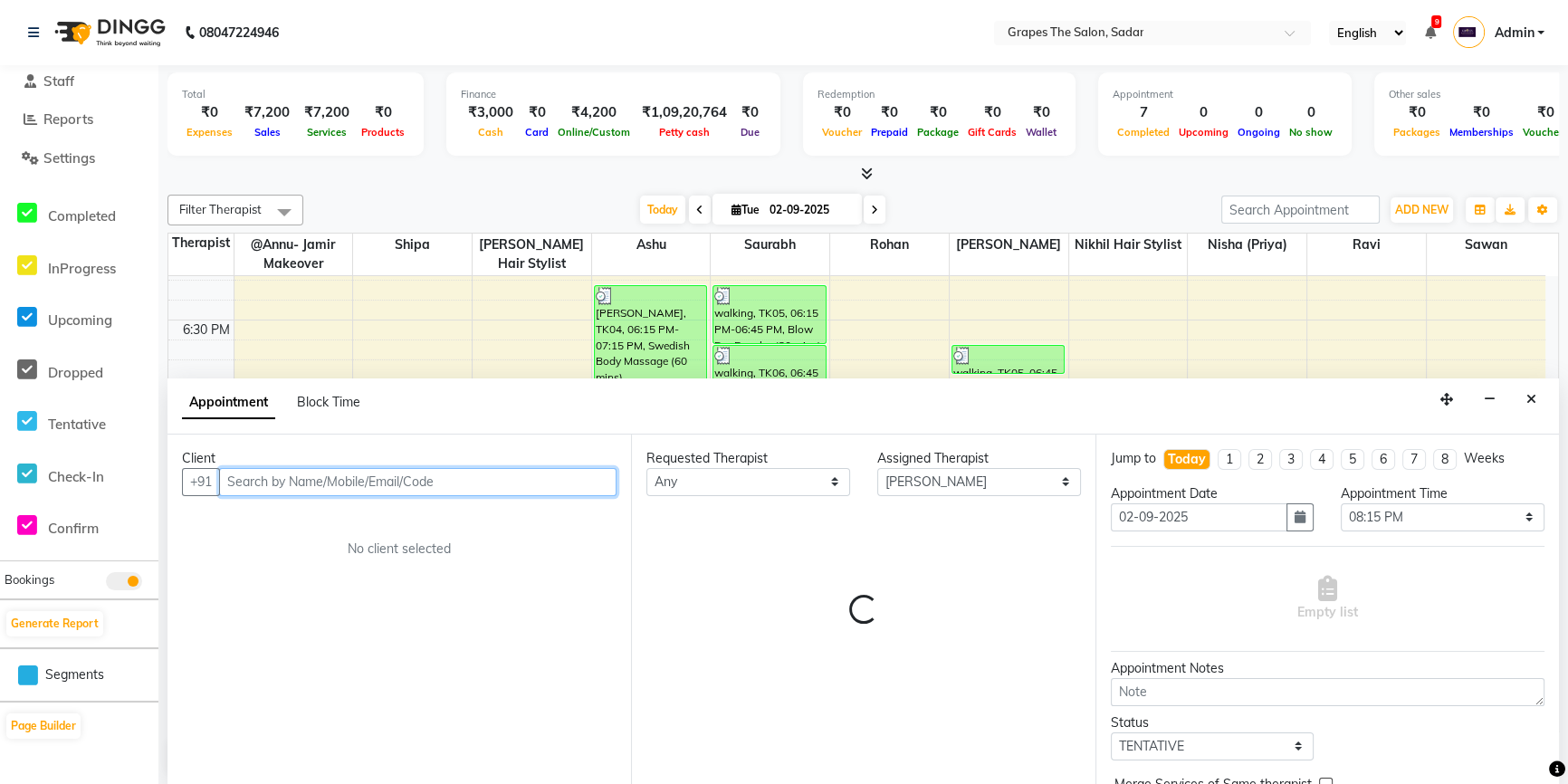
click at [308, 476] on input "text" at bounding box center [418, 482] width 398 height 28
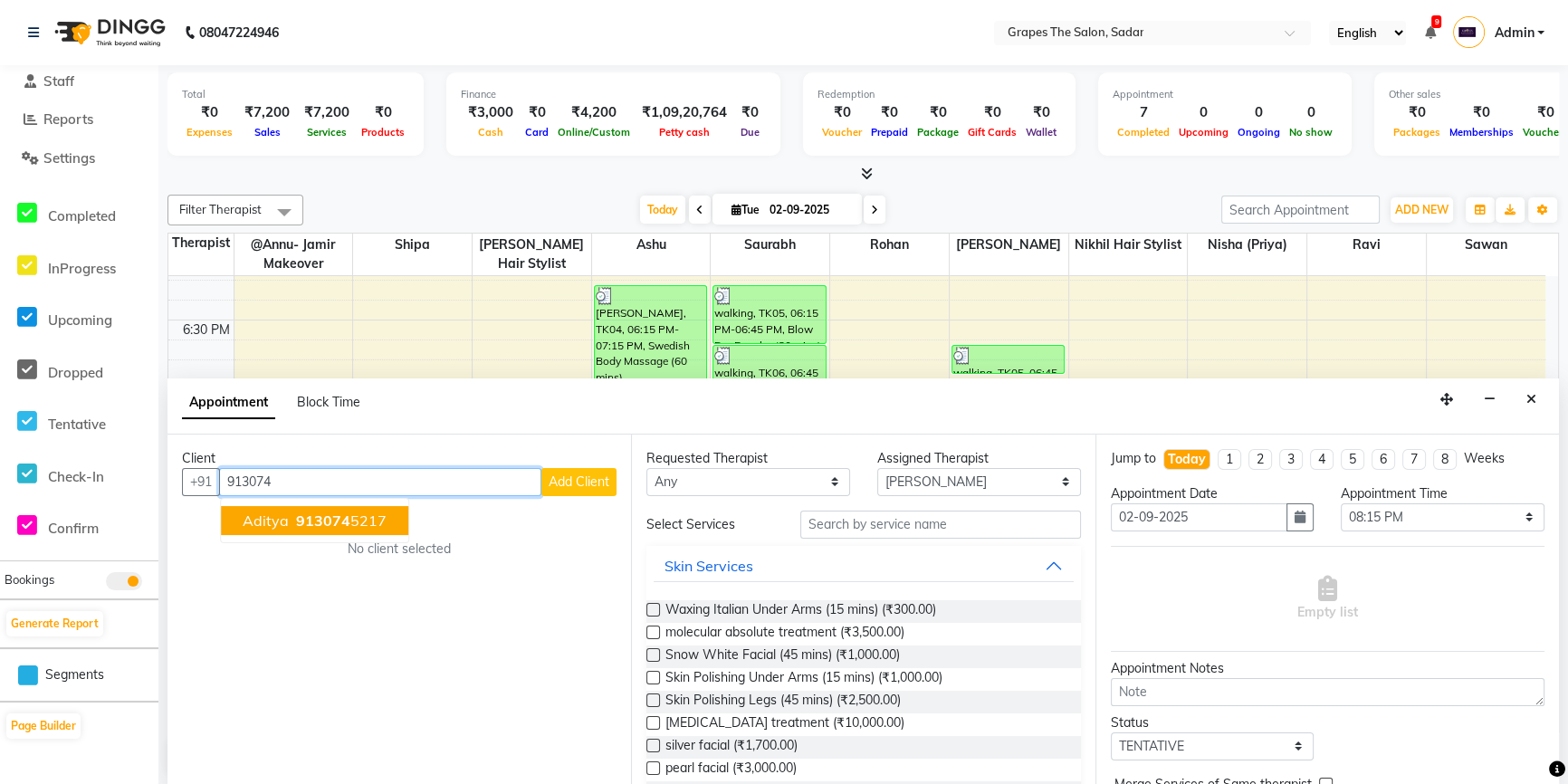
drag, startPoint x: 318, startPoint y: 519, endPoint x: 336, endPoint y: 539, distance: 26.9
click at [322, 522] on span "913074" at bounding box center [323, 521] width 54 height 18
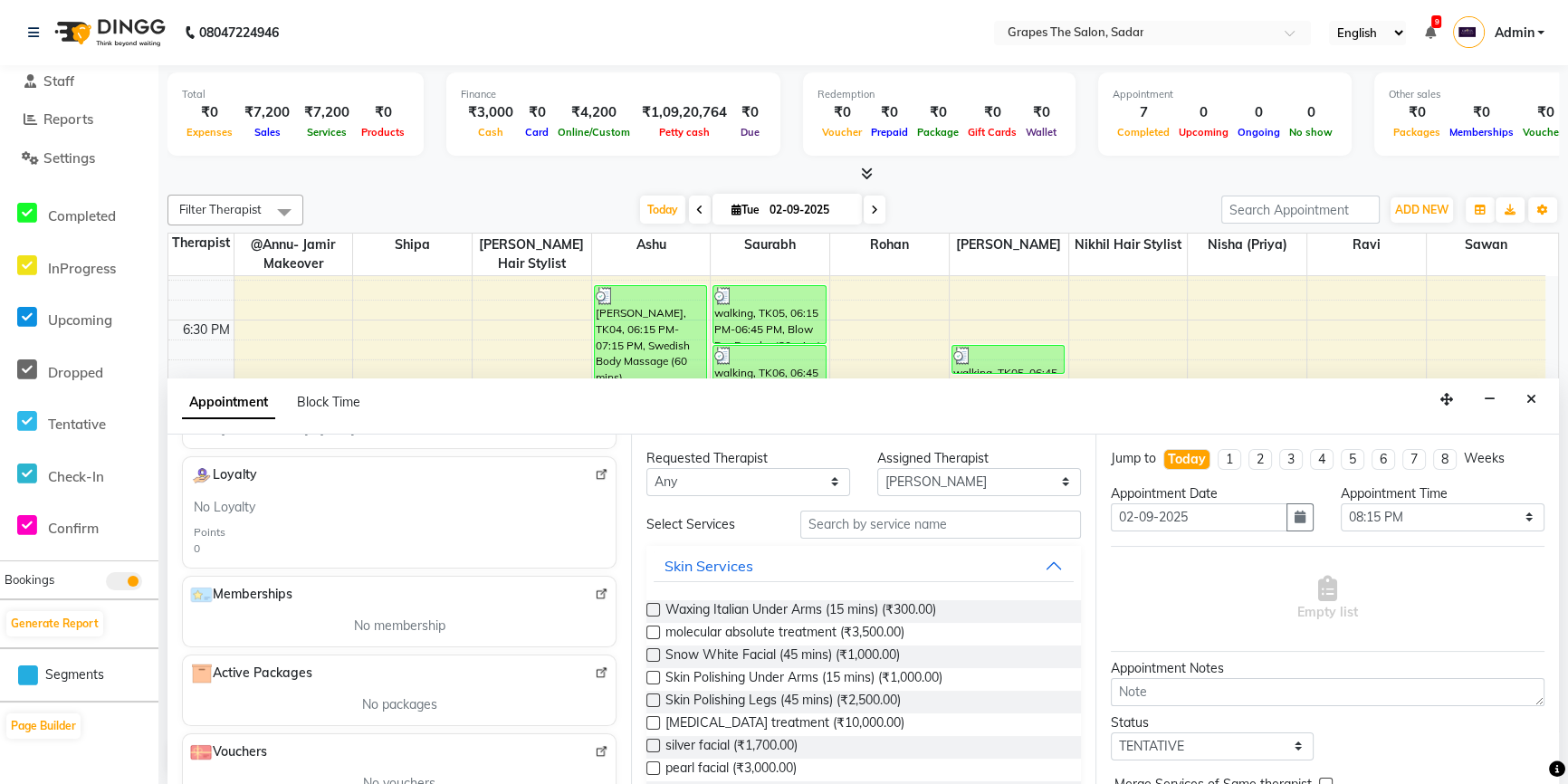
type input "9130745217"
click at [818, 525] on input "text" at bounding box center [941, 525] width 281 height 28
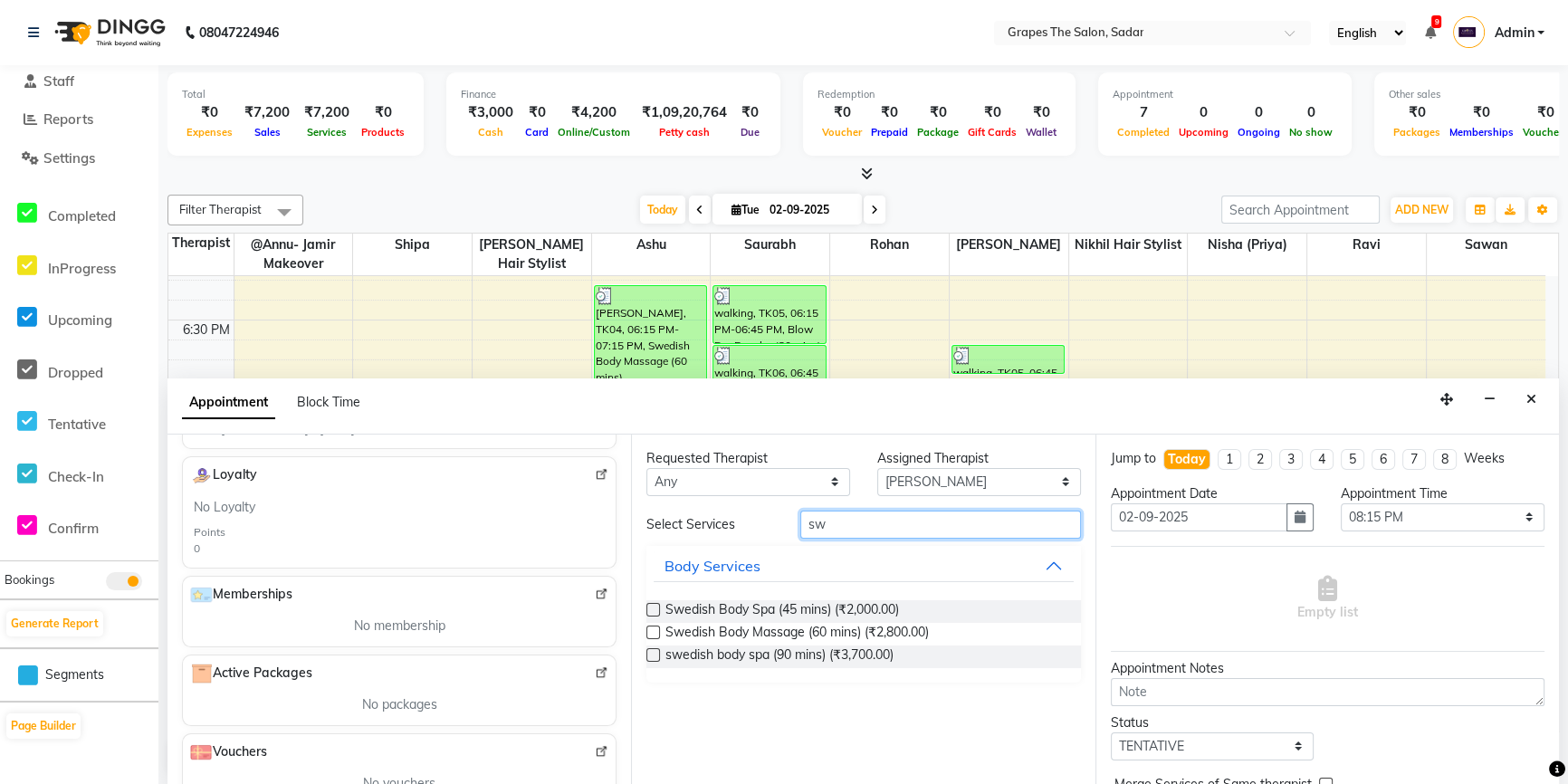
type input "sw"
click at [653, 603] on label at bounding box center [653, 610] width 14 height 14
click at [653, 606] on input "checkbox" at bounding box center [652, 612] width 12 height 12
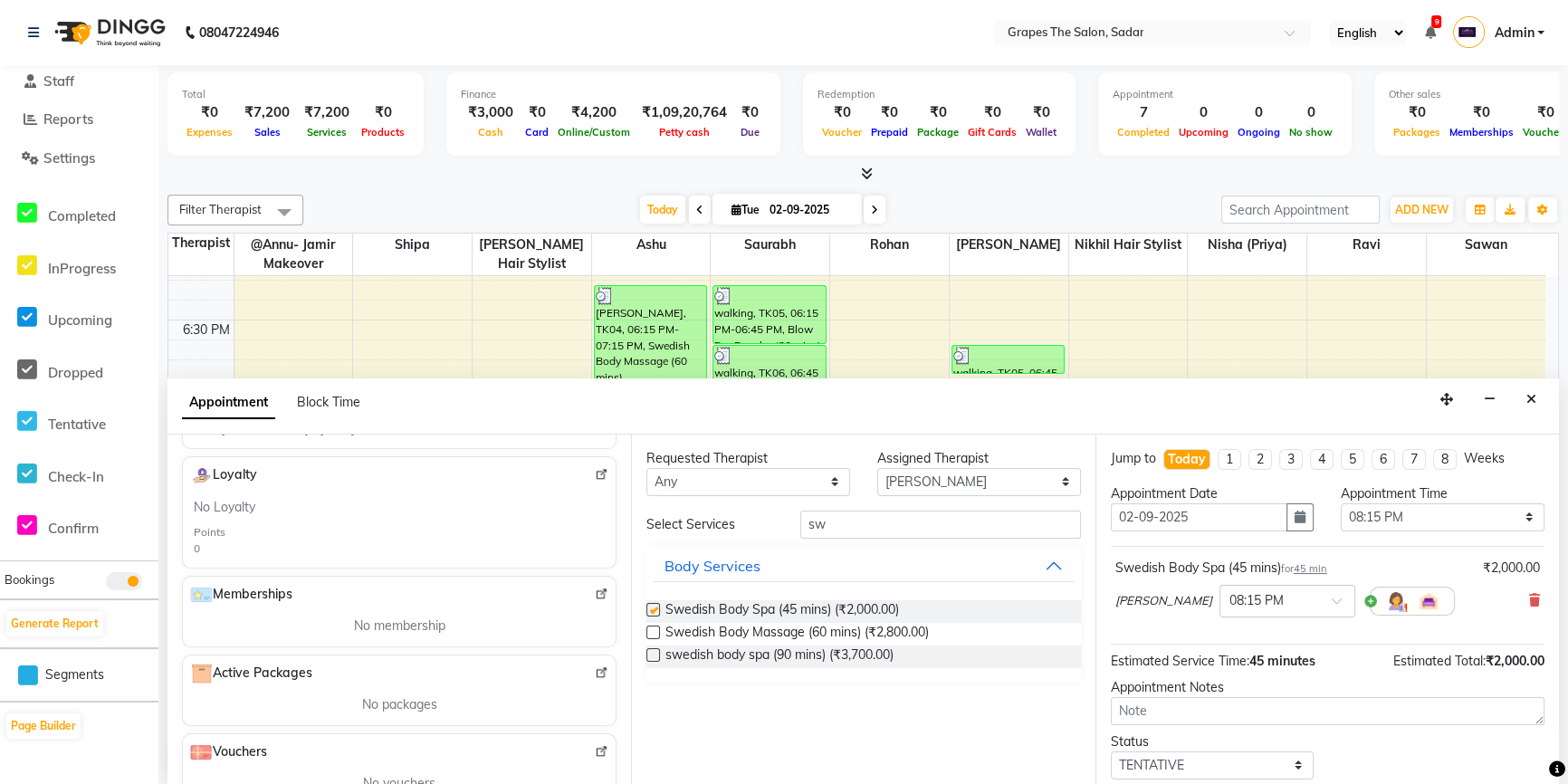
checkbox input "false"
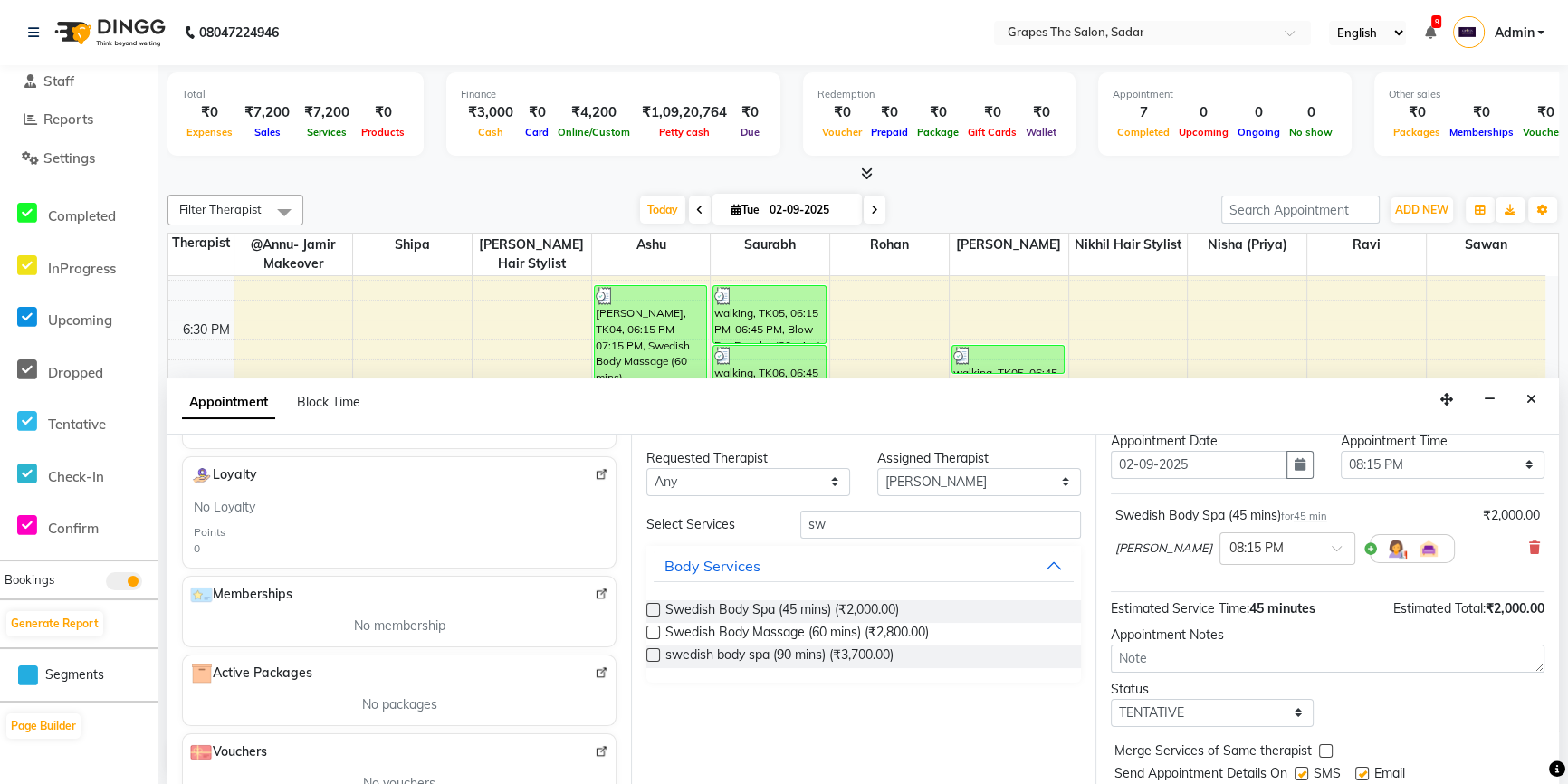
scroll to position [107, 0]
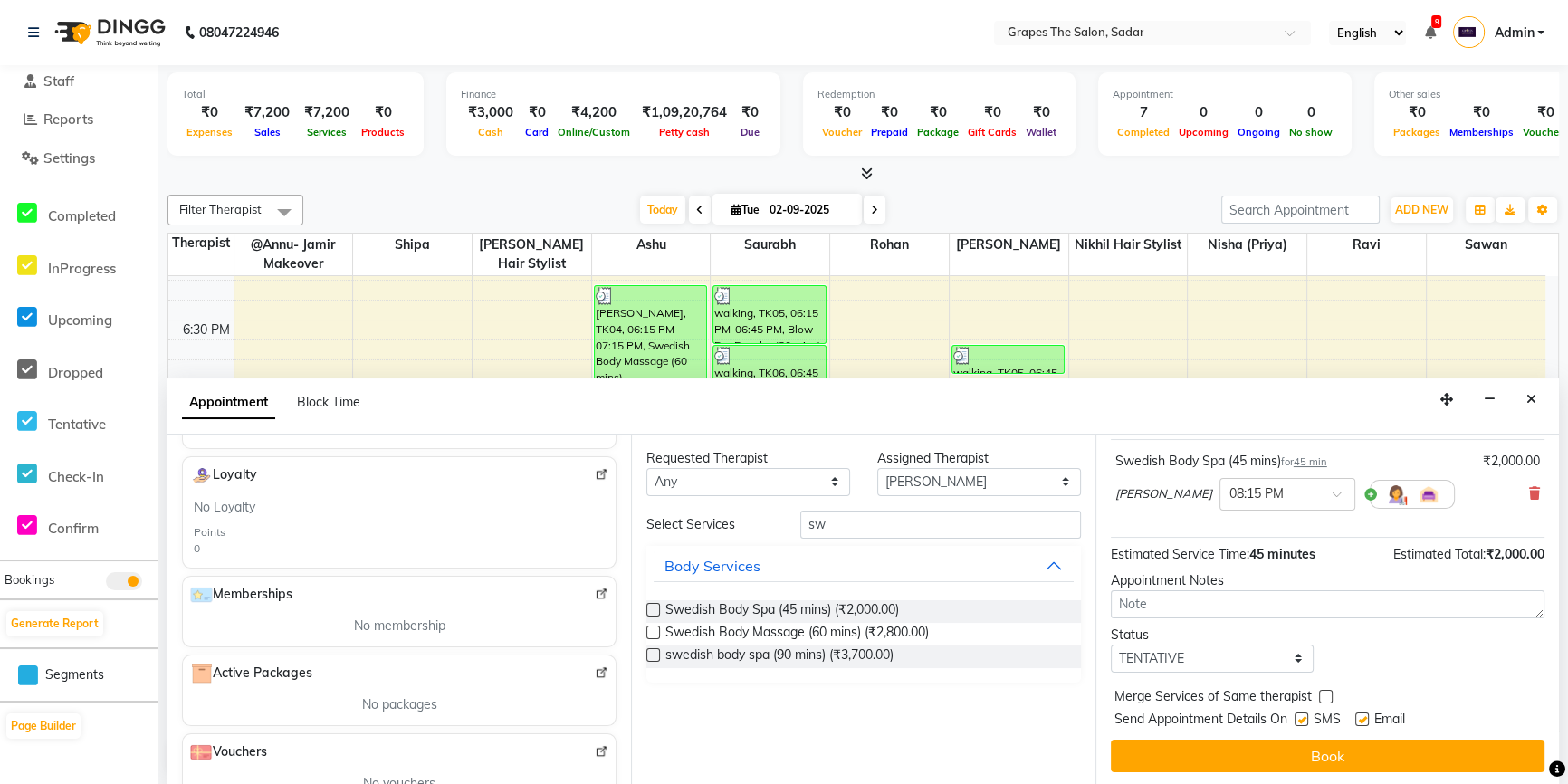
click at [1364, 717] on label at bounding box center [1362, 720] width 14 height 14
click at [1364, 717] on input "checkbox" at bounding box center [1361, 722] width 12 height 12
checkbox input "false"
click at [1300, 718] on label at bounding box center [1302, 720] width 14 height 14
click at [1300, 718] on input "checkbox" at bounding box center [1301, 722] width 12 height 12
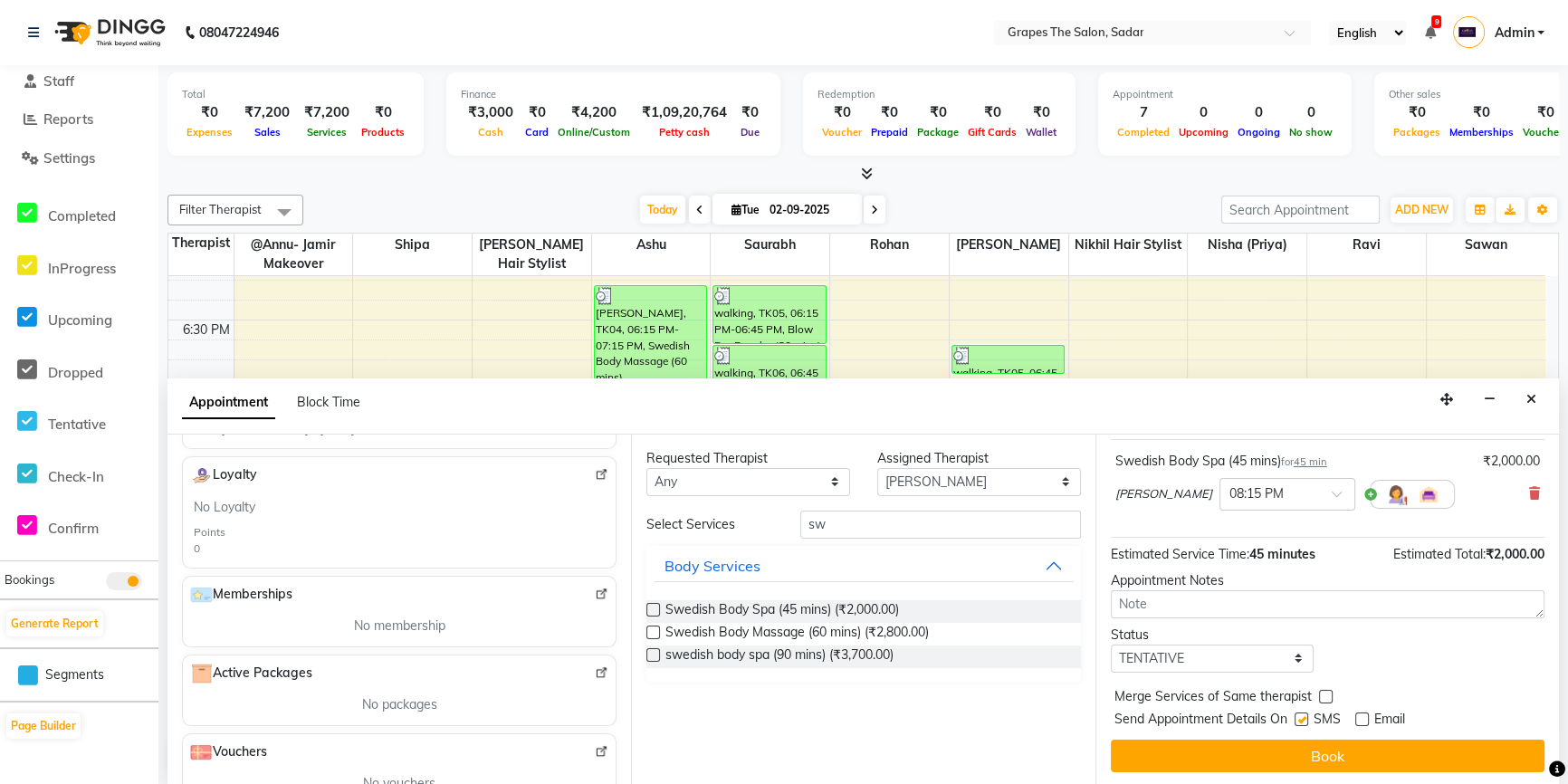
checkbox input "false"
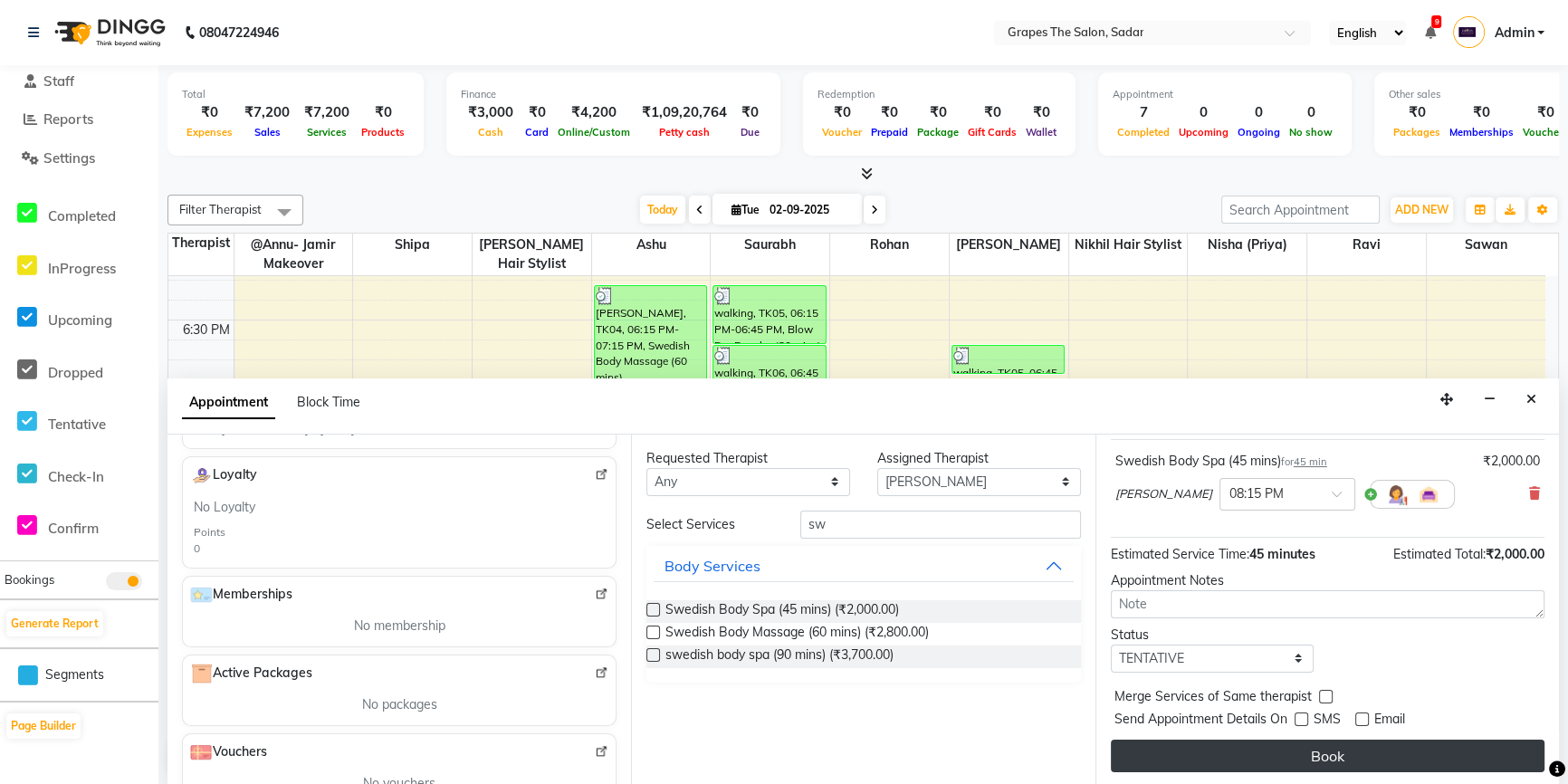
click at [1299, 745] on button "Book" at bounding box center [1327, 755] width 434 height 33
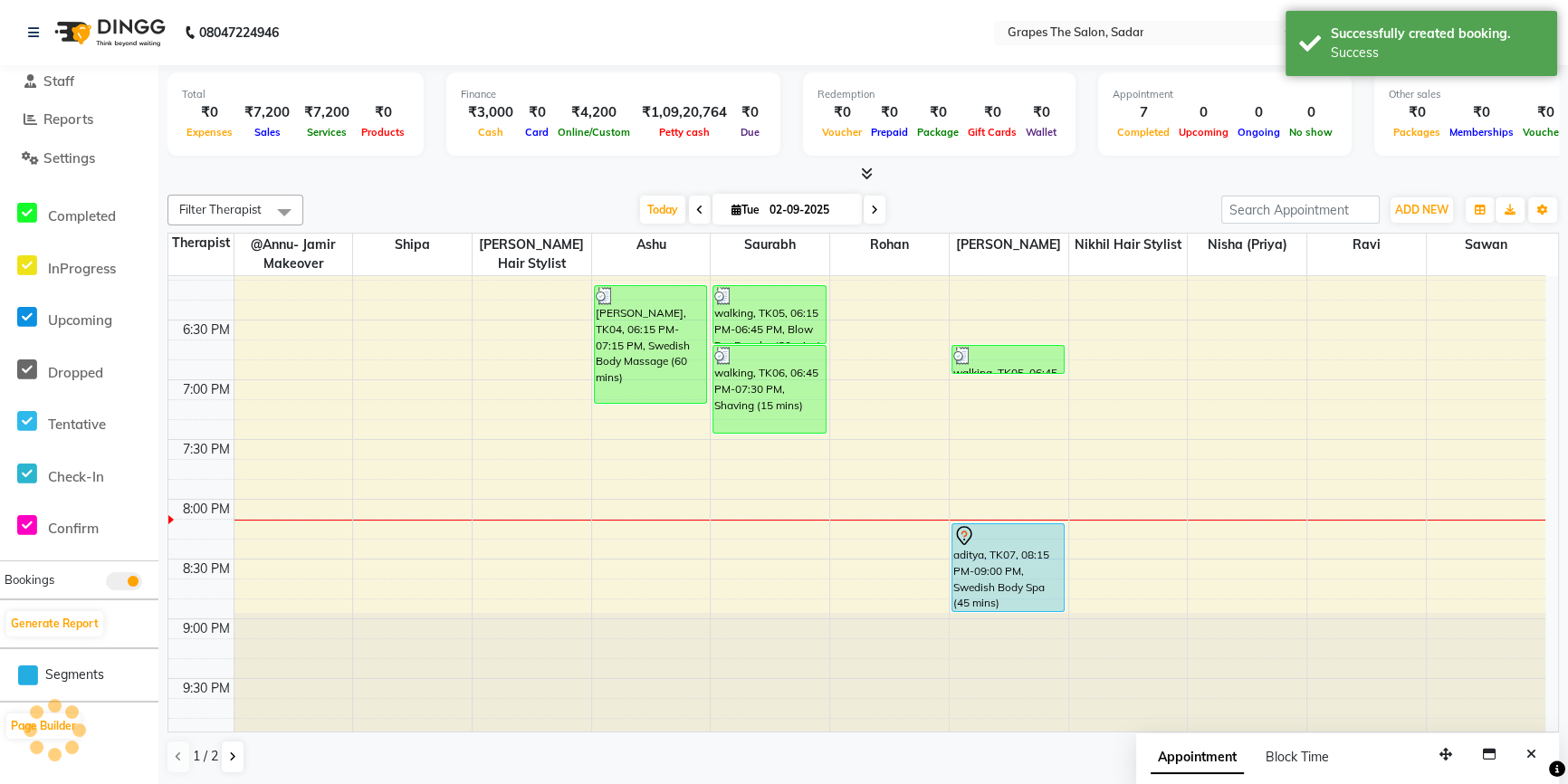
scroll to position [0, 0]
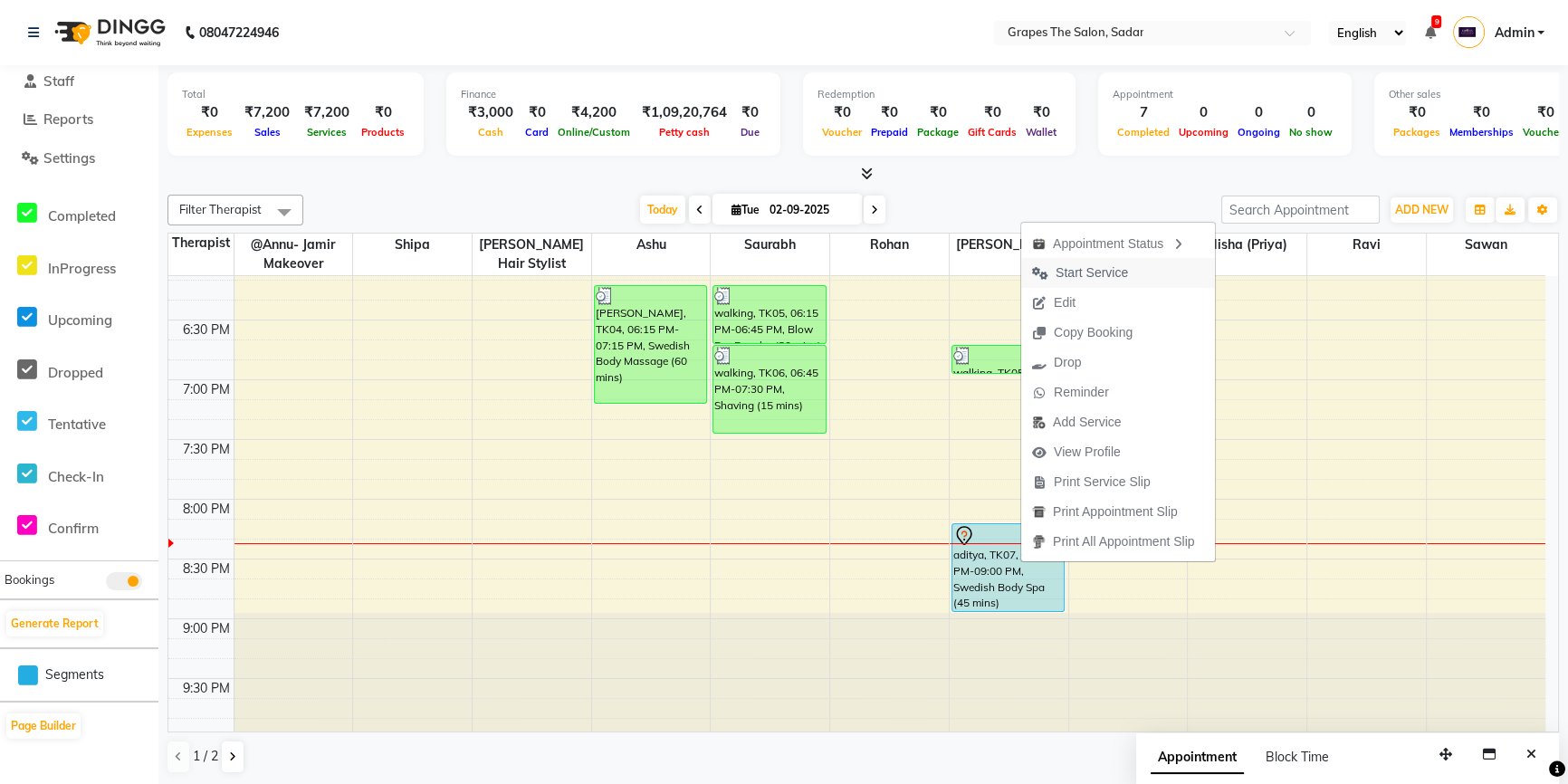
click at [1105, 265] on span "Start Service" at bounding box center [1092, 272] width 72 height 19
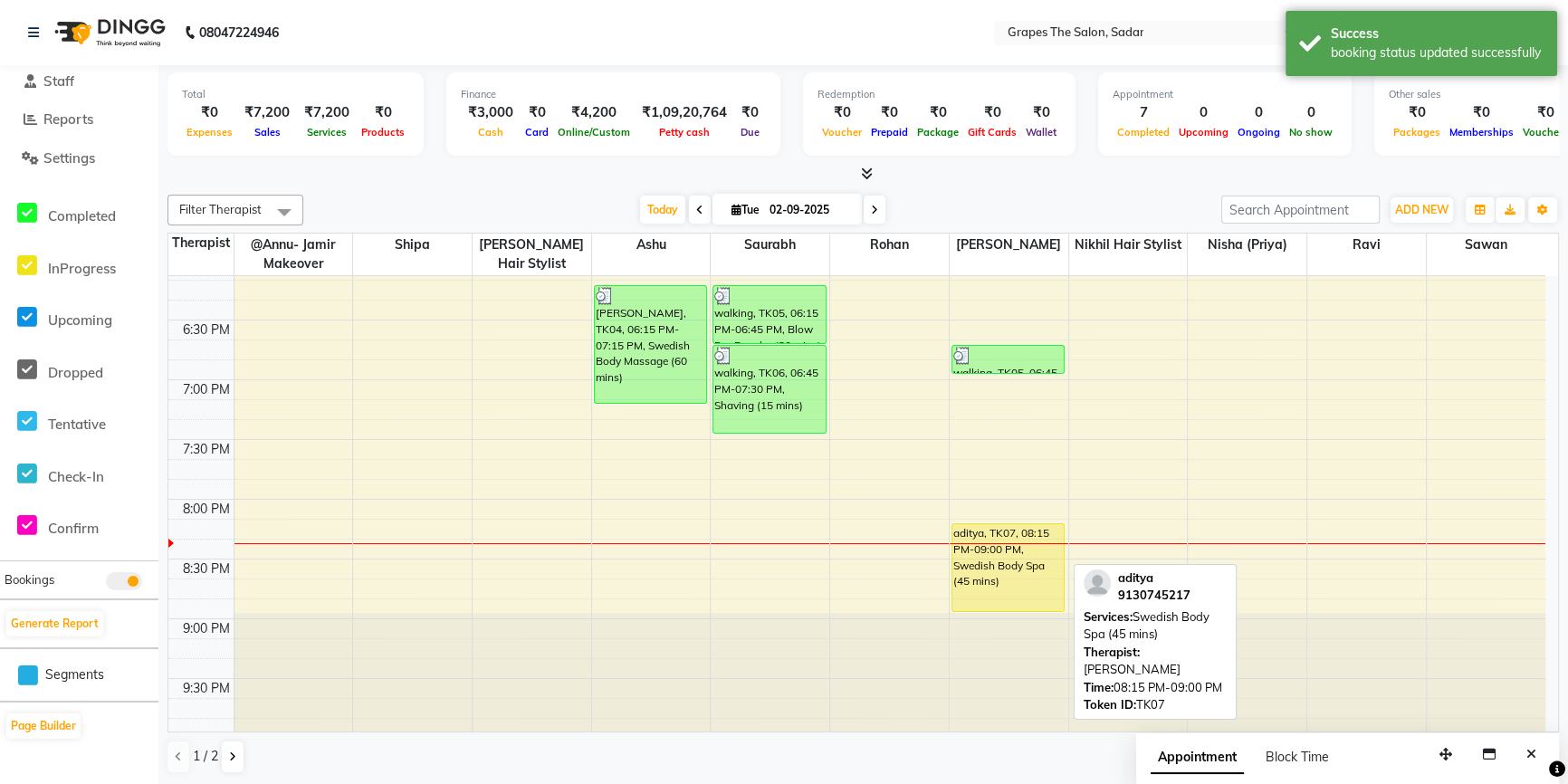
click at [997, 557] on div "aditya, TK07, 08:15 PM-09:00 PM, Swedish Body Spa (45 mins)" at bounding box center [1008, 568] width 112 height 87
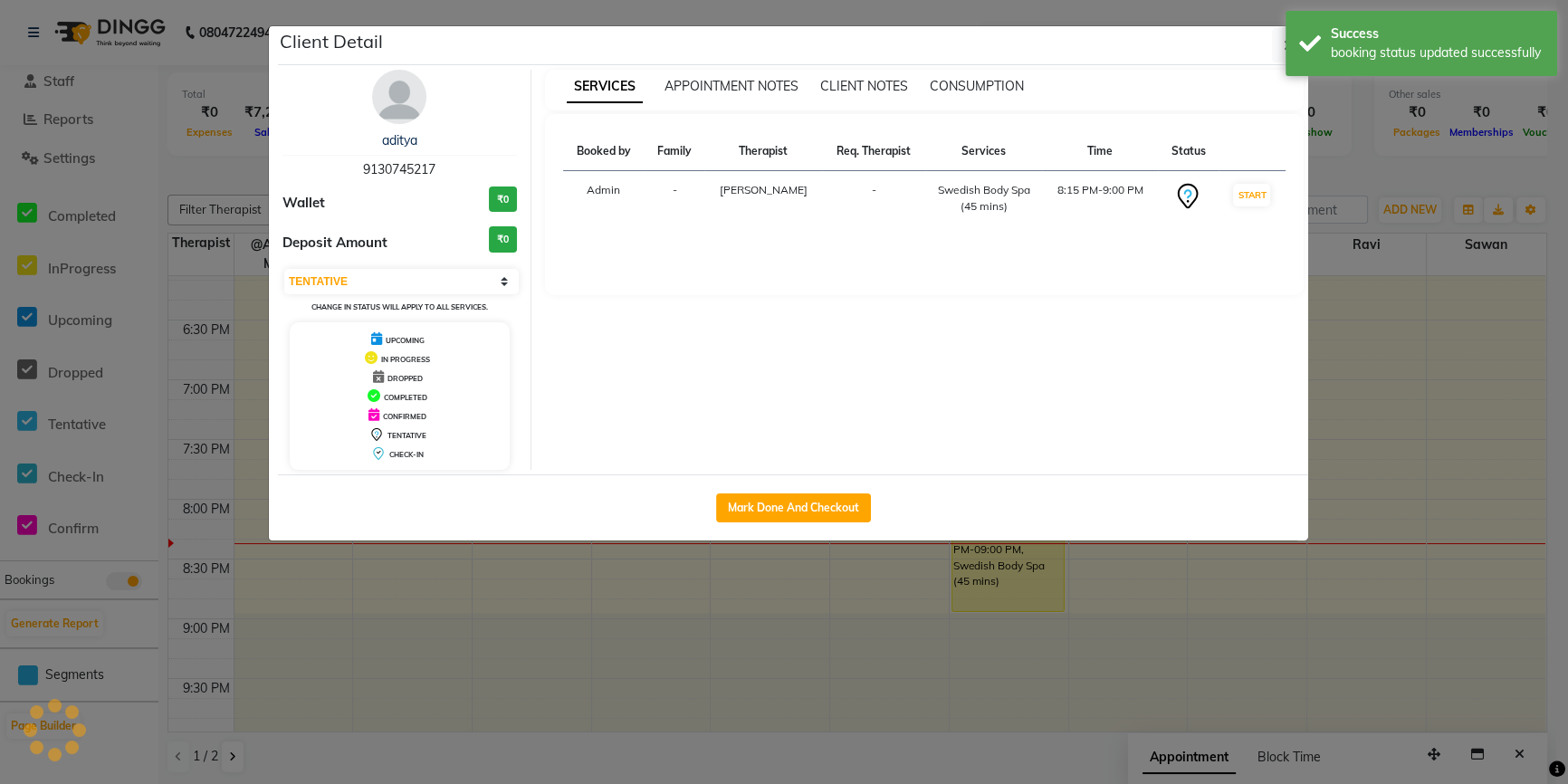
select select "1"
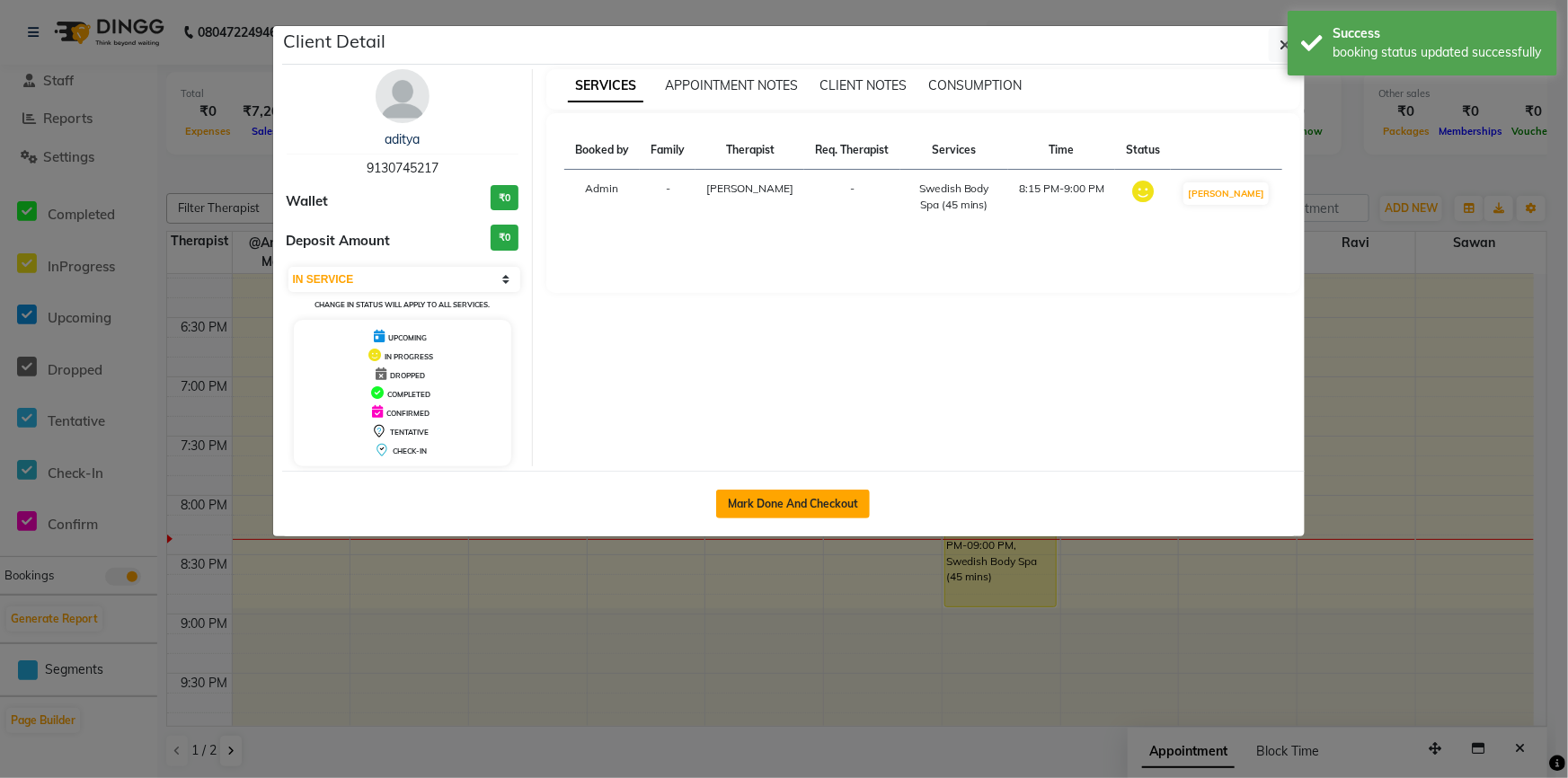
click at [833, 505] on button "Mark Done And Checkout" at bounding box center [793, 503] width 153 height 28
select select "service"
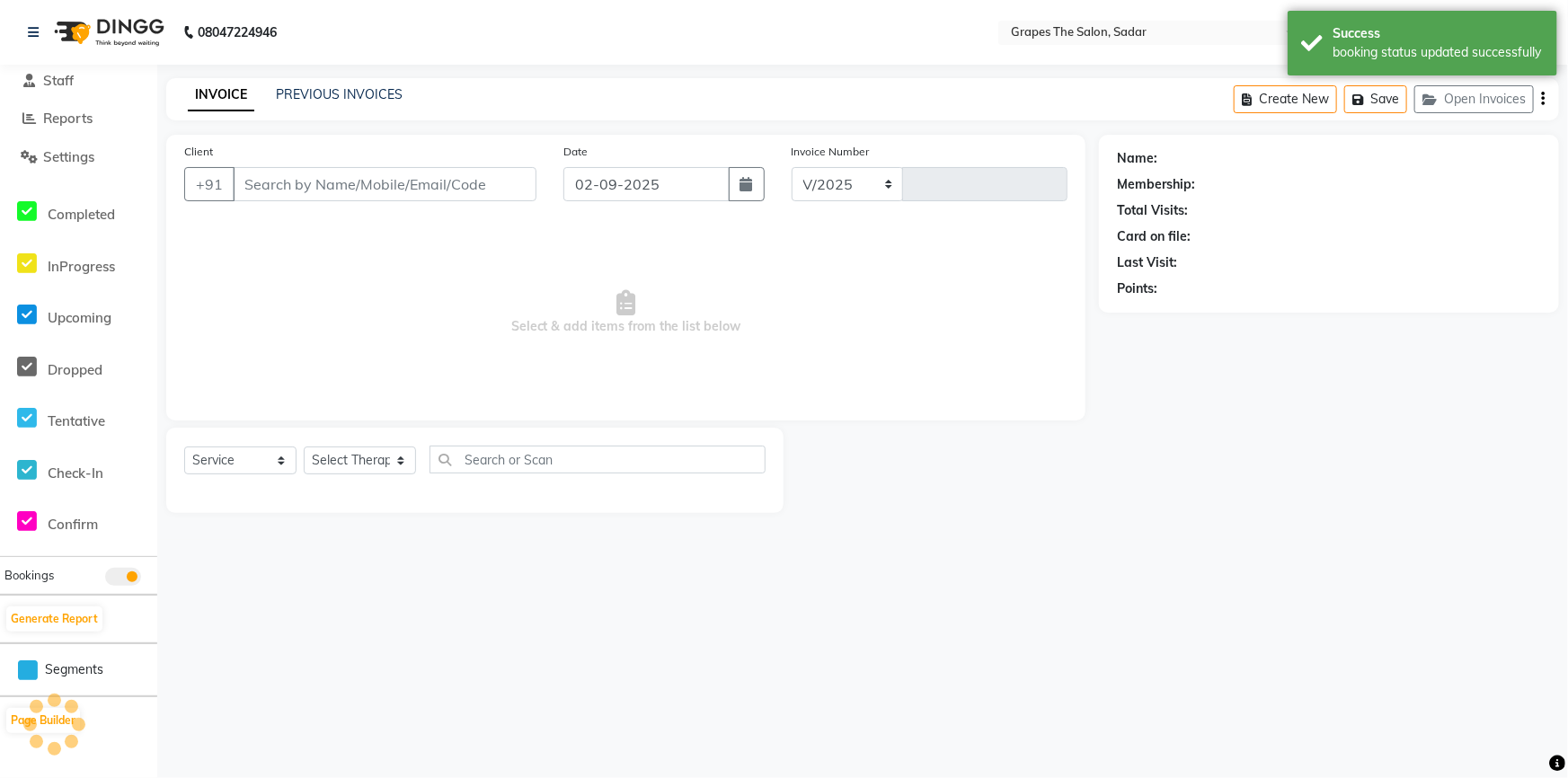
select select "55"
type input "1491"
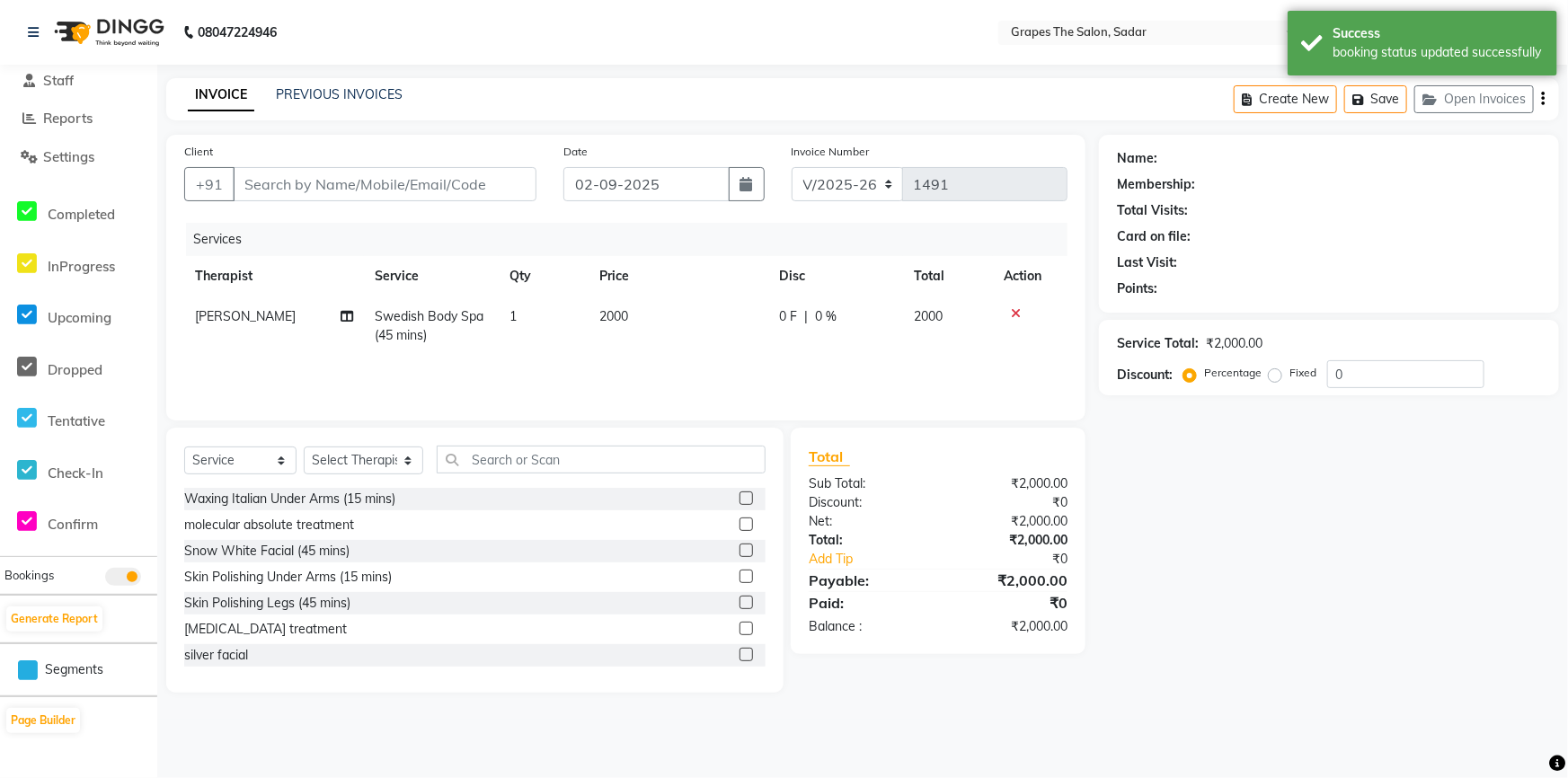
type input "9130745217"
select select "51713"
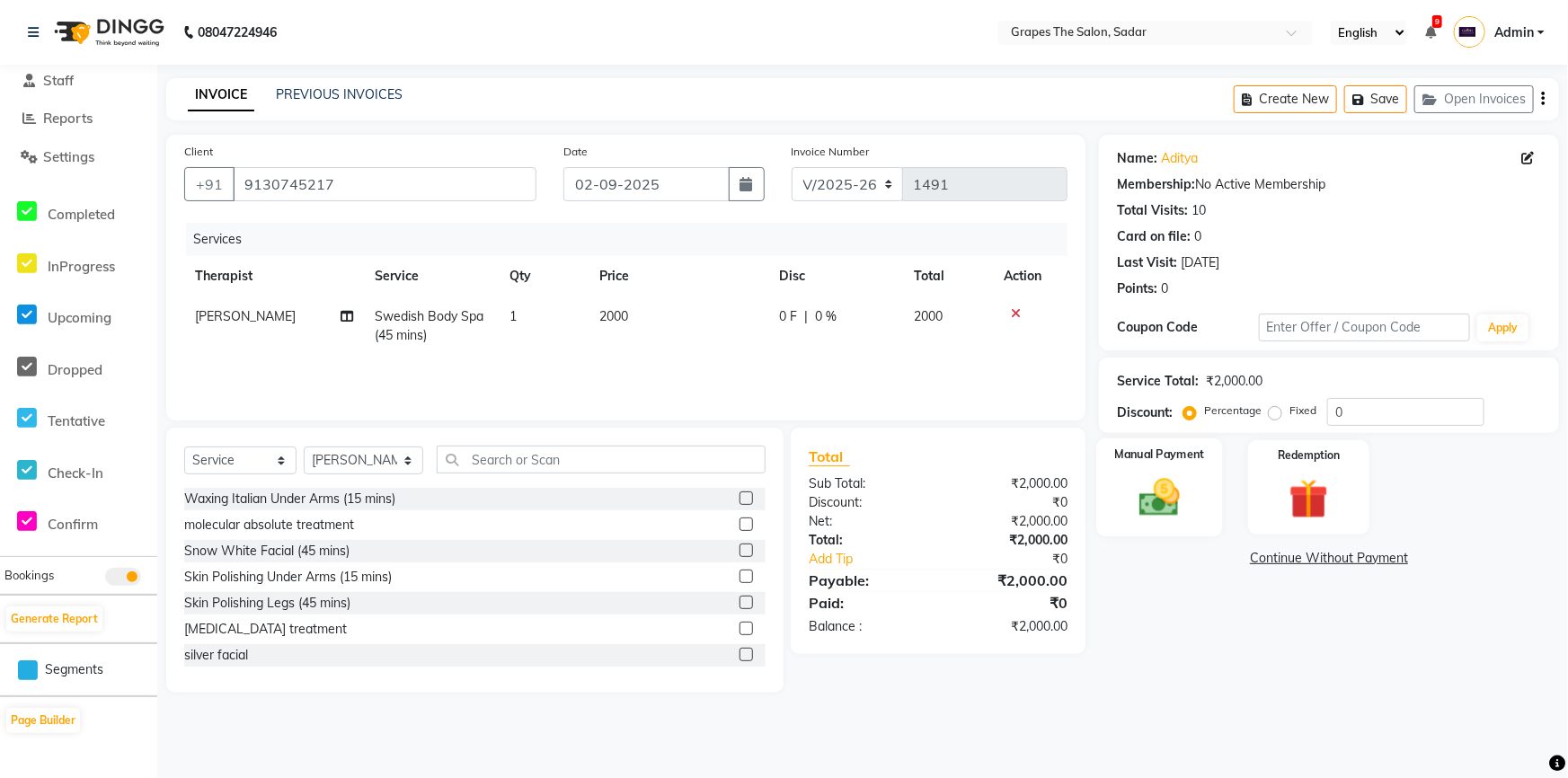
click at [1196, 496] on div "Manual Payment" at bounding box center [1160, 487] width 127 height 98
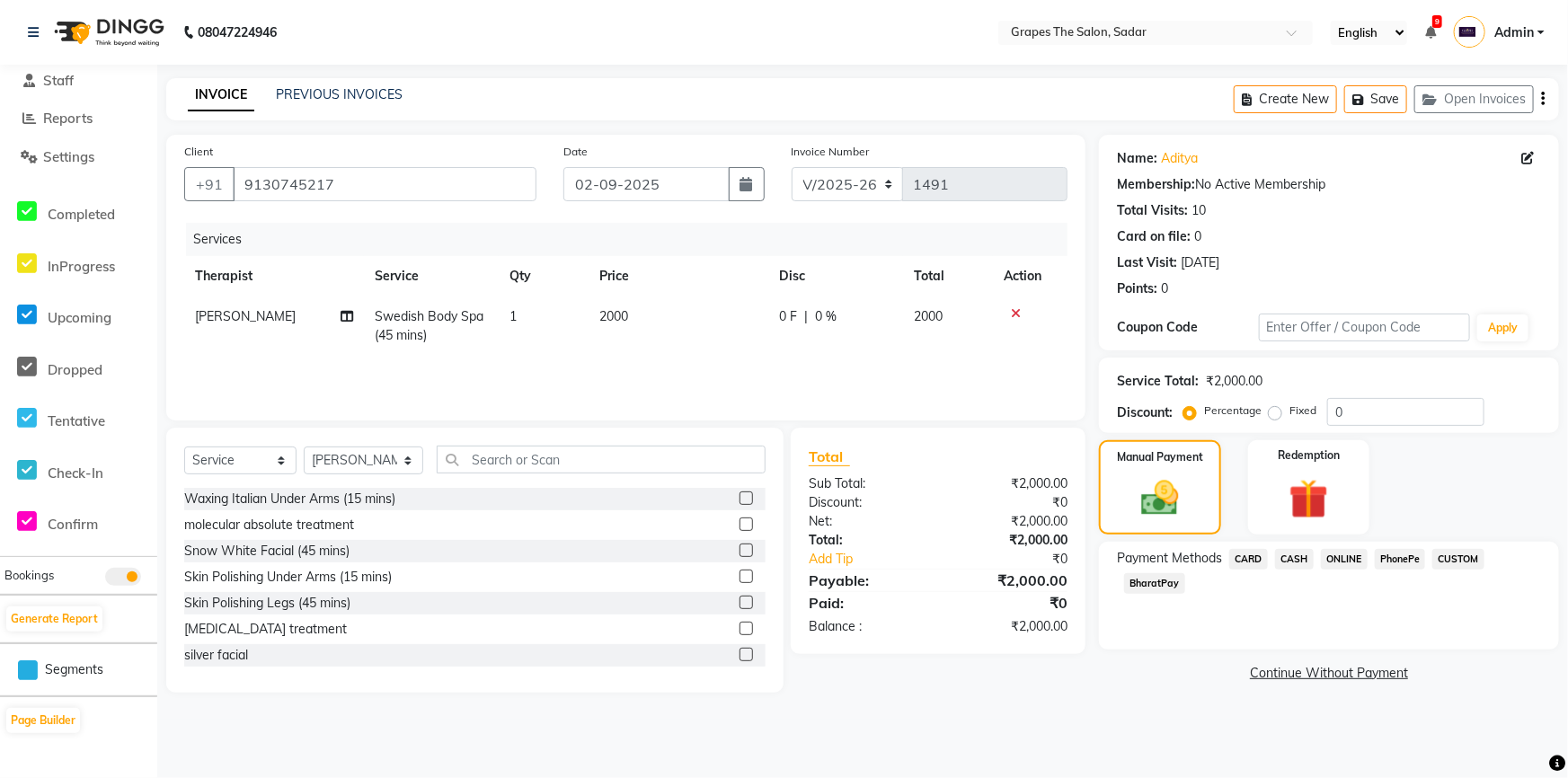
click at [1296, 556] on span "CASH" at bounding box center [1294, 559] width 38 height 21
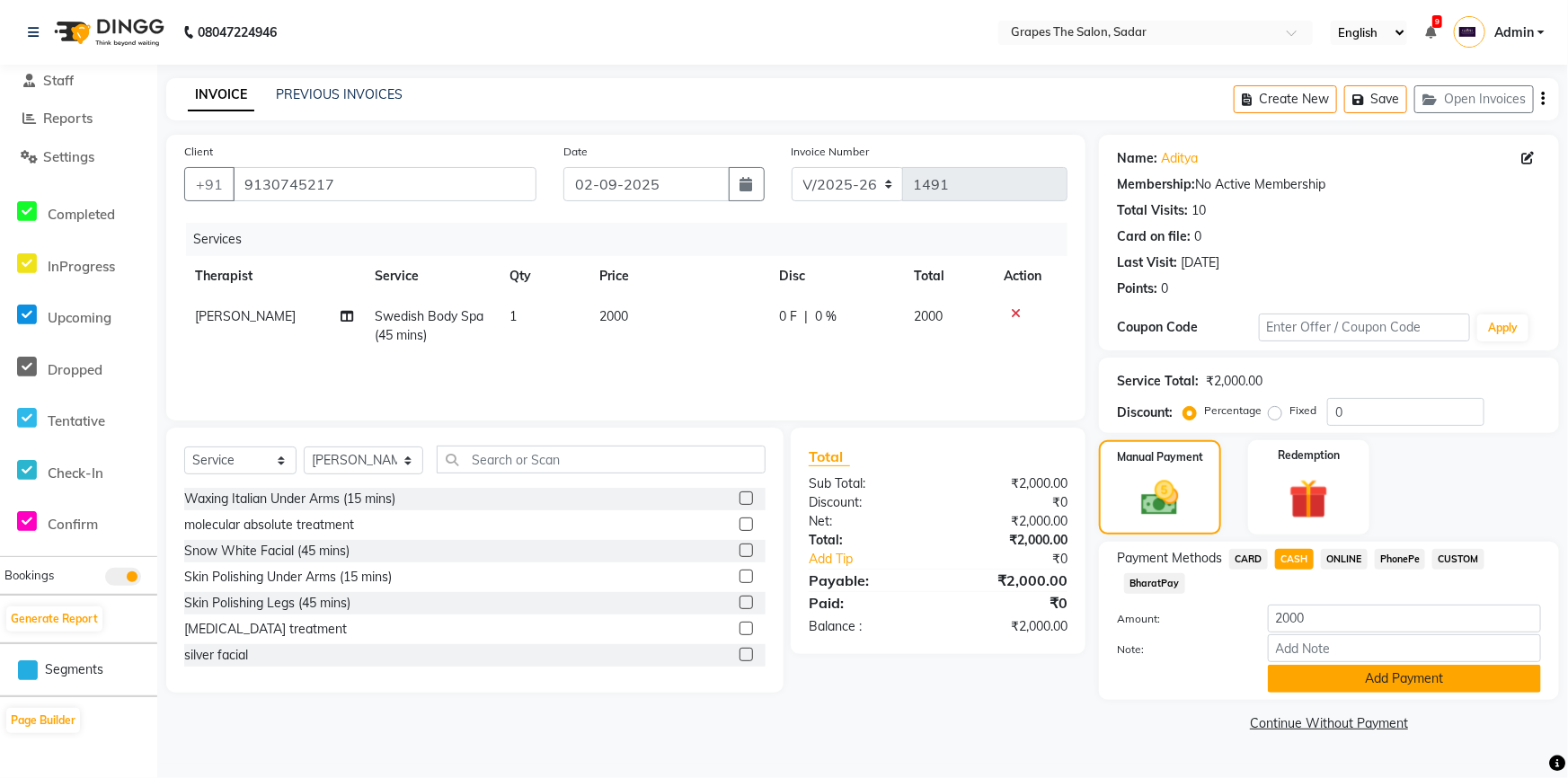
click at [1365, 679] on button "Add Payment" at bounding box center [1405, 679] width 273 height 28
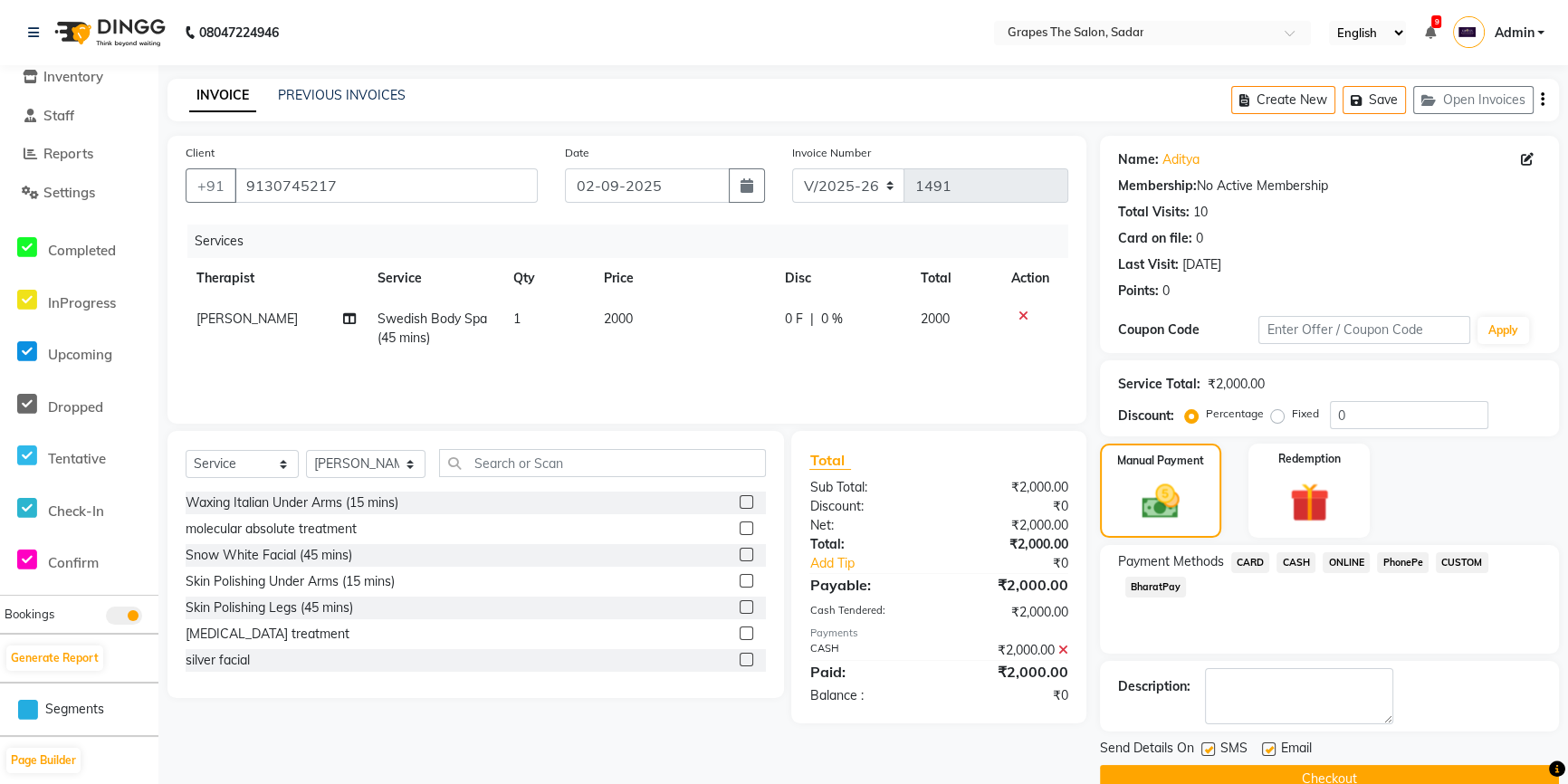
scroll to position [36, 0]
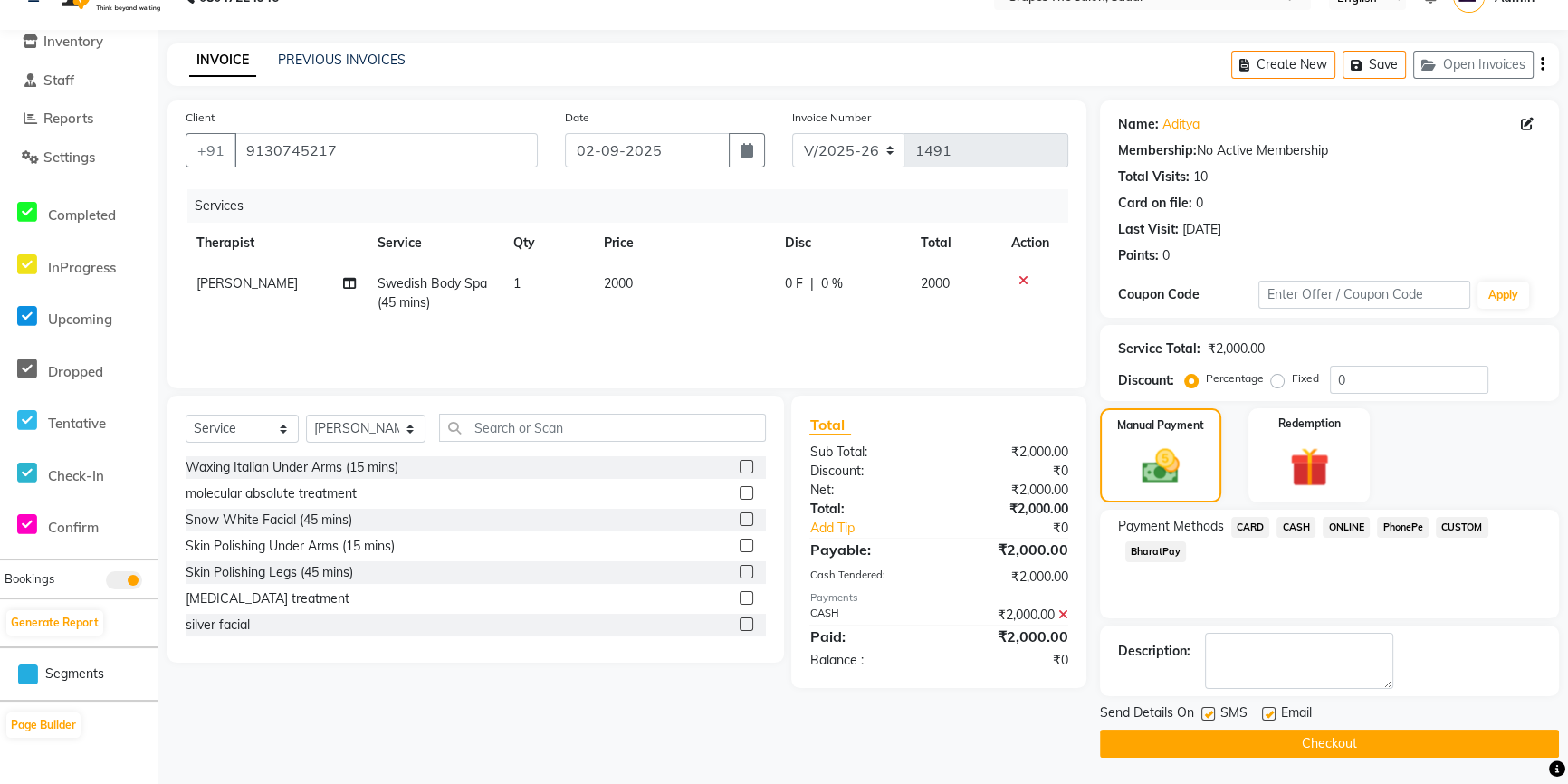
click at [1268, 710] on label at bounding box center [1269, 714] width 14 height 14
click at [1268, 710] on input "checkbox" at bounding box center [1268, 715] width 12 height 12
checkbox input "false"
click at [1206, 707] on label at bounding box center [1209, 714] width 14 height 14
click at [1206, 709] on input "checkbox" at bounding box center [1208, 715] width 12 height 12
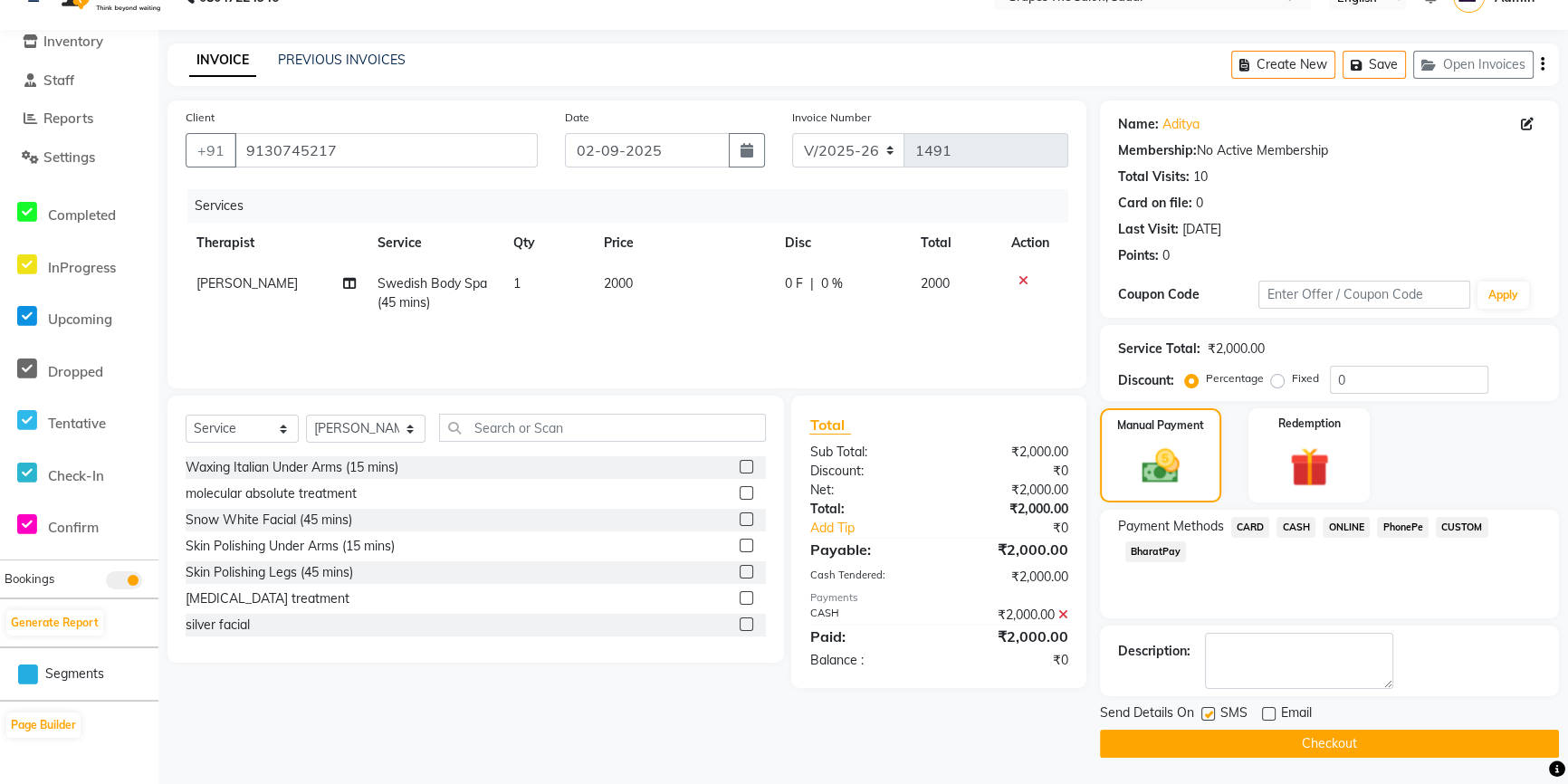
checkbox input "false"
click at [1225, 738] on button "Checkout" at bounding box center [1329, 743] width 459 height 28
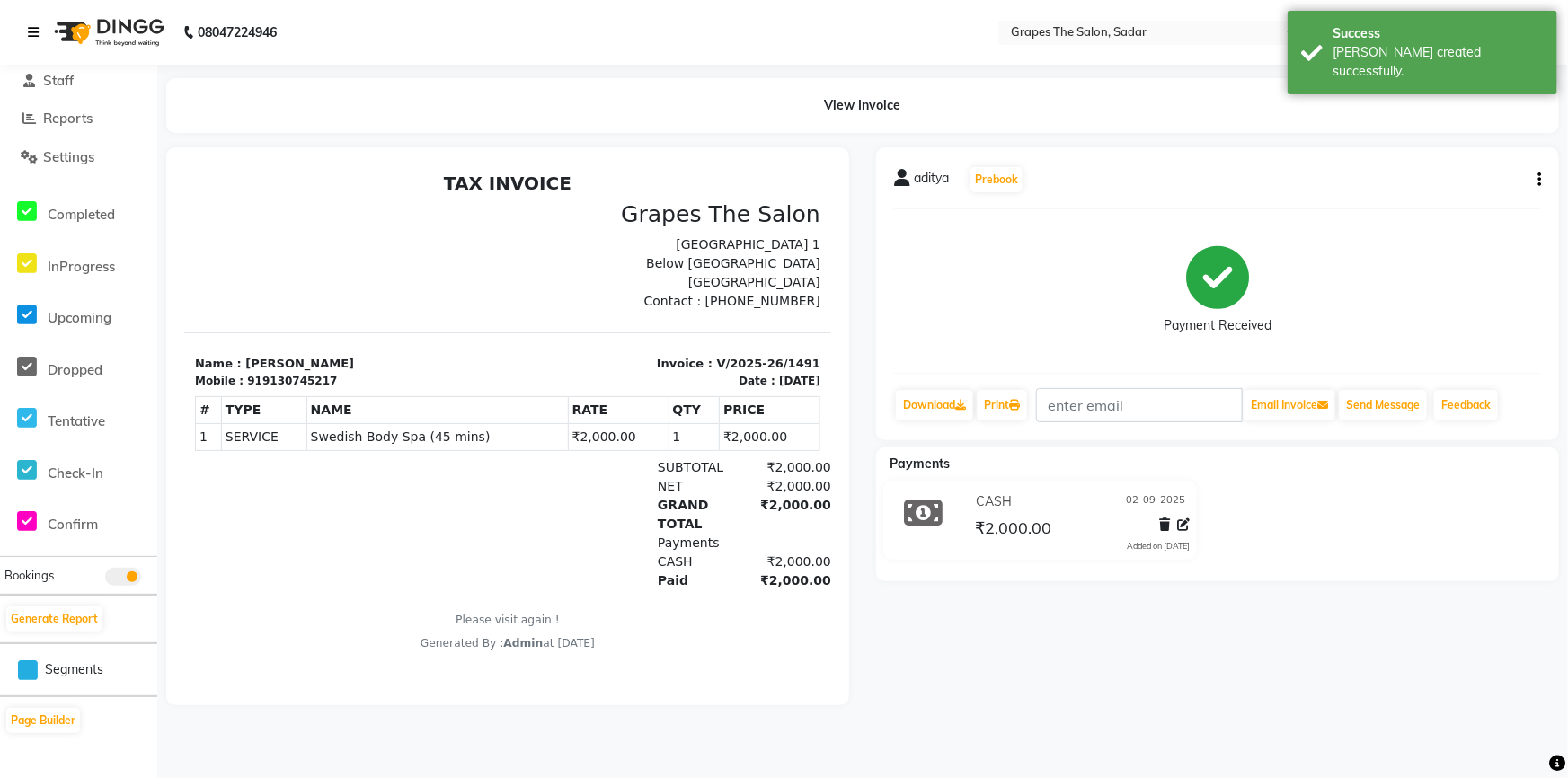
click at [29, 36] on icon at bounding box center [32, 32] width 11 height 13
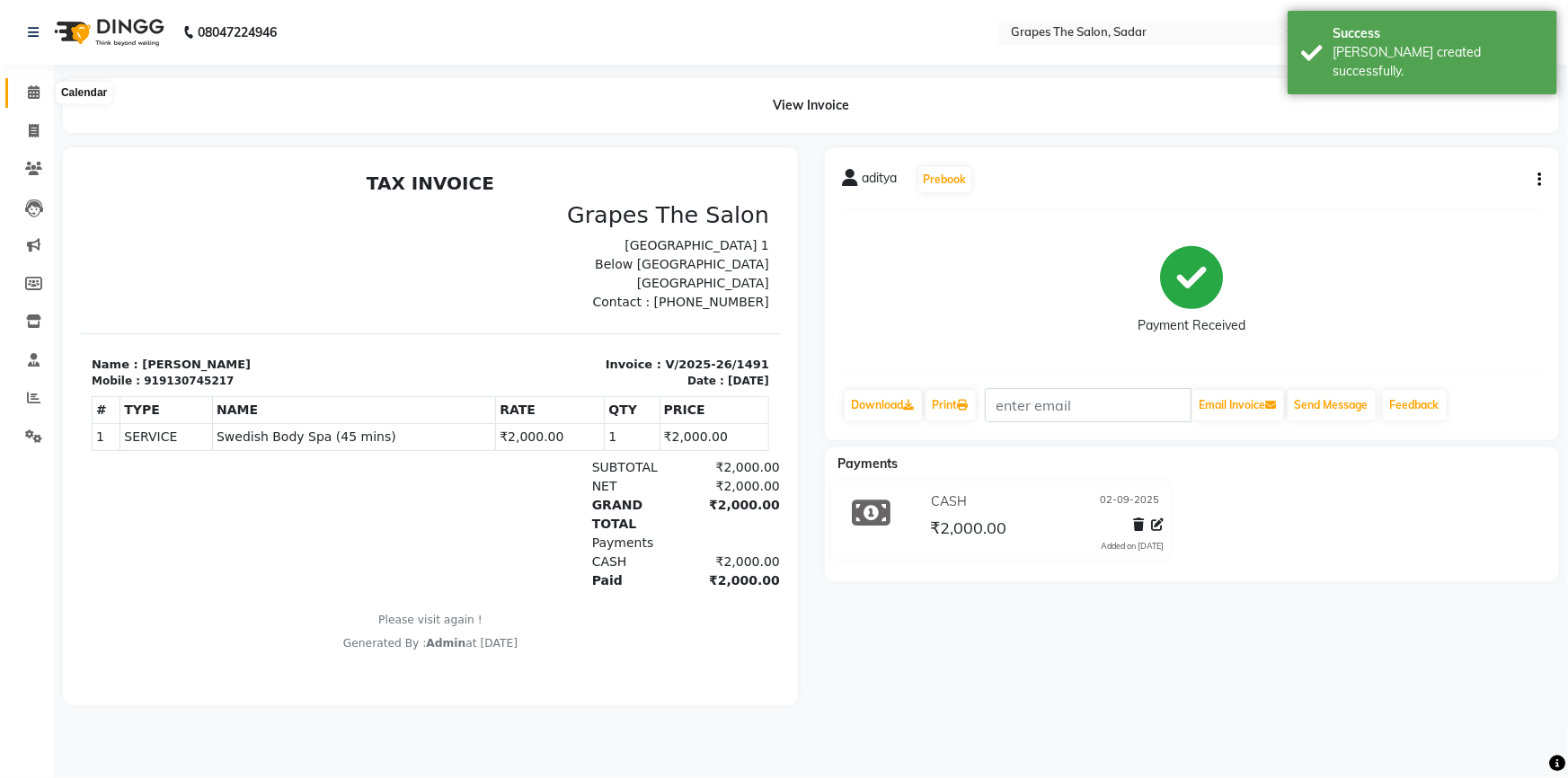
click at [31, 88] on icon at bounding box center [33, 92] width 12 height 14
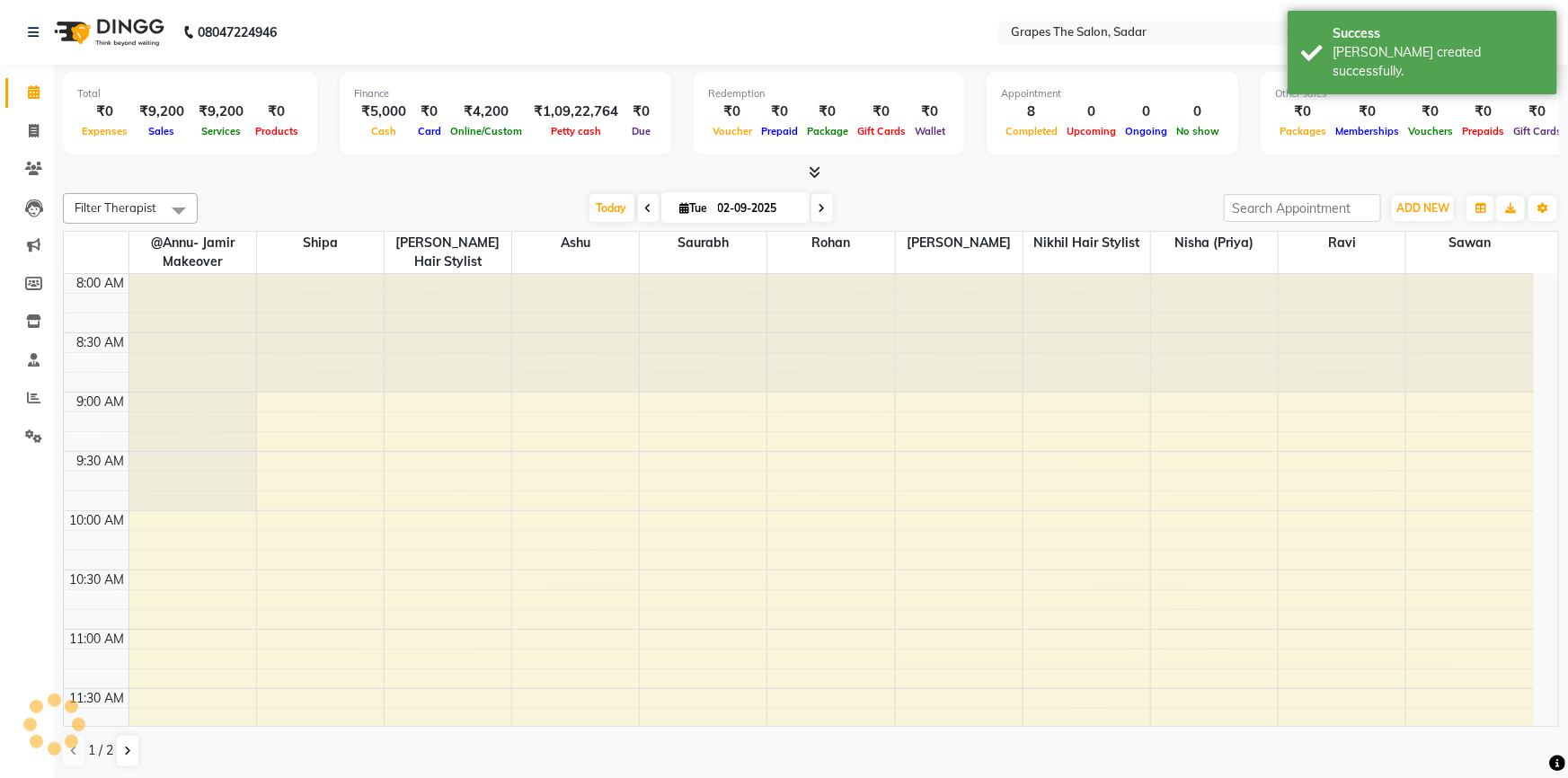
click at [1299, 40] on div "Success Bill created successfully." at bounding box center [1423, 52] width 269 height 83
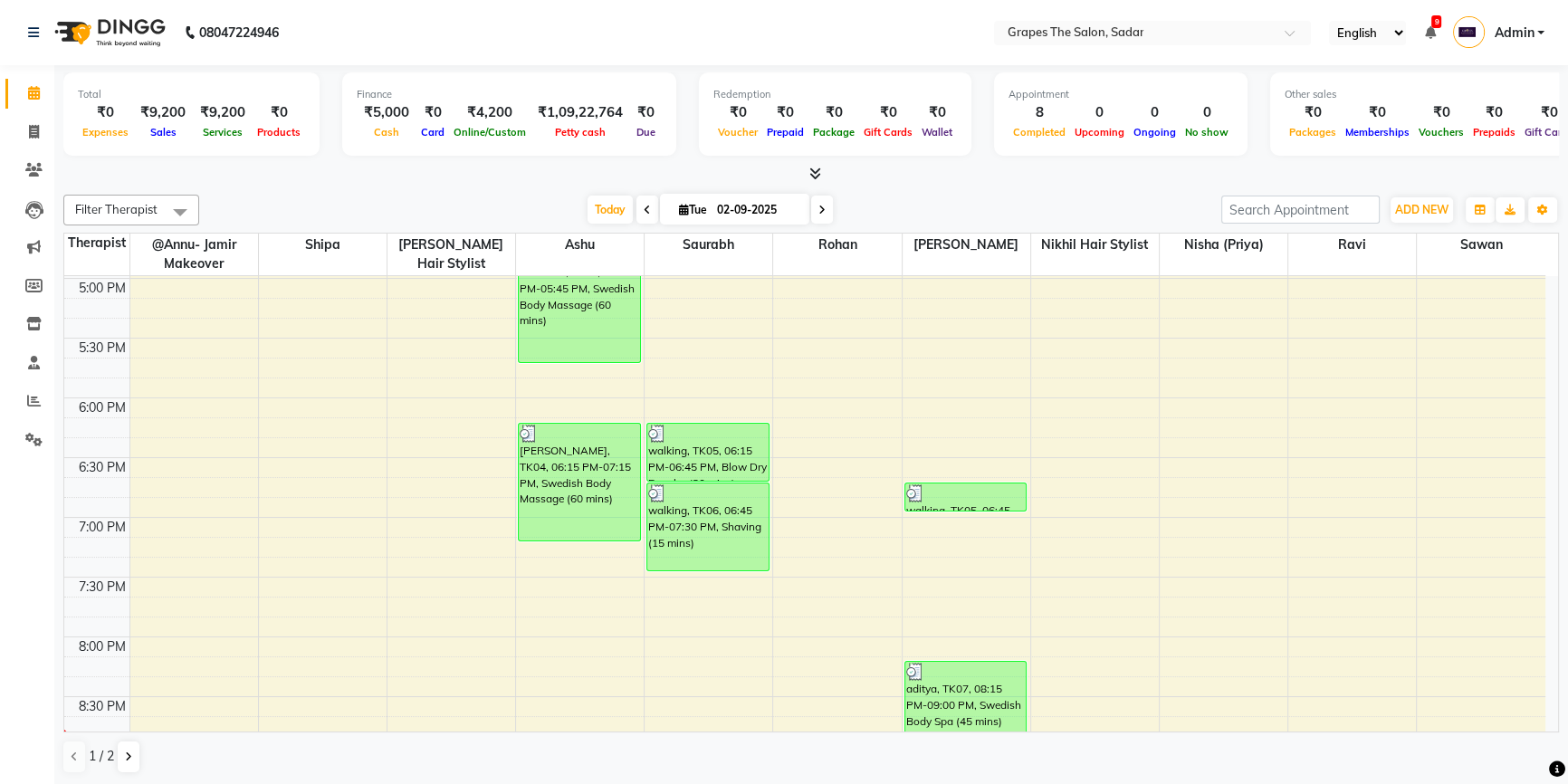
scroll to position [1211, 0]
